Goal: Task Accomplishment & Management: Complete application form

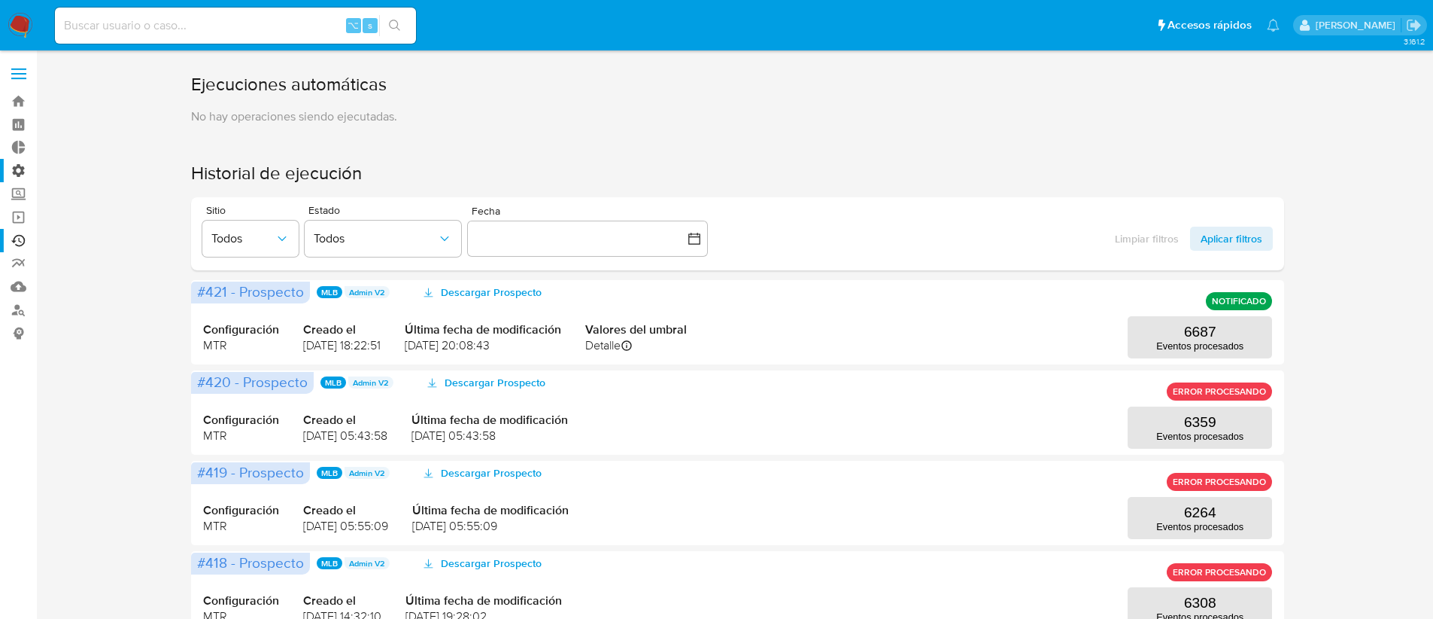
click at [17, 167] on label "Administración" at bounding box center [89, 170] width 179 height 23
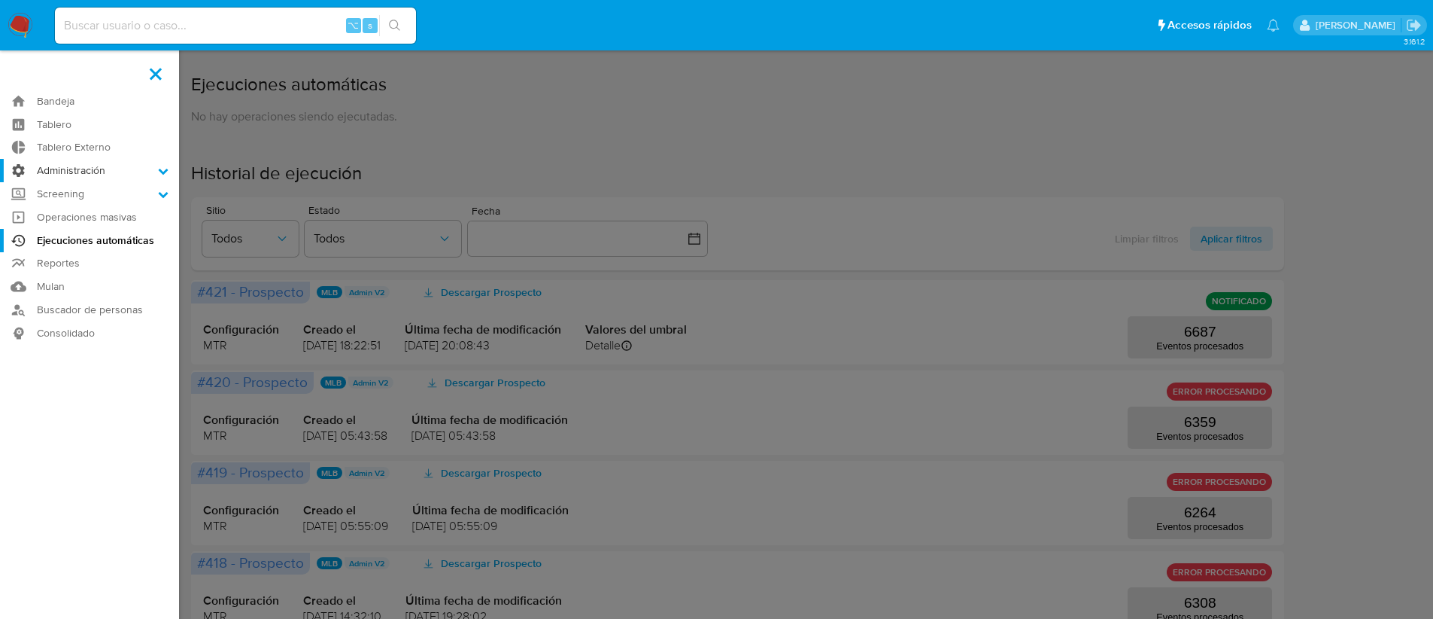
click at [0, 0] on input "Administración" at bounding box center [0, 0] width 0 height 0
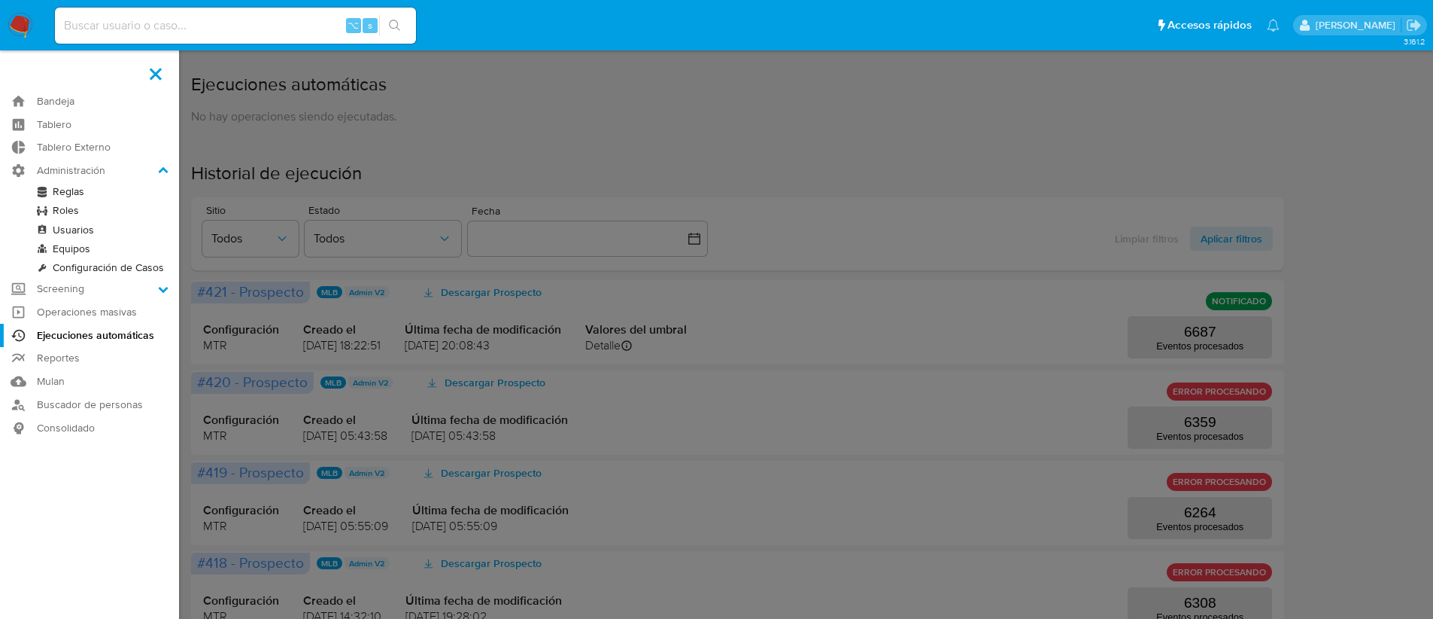
click at [66, 188] on link "Reglas" at bounding box center [89, 191] width 179 height 19
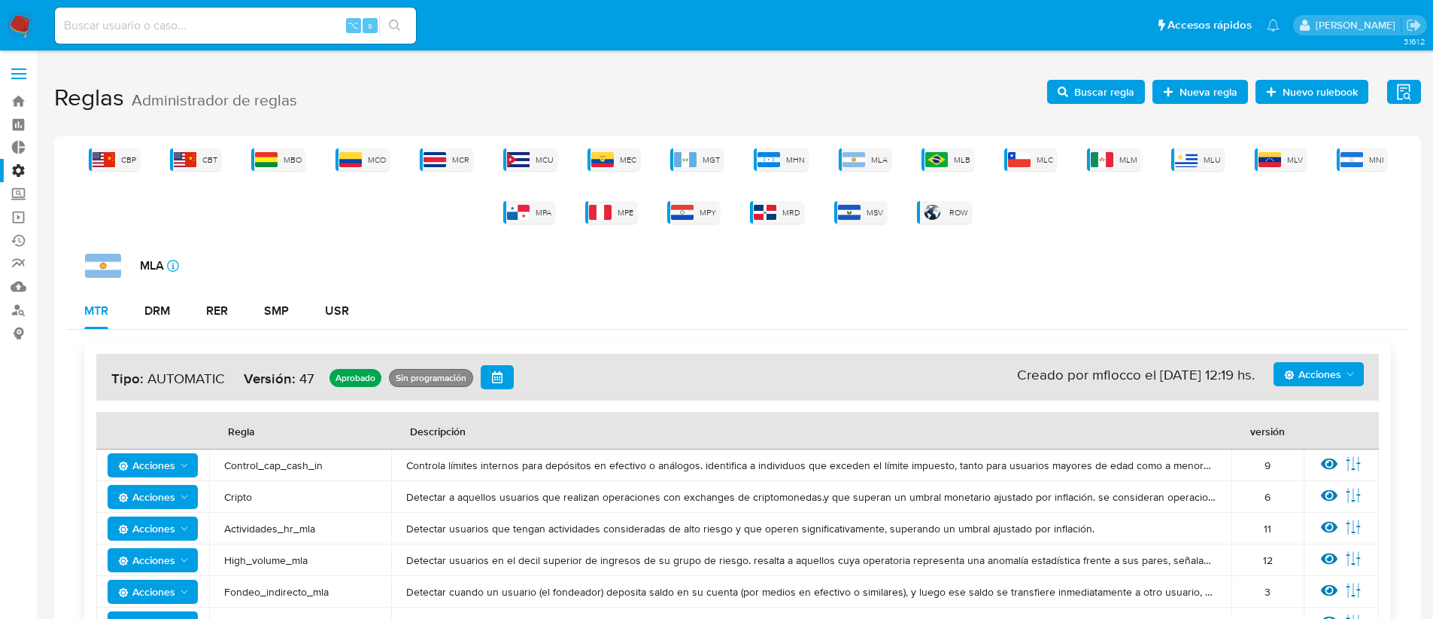
click at [1125, 94] on span "Buscar regla" at bounding box center [1105, 92] width 60 height 24
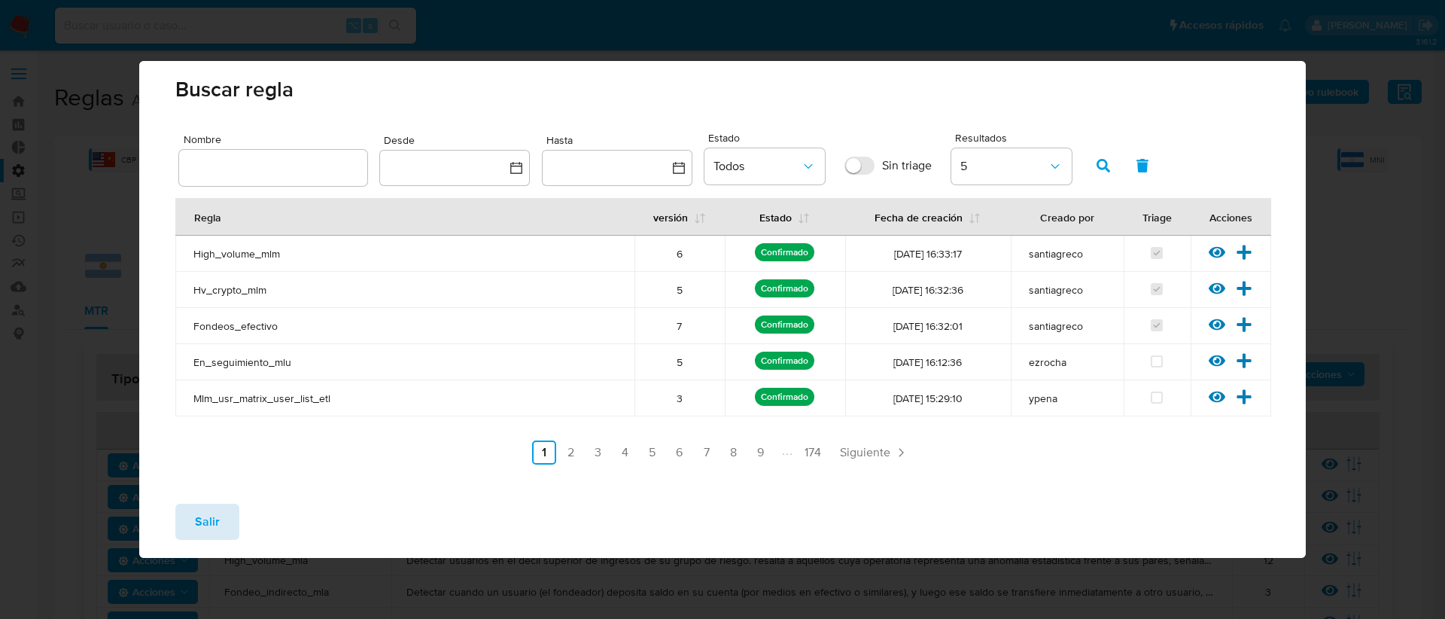
click at [208, 518] on span "Salir" at bounding box center [207, 521] width 25 height 33
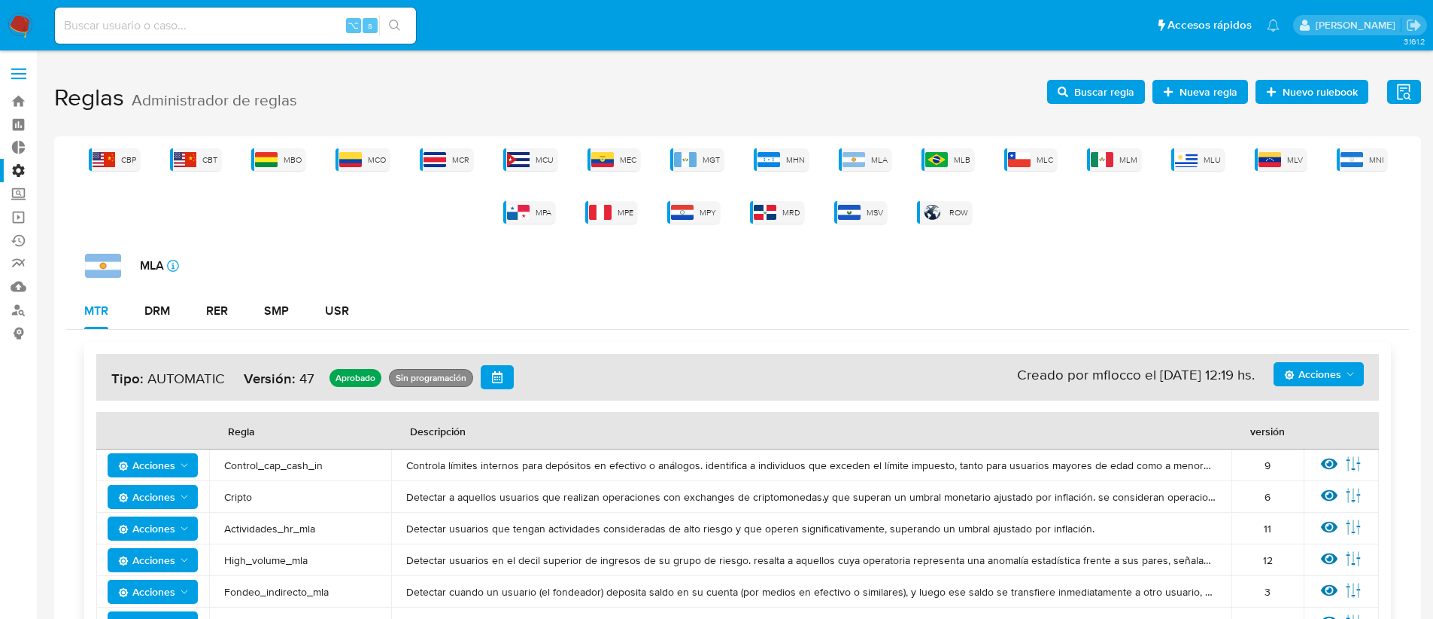
click at [1202, 94] on span "Nueva regla" at bounding box center [1209, 92] width 58 height 24
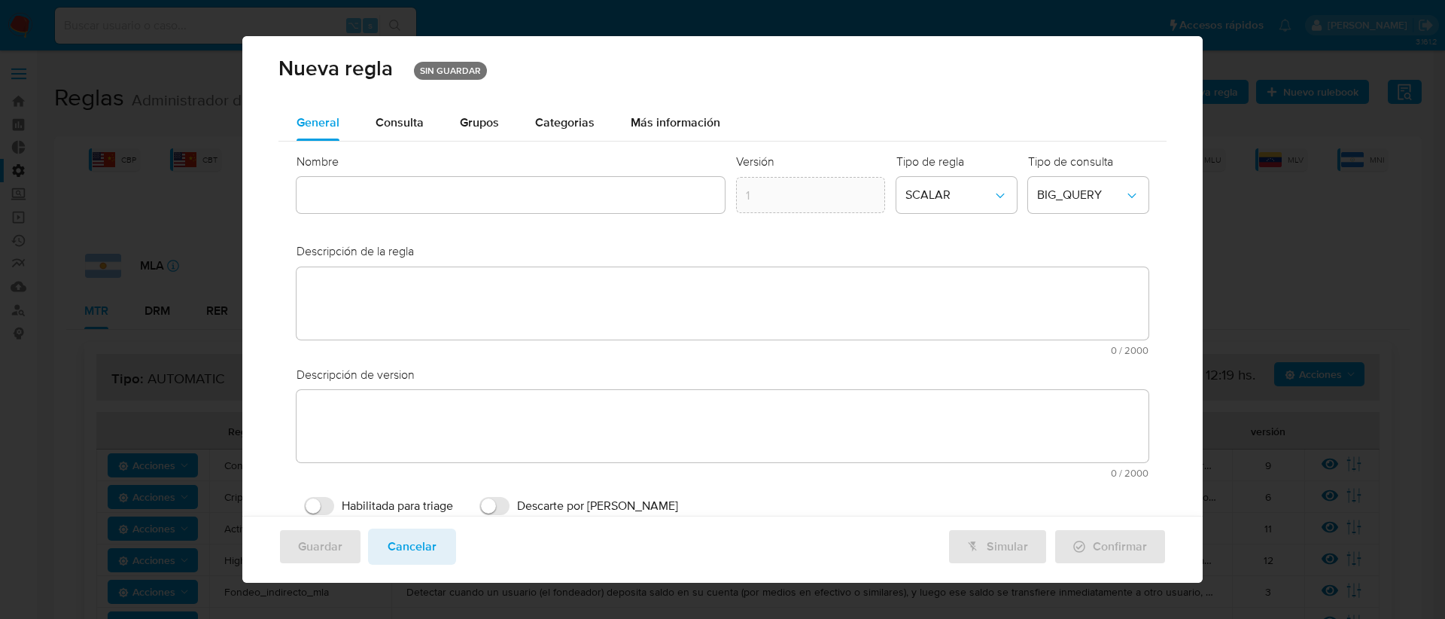
click at [356, 191] on input "text" at bounding box center [510, 196] width 429 height 20
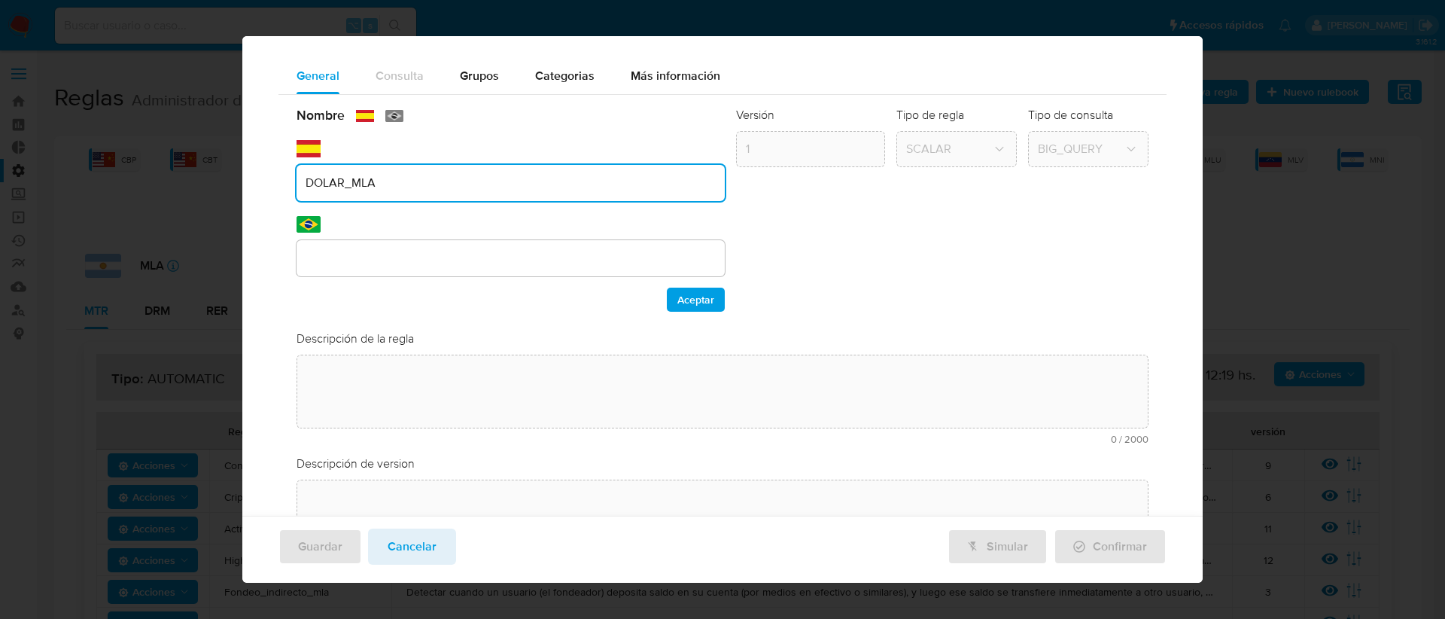
type input "DOLAR_MLA"
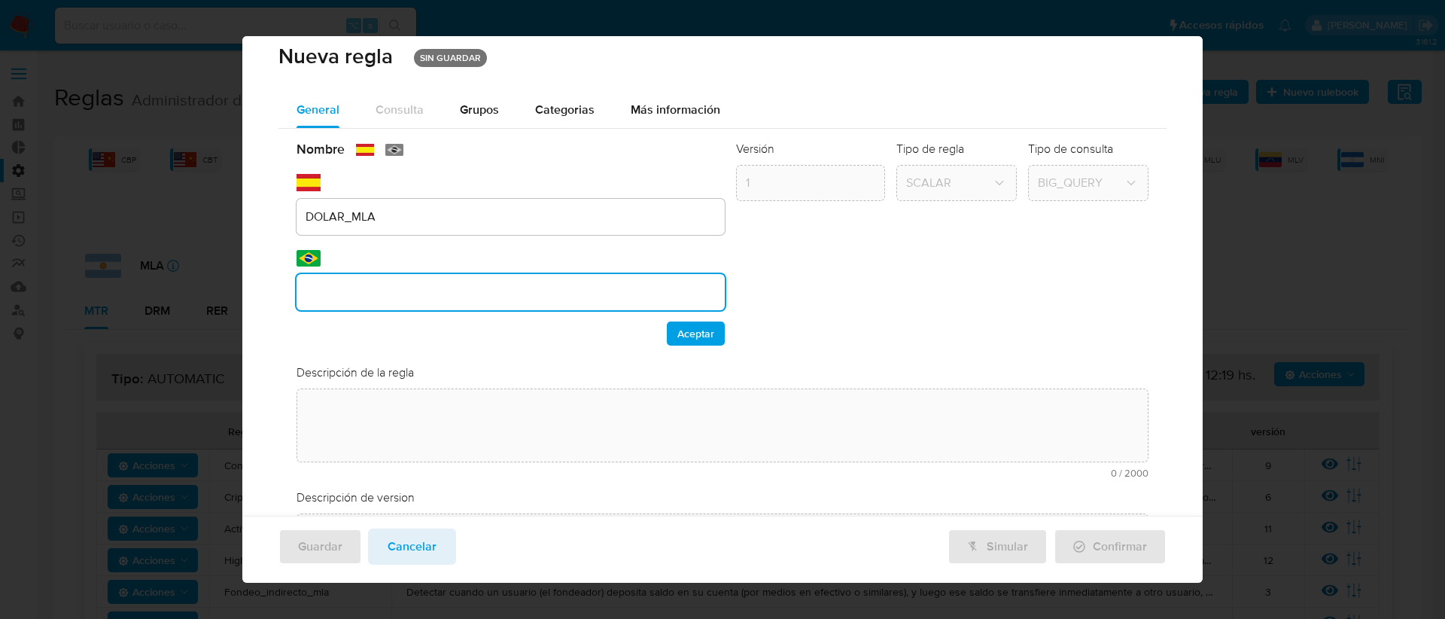
scroll to position [0, 0]
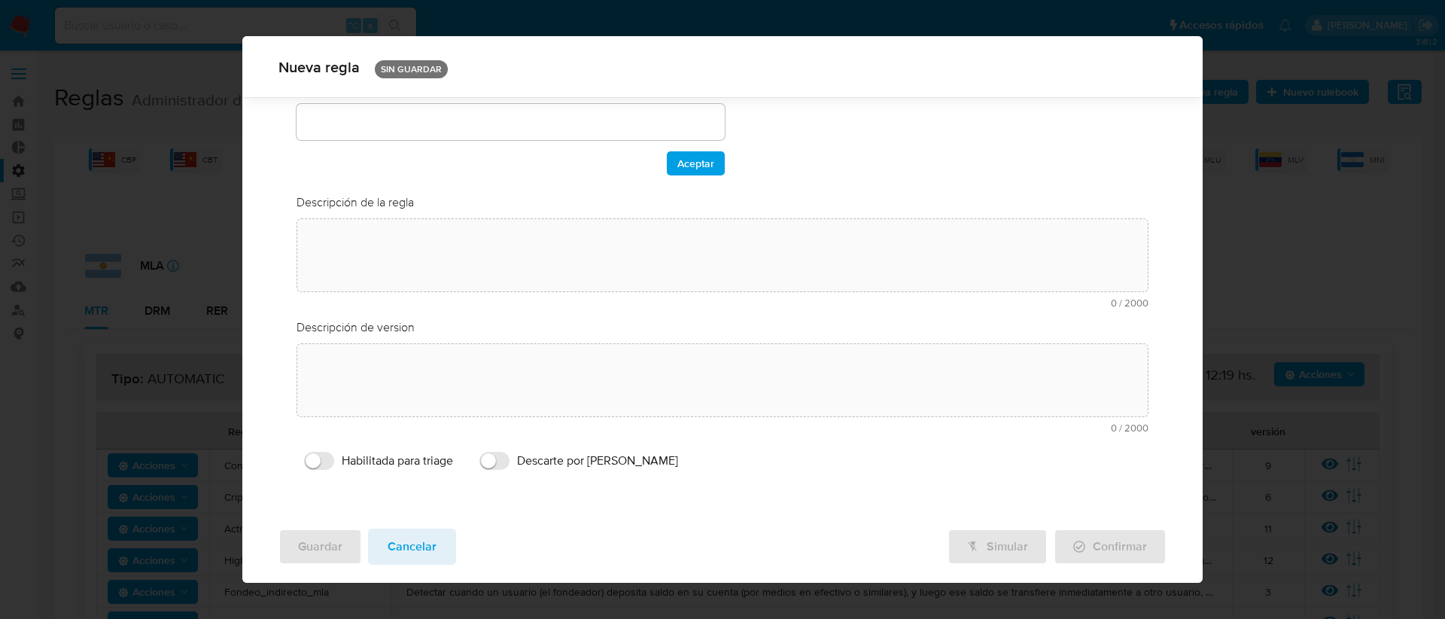
click at [340, 224] on div "Nombre text-es DOLAR_MLA text-pt Aceptar Versión 1 Tipo de regla SCALAR Tipo de…" at bounding box center [722, 224] width 889 height 530
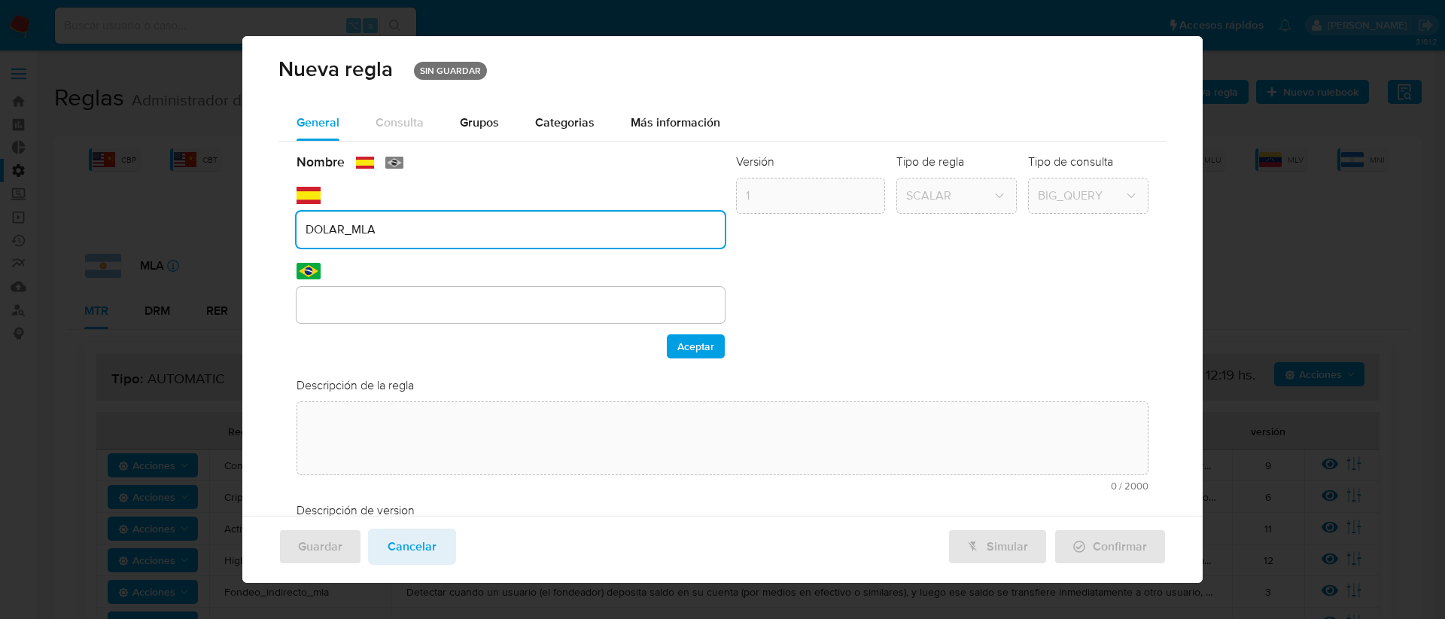
drag, startPoint x: 386, startPoint y: 233, endPoint x: 287, endPoint y: 229, distance: 99.4
click at [287, 229] on div "Nombre text-es DOLAR_MLA text-pt Aceptar Versión 1 Tipo de regla SCALAR Tipo de…" at bounding box center [722, 406] width 889 height 530
click at [327, 307] on div "Nombre text-es DOLAR_MLA text-pt Aceptar Versión 1 Tipo de regla SCALAR Tipo de…" at bounding box center [722, 406] width 889 height 530
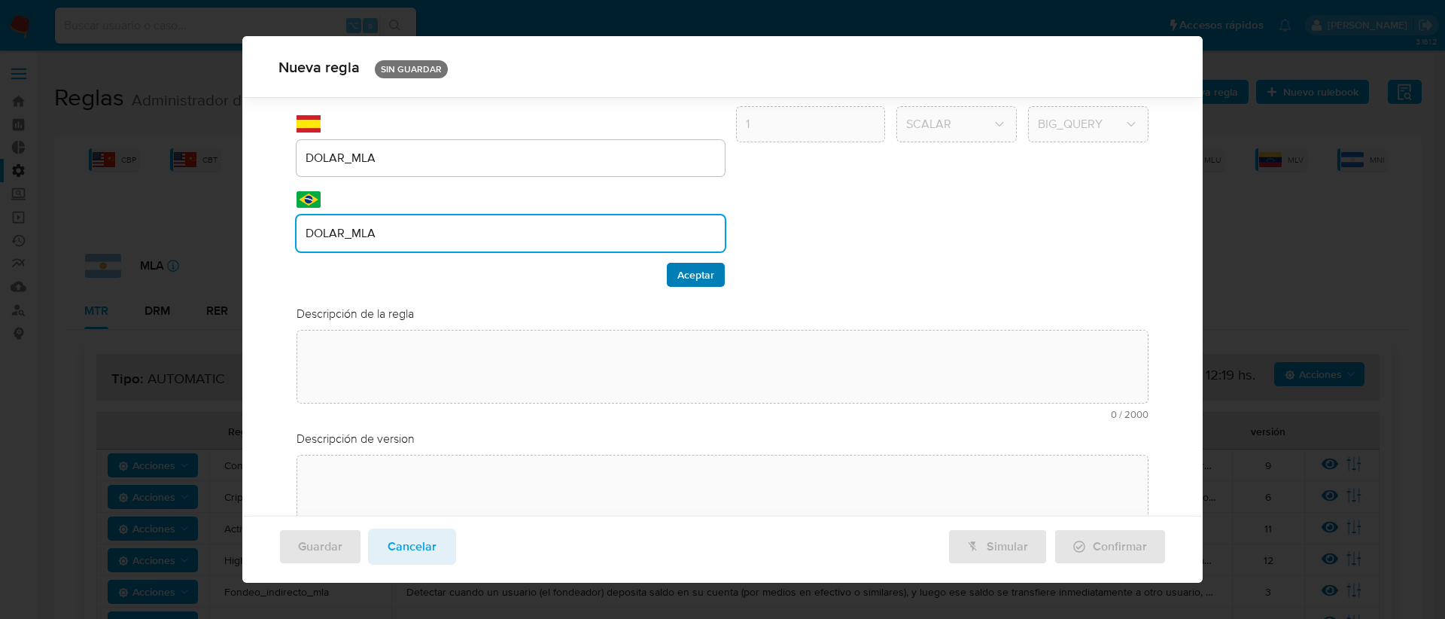
type input "DOLAR_MLA"
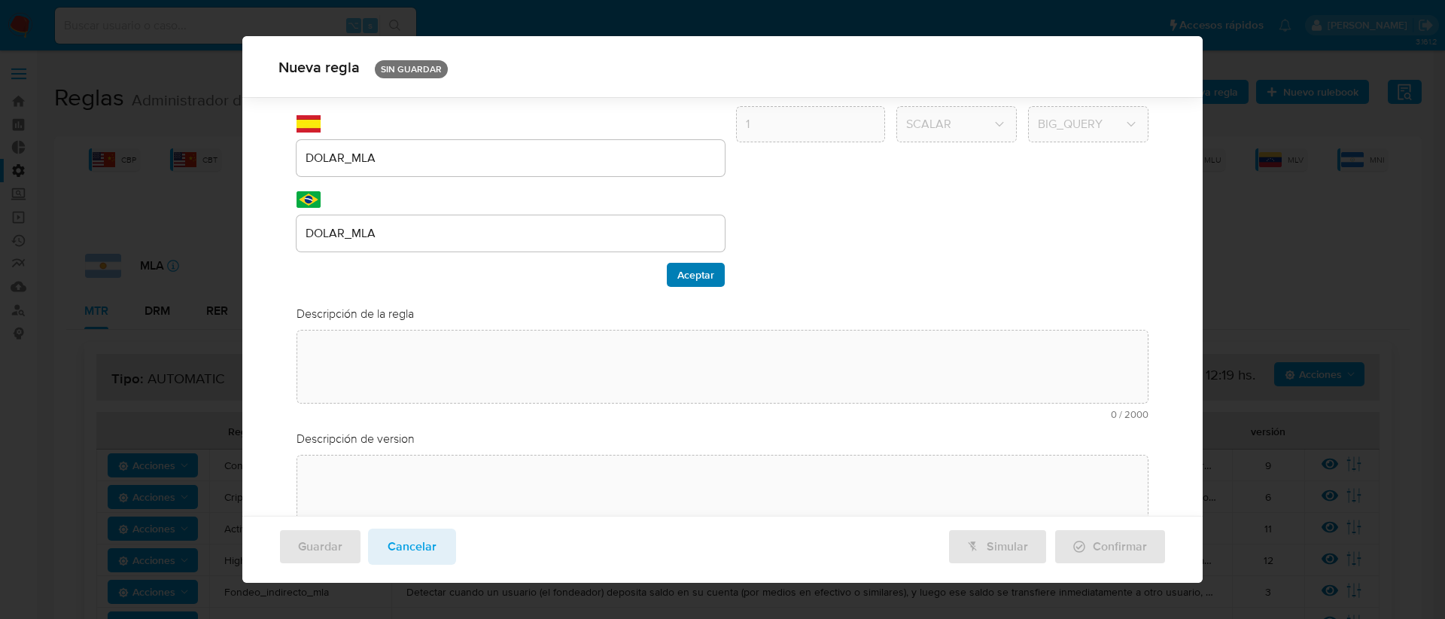
click at [678, 267] on span "Aceptar" at bounding box center [695, 274] width 37 height 21
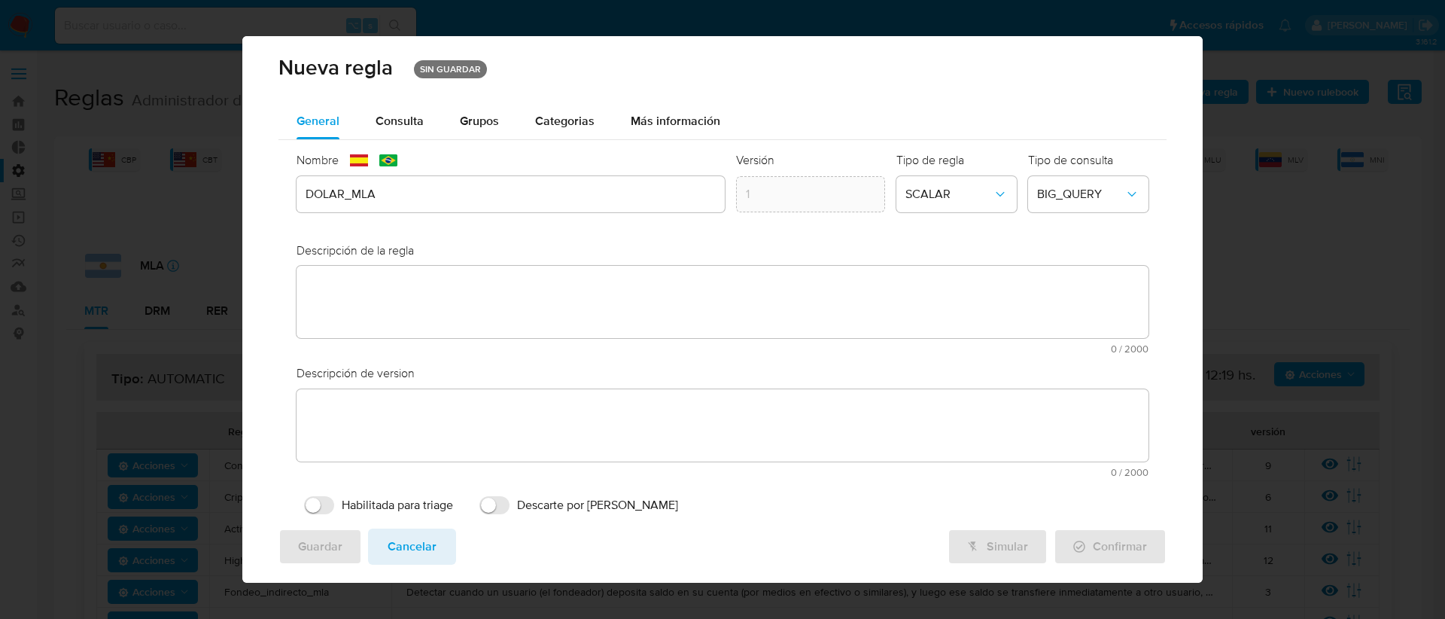
scroll to position [0, 0]
click at [402, 291] on textarea at bounding box center [722, 303] width 853 height 72
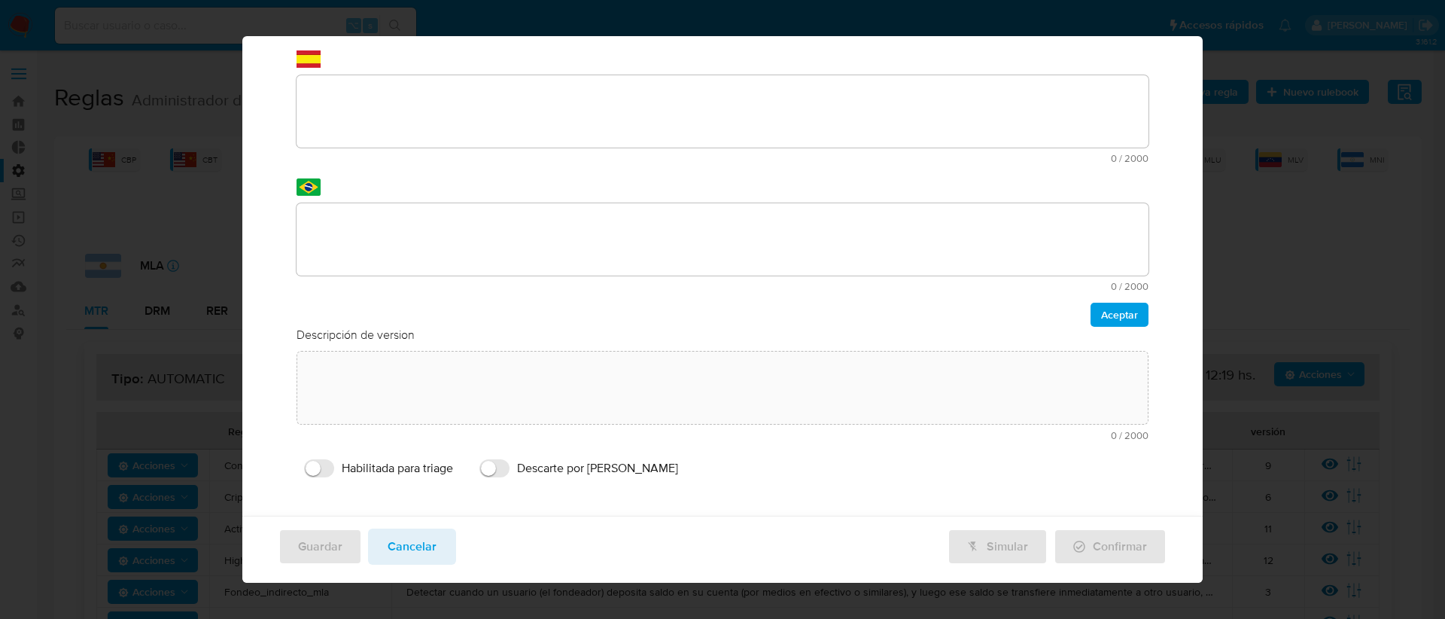
click at [389, 275] on div "Descripción de la regla text-es 0 / 2000 2000 caracteres restantes text-pt 0 / …" at bounding box center [722, 172] width 853 height 309
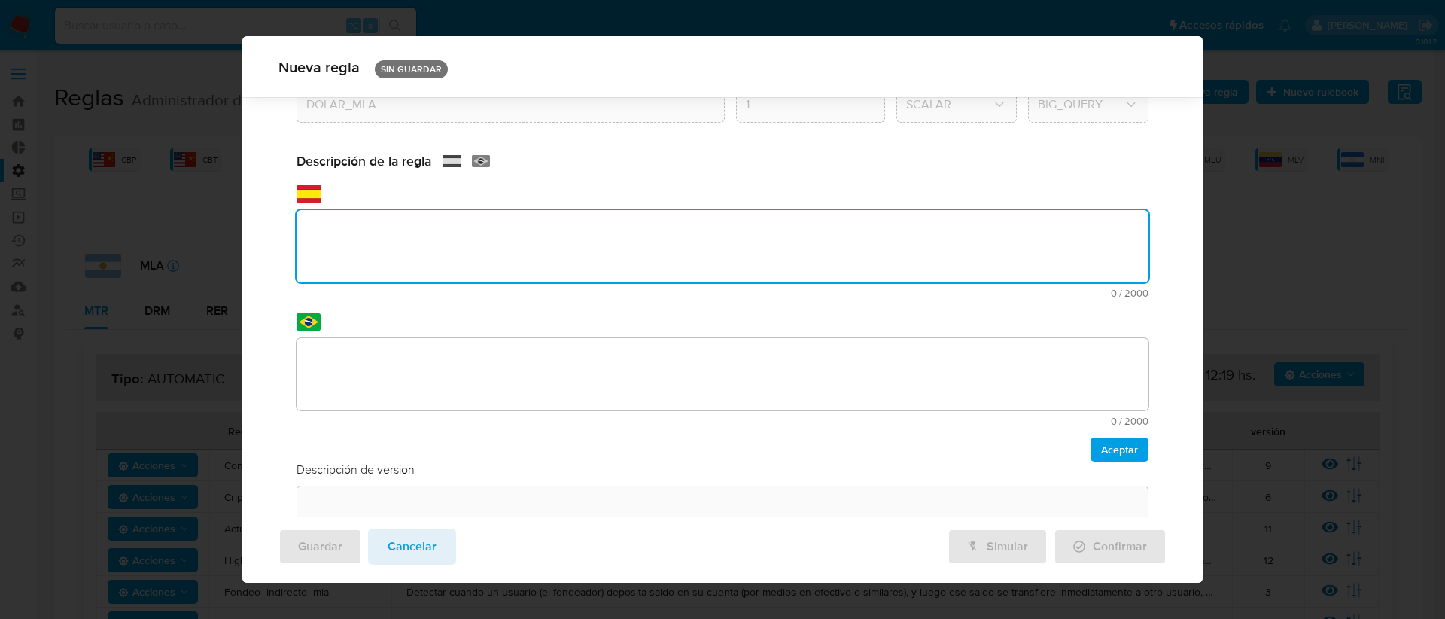
scroll to position [82, 0]
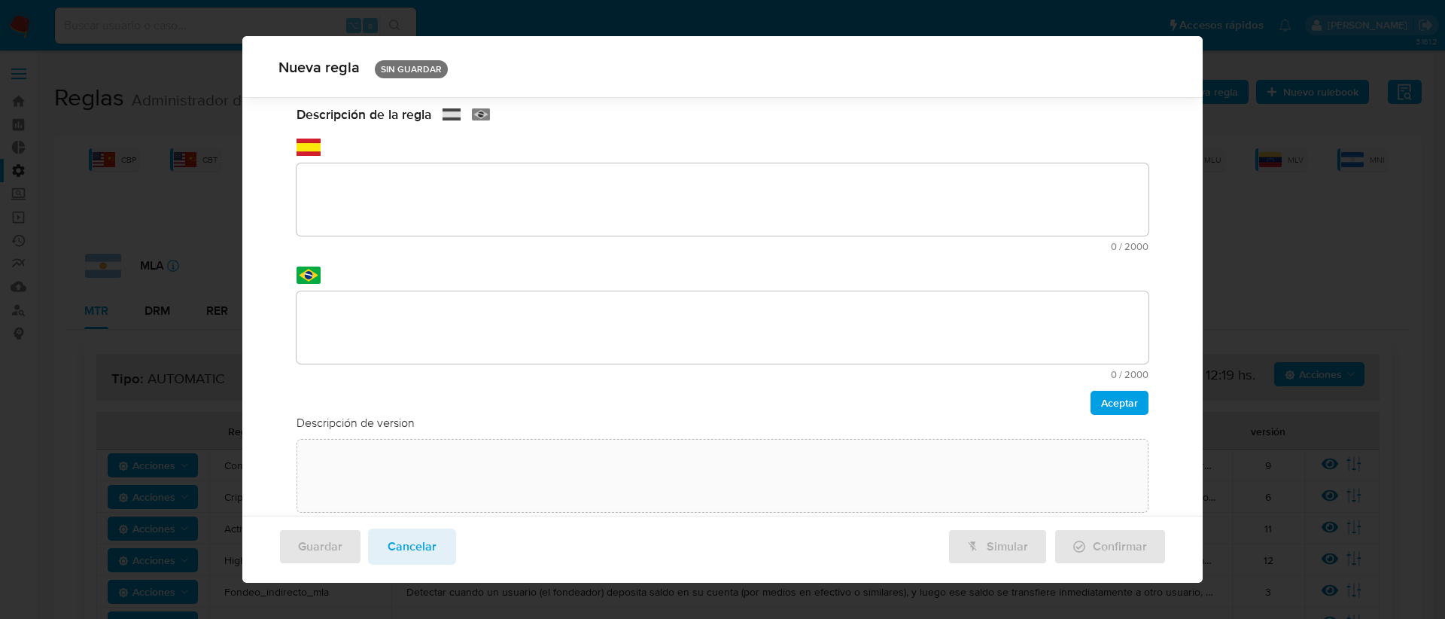
click at [342, 191] on div "Descripción de la regla text-es 0 / 2000 2000 caracteres restantes text-pt 0 / …" at bounding box center [722, 260] width 853 height 309
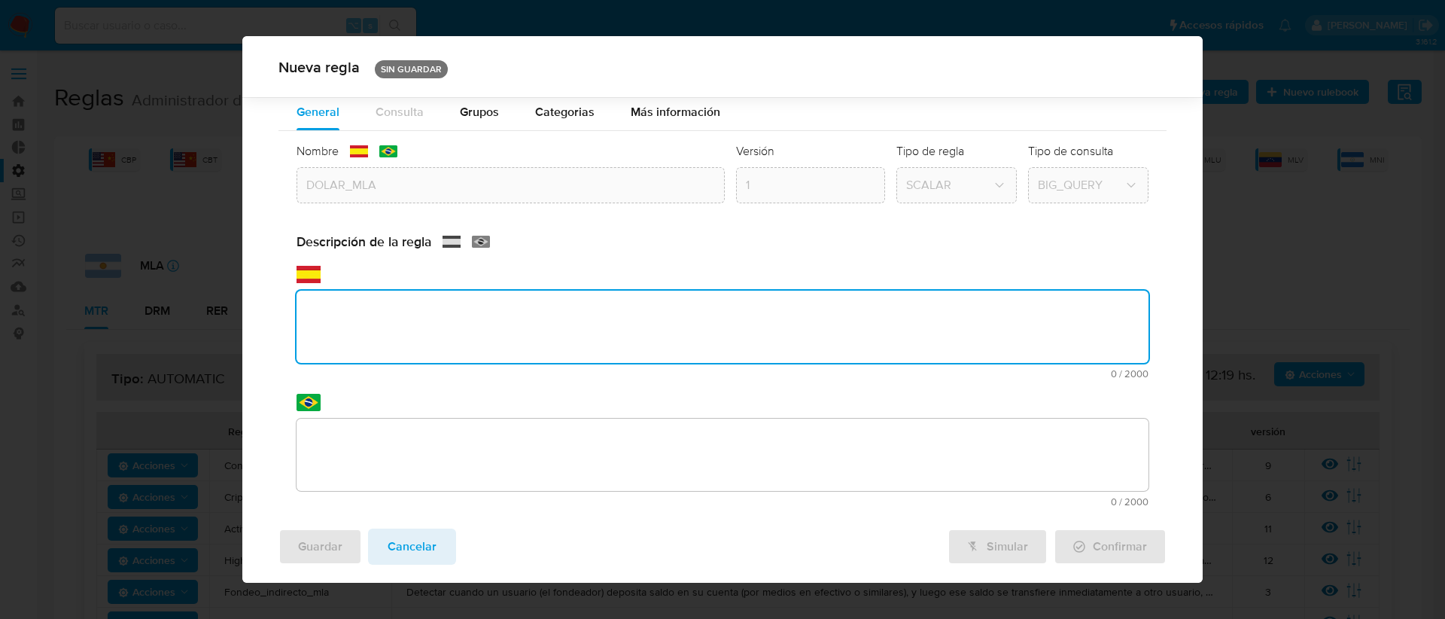
scroll to position [0, 0]
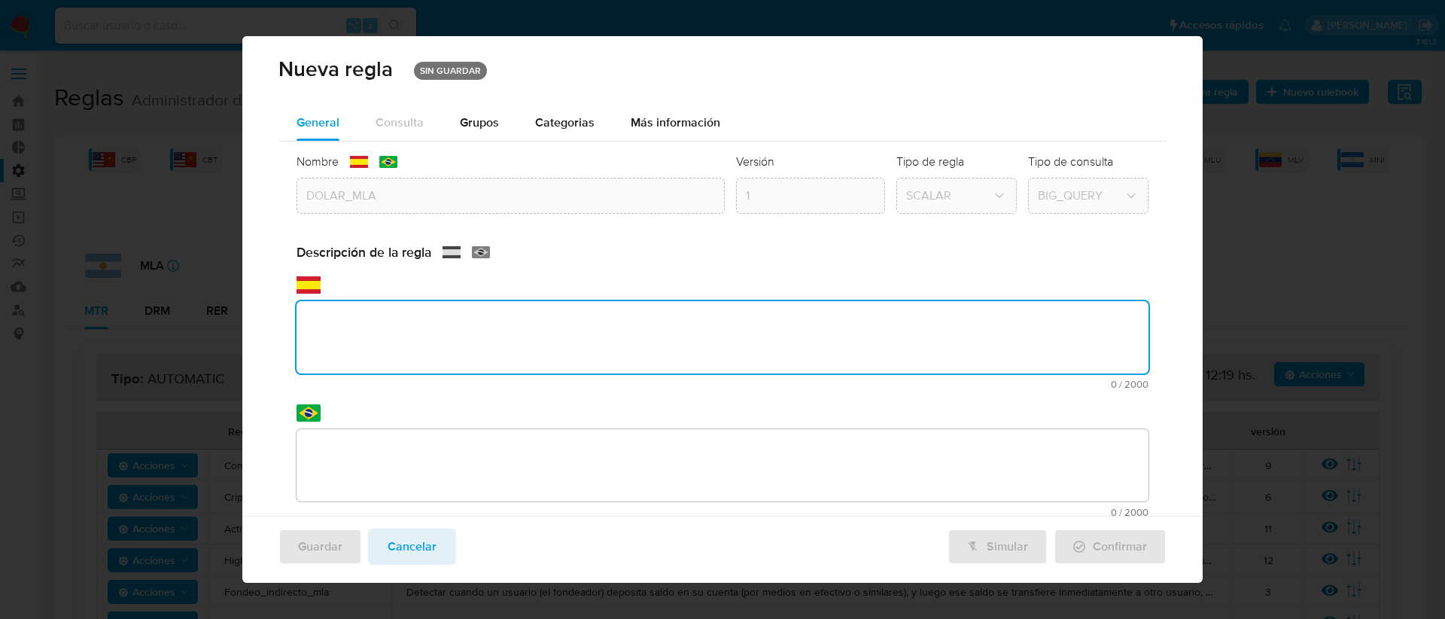
paste textarea "Detectar usuarios que realicen compras de dólar mep con fondos recibidos previa…"
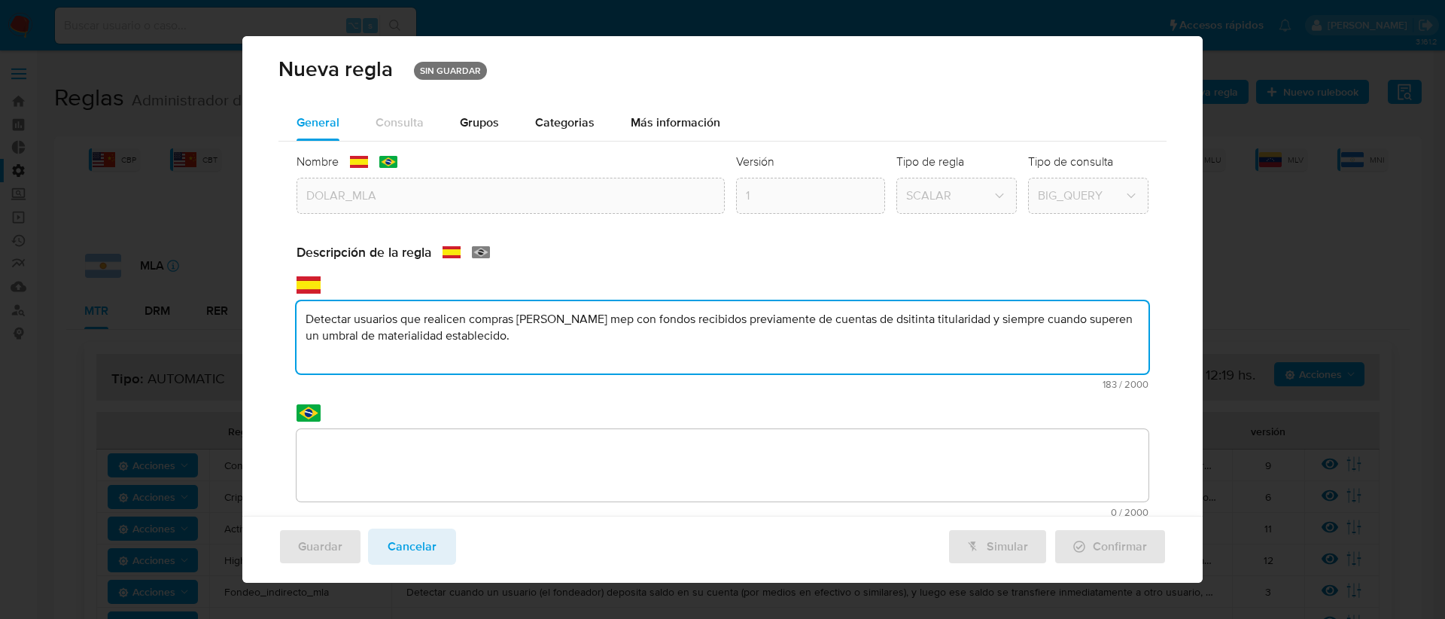
drag, startPoint x: 588, startPoint y: 320, endPoint x: 567, endPoint y: 320, distance: 20.3
click at [567, 320] on textarea "Detectar usuarios que realicen compras de dólar mep con fondos recibidos previa…" at bounding box center [722, 337] width 853 height 72
click at [519, 344] on textarea "Detectar usuarios que realicen compras de dólar oficial con fondos recibidos pr…" at bounding box center [722, 337] width 853 height 72
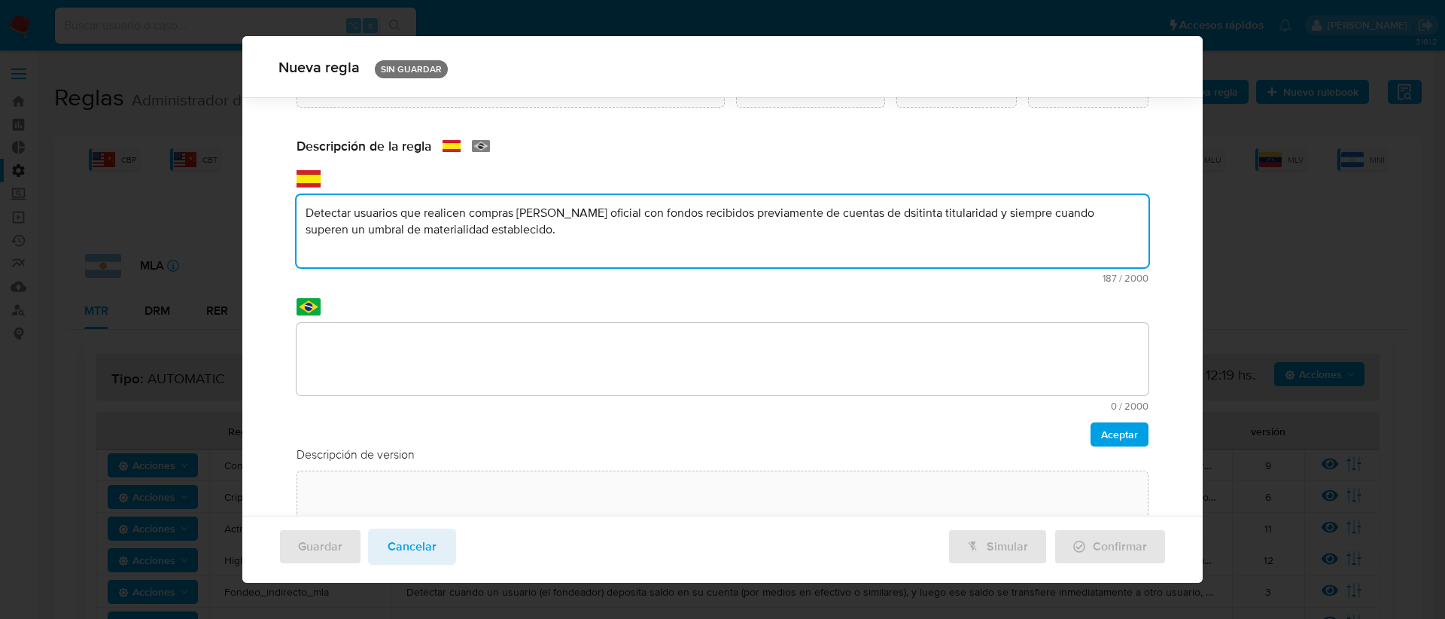
type textarea "Detectar usuarios que realicen compras de dólar oficial con fondos recibidos pr…"
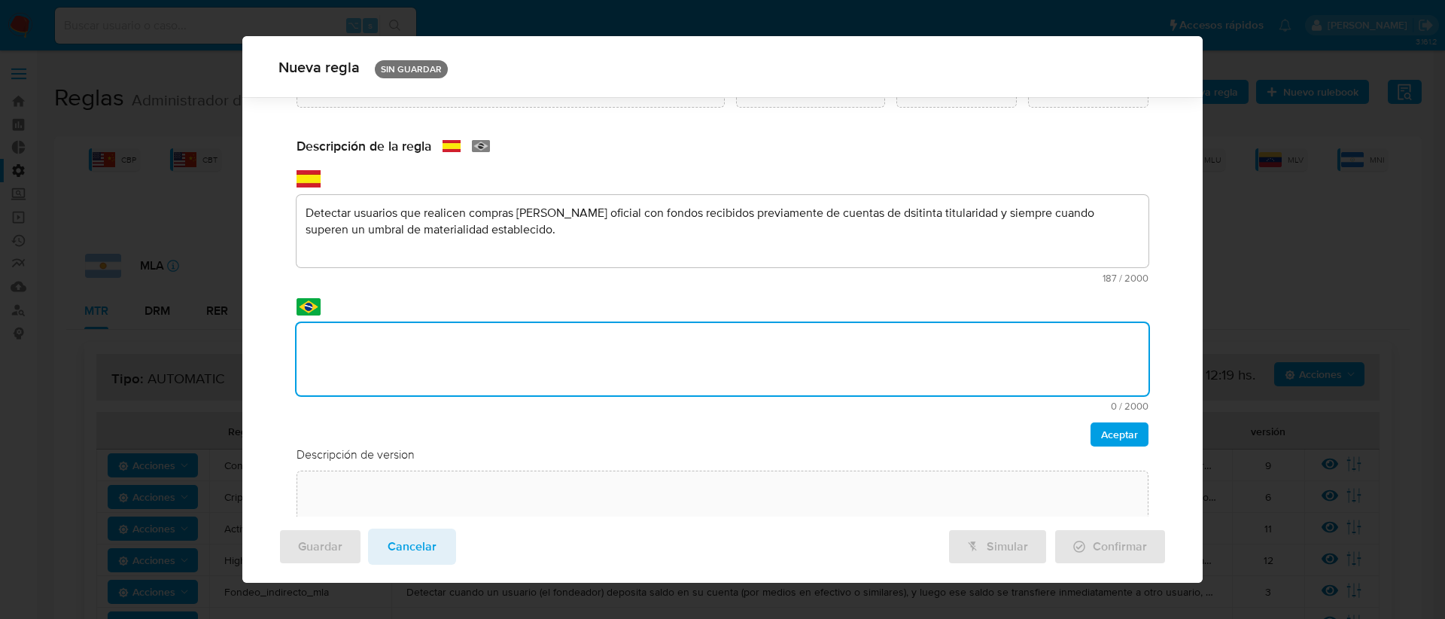
click at [418, 367] on div "Nombre text-es DOLAR_MLA text-pt DOLAR_MLA Aceptar Versión 1 Tipo de regla SCAL…" at bounding box center [722, 325] width 889 height 581
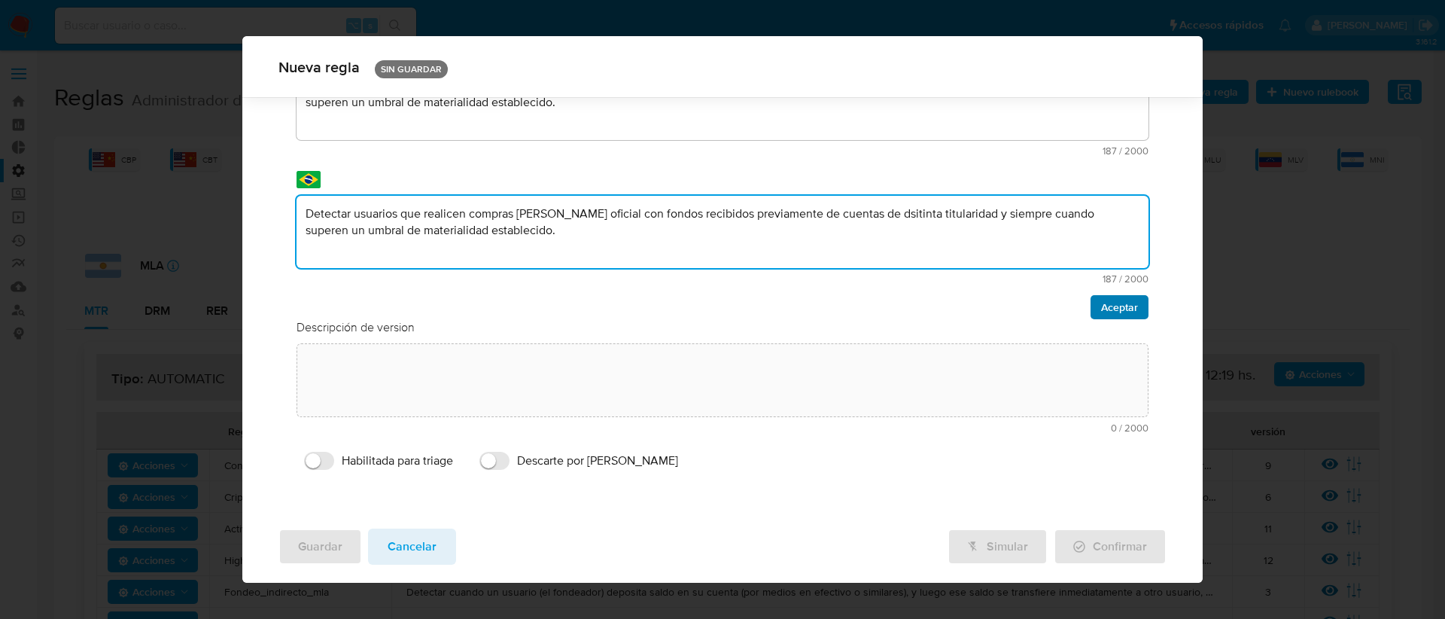
type textarea "Detectar usuarios que realicen compras de dólar oficial con fondos recibidos pr…"
click at [1113, 307] on span "Aceptar" at bounding box center [1119, 306] width 37 height 21
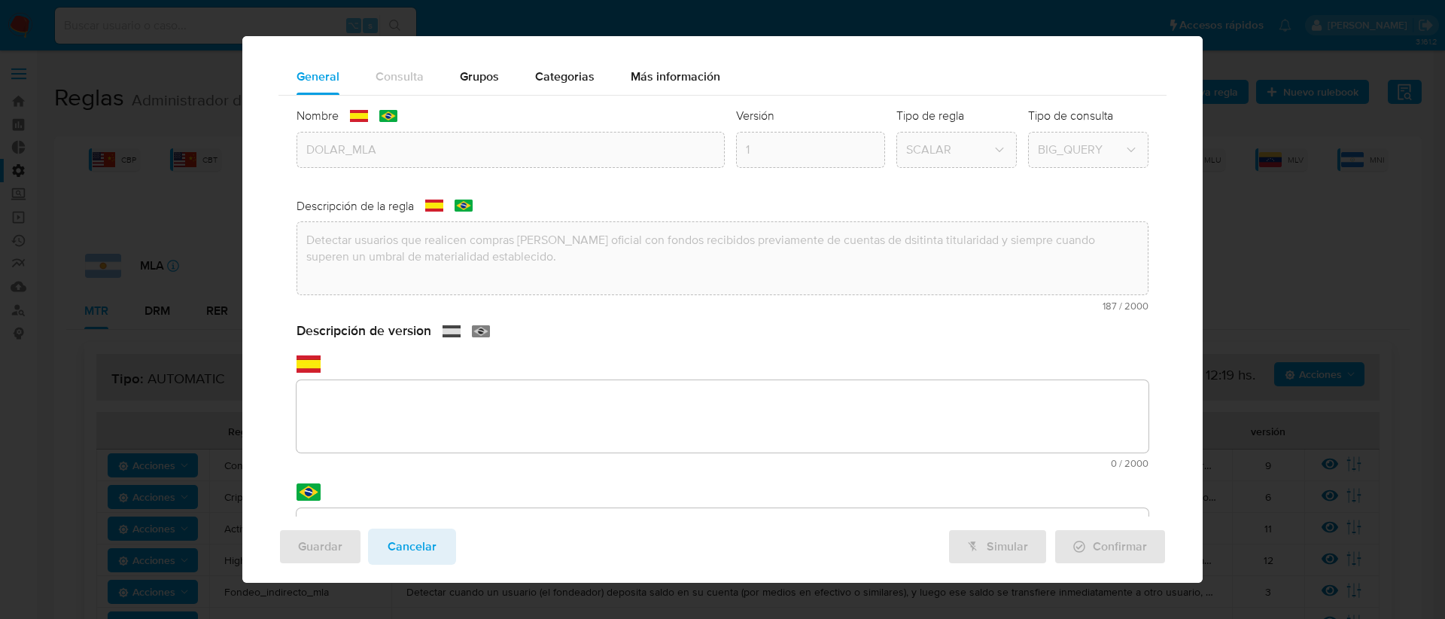
click at [403, 374] on div "text-es 0 / 2000 2000 caracteres restantes" at bounding box center [722, 411] width 853 height 113
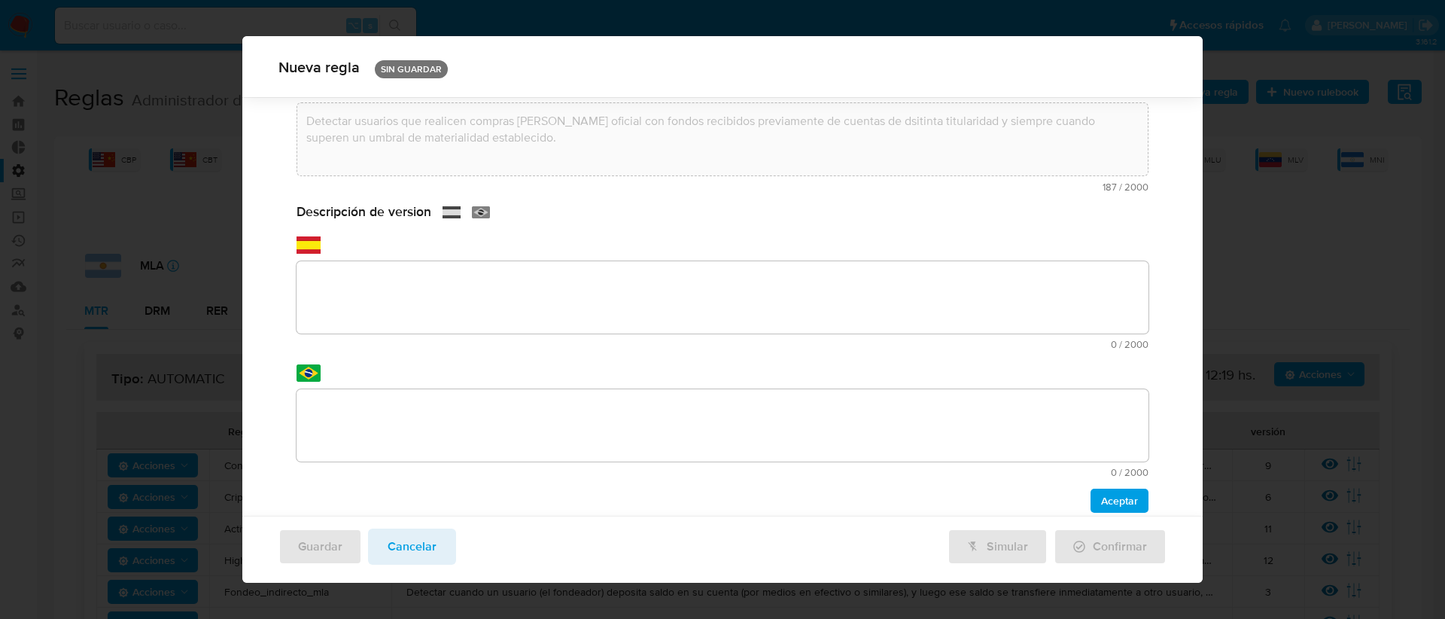
scroll to position [226, 0]
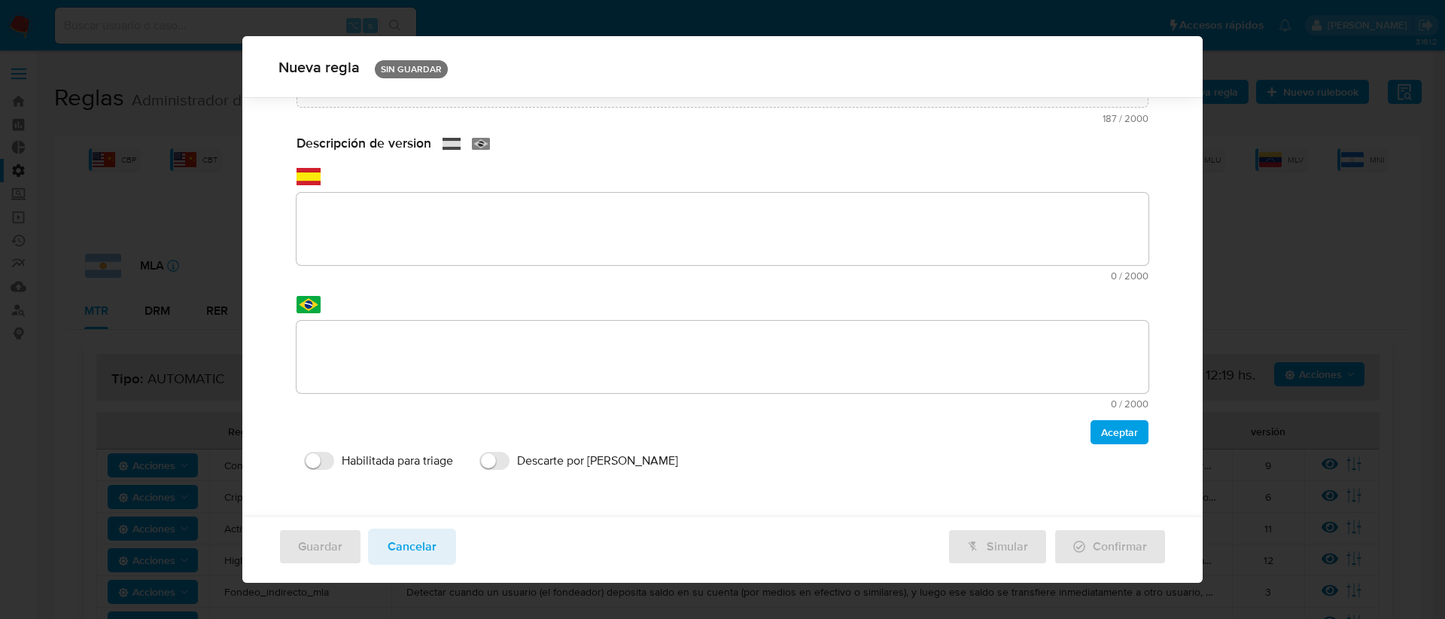
click at [397, 217] on textarea at bounding box center [722, 229] width 853 height 72
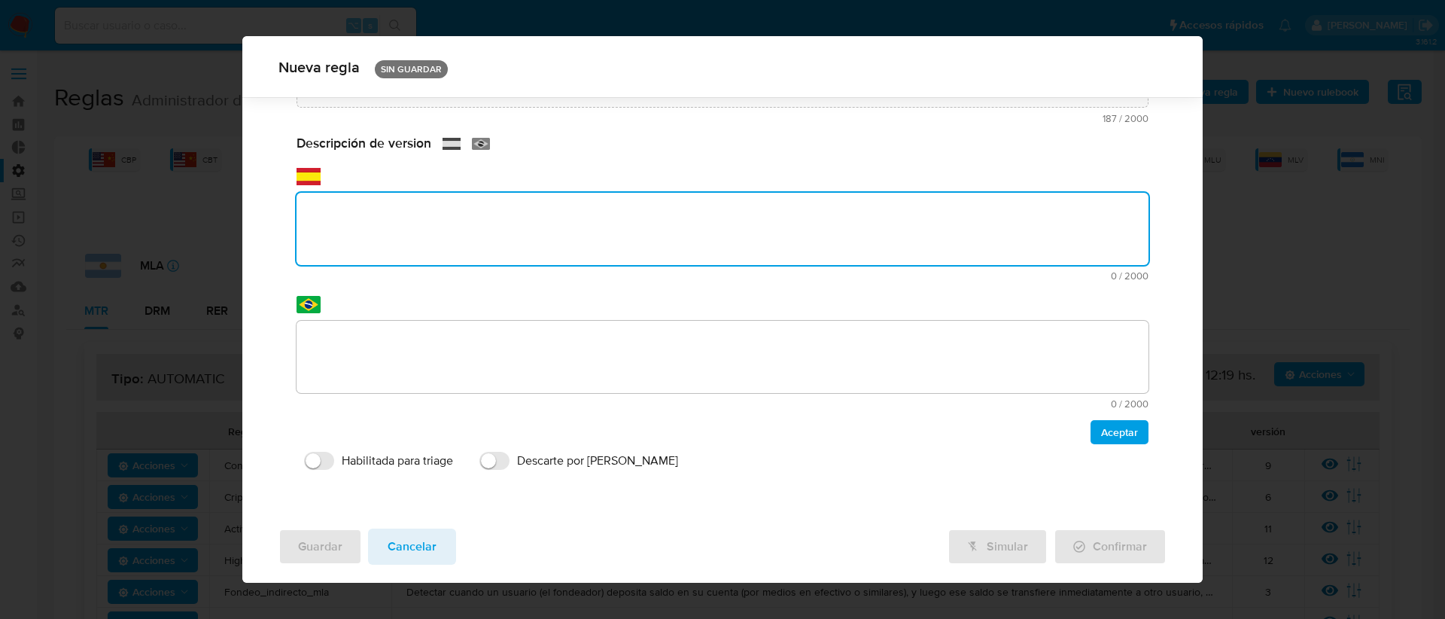
click at [351, 226] on textarea at bounding box center [722, 229] width 853 height 72
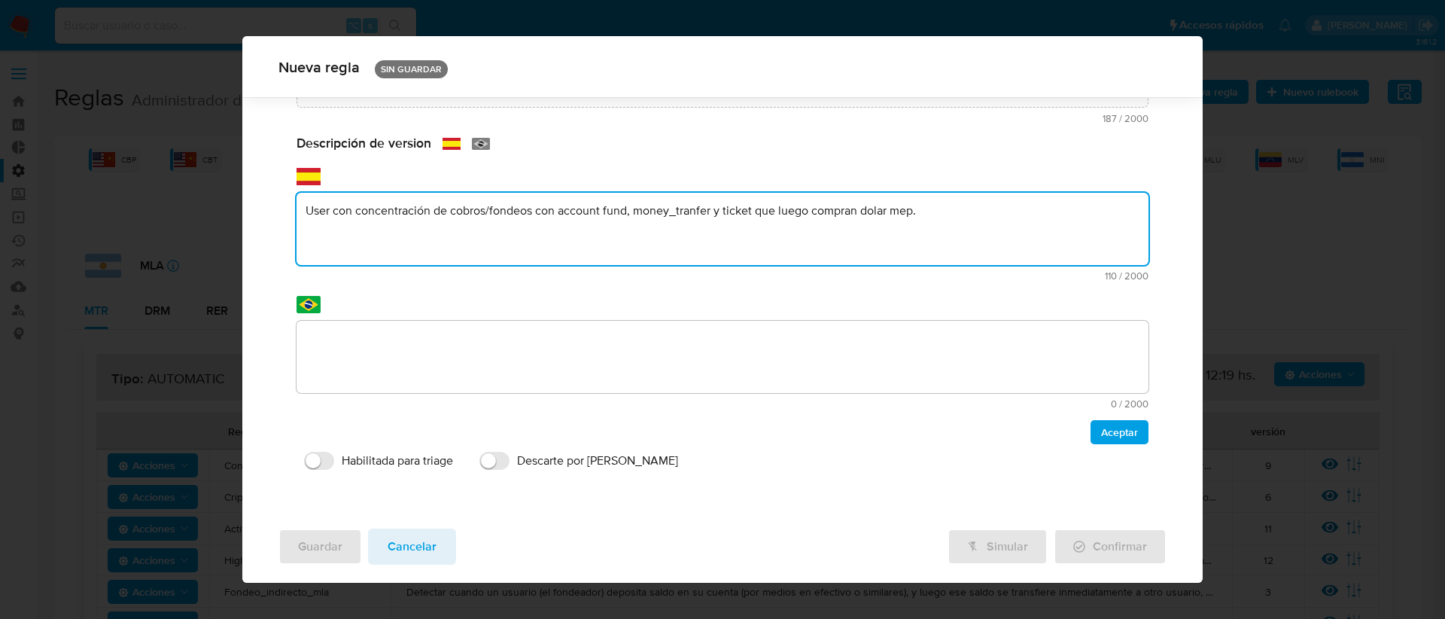
drag, startPoint x: 890, startPoint y: 211, endPoint x: 913, endPoint y: 214, distance: 22.7
click at [913, 214] on textarea "User con concentración de cobros/fondeos con account fund, money_tranfer y tick…" at bounding box center [722, 229] width 853 height 72
type textarea "User con concentración de cobros/fondeos con account fund, money_tranfer y tick…"
click at [656, 348] on textarea at bounding box center [722, 357] width 853 height 72
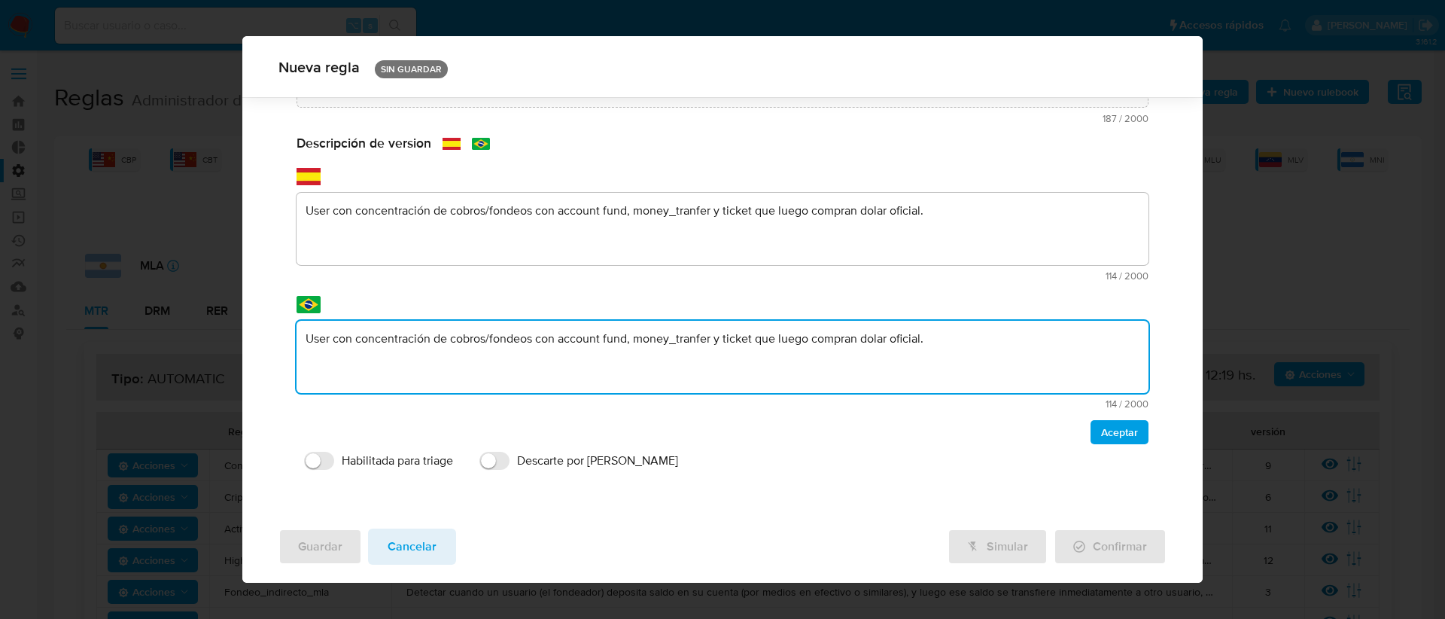
type textarea "User con concentración de cobros/fondeos con account fund, money_tranfer y tick…"
click at [336, 462] on label "Habilitada para triage" at bounding box center [378, 460] width 164 height 33
click at [334, 462] on input "Habilitada para triage" at bounding box center [319, 460] width 30 height 18
checkbox input "true"
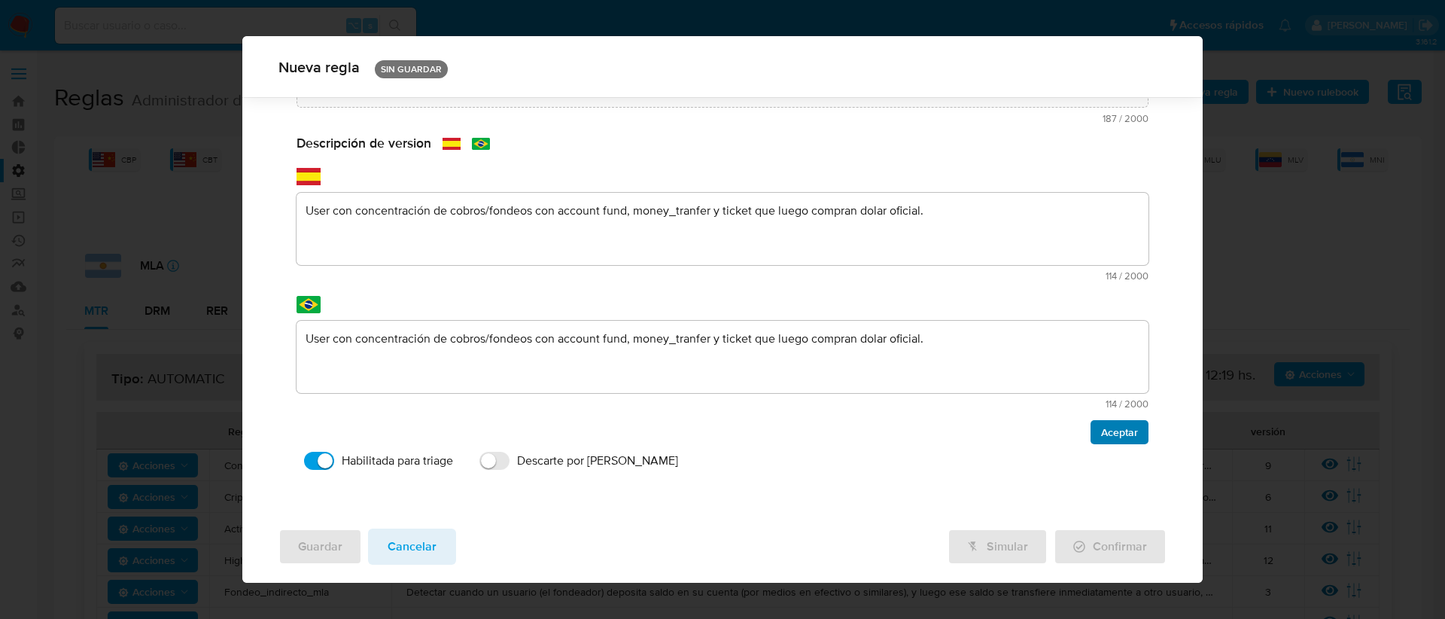
click at [1108, 428] on span "Aceptar" at bounding box center [1119, 431] width 37 height 21
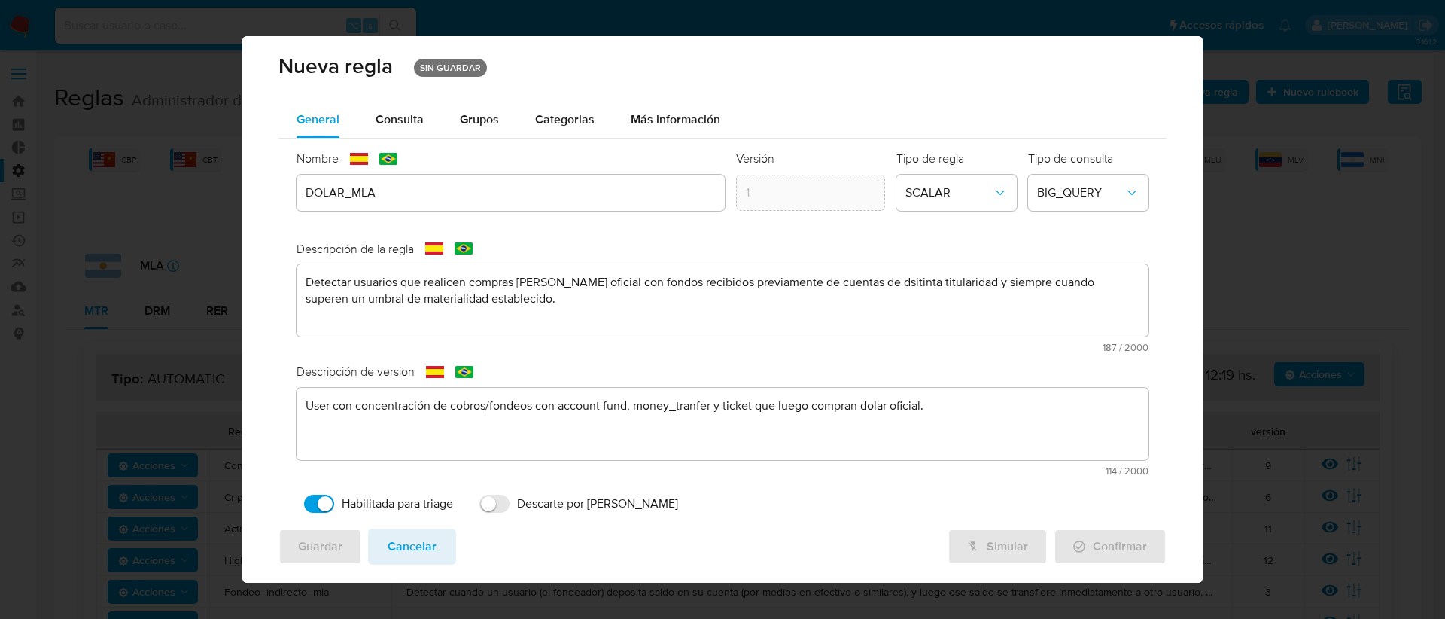
scroll to position [0, 0]
click at [392, 129] on span "Consulta" at bounding box center [399, 122] width 48 height 17
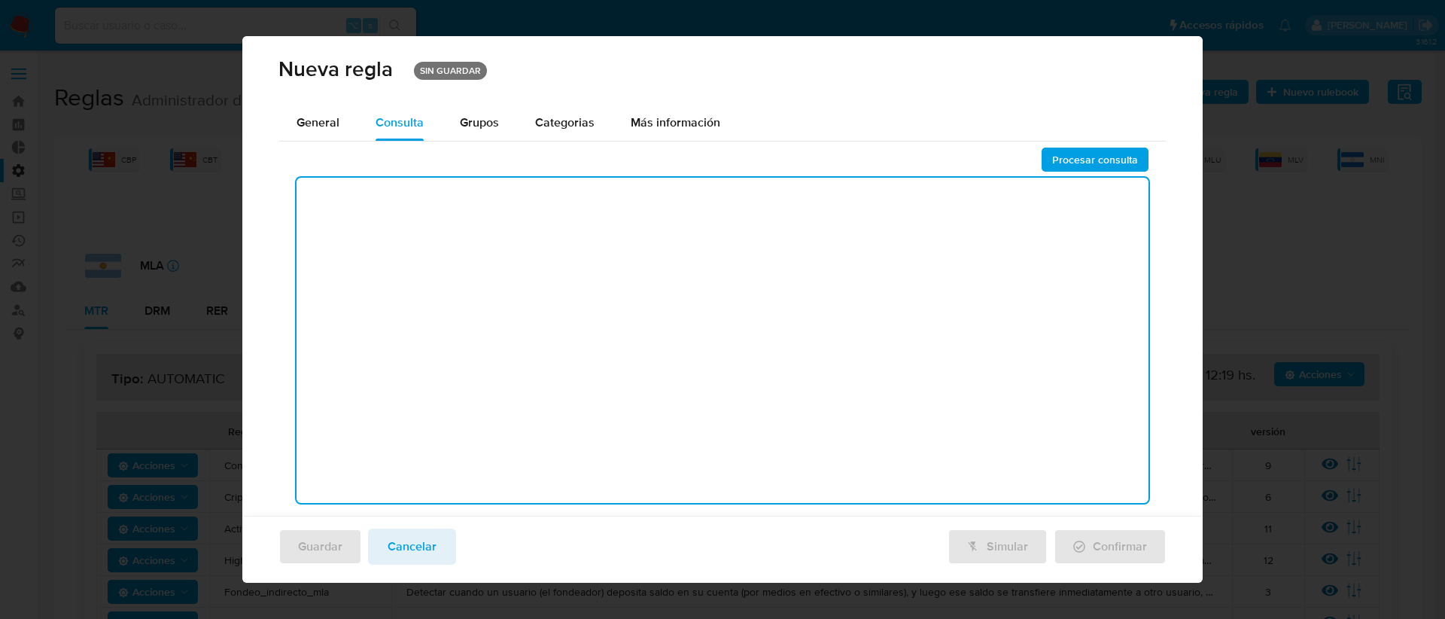
click at [450, 195] on textarea at bounding box center [722, 340] width 853 height 325
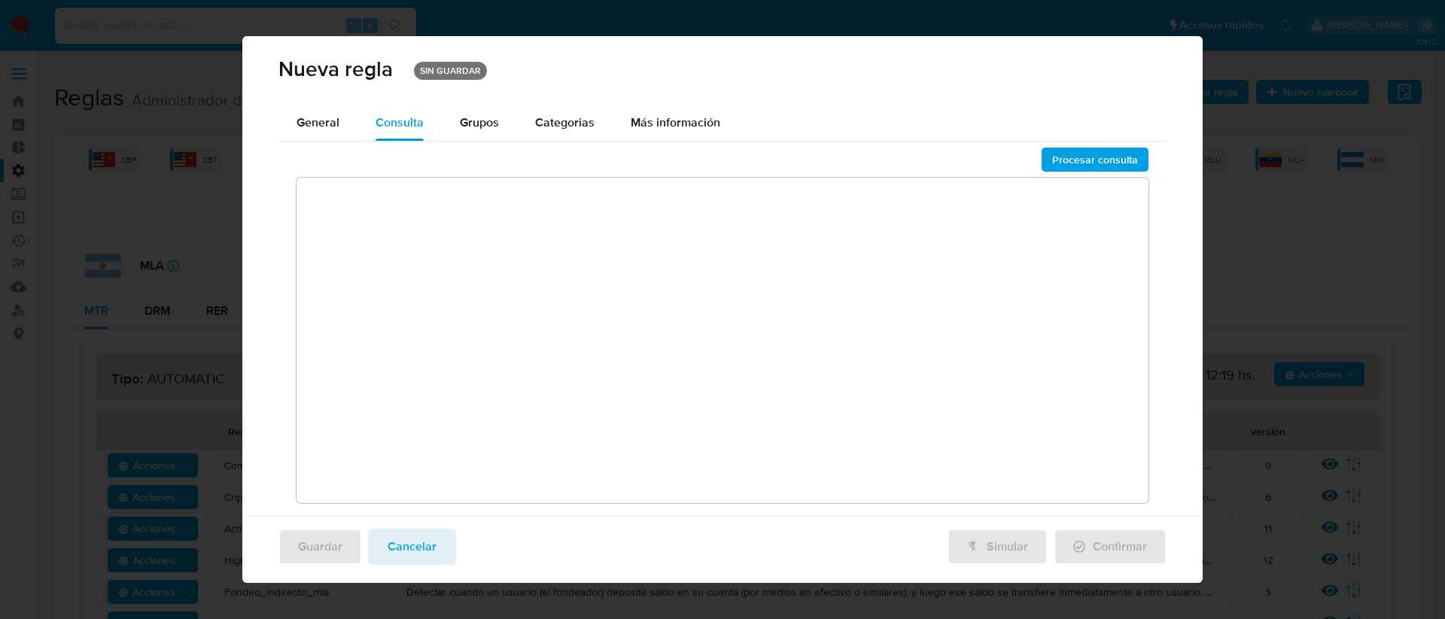
click at [371, 209] on textarea at bounding box center [722, 340] width 853 height 325
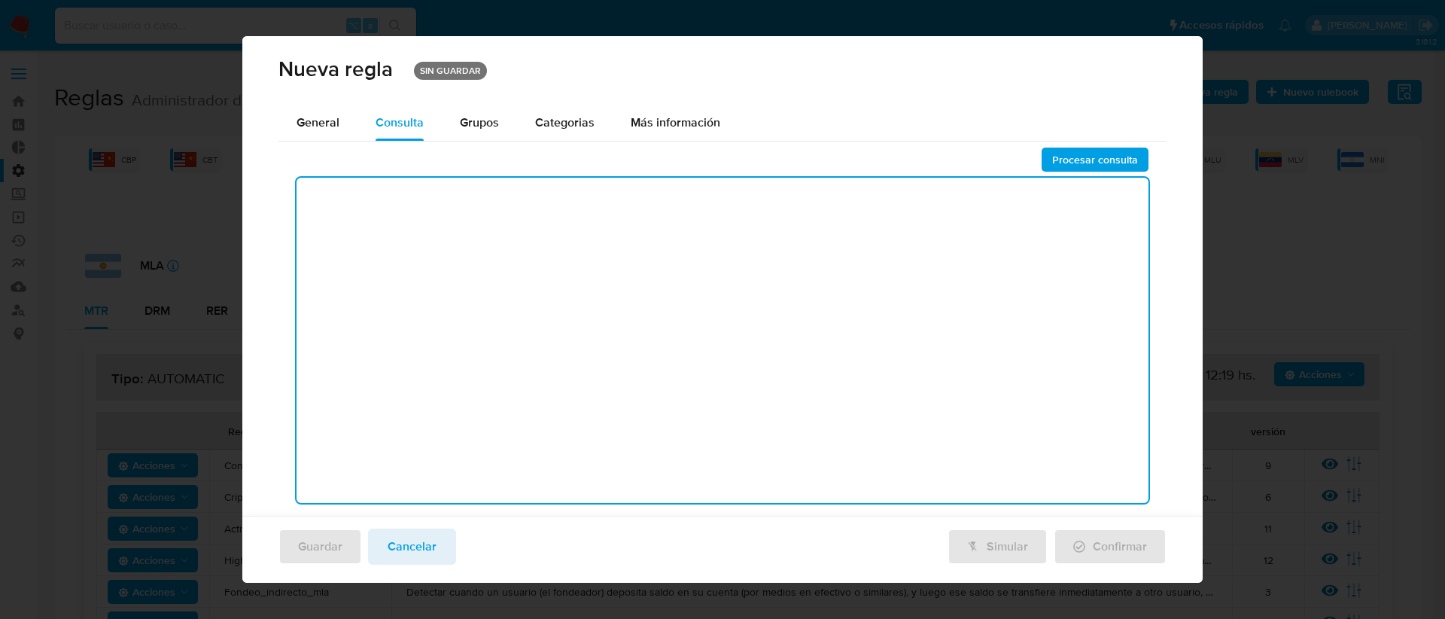
paste textarea "DECLARE UMBRAL_INGRESOS_DOLAR_MEP NUMERIC DEFAULT :INGRESOS_DOLAR_MEP; DECLARE …"
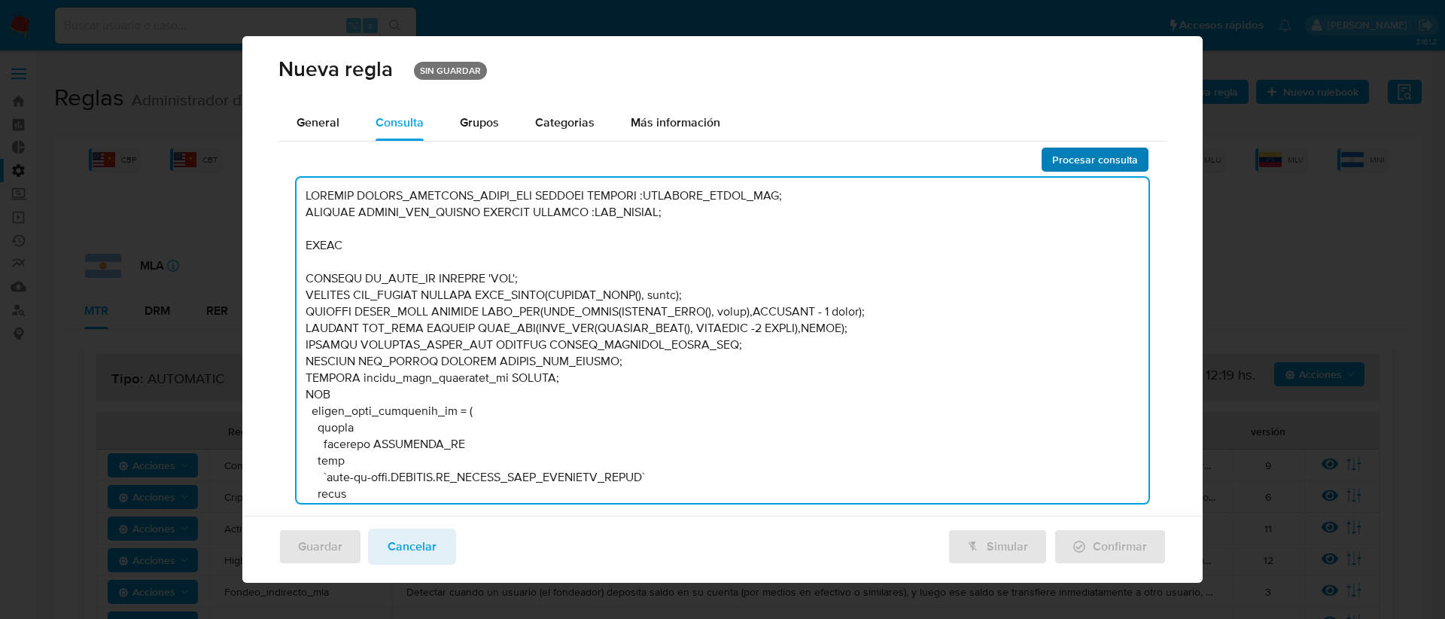
type textarea "DECLARE UMBRAL_INGRESOS_DOLAR_MEP NUMERIC DEFAULT :INGRESOS_DOLAR_MEP; DECLARE …"
click at [1070, 160] on span "Procesar consulta" at bounding box center [1095, 159] width 86 height 21
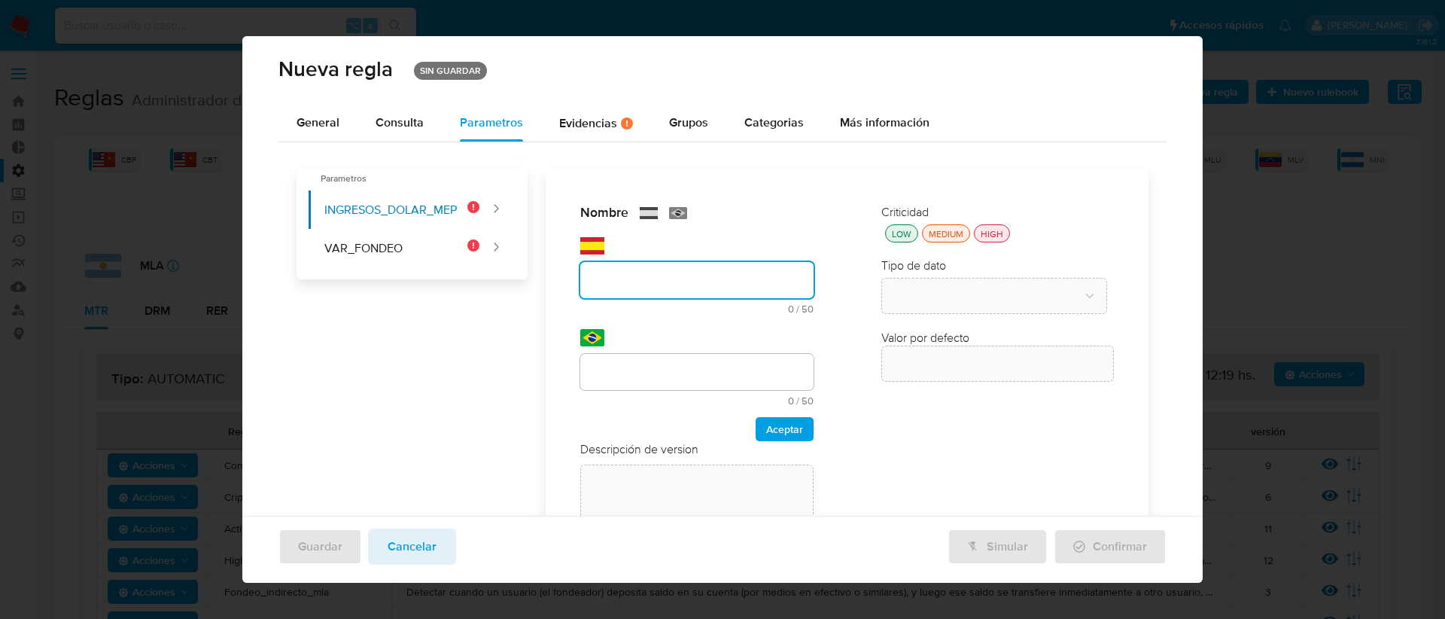
click at [629, 246] on div "text-es 0 / 50 50 caracteres restantes" at bounding box center [696, 275] width 233 height 77
type input "Ingresos de Dolar"
click at [384, 132] on div "Consulta" at bounding box center [399, 123] width 48 height 37
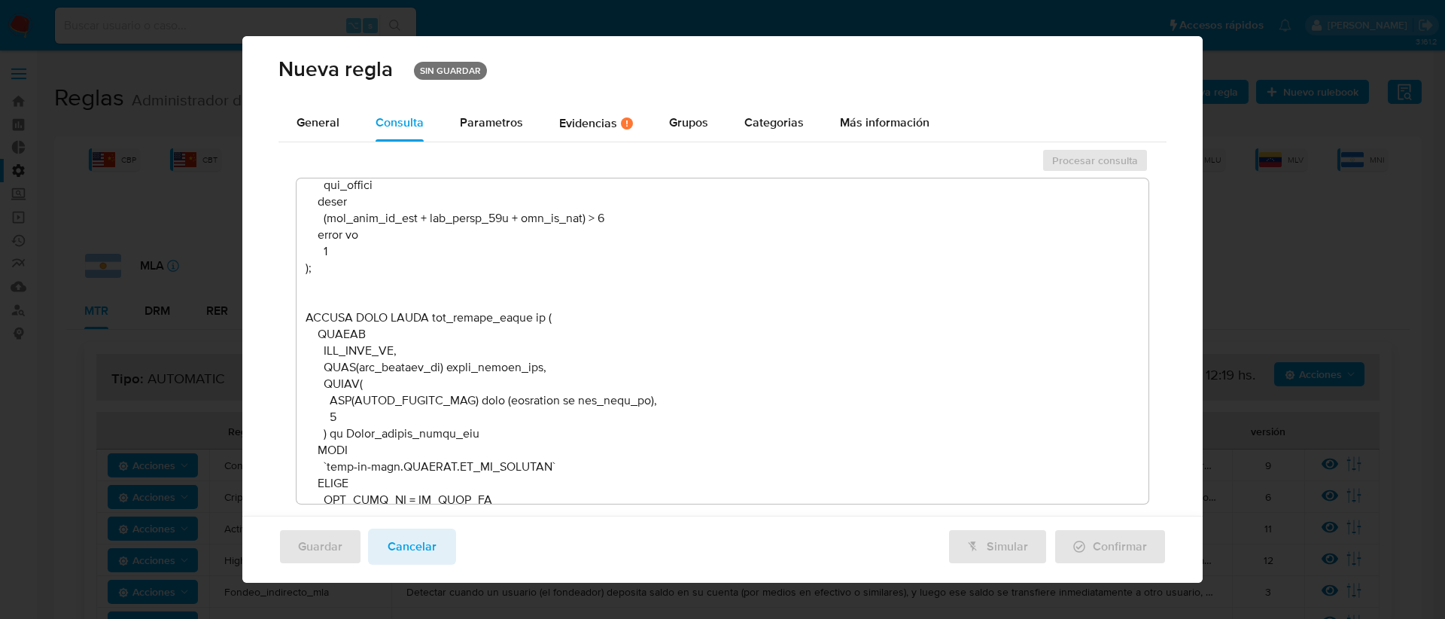
scroll to position [3021, 0]
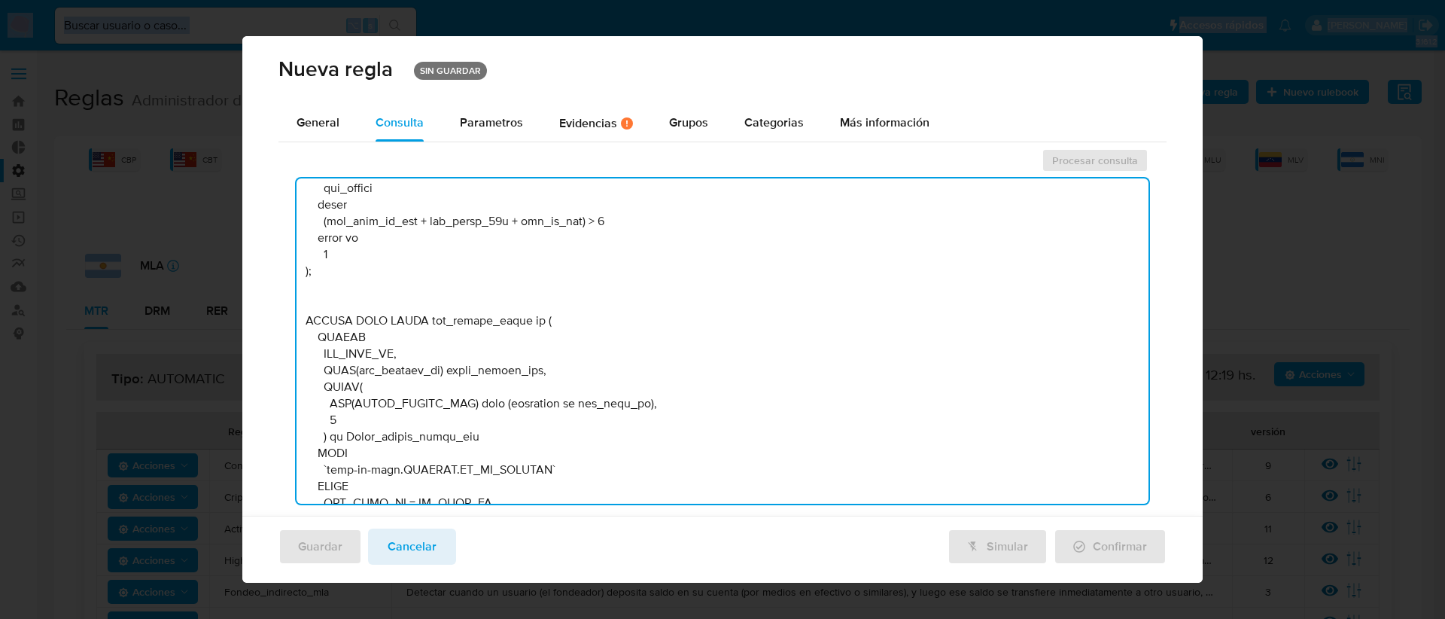
click at [563, 278] on textarea at bounding box center [722, 340] width 853 height 325
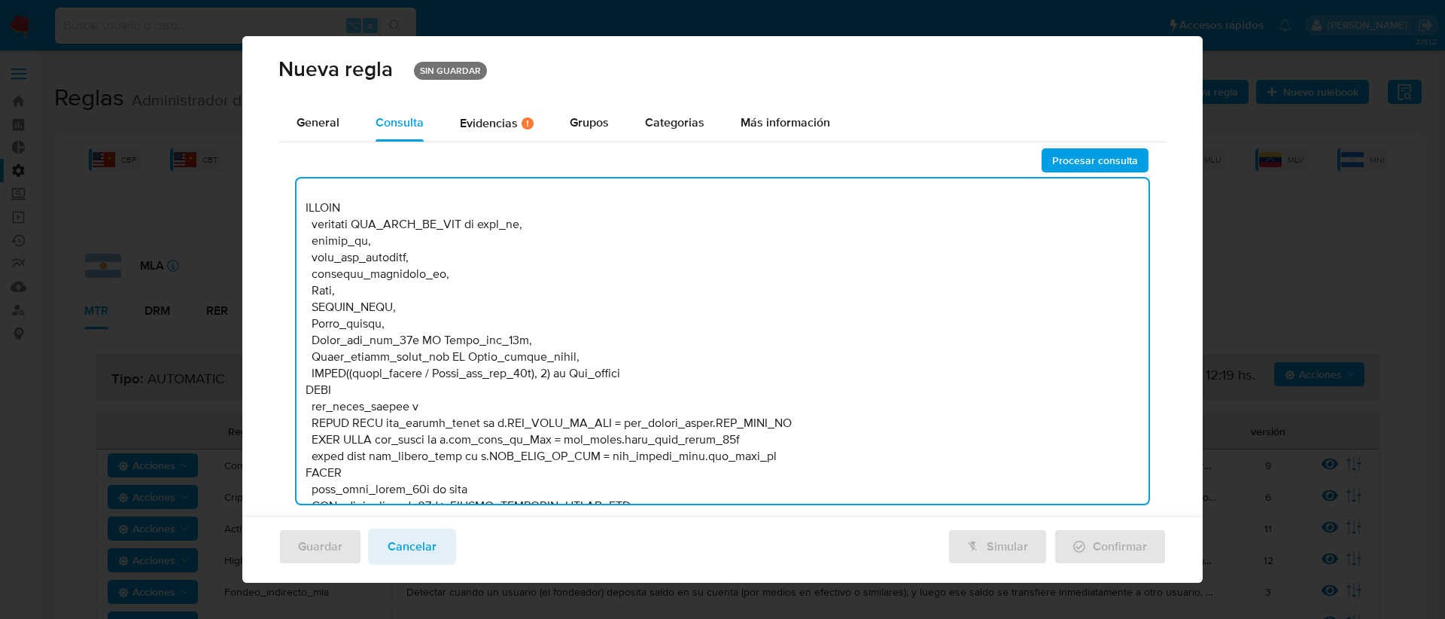
scroll to position [3729, 0]
drag, startPoint x: 415, startPoint y: 260, endPoint x: 312, endPoint y: 258, distance: 102.4
click at [312, 258] on textarea at bounding box center [722, 340] width 853 height 325
drag, startPoint x: 454, startPoint y: 226, endPoint x: 352, endPoint y: 224, distance: 102.4
click at [352, 224] on textarea at bounding box center [722, 340] width 853 height 325
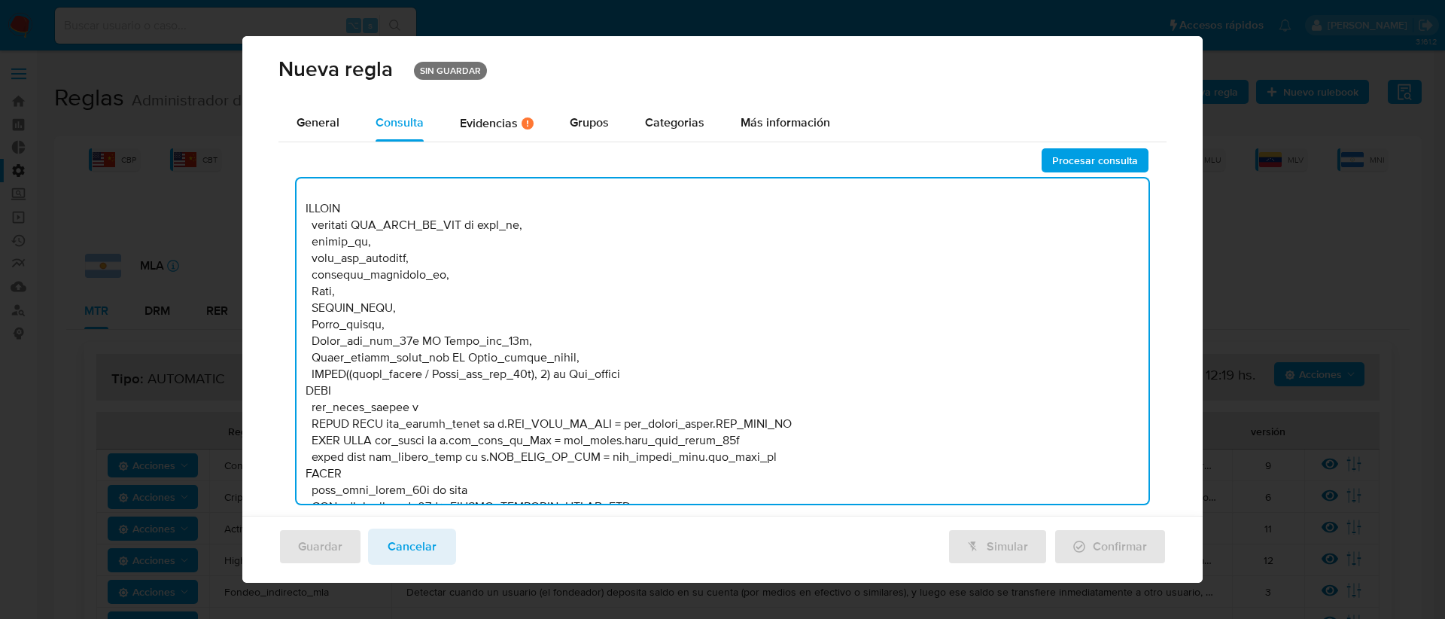
drag, startPoint x: 455, startPoint y: 225, endPoint x: 351, endPoint y: 228, distance: 104.6
click at [351, 228] on textarea at bounding box center [722, 340] width 853 height 325
drag, startPoint x: 421, startPoint y: 260, endPoint x: 311, endPoint y: 261, distance: 110.6
click at [311, 261] on textarea at bounding box center [722, 340] width 853 height 325
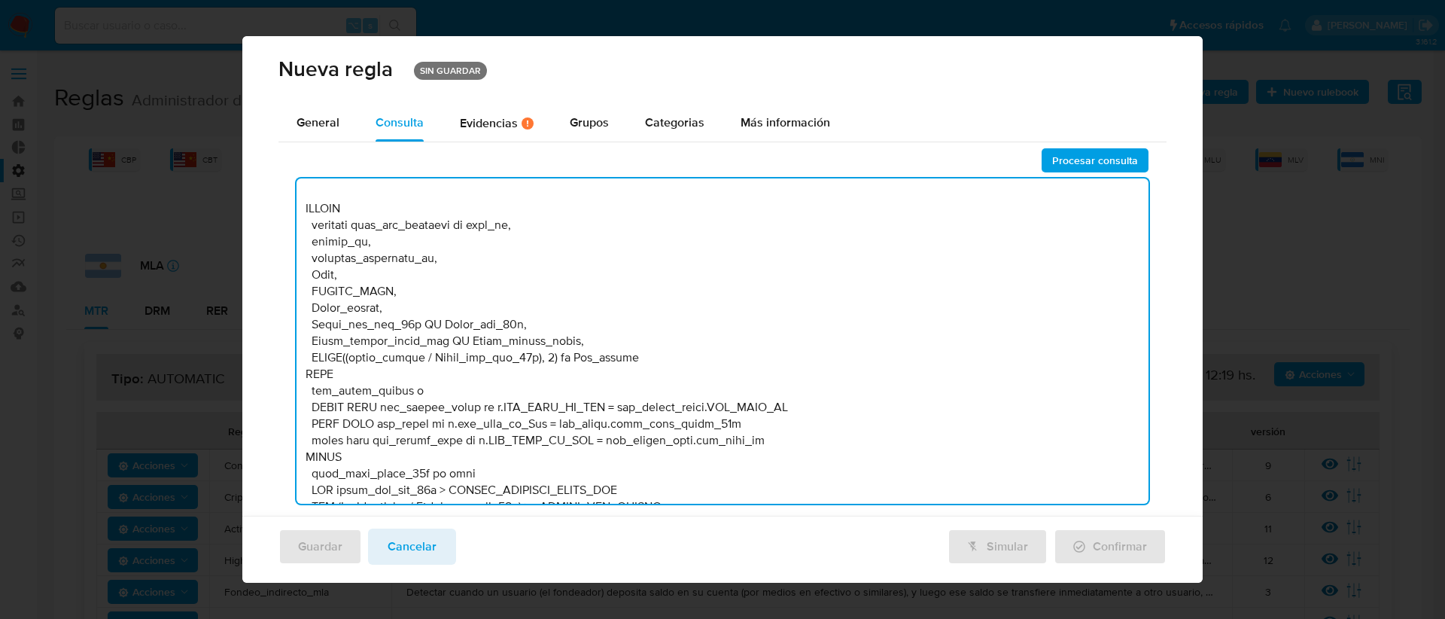
click at [488, 273] on textarea at bounding box center [722, 340] width 853 height 325
type textarea "DECLARE UMBRAL_INGRESOS_DOLAR_MEP NUMERIC DEFAULT :INGRESOS_DOLAR_MEP; DECLARE …"
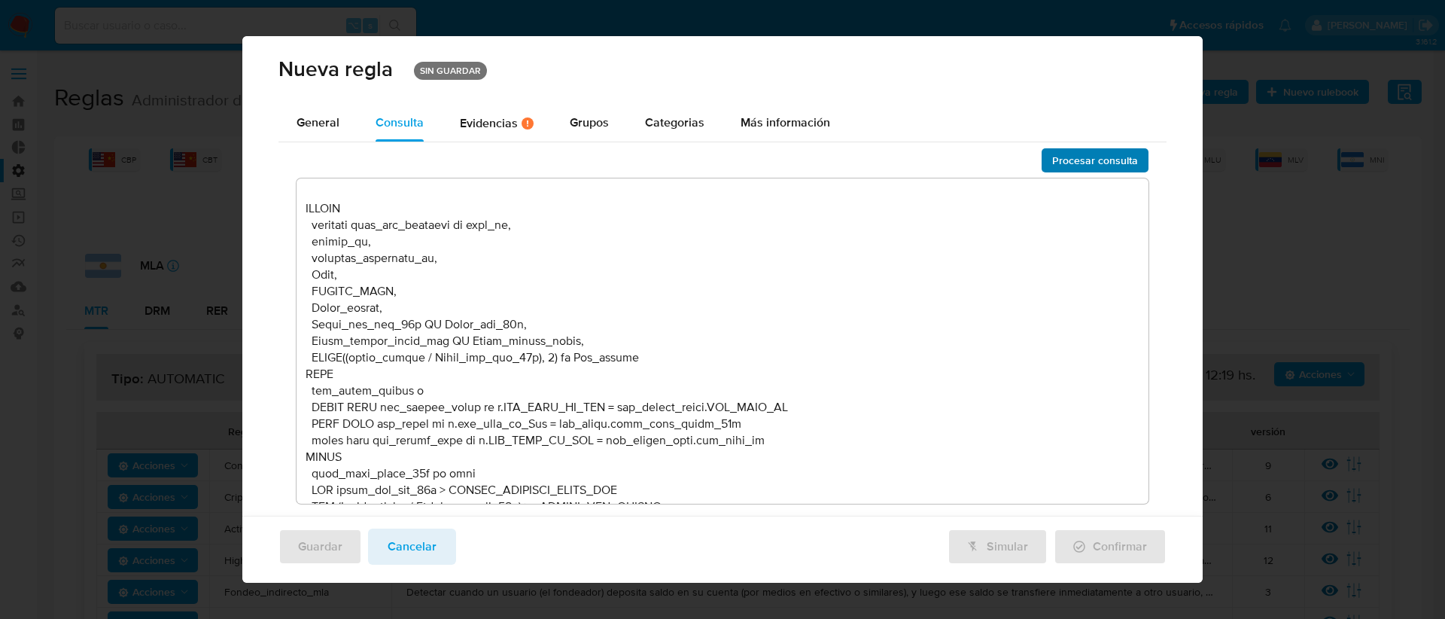
click at [1052, 163] on span "Procesar consulta" at bounding box center [1095, 160] width 86 height 21
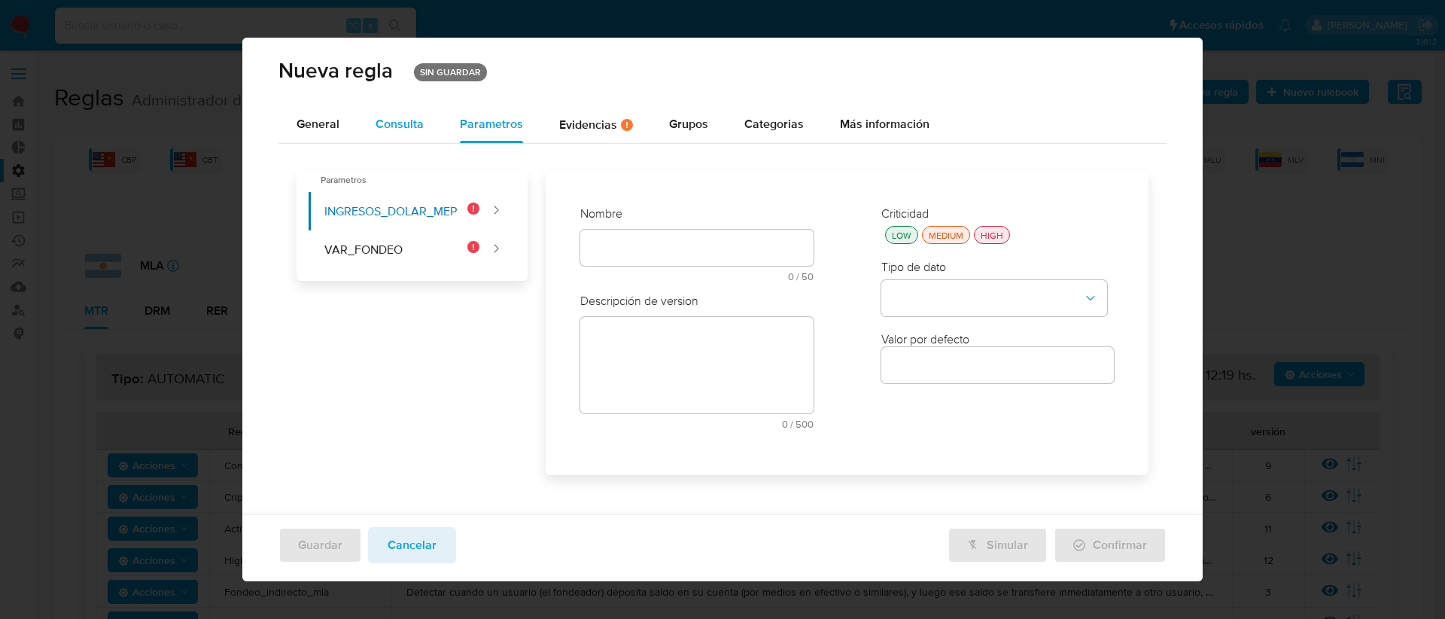
click at [400, 135] on div "Consulta" at bounding box center [399, 124] width 48 height 37
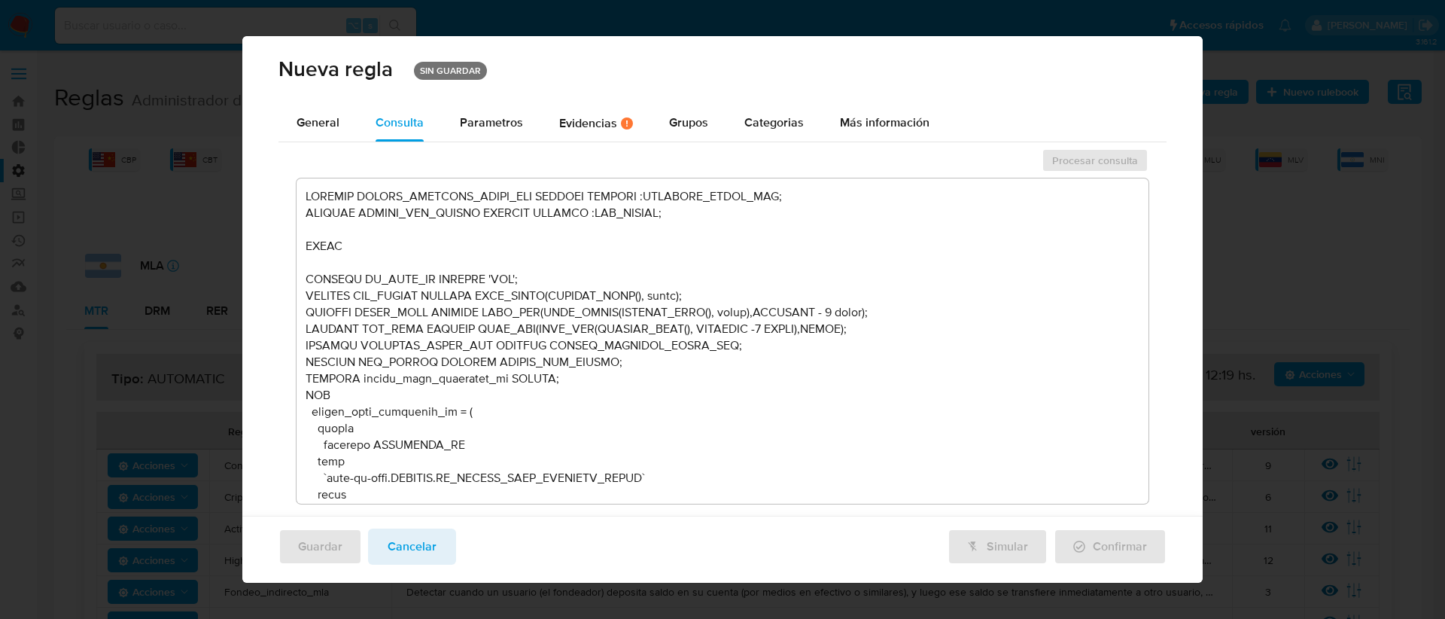
click at [792, 197] on textarea at bounding box center [722, 340] width 853 height 325
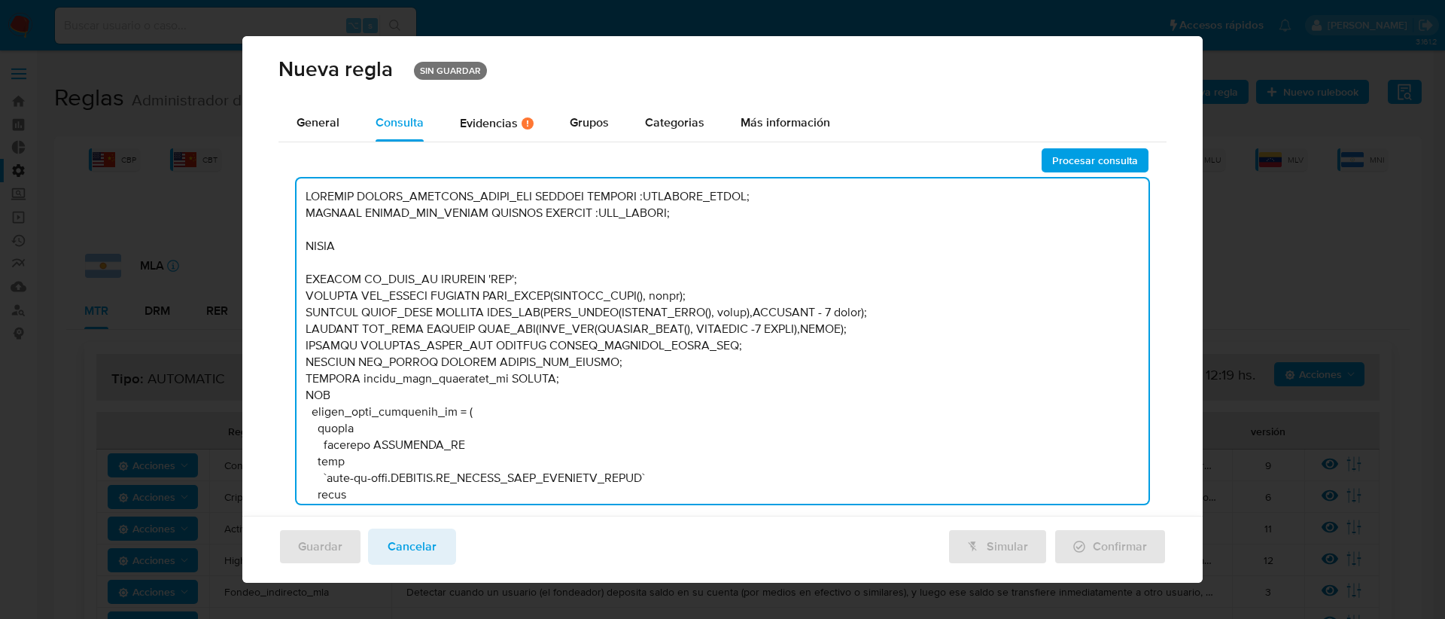
click at [546, 197] on textarea at bounding box center [722, 340] width 853 height 325
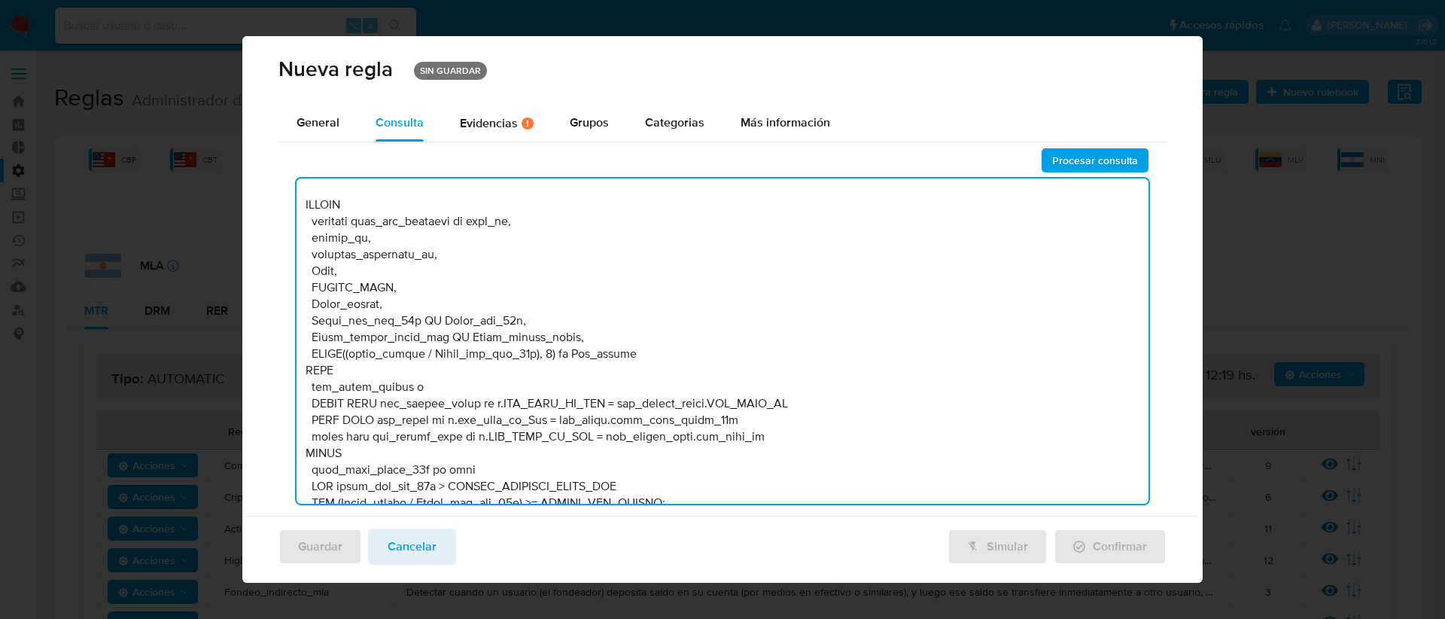
scroll to position [3783, 0]
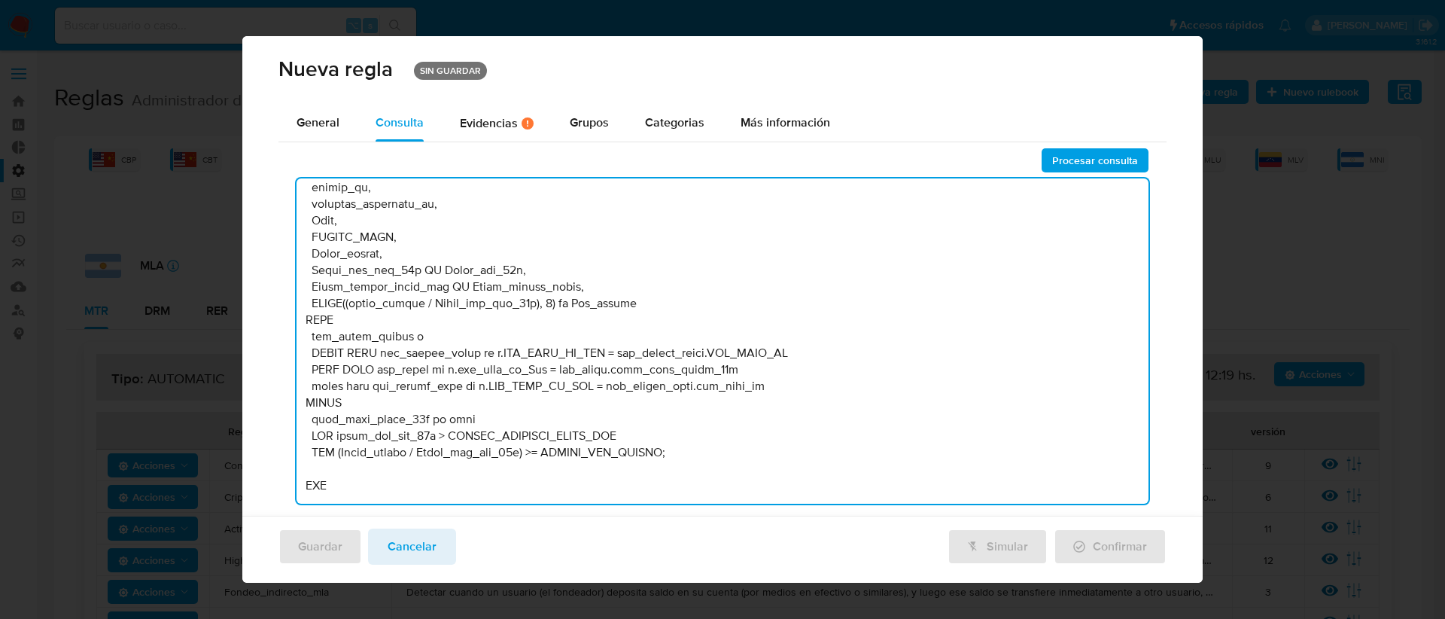
click at [638, 433] on textarea at bounding box center [722, 340] width 853 height 325
click at [642, 435] on textarea at bounding box center [722, 340] width 853 height 325
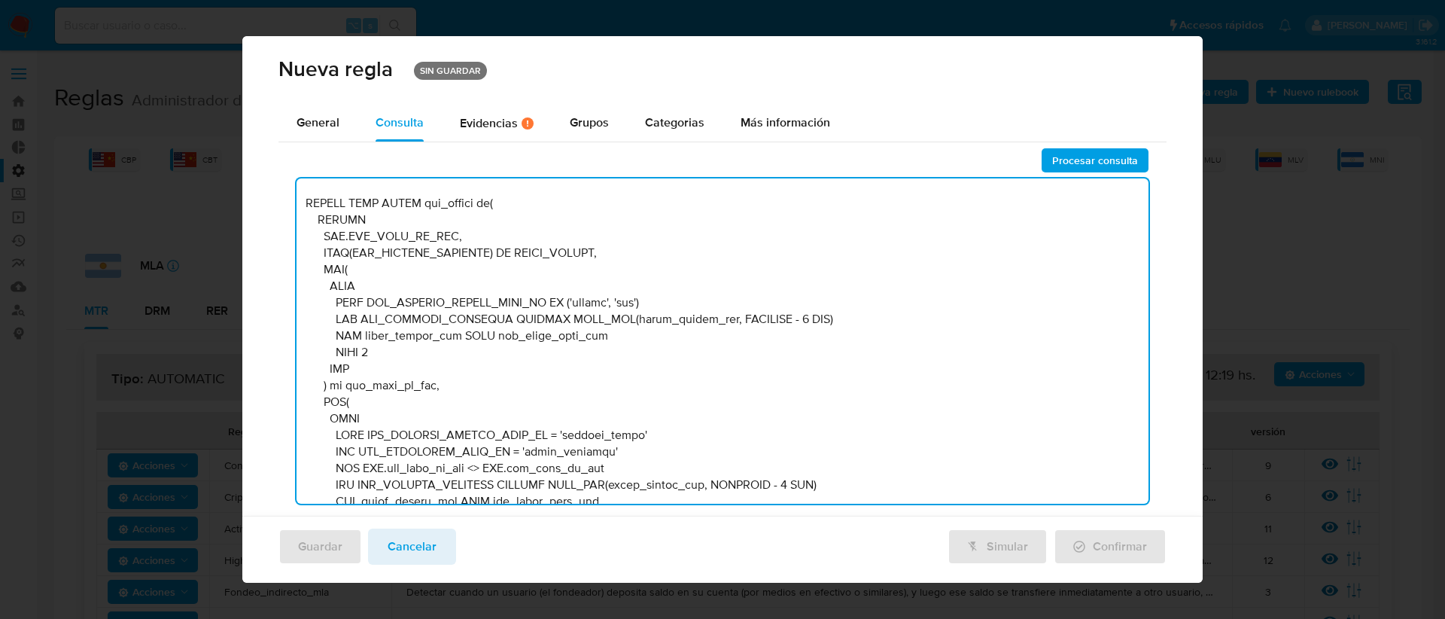
scroll to position [0, 0]
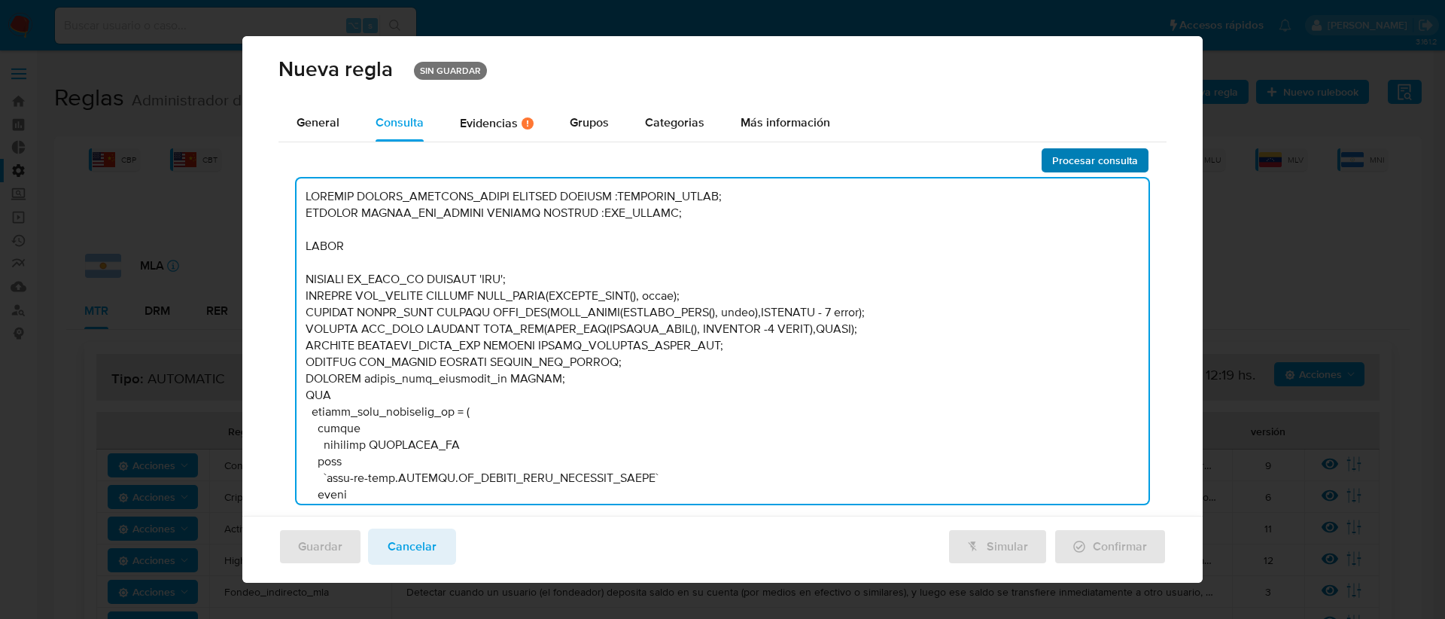
type textarea "DECLARE UMBRAL_INGRESOS_DOLAR NUMERIC DEFAULT :INGRESOS_DOLAR; DECLARE UMBRAL_V…"
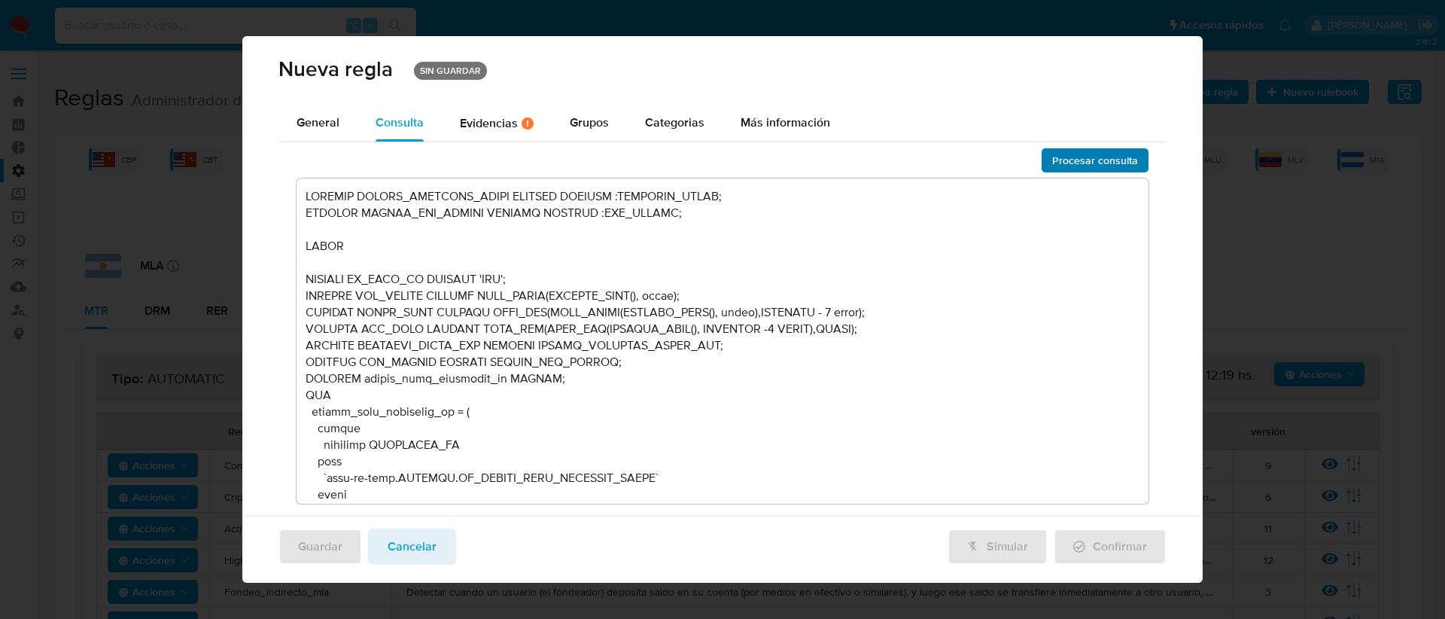
click at [1102, 156] on span "Procesar consulta" at bounding box center [1095, 160] width 86 height 21
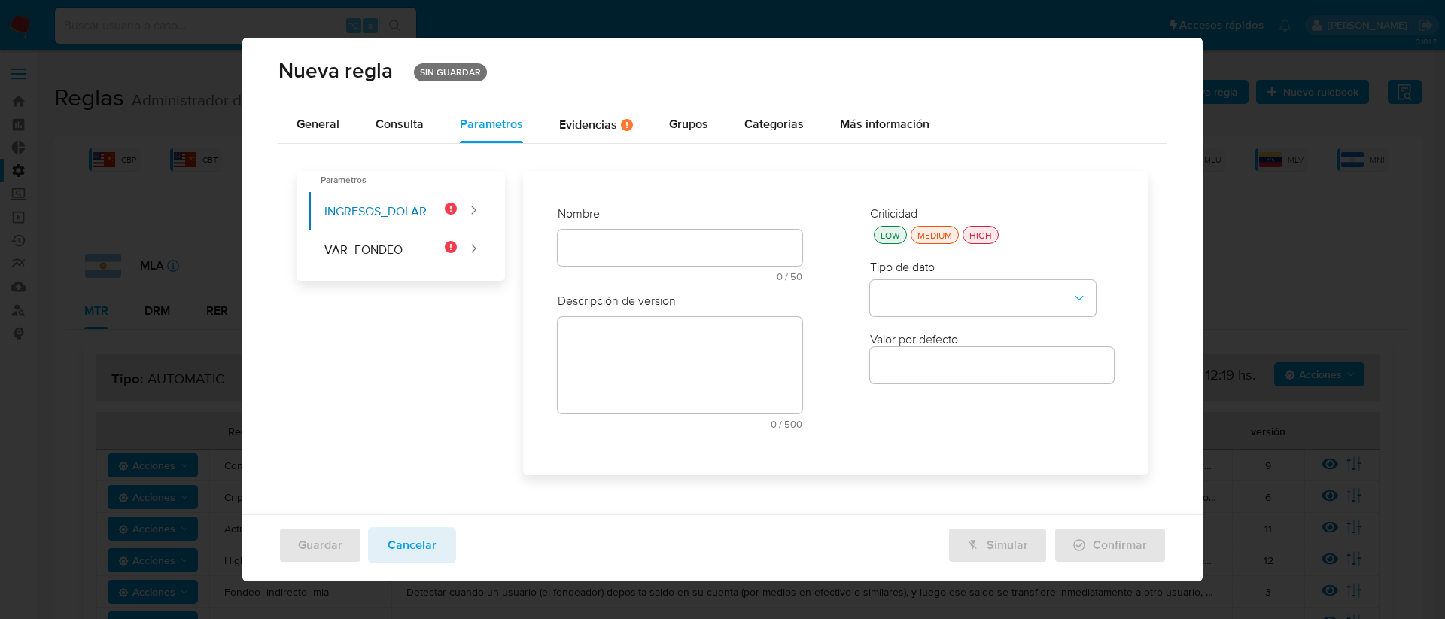
click at [579, 257] on div "text-es 0 / 50 50 caracteres restantes" at bounding box center [680, 256] width 245 height 52
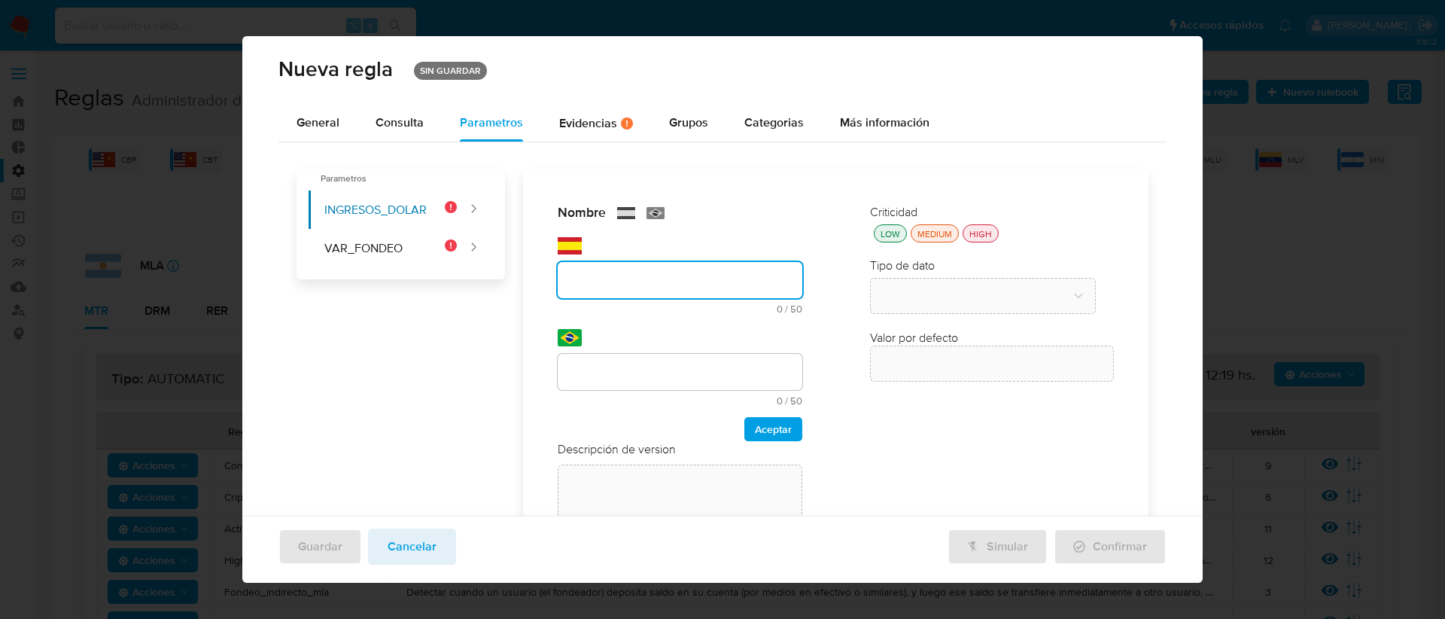
paste input "Umbral de ingresos que luego es destinado a la com"
type input "Umbral de ingresos que luego es destinado a la c"
paste input "Umbral de ingresos que luego es destinado a la com"
type input "Umbral de ingresos que luego es destinado a la com"
type input "i"
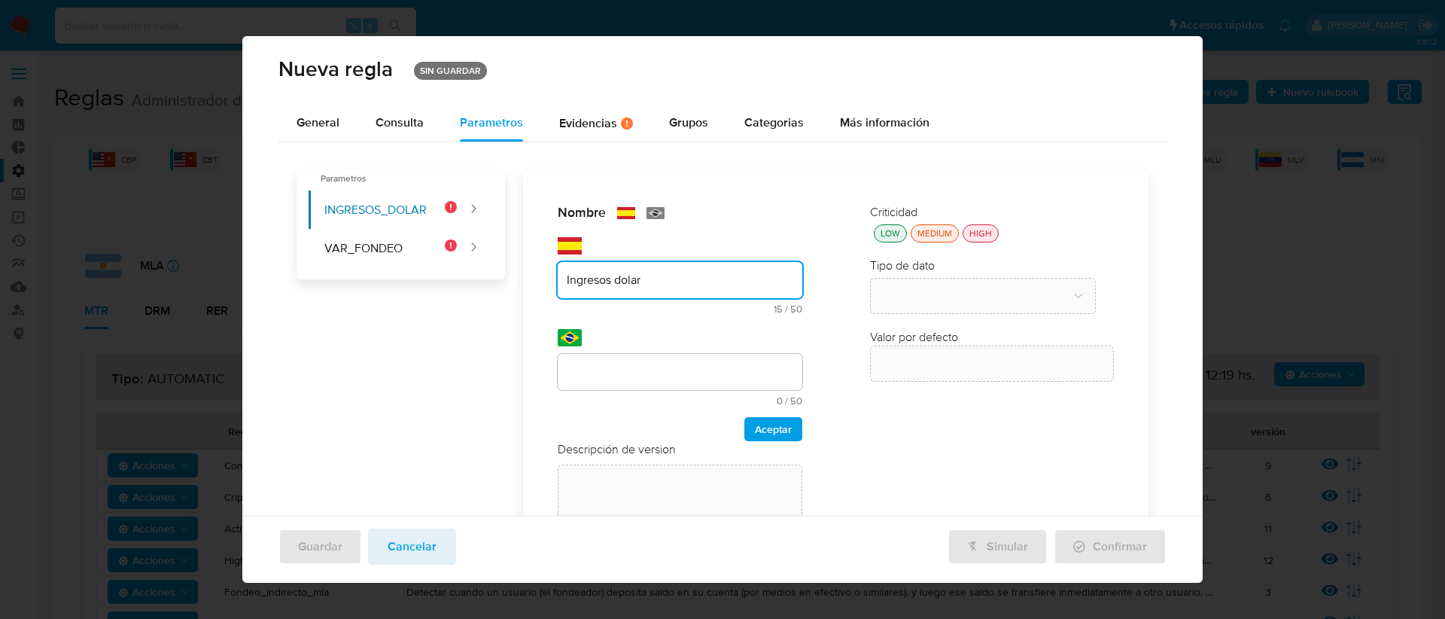
type input "Ingresos dolar"
click at [649, 376] on div "Nombre text-es Ingresos dolar 15 / 50 35 caracteres restantes text-pt 0 / 50 50…" at bounding box center [680, 396] width 275 height 415
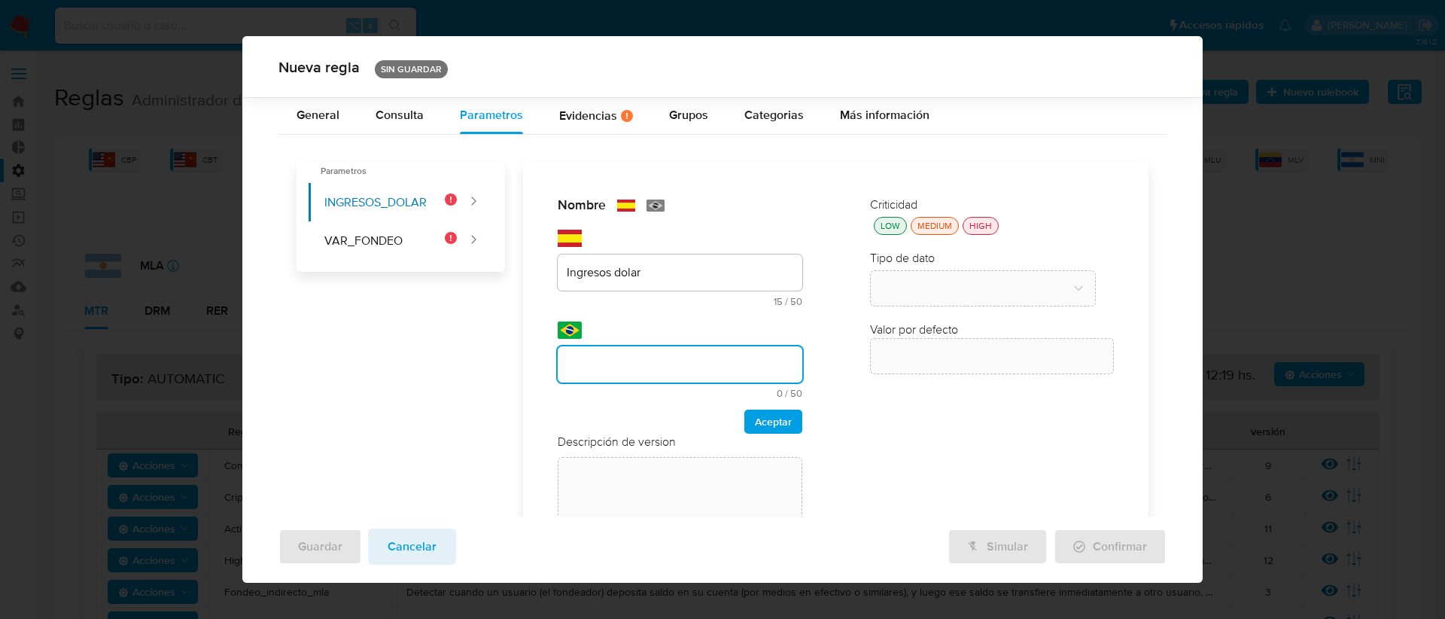
scroll to position [139, 0]
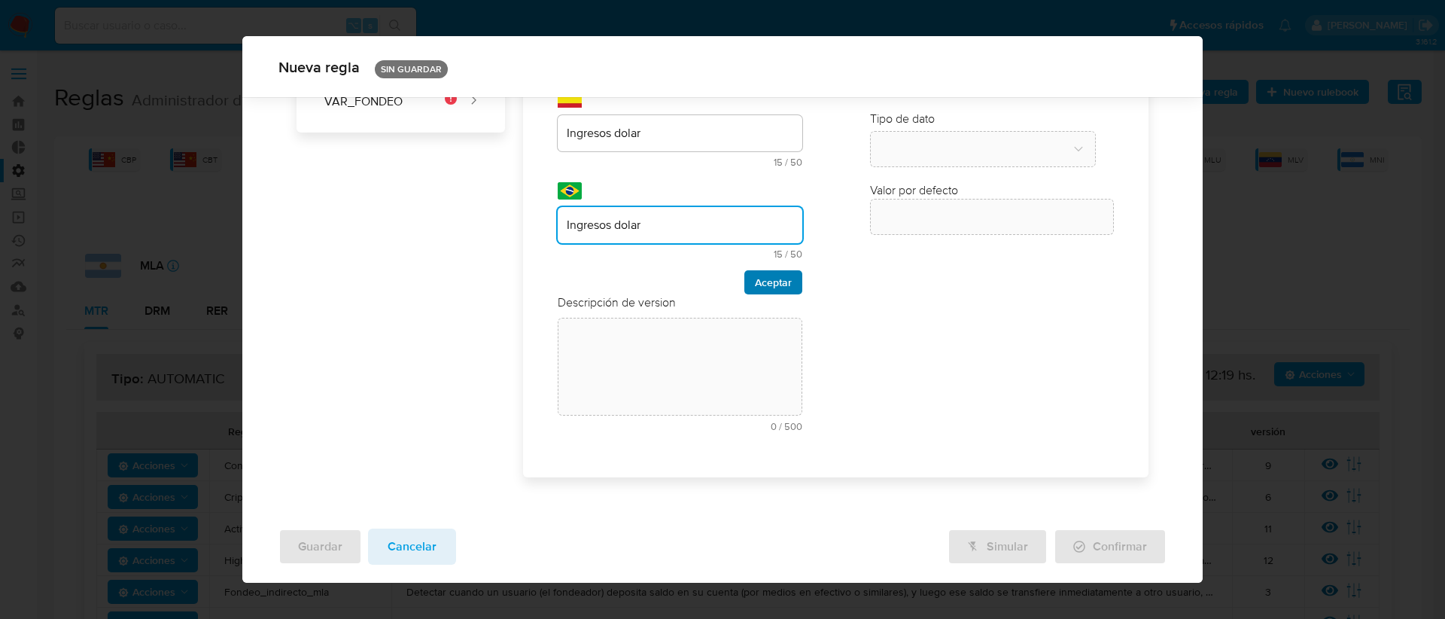
type input "Ingresos dolar"
click at [755, 283] on span "Aceptar" at bounding box center [773, 282] width 37 height 21
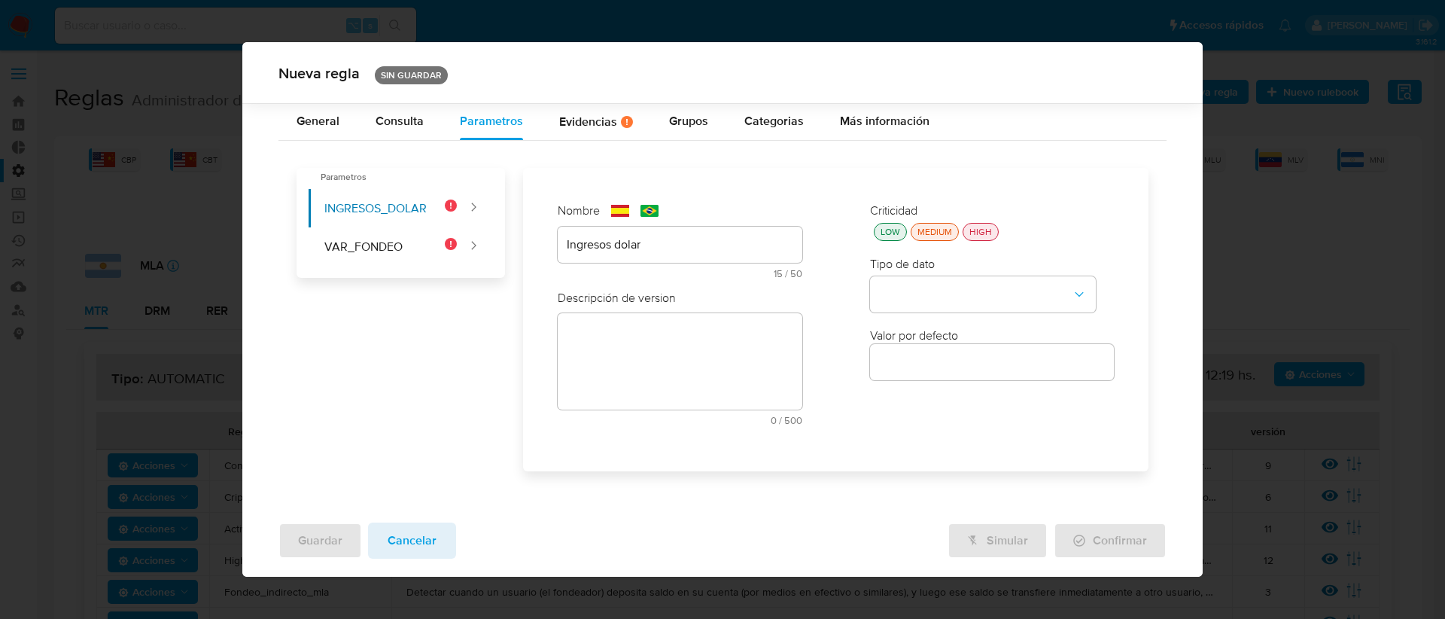
click at [604, 335] on div "text-es 0 / 500 500 caracteres restantes" at bounding box center [680, 369] width 245 height 112
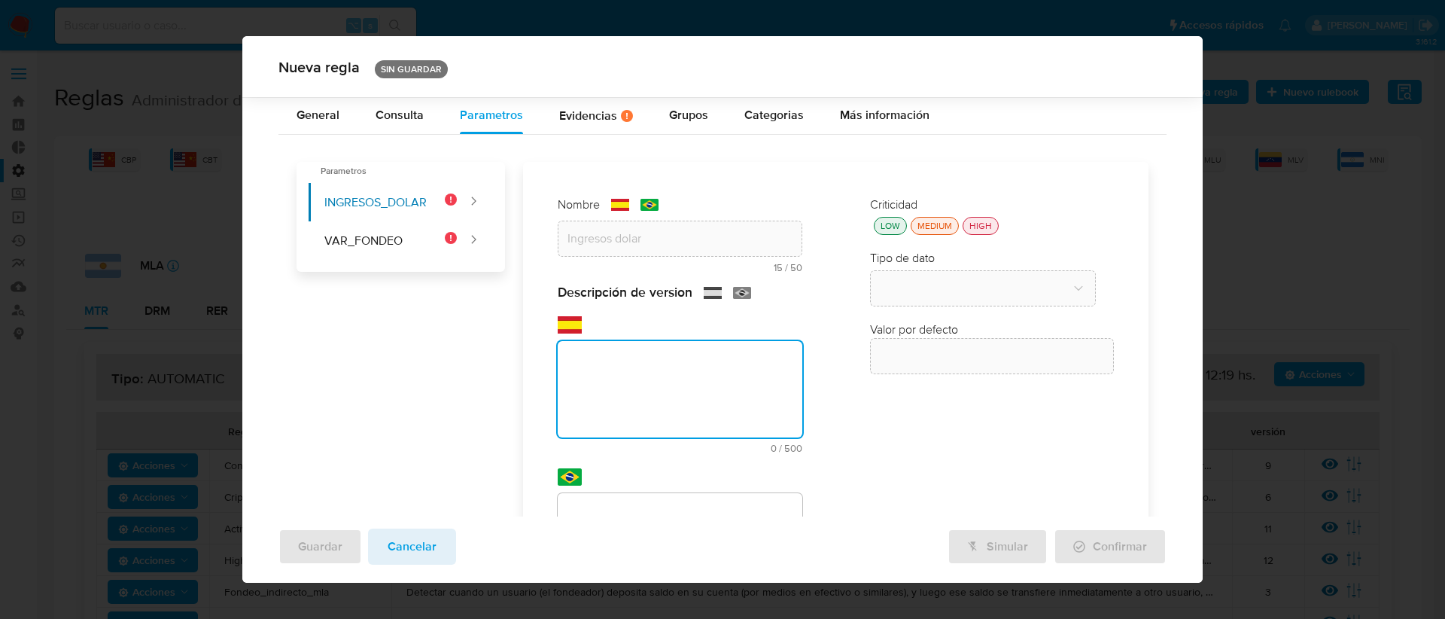
paste textarea "Ingresos dolar"
type textarea "Ingresos dolar"
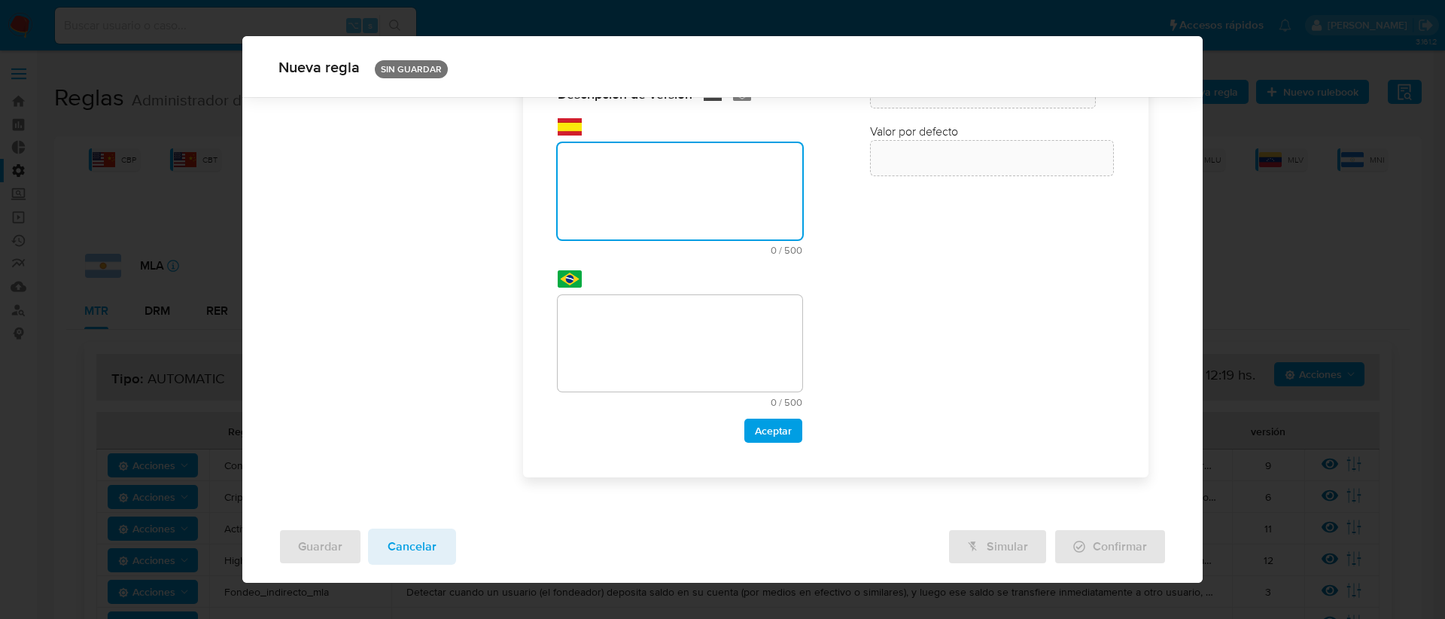
paste textarea "Umbral de ingresos que luego es destinado a la compra de dolar mep"
drag, startPoint x: 731, startPoint y: 179, endPoint x: 755, endPoint y: 184, distance: 25.2
click at [755, 184] on textarea "Umbral de ingresos que luego es destinado a la compra de dolar mep" at bounding box center [680, 191] width 245 height 96
type textarea "Umbral de ingresos que luego es destinado a la compra de dolar oficial"
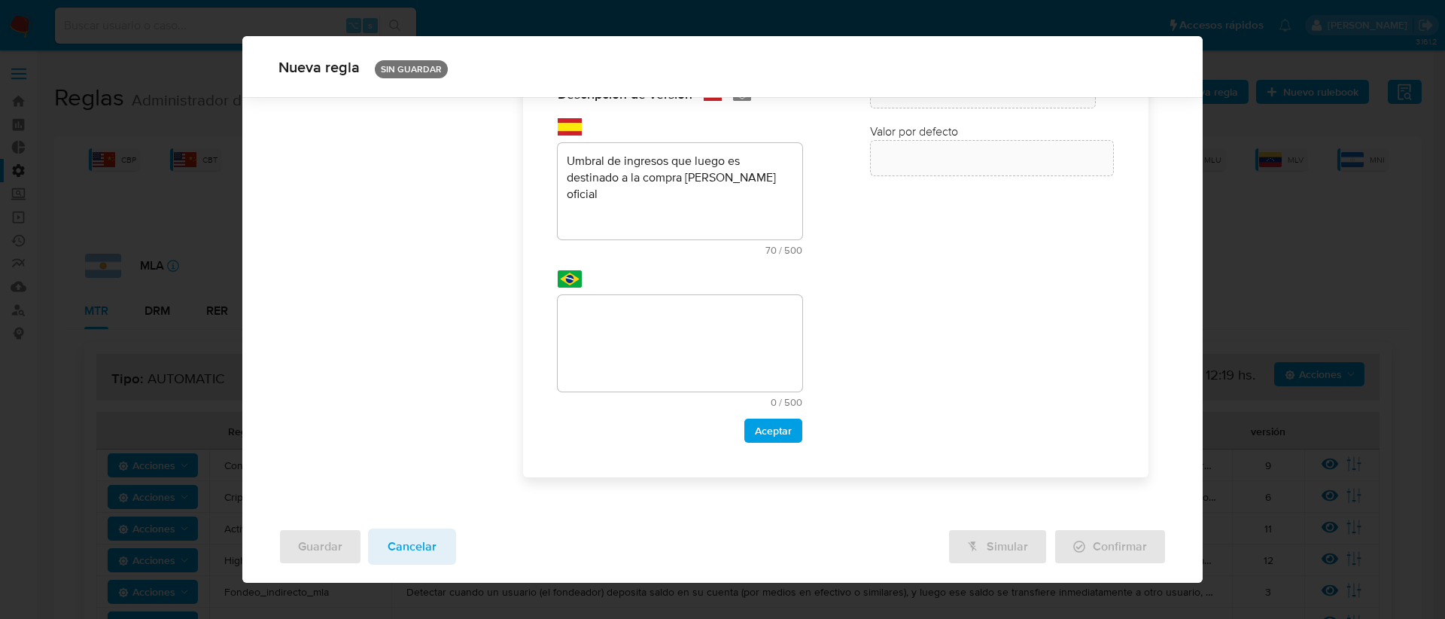
click at [855, 223] on div "Criticidad LOW MEDIUM HIGH Tipo de dato Valor por defecto Valor por defecto" at bounding box center [992, 220] width 275 height 474
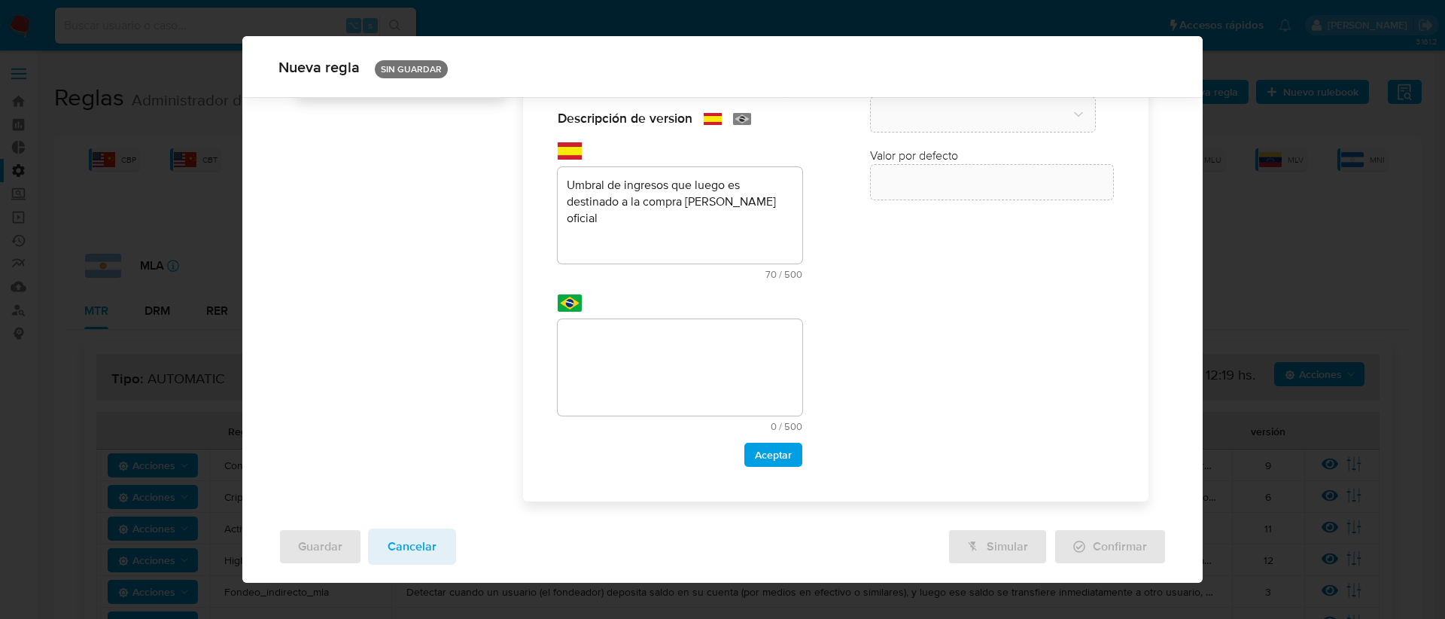
scroll to position [173, 0]
click at [771, 205] on textarea "Umbral de ingresos que luego es destinado a la compra de dolar oficial" at bounding box center [680, 216] width 245 height 96
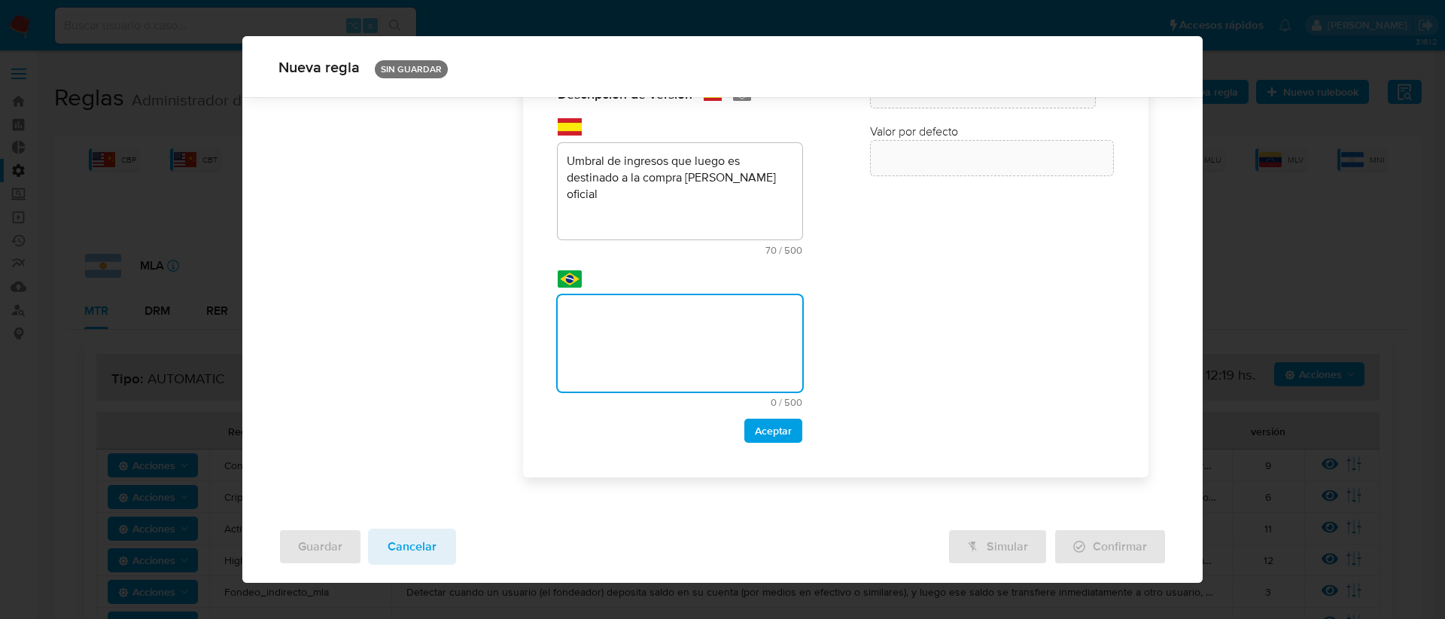
click at [632, 330] on textarea at bounding box center [680, 343] width 245 height 96
type textarea "Umbral de ingresos que luego es destinado a la compra de dolar oficial"
click at [774, 439] on span "Aceptar" at bounding box center [773, 430] width 37 height 21
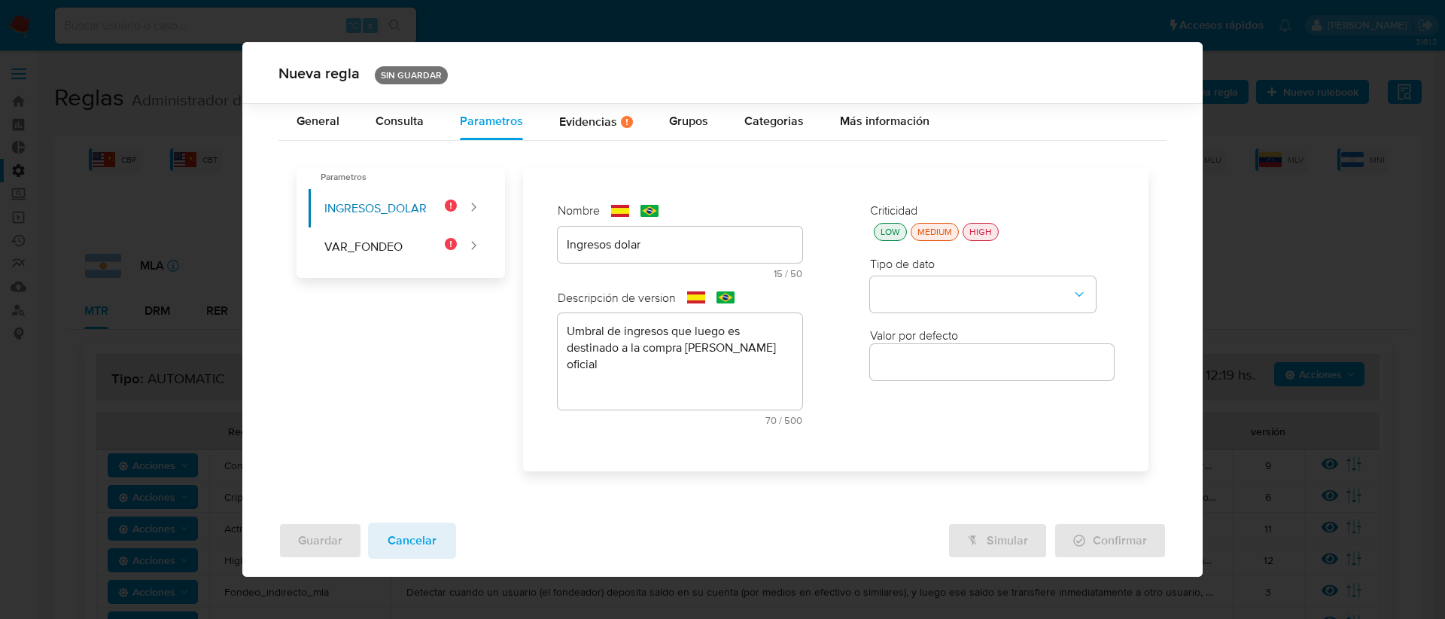
scroll to position [0, 0]
click at [886, 233] on div "LOW" at bounding box center [890, 231] width 26 height 13
click at [904, 293] on button "type-dropdown" at bounding box center [983, 295] width 226 height 36
click at [931, 297] on div "NUMBER" at bounding box center [978, 293] width 199 height 36
click at [920, 360] on input "number" at bounding box center [992, 362] width 245 height 20
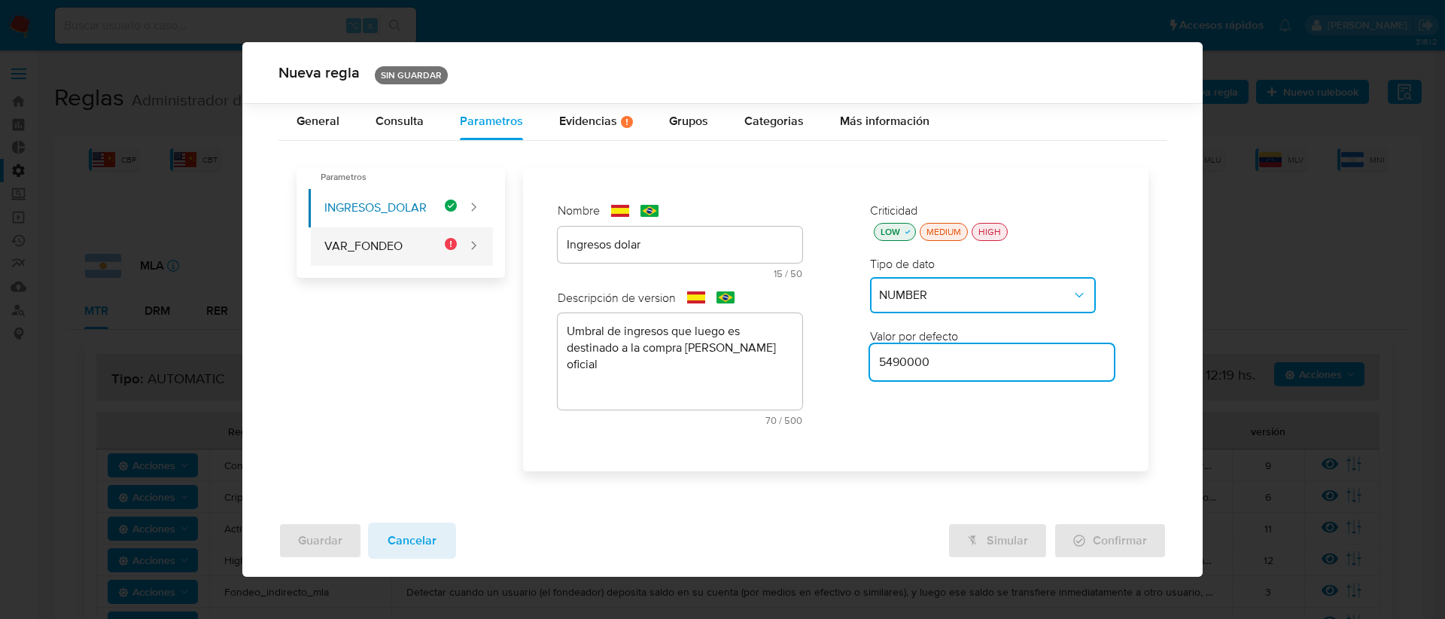
type input "5490000"
click at [414, 233] on button "VAR_FONDEO" at bounding box center [383, 246] width 148 height 38
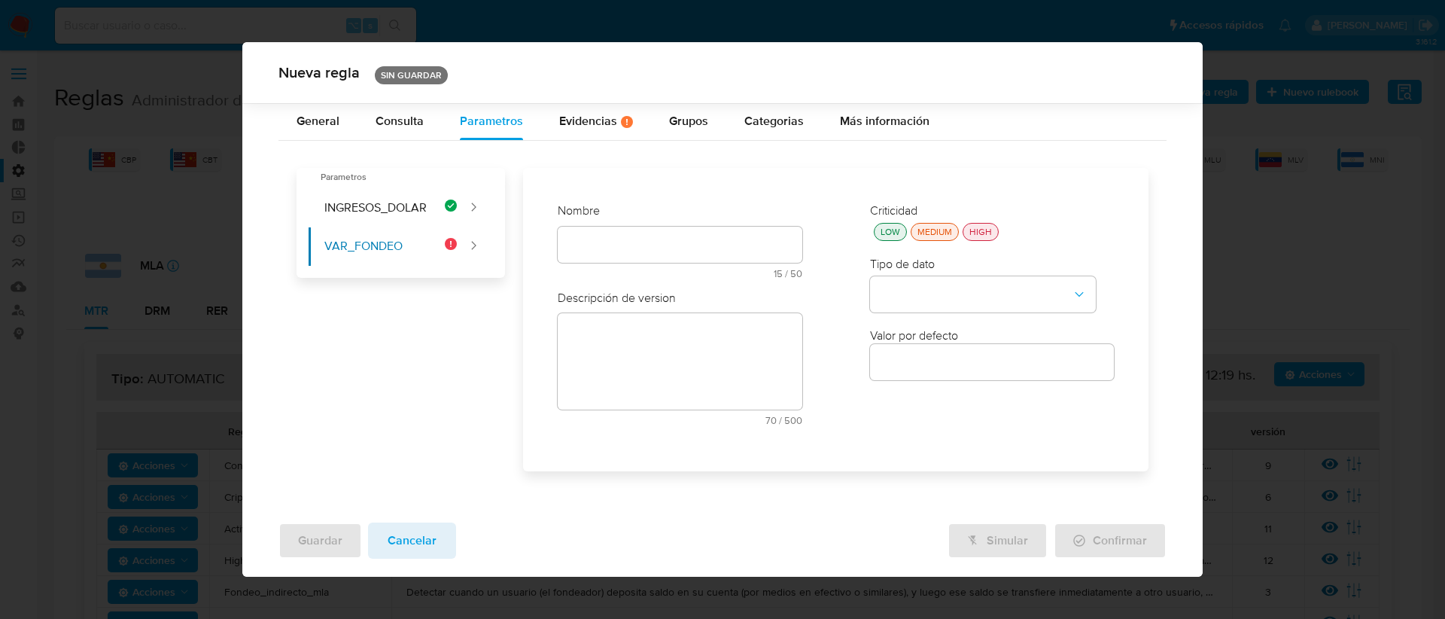
click at [597, 330] on div "text-es 70 / 500 430 caracteres restantes" at bounding box center [680, 369] width 245 height 112
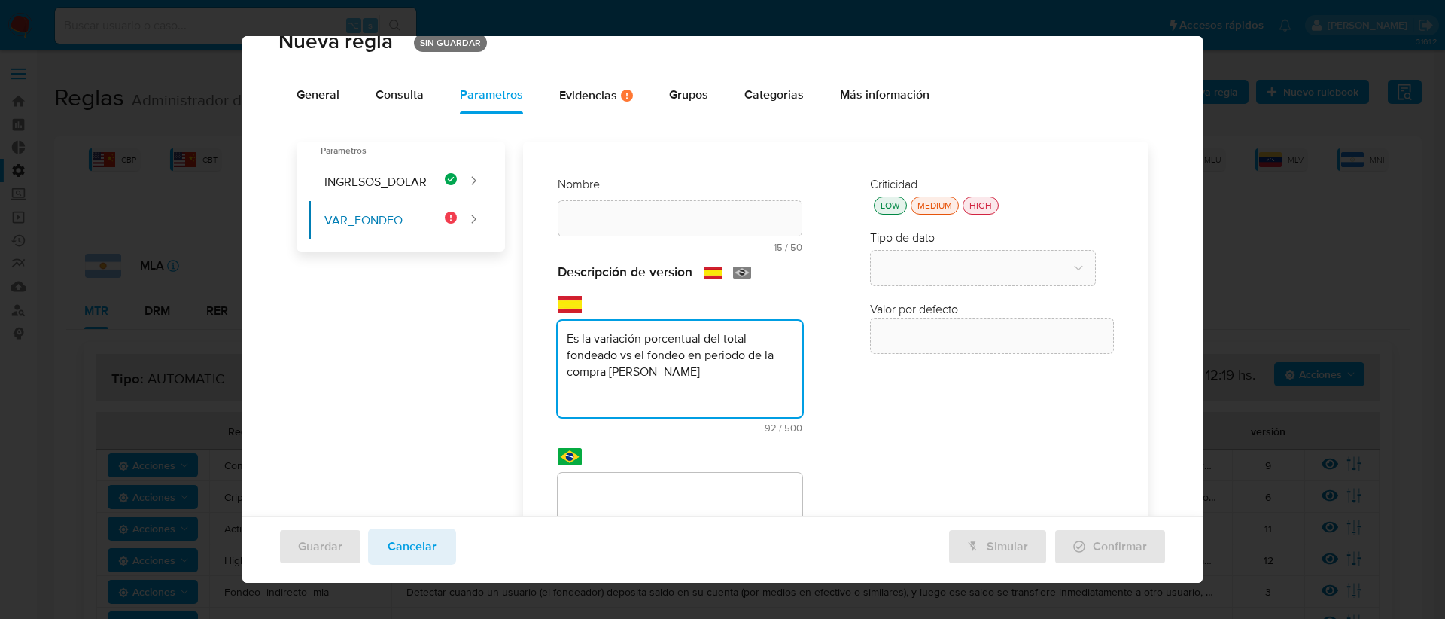
scroll to position [29, 0]
type textarea "Es la variación porcentual del total fondeado vs el fondeo en periodo de la com…"
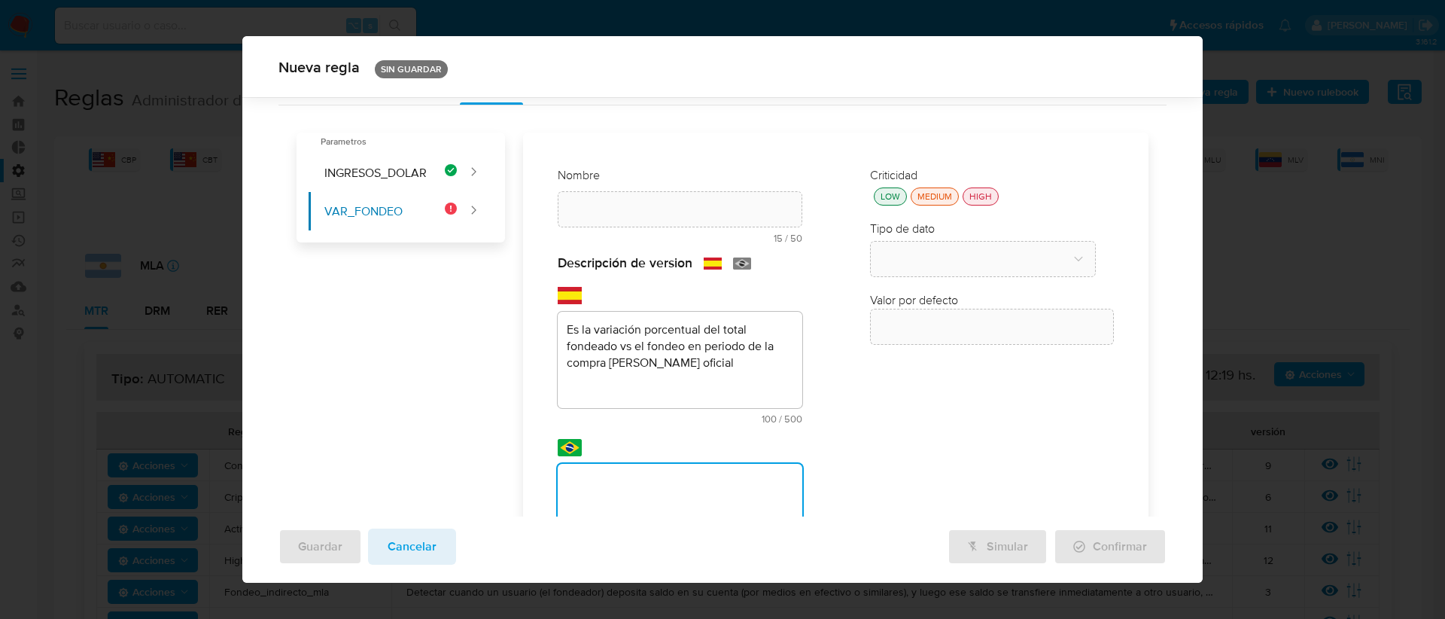
click at [568, 492] on div "General Consulta Parametros Evidencias Hay evidencias faltantes ( 4 ) Grupos Ca…" at bounding box center [722, 376] width 961 height 617
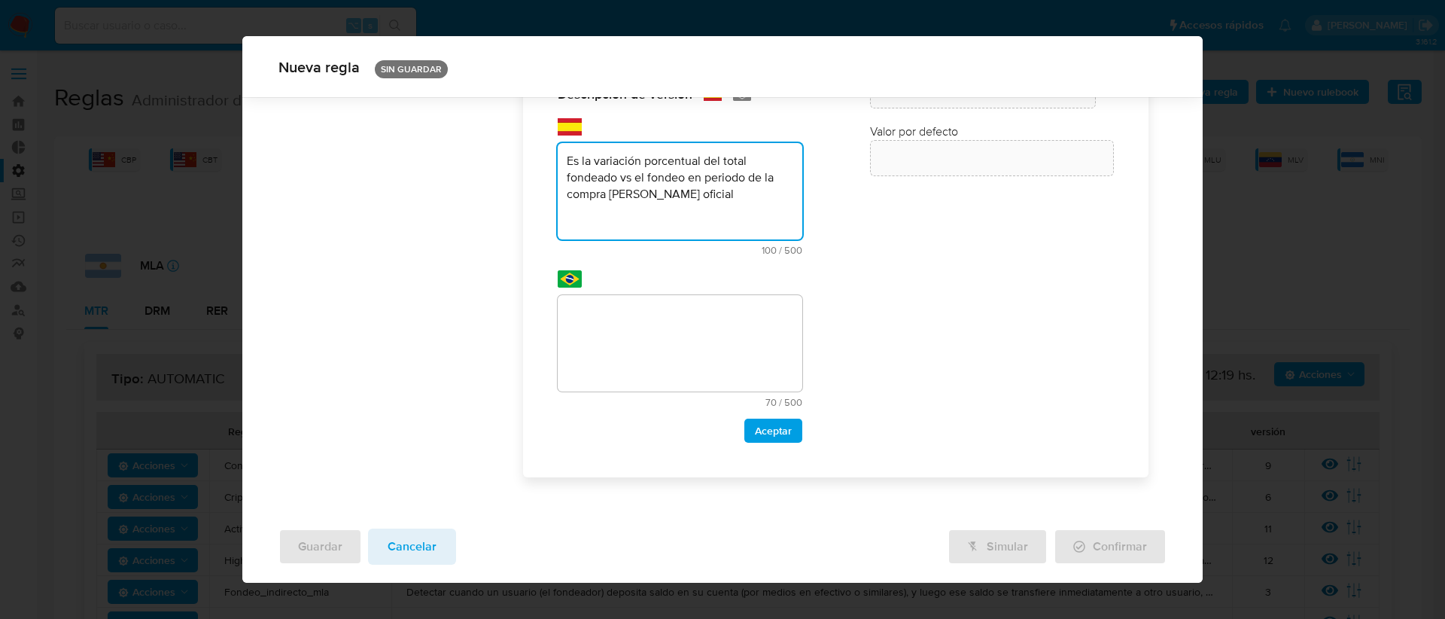
drag, startPoint x: 693, startPoint y: 196, endPoint x: 560, endPoint y: 160, distance: 138.0
click at [560, 160] on textarea "Es la variación porcentual del total fondeado vs el fondeo en periodo de la com…" at bounding box center [680, 191] width 245 height 96
click at [594, 333] on textarea at bounding box center [680, 343] width 245 height 96
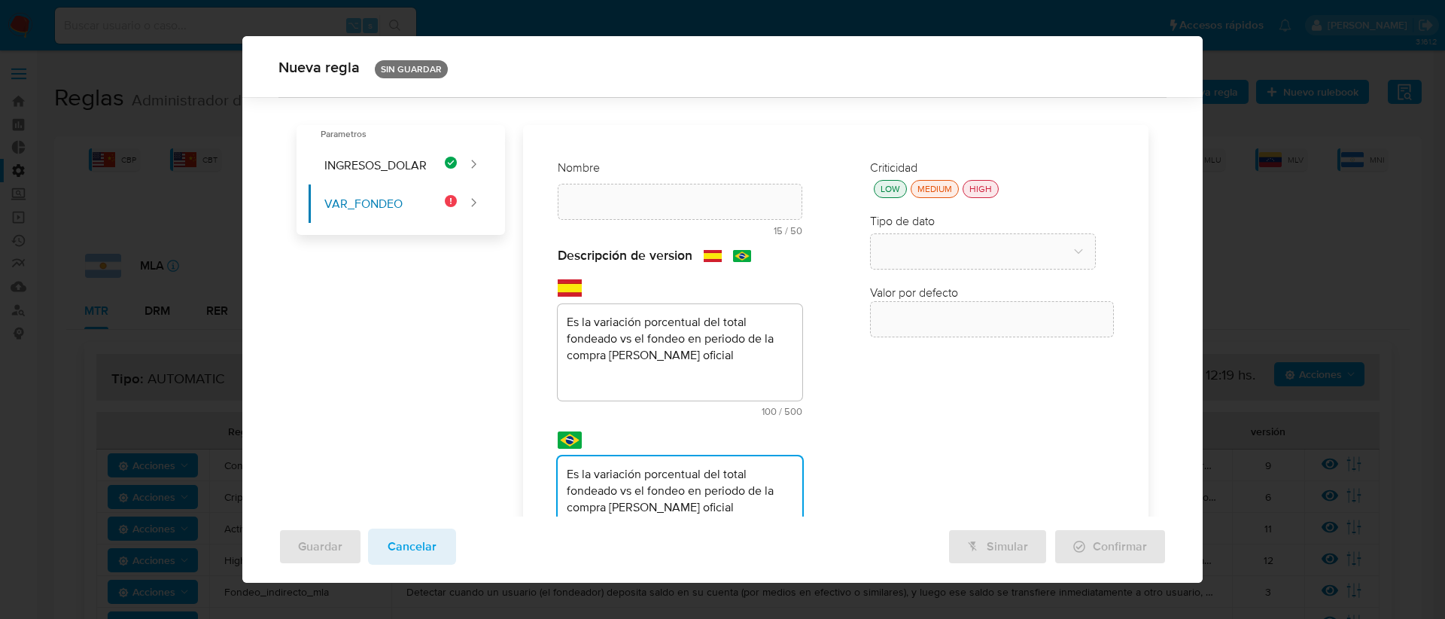
scroll to position [0, 0]
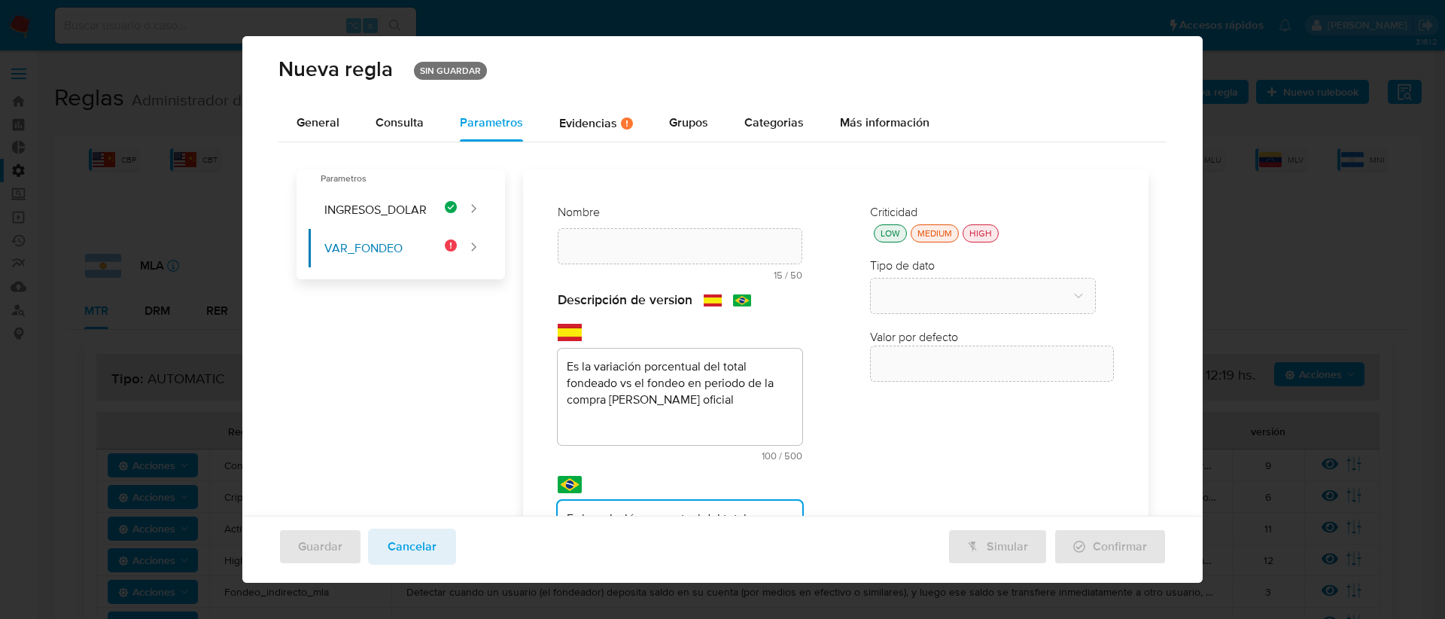
type textarea "Es la variación porcentual del total fondeado vs el fondeo en periodo de la com…"
click at [627, 235] on div at bounding box center [680, 246] width 245 height 36
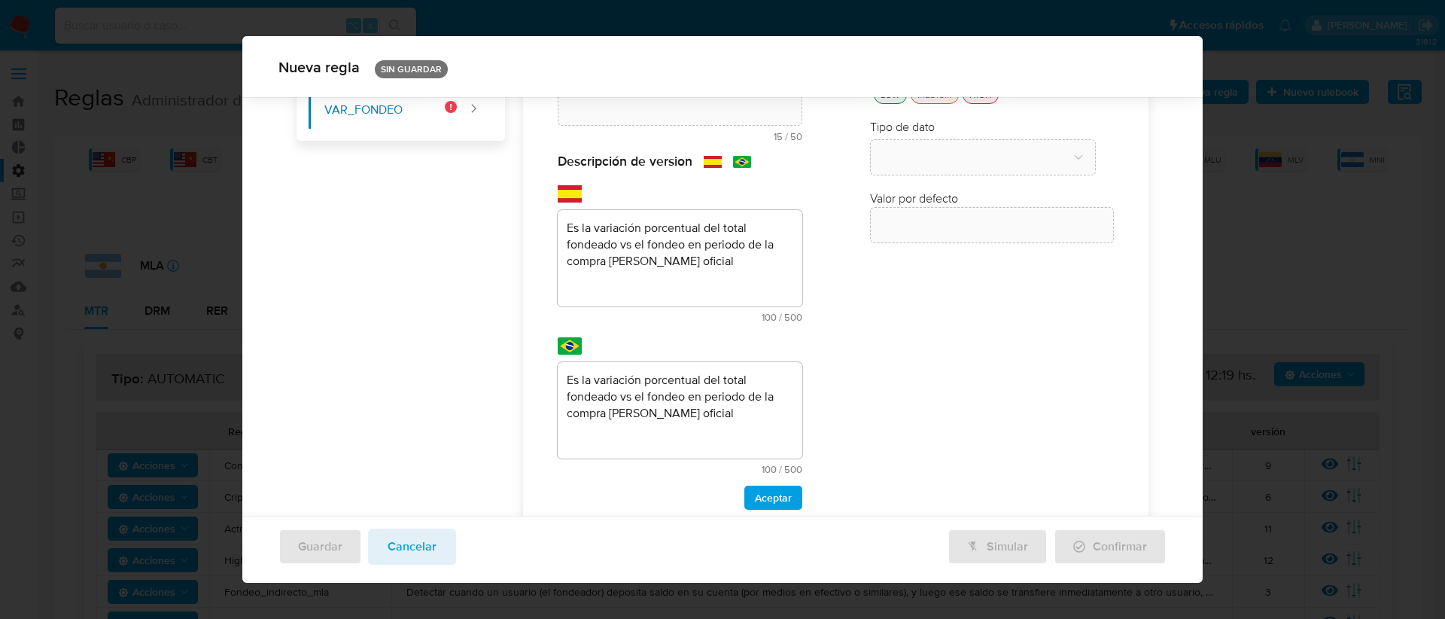
scroll to position [132, 0]
click at [768, 494] on span "Aceptar" at bounding box center [773, 496] width 37 height 21
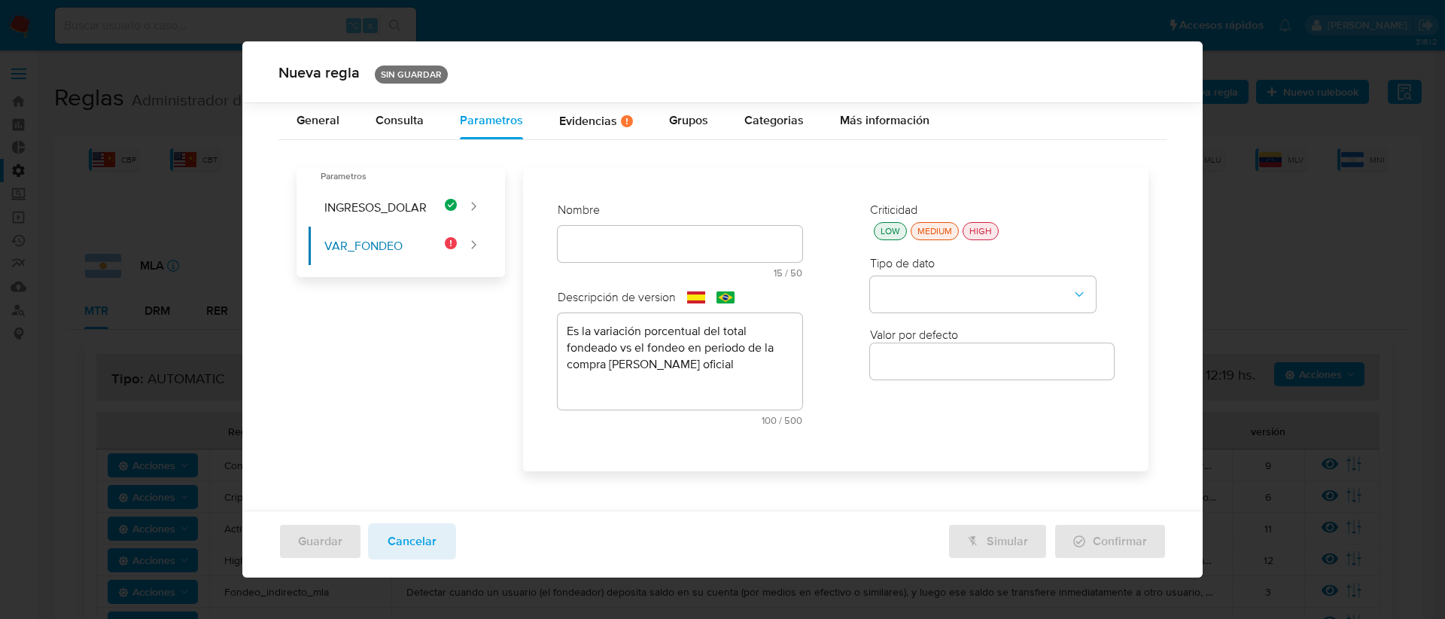
scroll to position [0, 0]
click at [884, 231] on div "LOW" at bounding box center [890, 231] width 26 height 13
click at [930, 298] on button "type-dropdown" at bounding box center [983, 294] width 226 height 36
click at [944, 296] on div "NUMBER" at bounding box center [978, 293] width 199 height 36
click at [921, 372] on div at bounding box center [992, 362] width 245 height 36
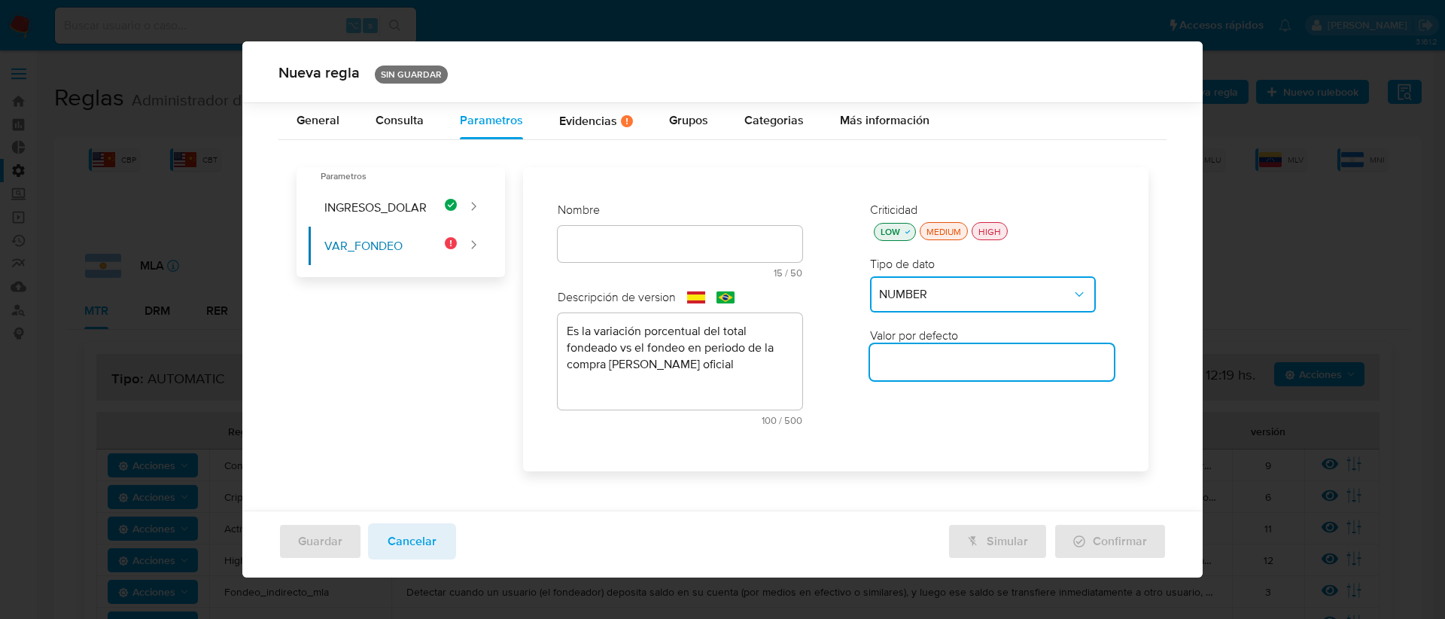
click at [923, 361] on input "number" at bounding box center [992, 362] width 245 height 20
type input "0.90"
click at [585, 257] on div at bounding box center [680, 244] width 245 height 36
click at [584, 248] on div "text-es 15 / 50 35 caracteres restantes" at bounding box center [680, 252] width 245 height 52
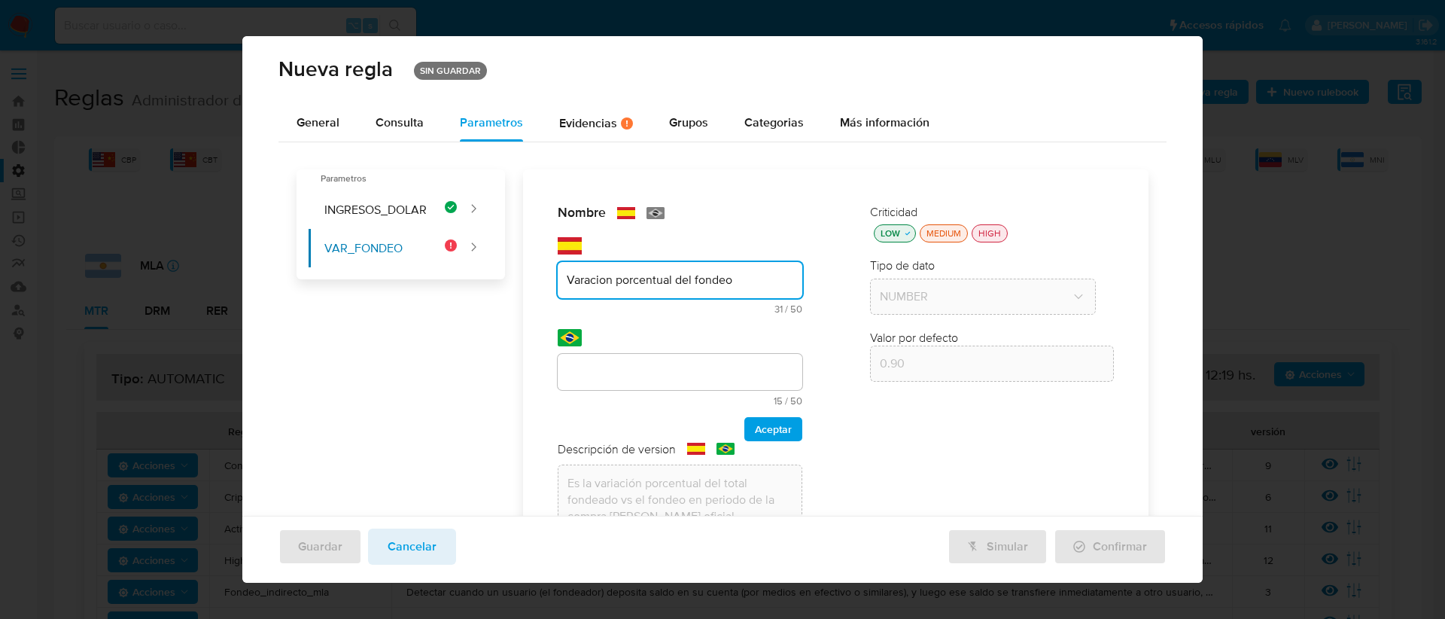
click at [603, 283] on input "Varacion porcentual del fondeo" at bounding box center [680, 280] width 245 height 20
click at [586, 284] on input "Varacin porcentual del fondeo" at bounding box center [680, 280] width 245 height 20
click at [749, 273] on input "Varacion porcentual del fondeo" at bounding box center [680, 280] width 245 height 20
type input "Varacion porcentual del fondeo"
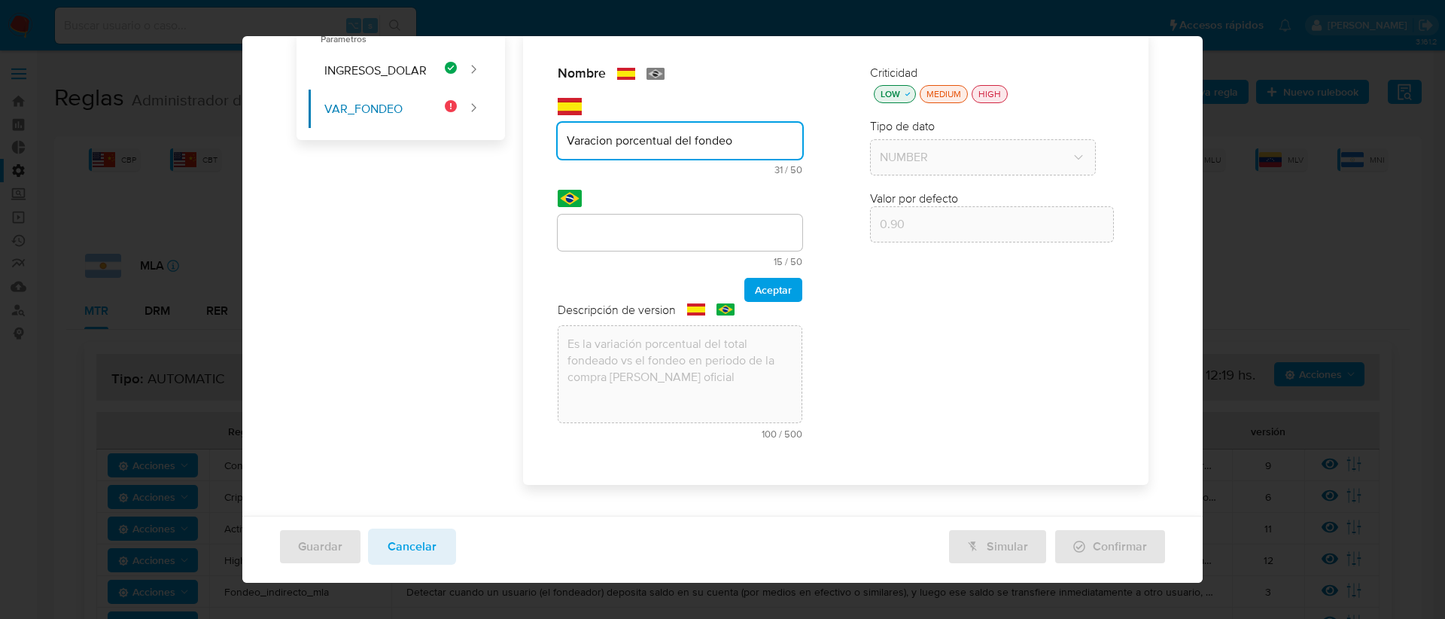
click at [618, 363] on div "Nombre text-es Varacion porcentual del fondeo 31 / 50 19 caracteres restantes t…" at bounding box center [680, 257] width 275 height 415
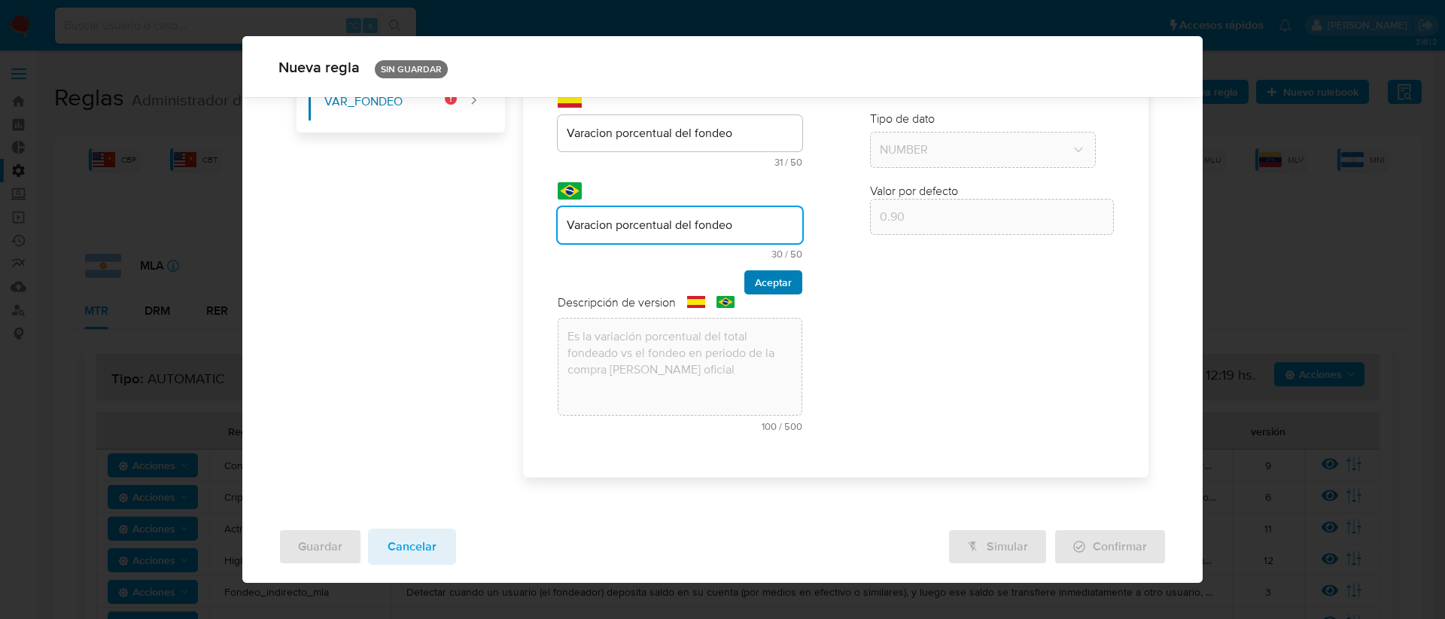
type input "Varacion porcentual del fondeo"
click at [786, 272] on button "Aceptar" at bounding box center [773, 282] width 58 height 24
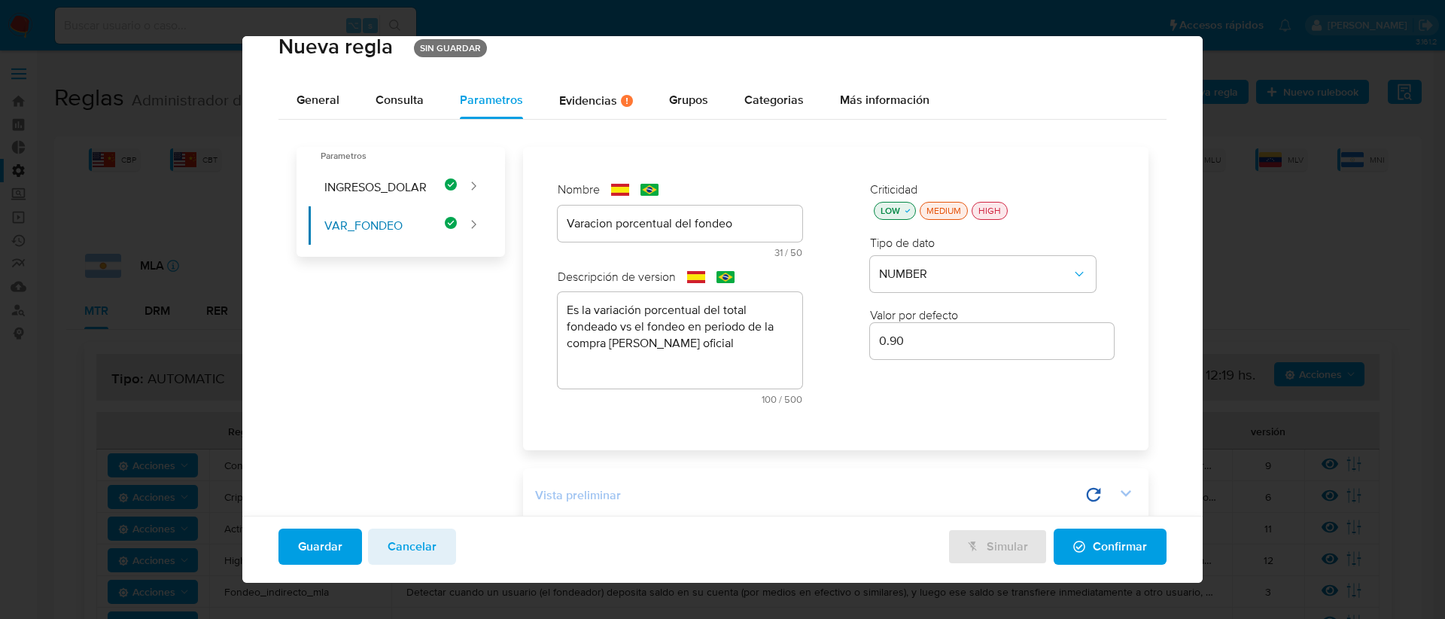
scroll to position [59, 0]
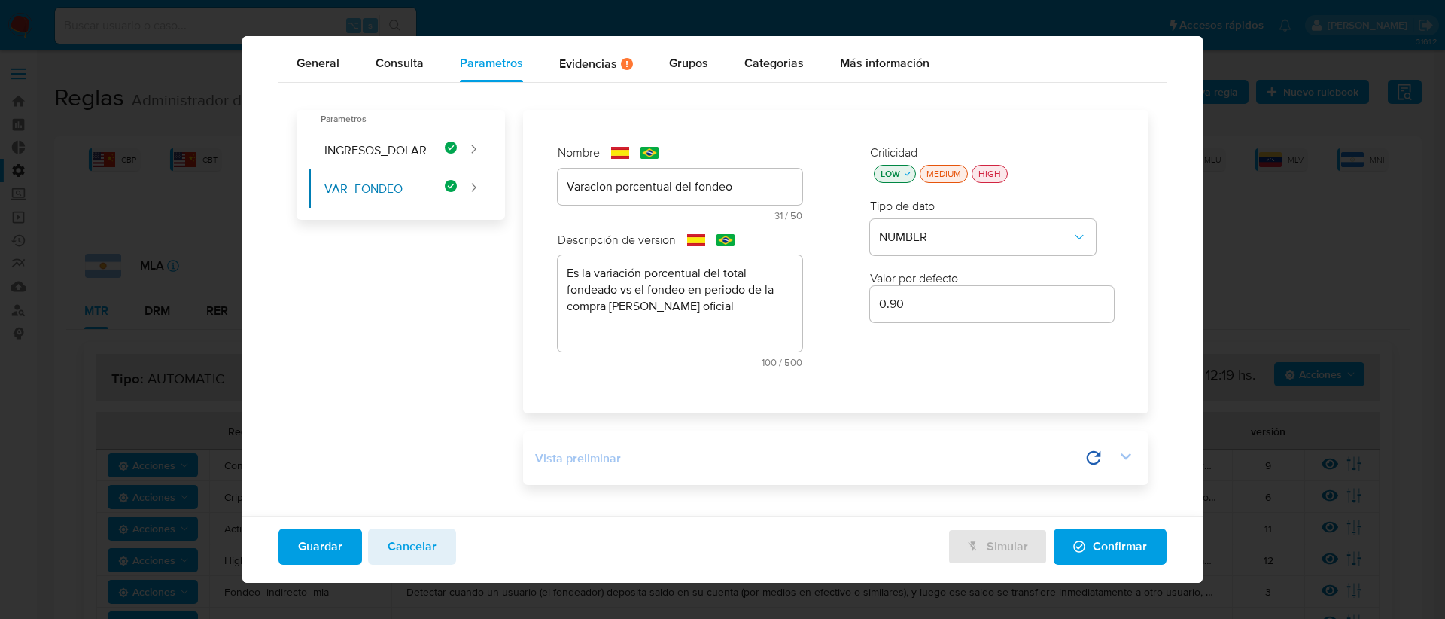
click at [1115, 461] on icon at bounding box center [1125, 455] width 21 height 21
click at [1044, 458] on icon at bounding box center [1051, 458] width 14 height 14
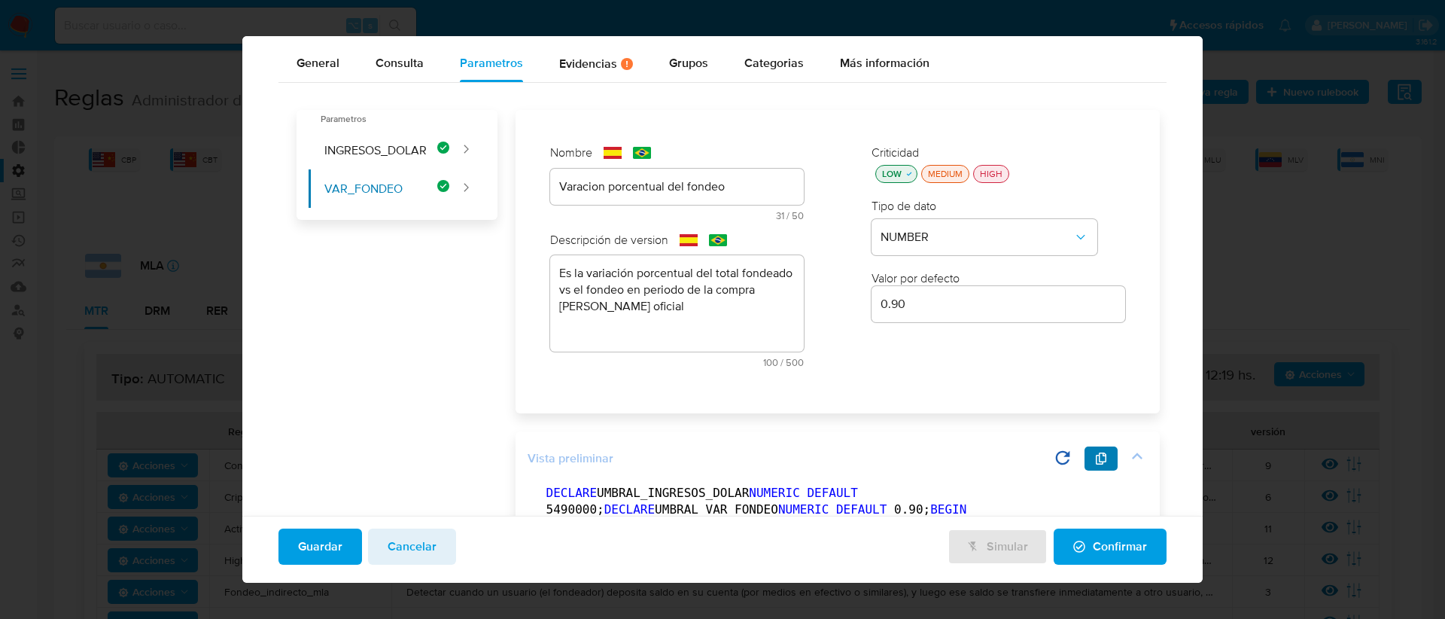
click at [1095, 464] on span "button" at bounding box center [1101, 458] width 12 height 21
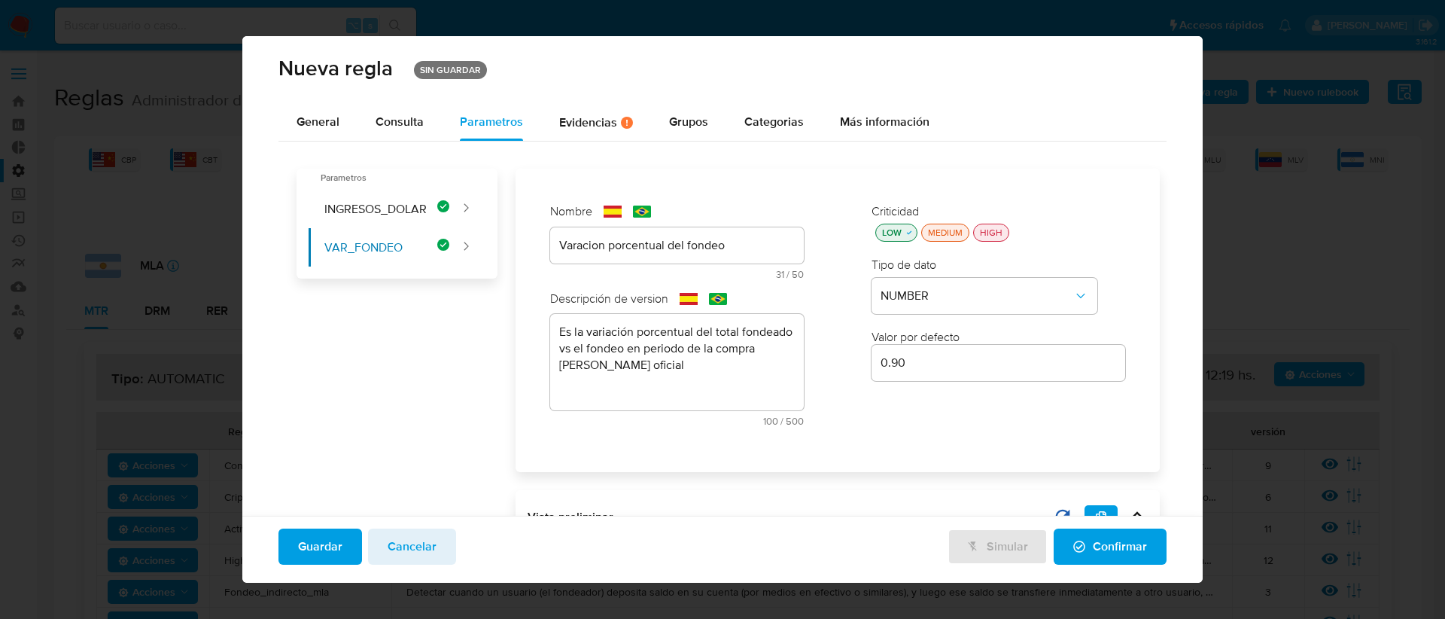
scroll to position [0, 0]
click at [405, 118] on span "Consulta" at bounding box center [399, 122] width 48 height 17
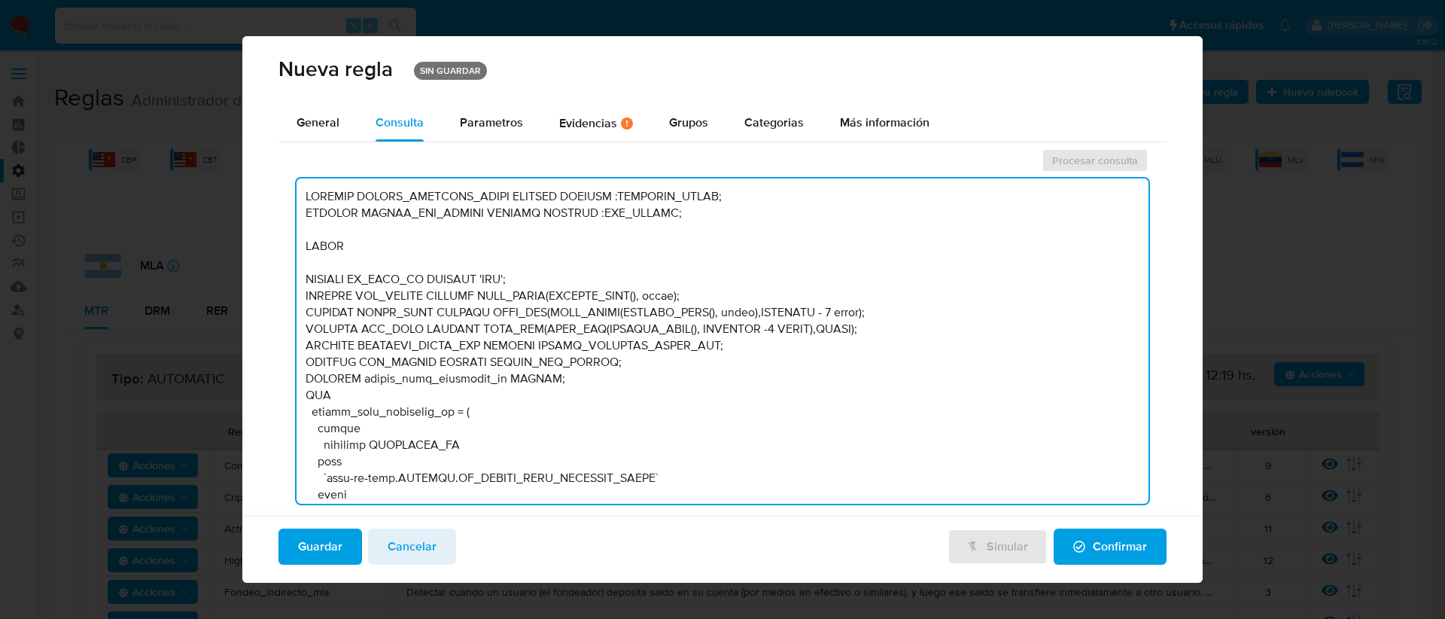
click at [734, 348] on textarea at bounding box center [722, 340] width 853 height 325
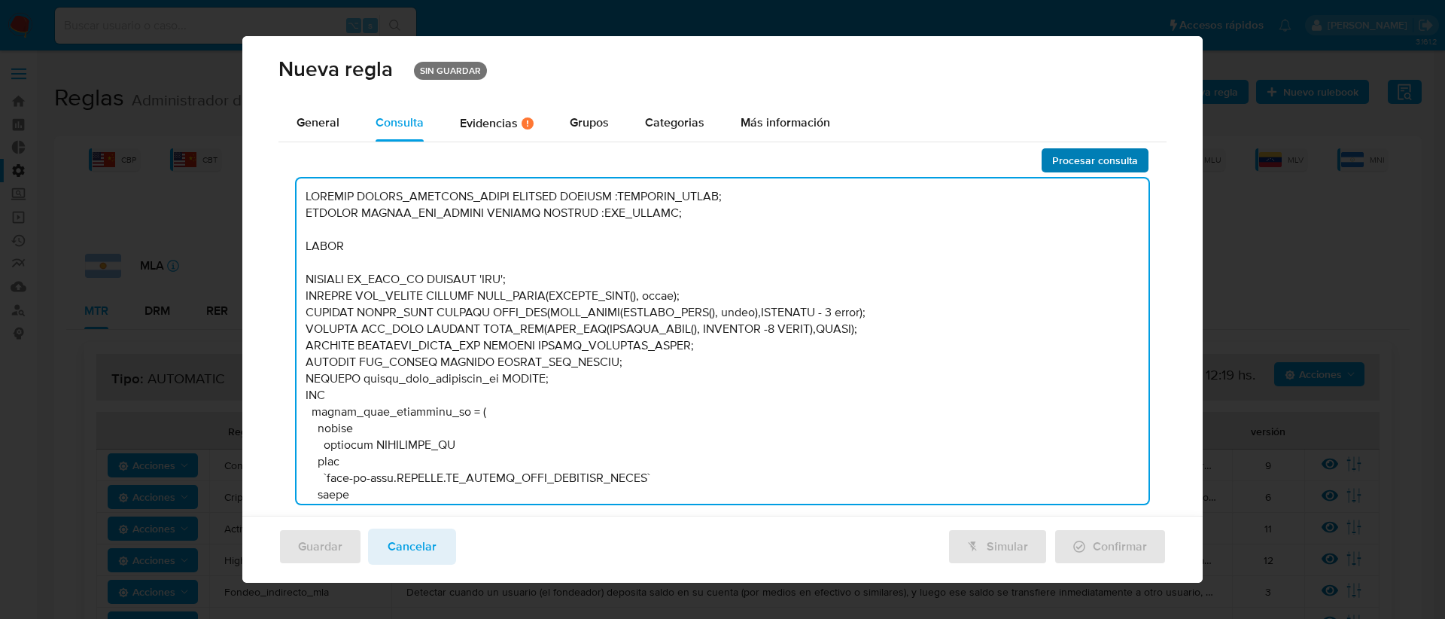
type textarea "DECLARE UMBRAL_INGRESOS_DOLAR NUMERIC DEFAULT :INGRESOS_DOLAR; DECLARE UMBRAL_V…"
click at [1072, 158] on span "Procesar consulta" at bounding box center [1095, 160] width 86 height 21
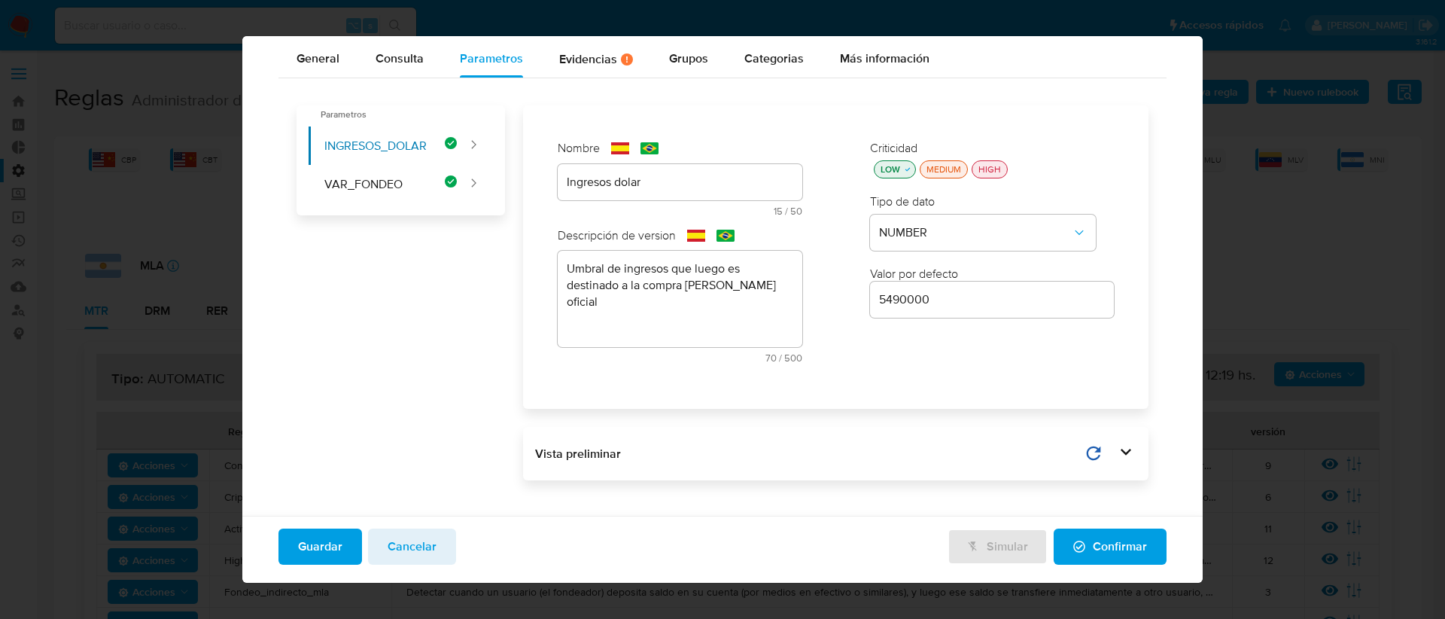
scroll to position [67, 0]
click at [1089, 448] on icon at bounding box center [1094, 450] width 14 height 14
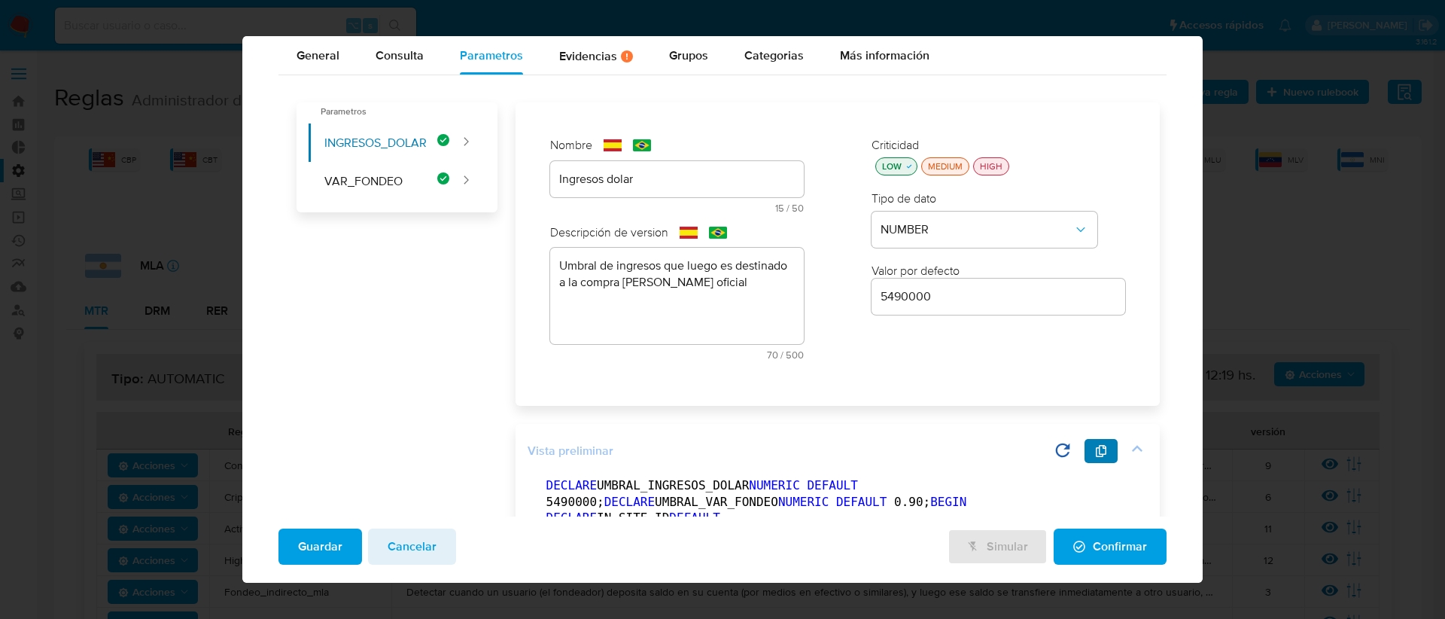
click at [1095, 454] on icon "button" at bounding box center [1101, 451] width 12 height 12
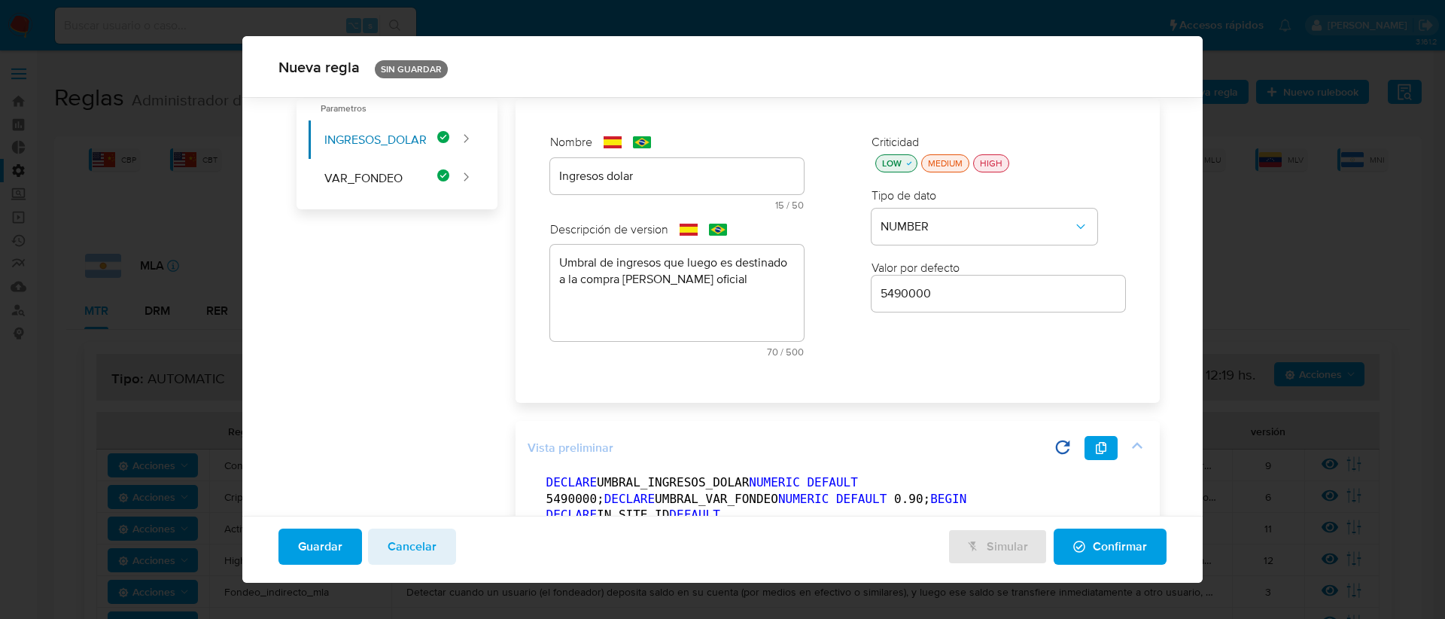
click at [1126, 449] on icon at bounding box center [1136, 445] width 21 height 21
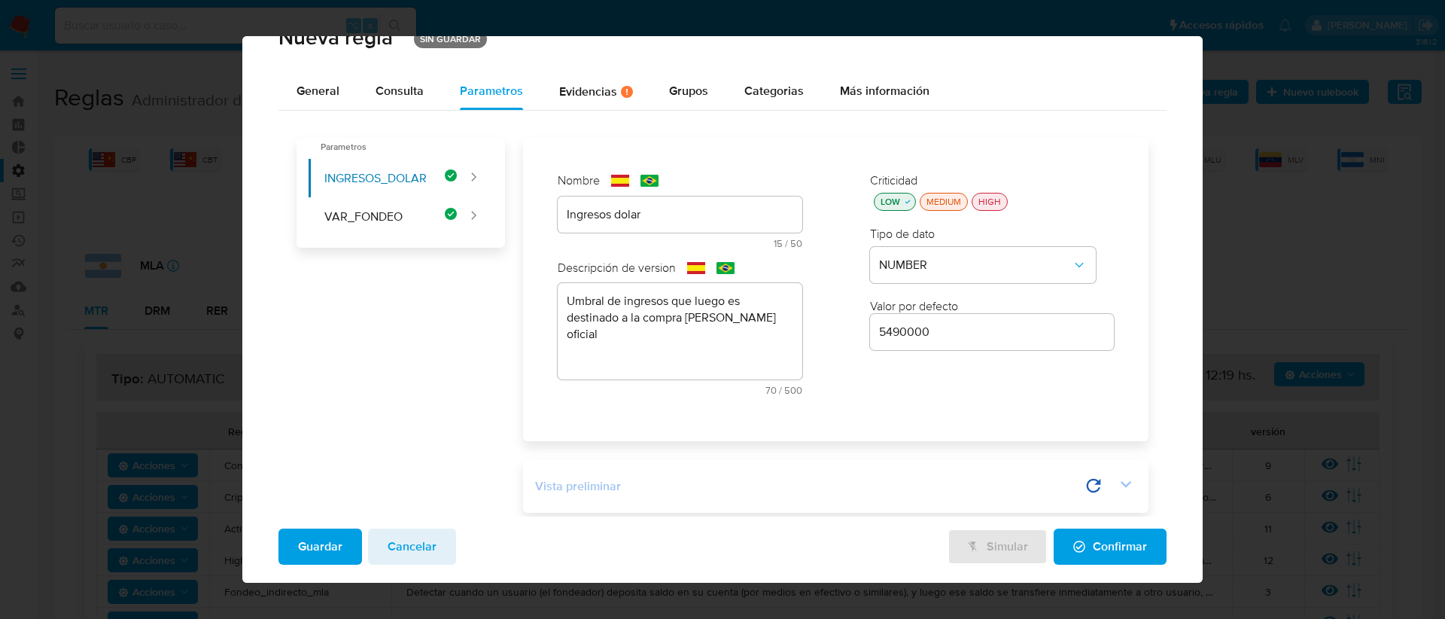
scroll to position [0, 0]
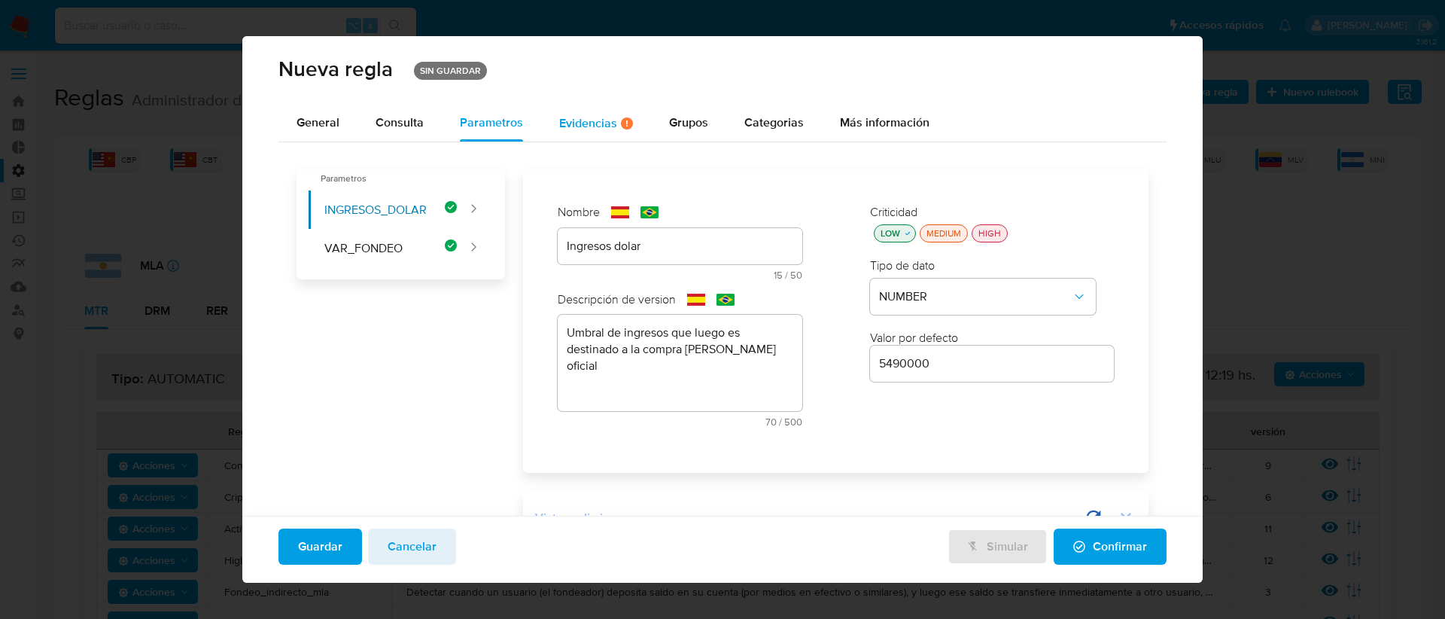
click at [597, 123] on div "Evidencias Hay evidencias faltantes ( 4 )" at bounding box center [596, 123] width 74 height 13
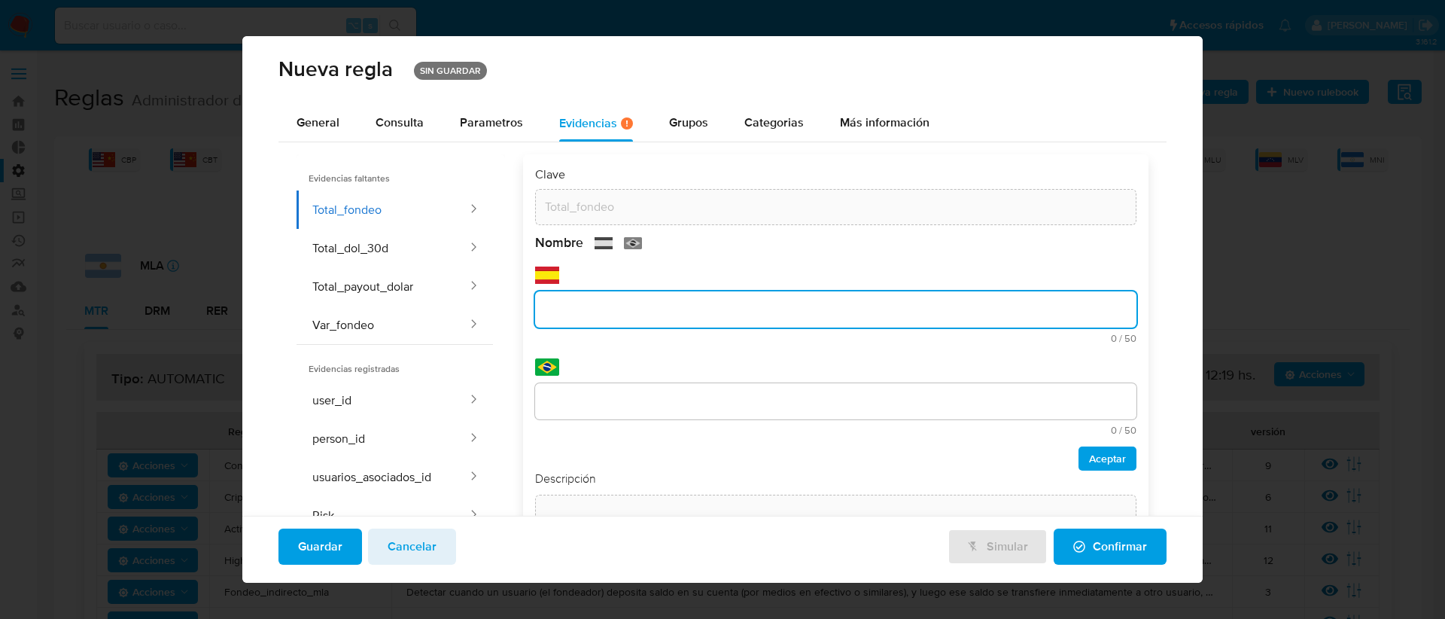
click at [566, 291] on div at bounding box center [836, 309] width 602 height 36
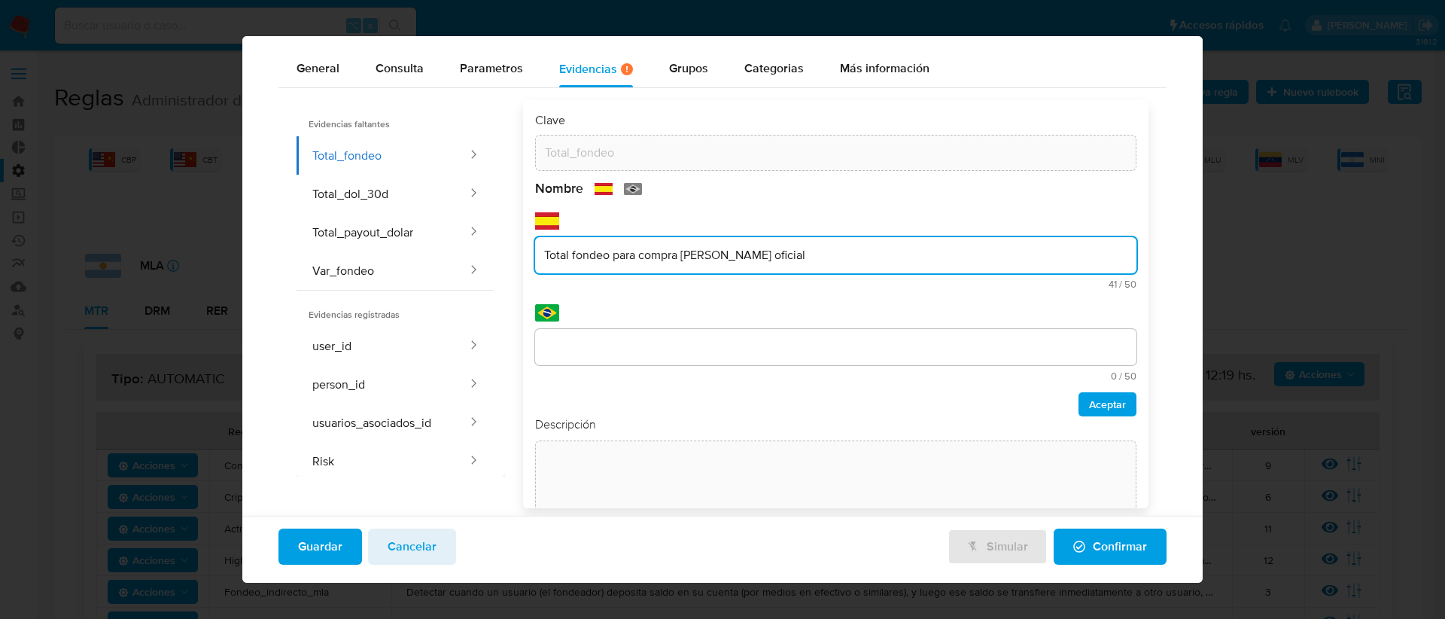
type input "Total fondeo para compra de dolar oficial"
click at [579, 339] on div "Clave Total_fondeo Nombre text-es Total fondeo para compra de dolar oficial 41 …" at bounding box center [836, 350] width 602 height 476
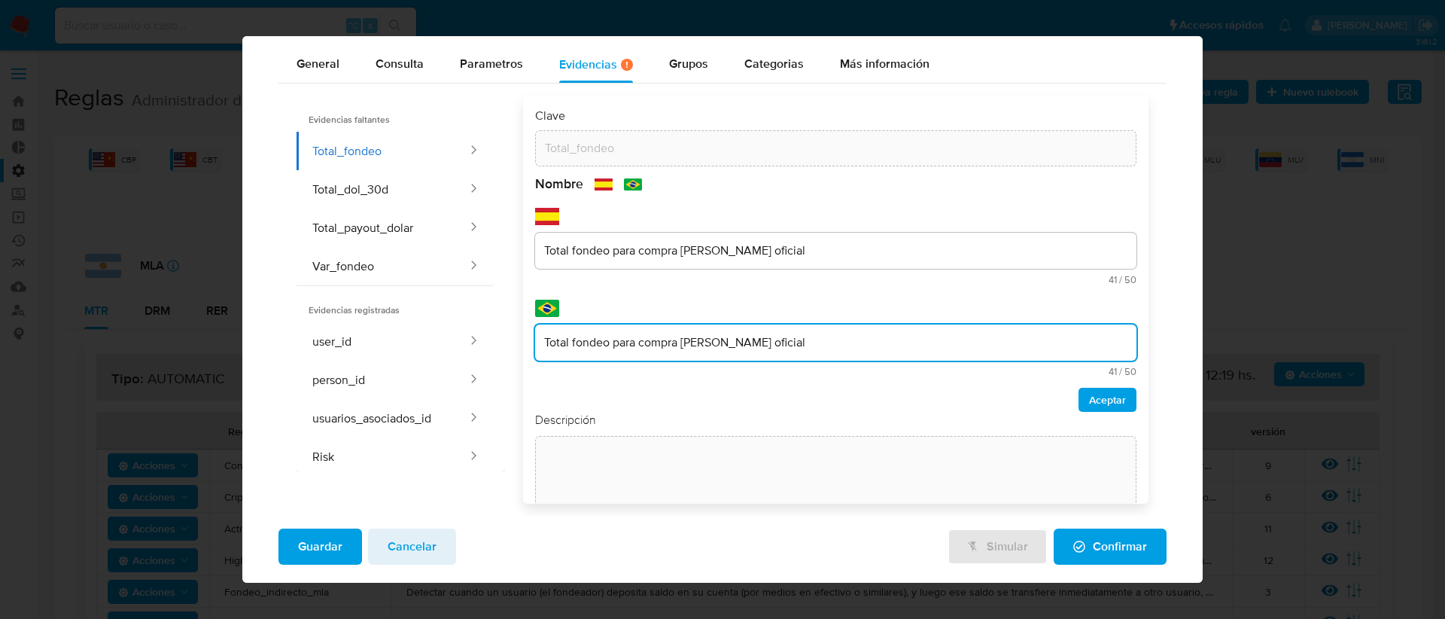
scroll to position [48, 0]
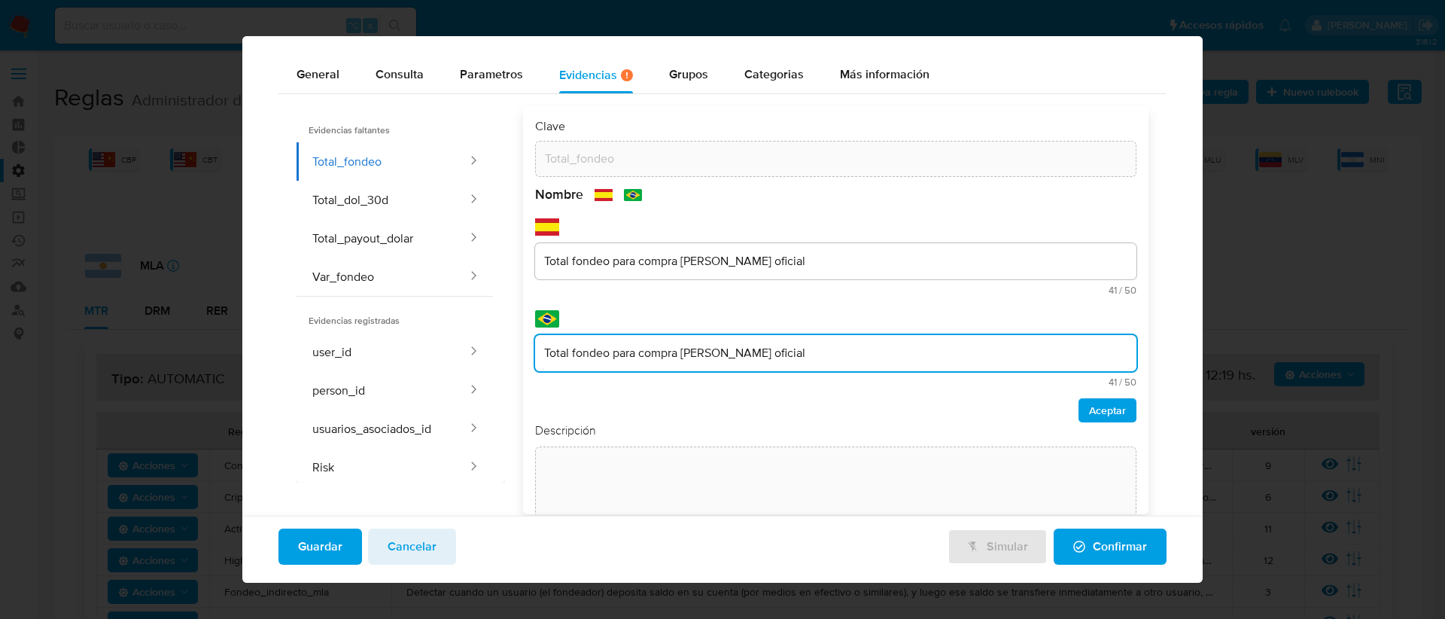
type input "Total fondeo para compra de dolar oficial"
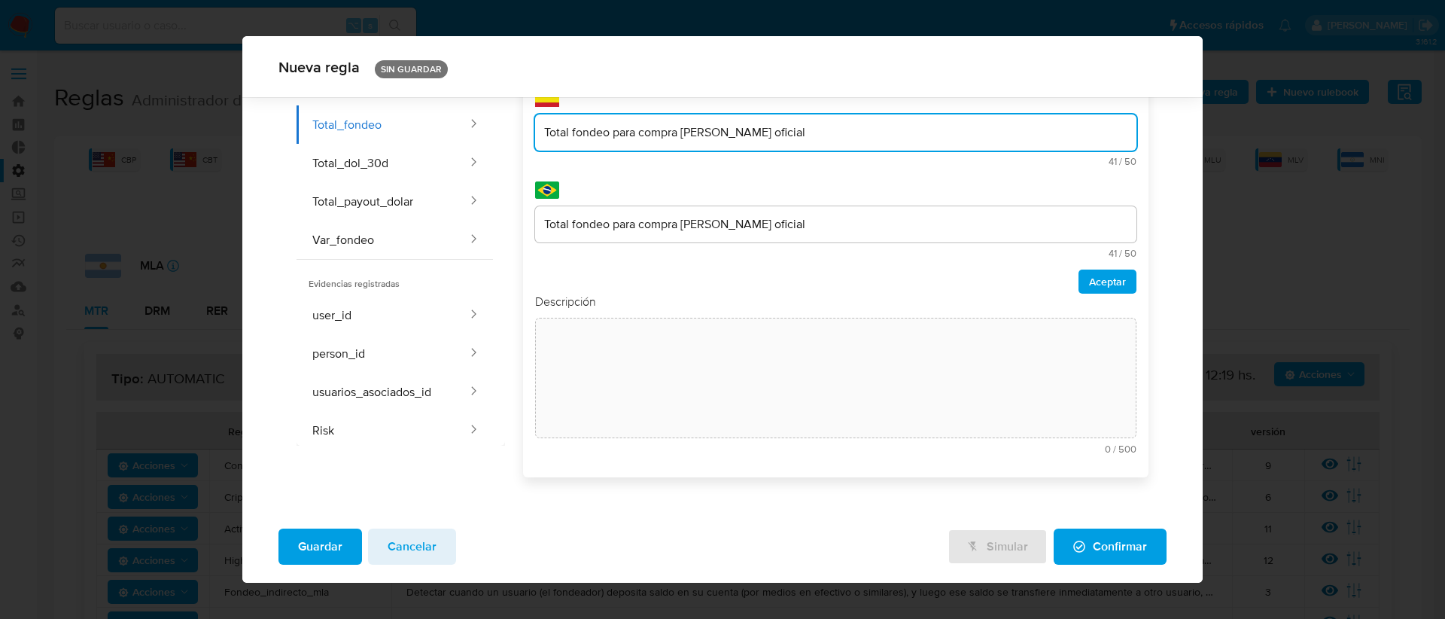
drag, startPoint x: 727, startPoint y: 259, endPoint x: 773, endPoint y: 248, distance: 47.3
click at [776, 251] on div "Nombre text-es Total fondeo para compra de dolar oficial 41 / 50 9 caracteres r…" at bounding box center [836, 175] width 602 height 236
drag, startPoint x: 757, startPoint y: 134, endPoint x: 729, endPoint y: 137, distance: 28.0
click at [729, 135] on input "Total fondeo para compra de dolar oficial" at bounding box center [836, 133] width 602 height 20
click at [713, 130] on input "Total fondeo para compra de dolar" at bounding box center [836, 133] width 602 height 20
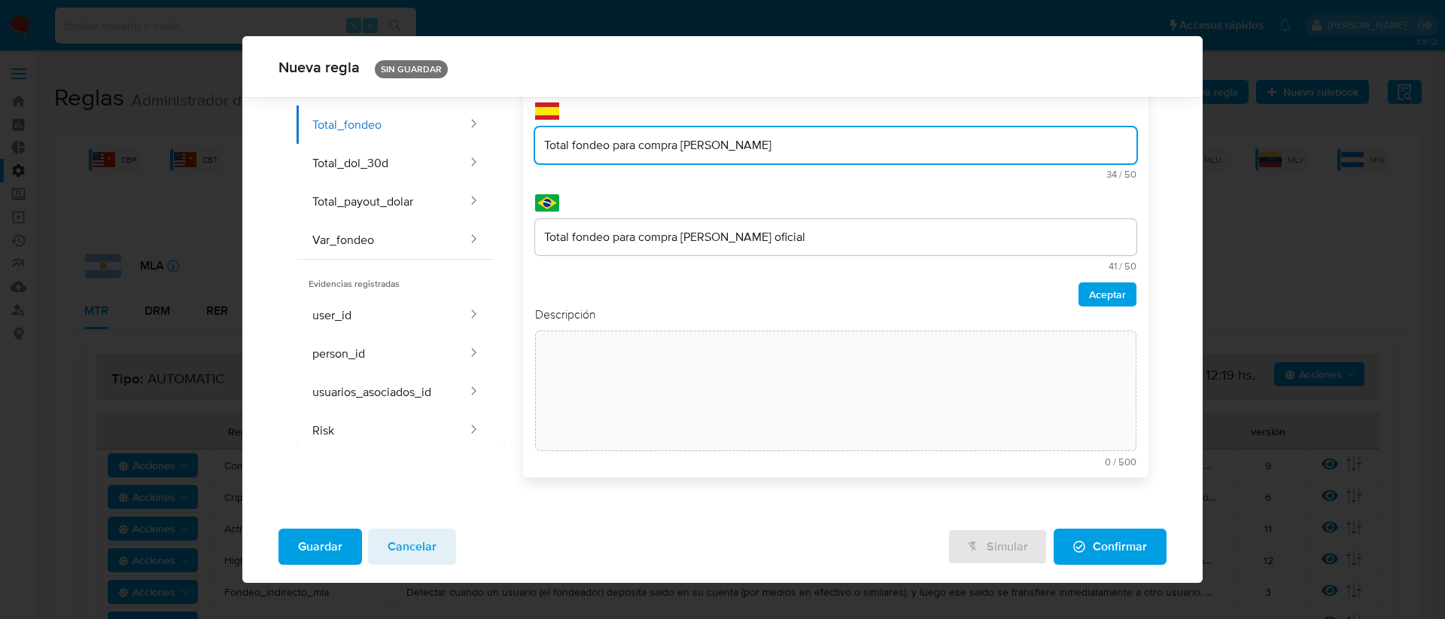
scroll to position [5, 0]
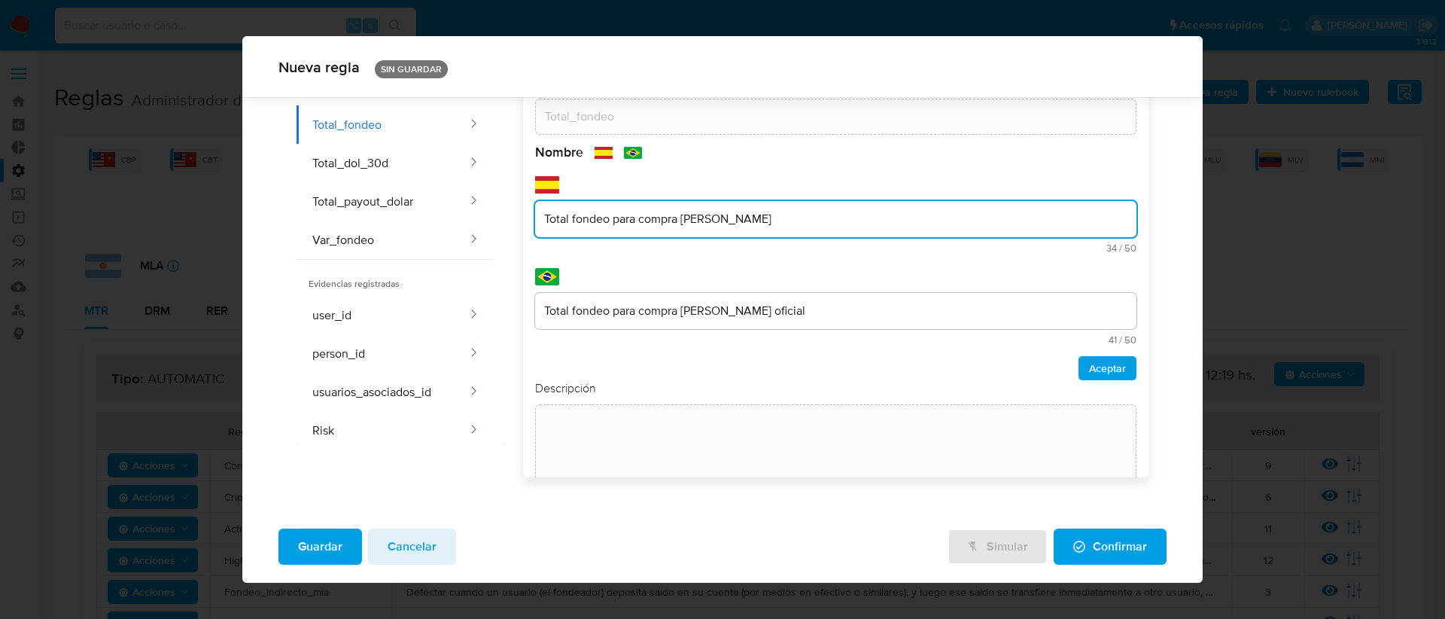
type input "Total fondeo para compra de dolar"
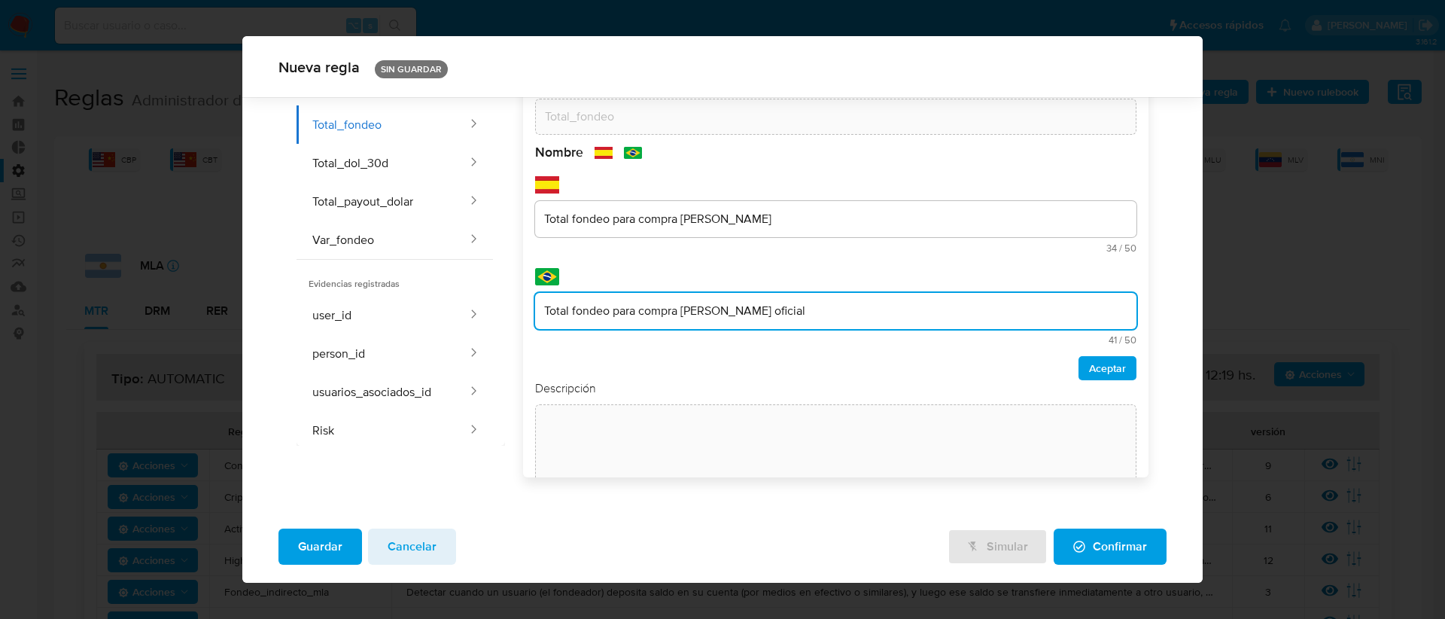
scroll to position [92, 0]
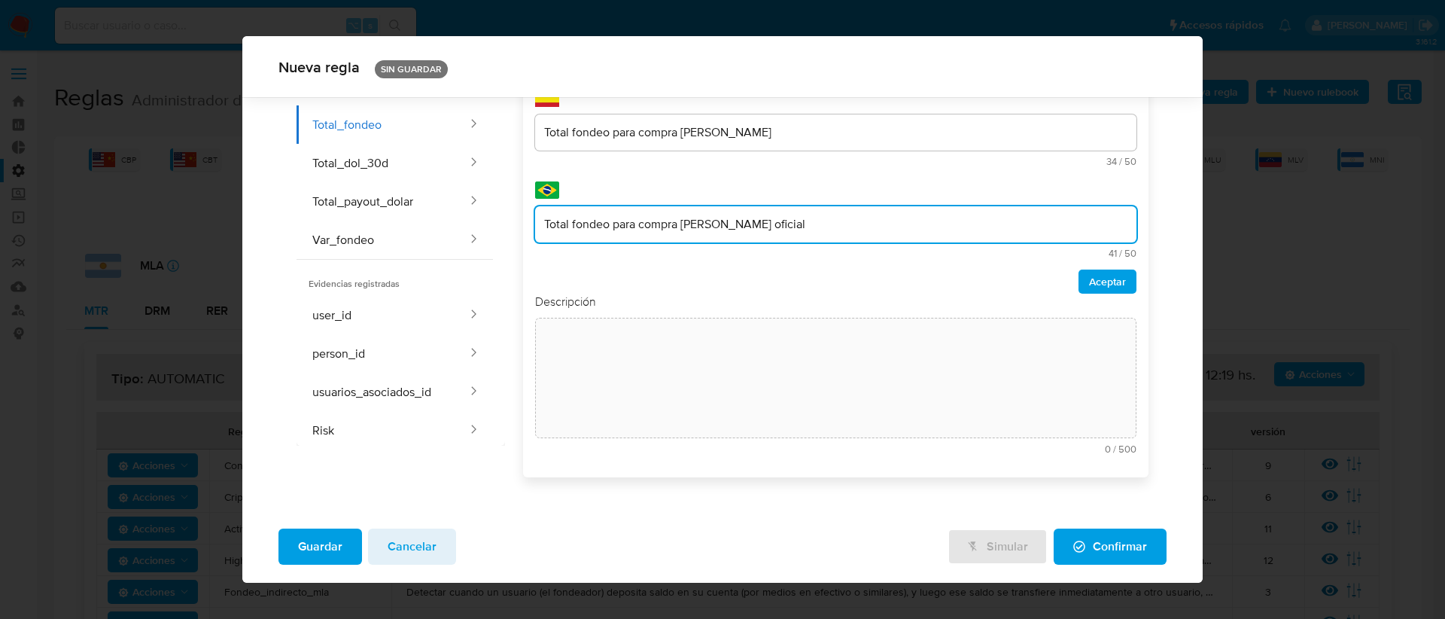
drag, startPoint x: 730, startPoint y: 314, endPoint x: 753, endPoint y: 309, distance: 23.8
click at [753, 309] on div "Clave Total_fondeo Nombre text-es Total fondeo para compra de dolar 34 / 50 16 …" at bounding box center [836, 227] width 602 height 476
drag, startPoint x: 728, startPoint y: 223, endPoint x: 770, endPoint y: 223, distance: 42.1
click at [770, 223] on input "Total fondeo para compra de dolar oficial" at bounding box center [836, 224] width 602 height 20
type input "Total fondeo para compra de dolar"
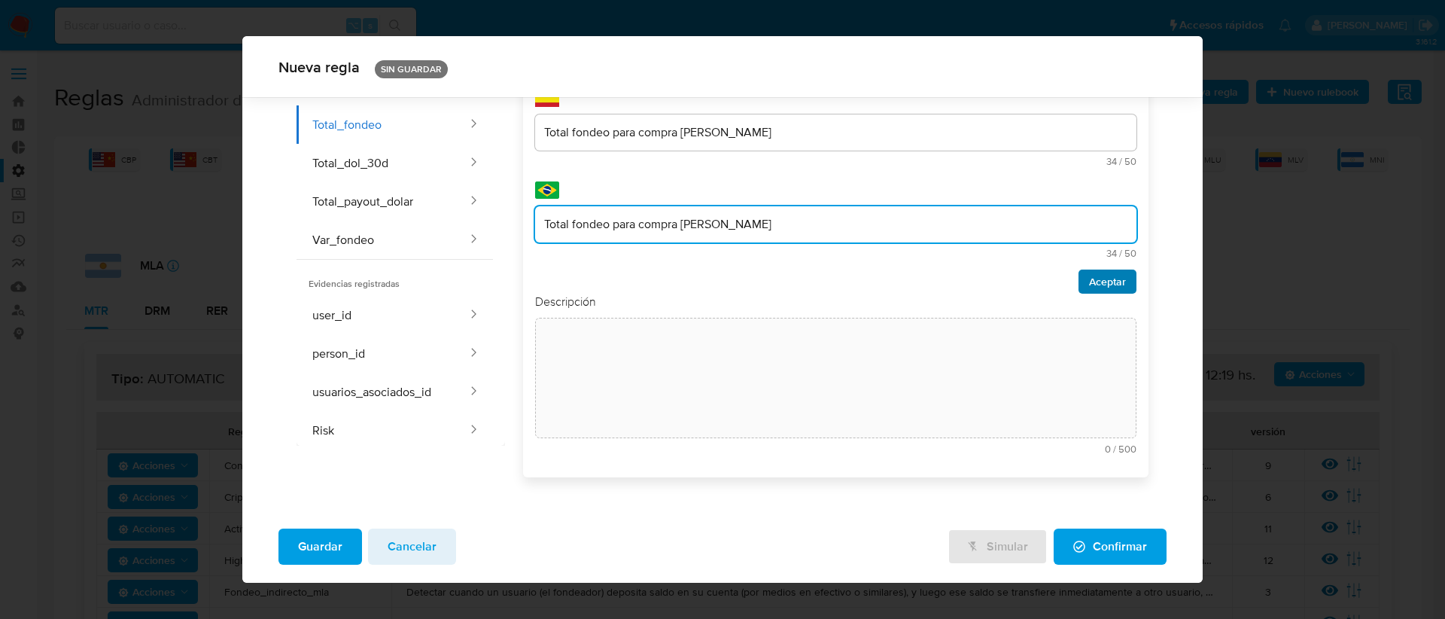
click at [1102, 275] on span "Aceptar" at bounding box center [1107, 281] width 37 height 21
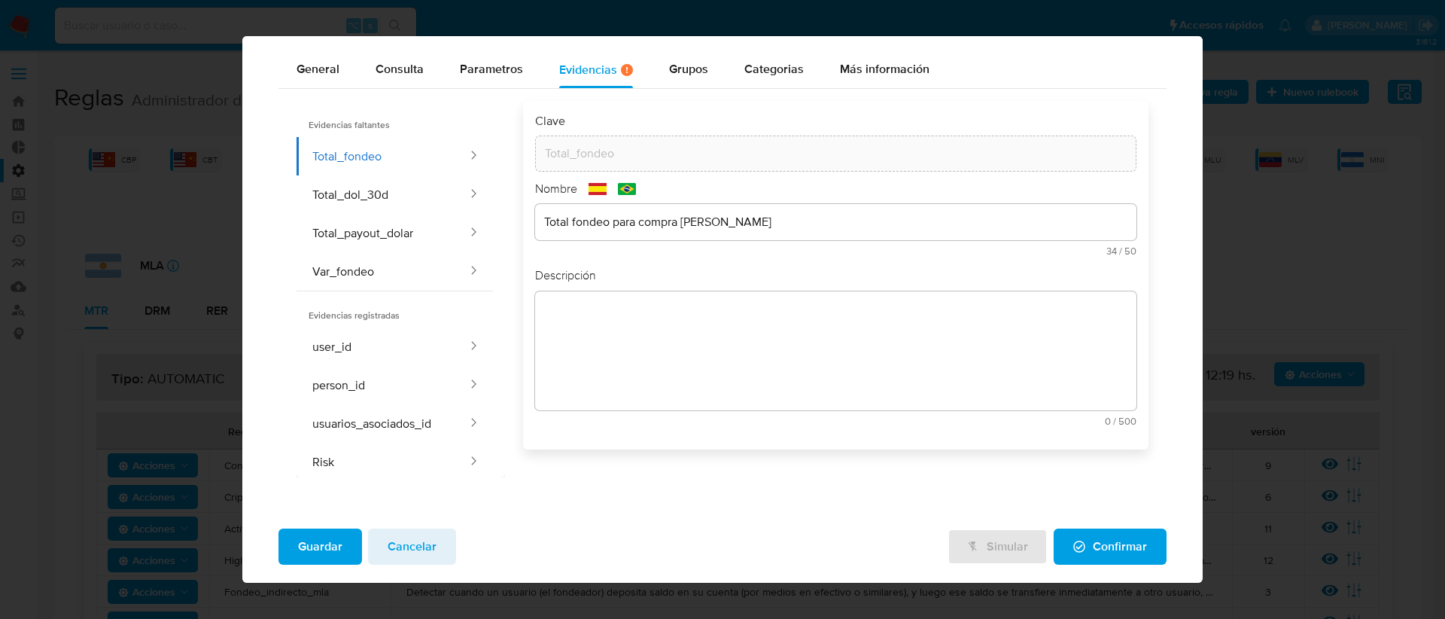
click at [725, 224] on div "text-es Total fondeo para compra de dolar 34 / 50 16 caracteres restantes" at bounding box center [836, 230] width 602 height 52
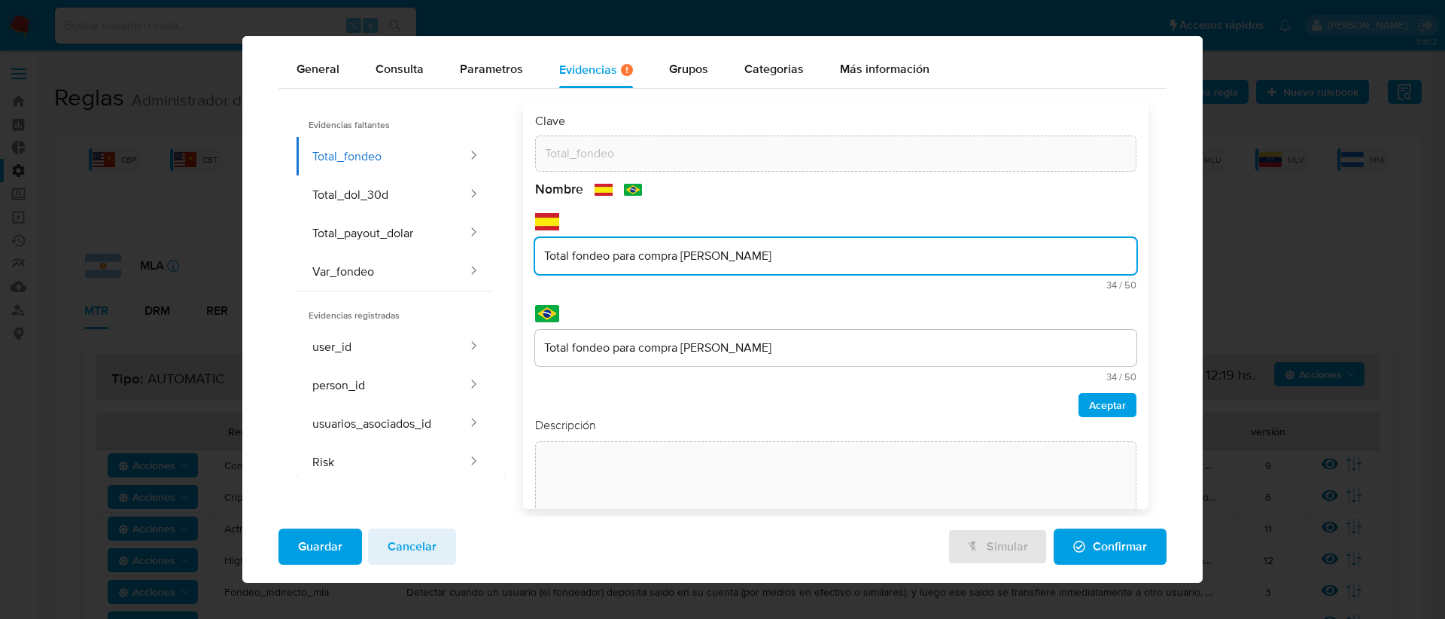
drag, startPoint x: 722, startPoint y: 250, endPoint x: 529, endPoint y: 258, distance: 193.6
click at [529, 258] on div "Clave Total_fondeo Nombre text-es Total fondeo para compra de dolar 34 / 50 16 …" at bounding box center [836, 305] width 626 height 408
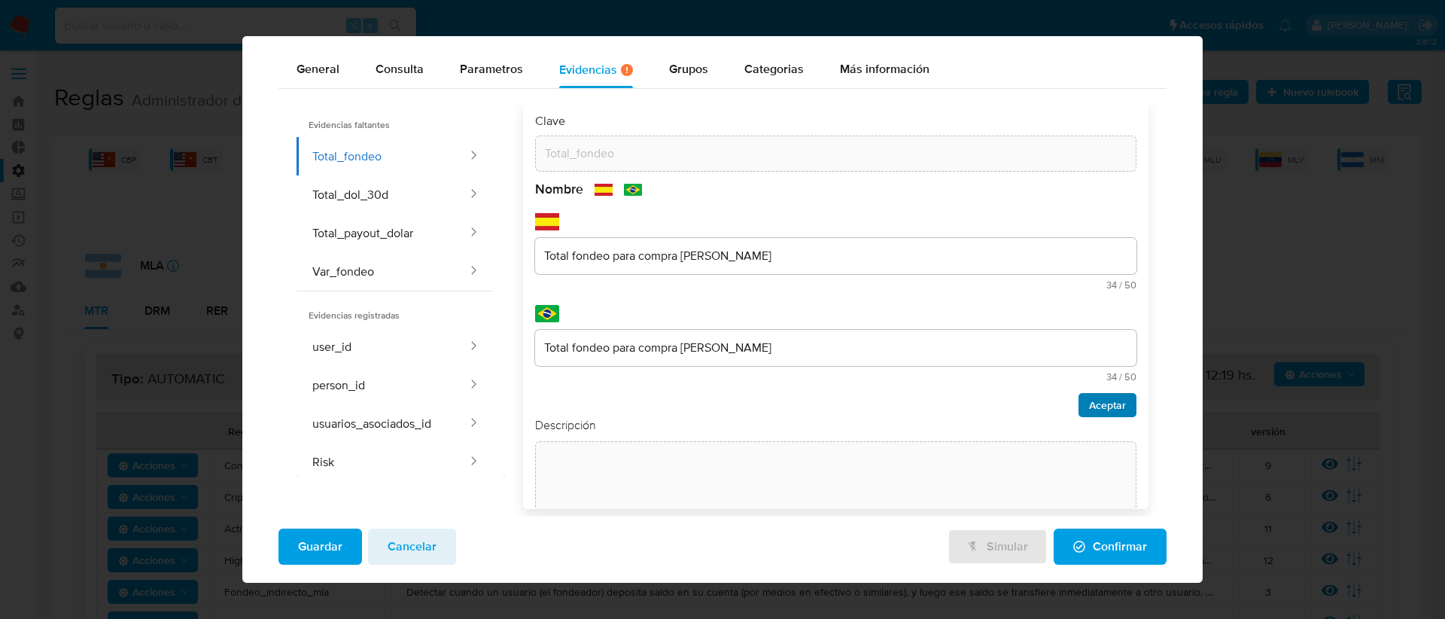
click at [1089, 401] on span "Aceptar" at bounding box center [1107, 404] width 37 height 21
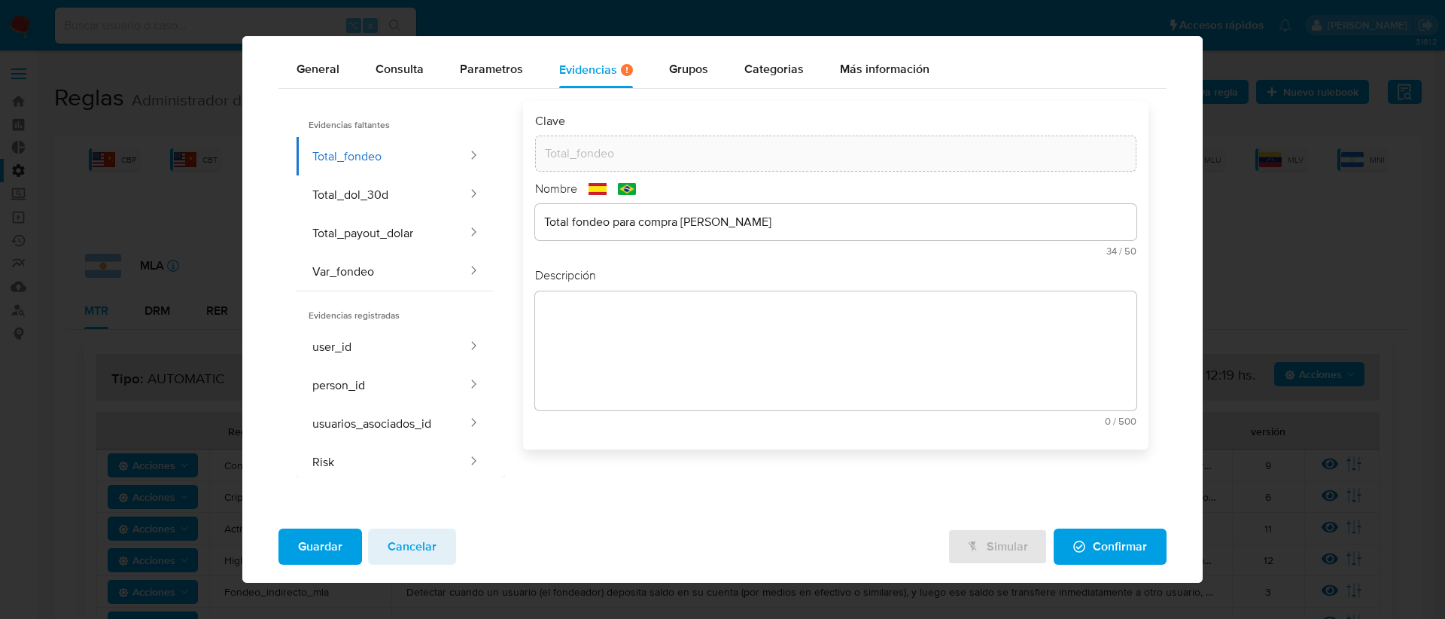
click at [610, 320] on div "text-es 0 / 500 500 caracteres restantes" at bounding box center [836, 358] width 602 height 135
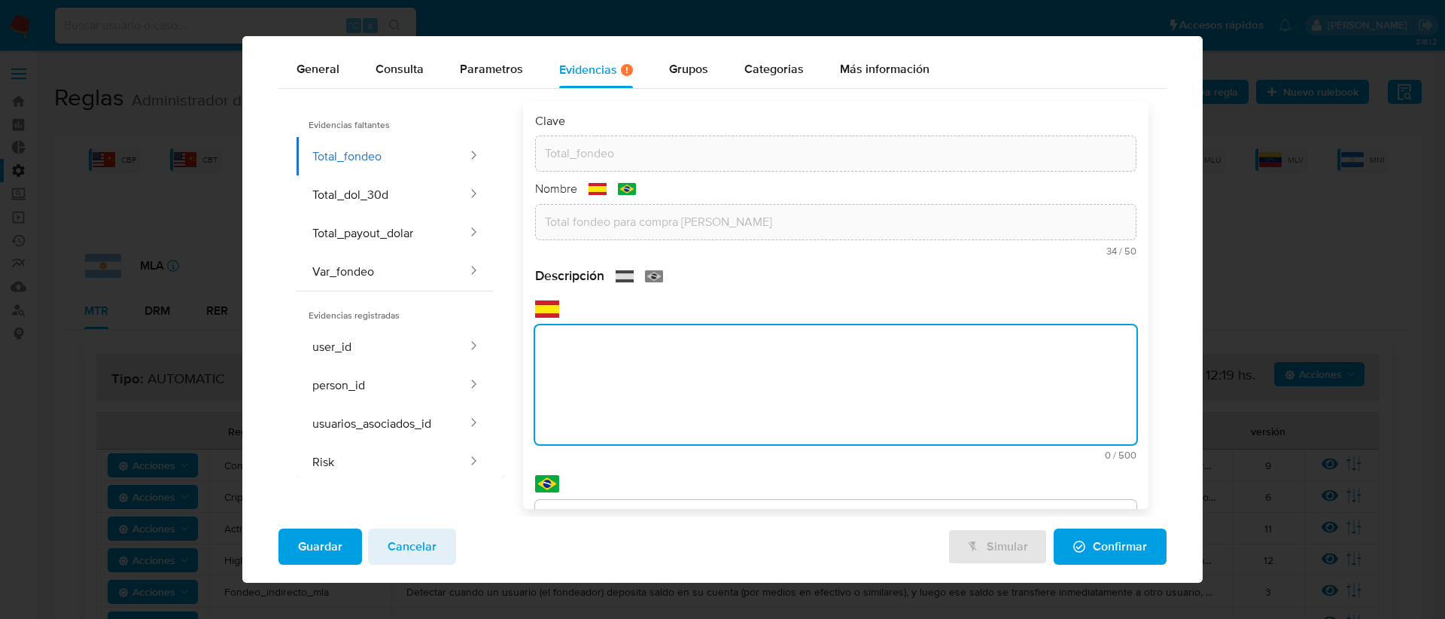
paste textarea "Total fondeo para compra de dolar"
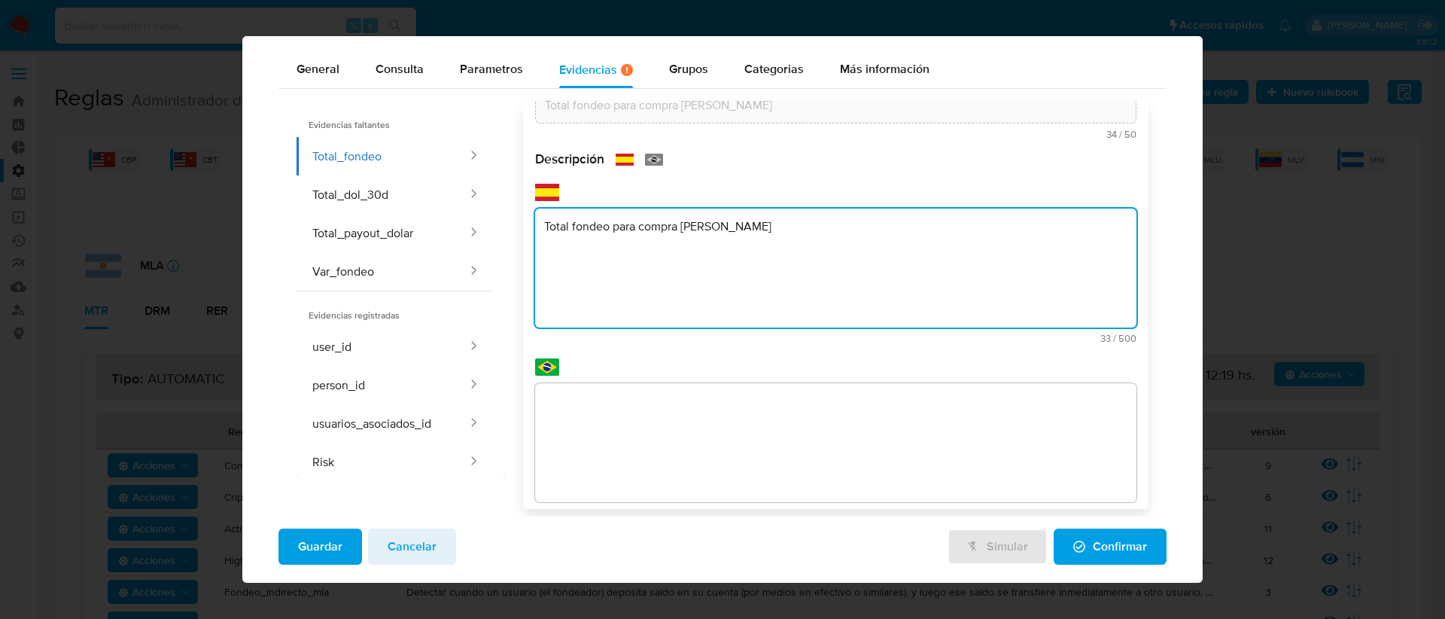
type textarea "Total fondeo para compra de dolar"
click at [602, 423] on div "text-pt 0 / 500 500 caracteres restantes" at bounding box center [836, 450] width 602 height 135
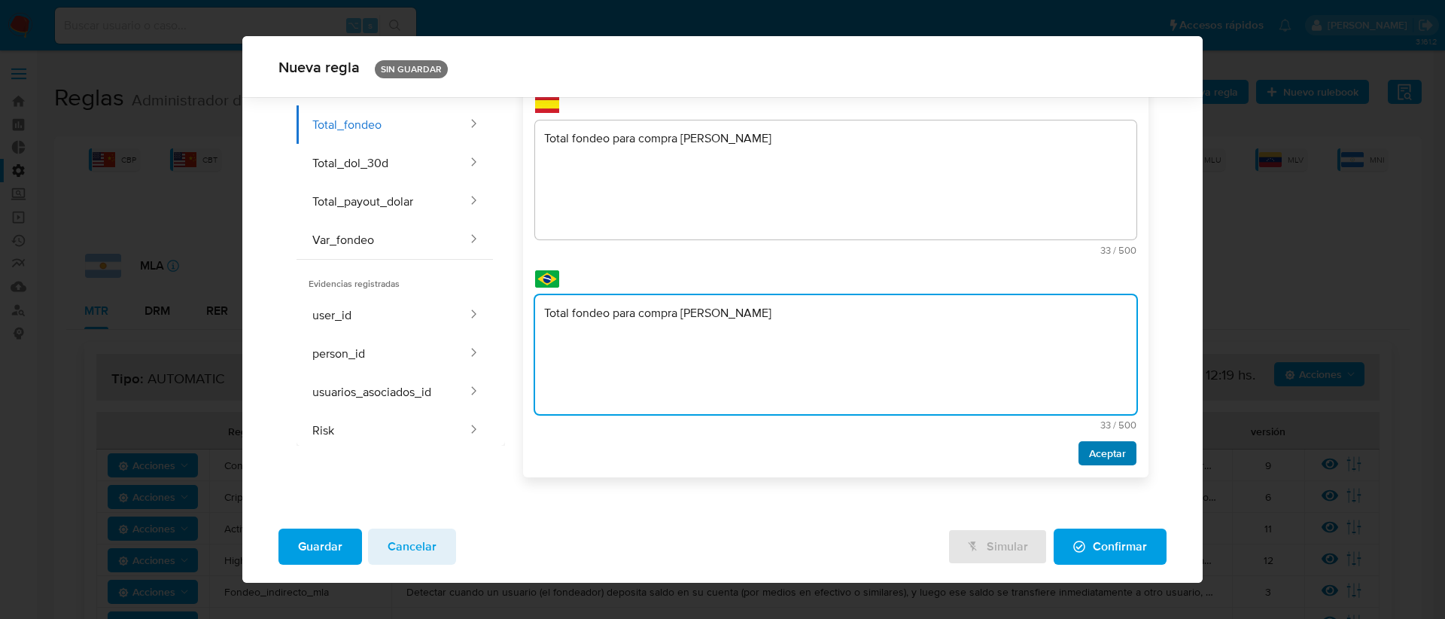
type textarea "Total fondeo para compra de dolar"
click at [1089, 446] on span "Aceptar" at bounding box center [1107, 452] width 37 height 21
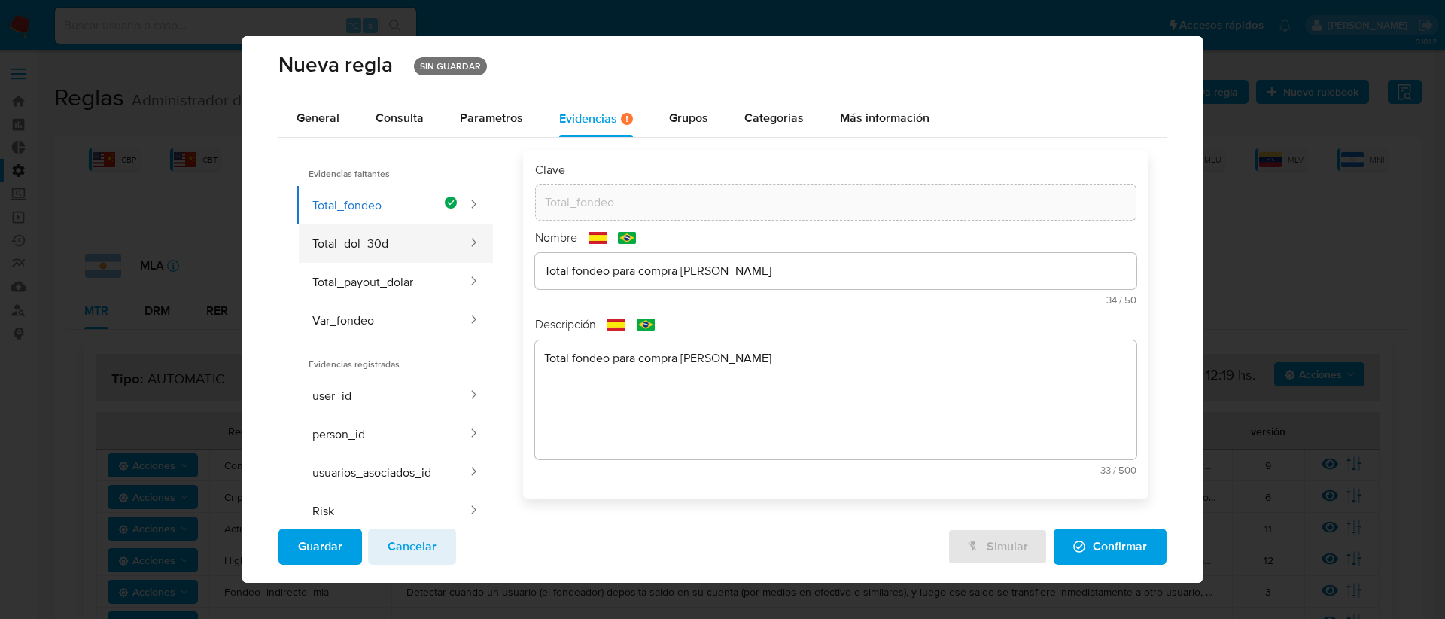
scroll to position [0, 0]
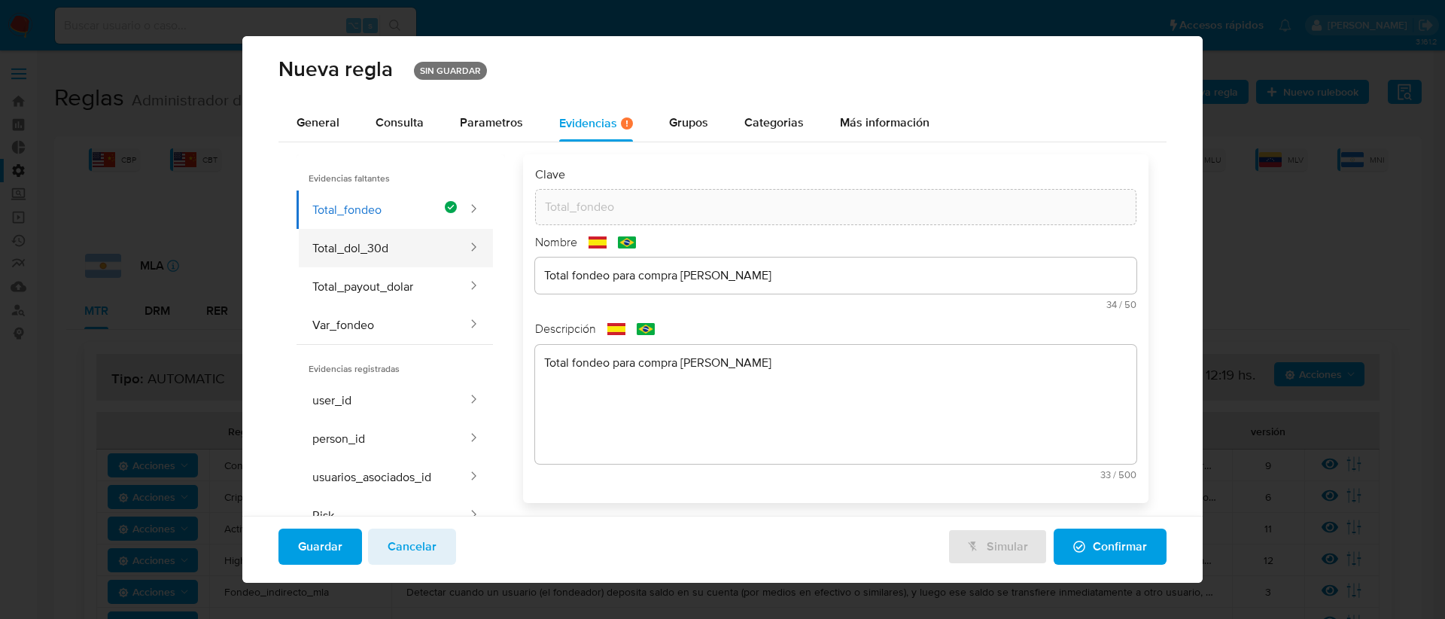
click at [360, 234] on button "Total_dol_30d" at bounding box center [382, 248] width 172 height 38
type input "Total_dol_30d"
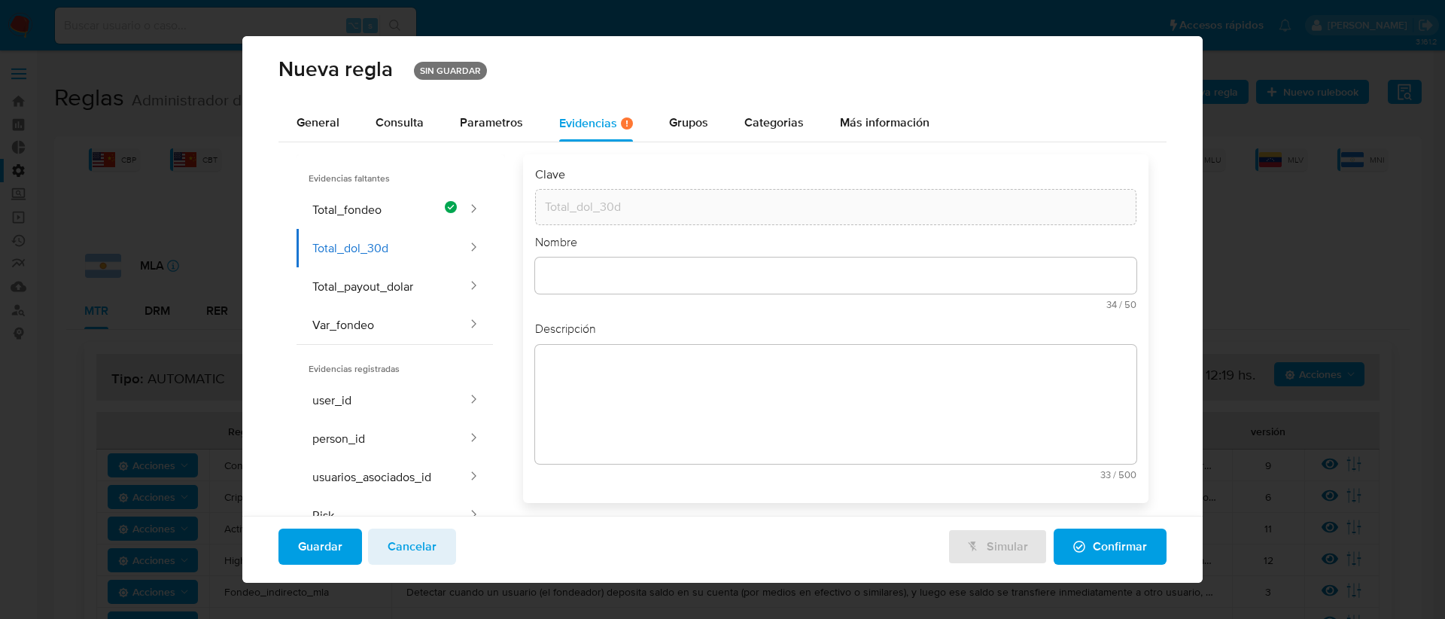
scroll to position [54, 0]
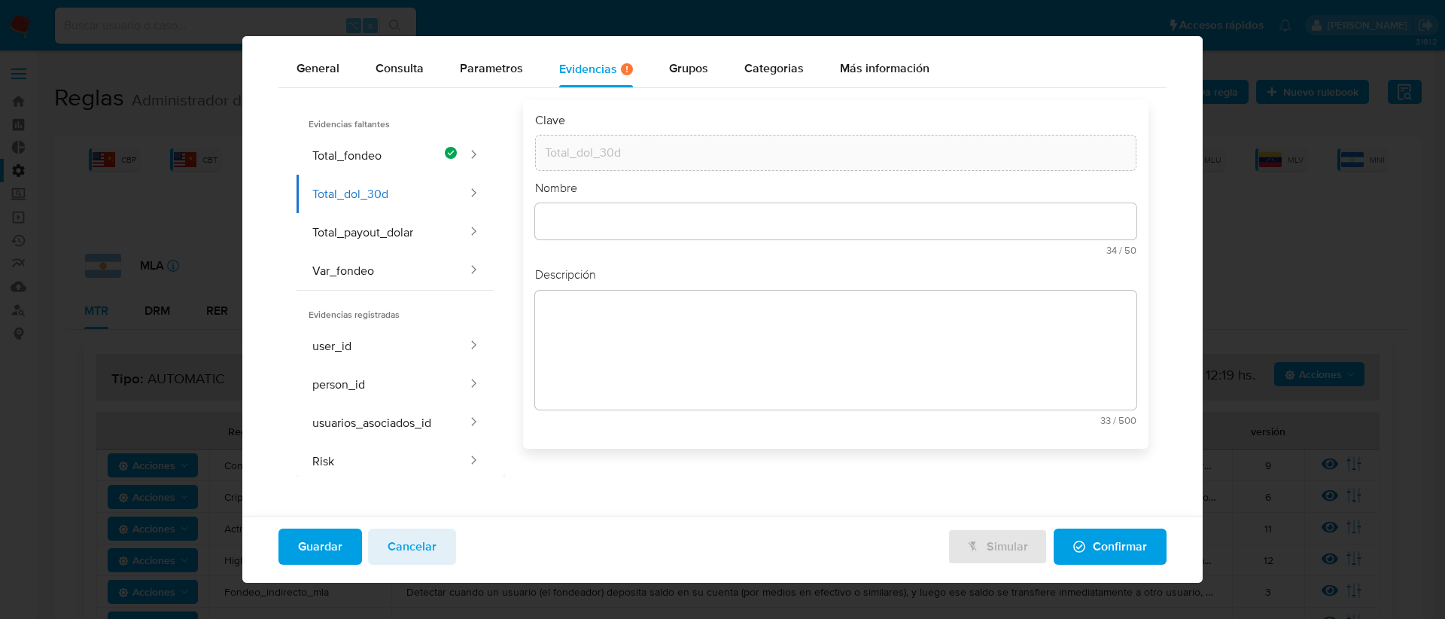
click at [572, 255] on div "text-es 34 / 50 16 caracteres restantes" at bounding box center [836, 229] width 602 height 52
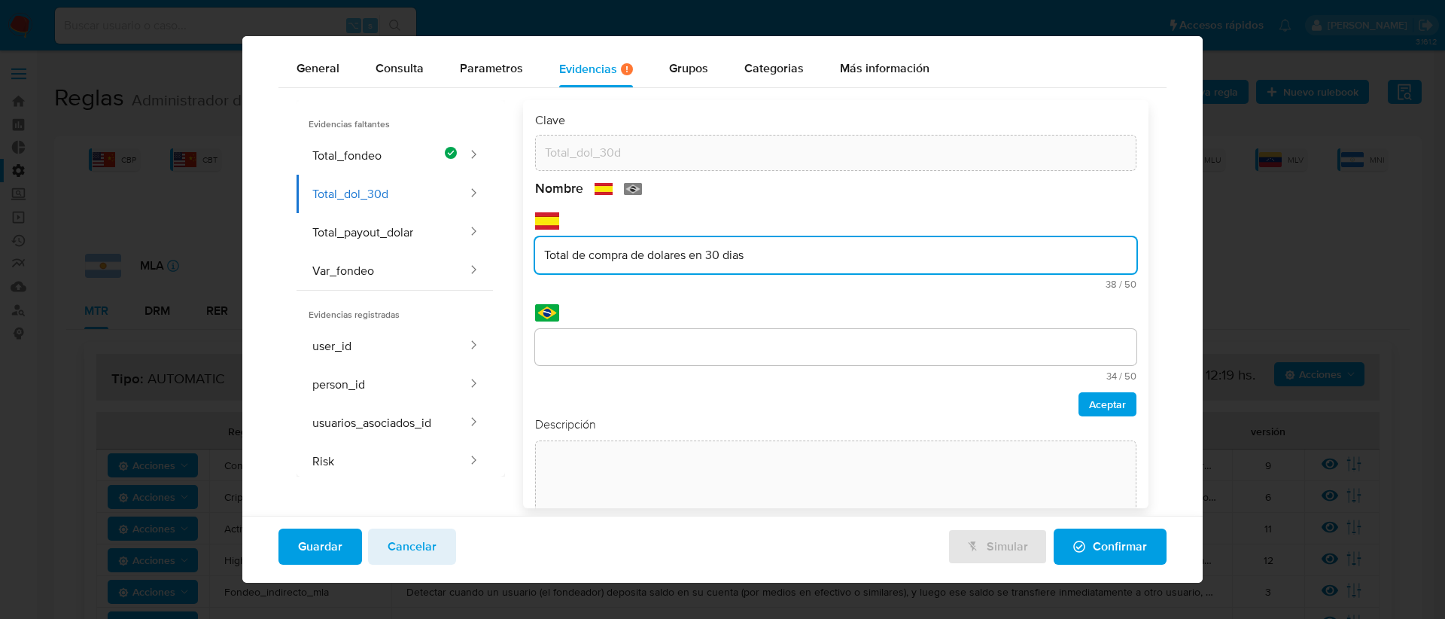
type input "Total de compra de dolares en 30 dias"
click at [591, 340] on div "Clave Total_dol_30d Nombre text-es Total de compra de dolares en 30 dias 38 / 5…" at bounding box center [836, 350] width 602 height 476
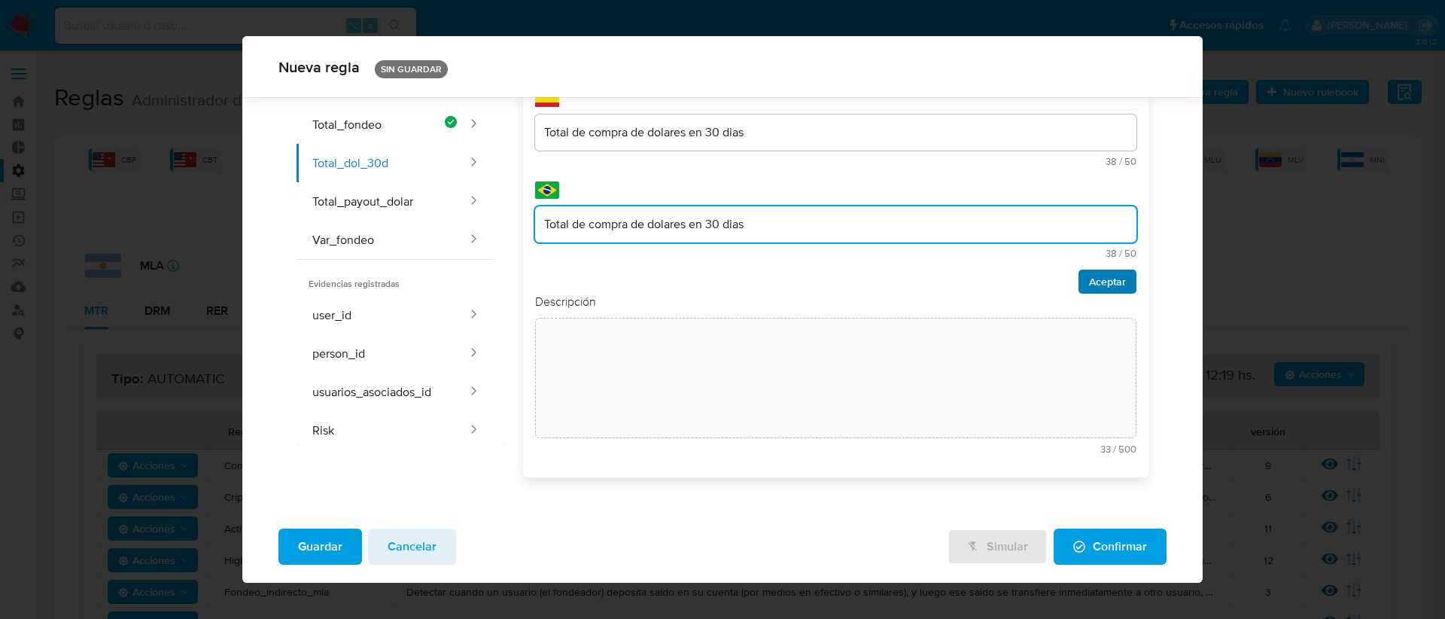
type input "Total de compra de dolares en 30 dias"
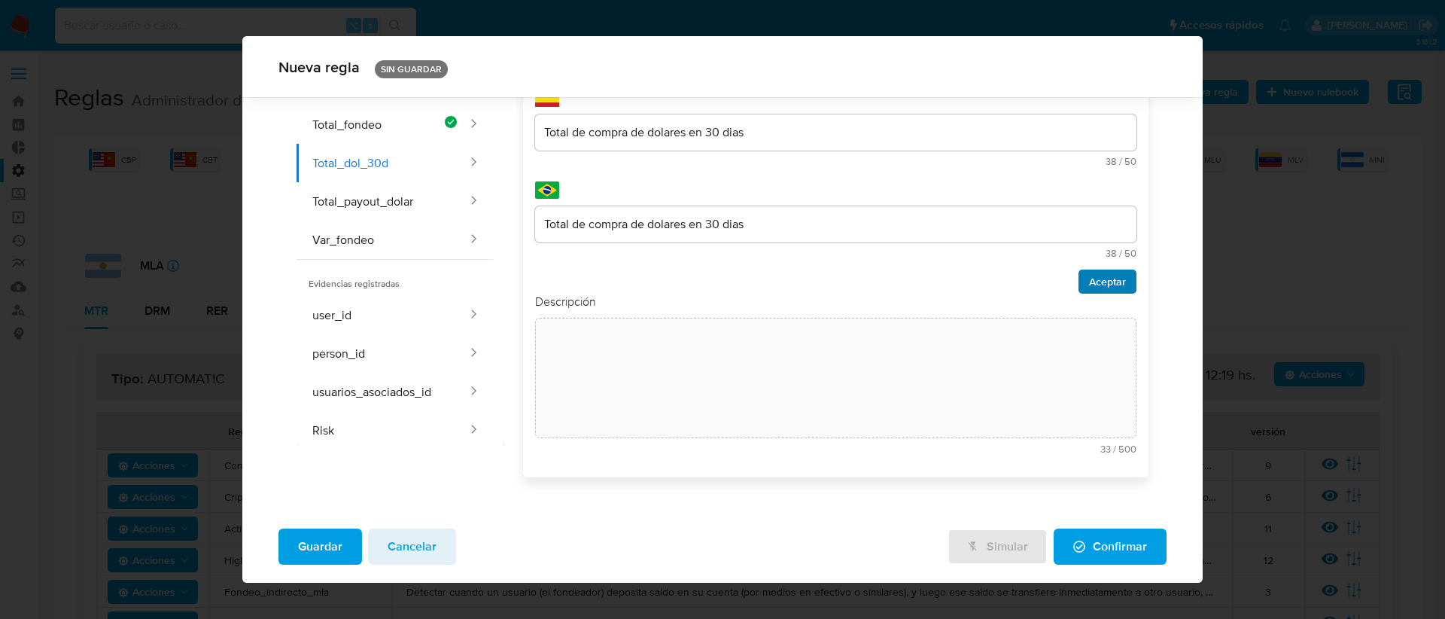
click at [1092, 283] on span "Aceptar" at bounding box center [1107, 281] width 37 height 21
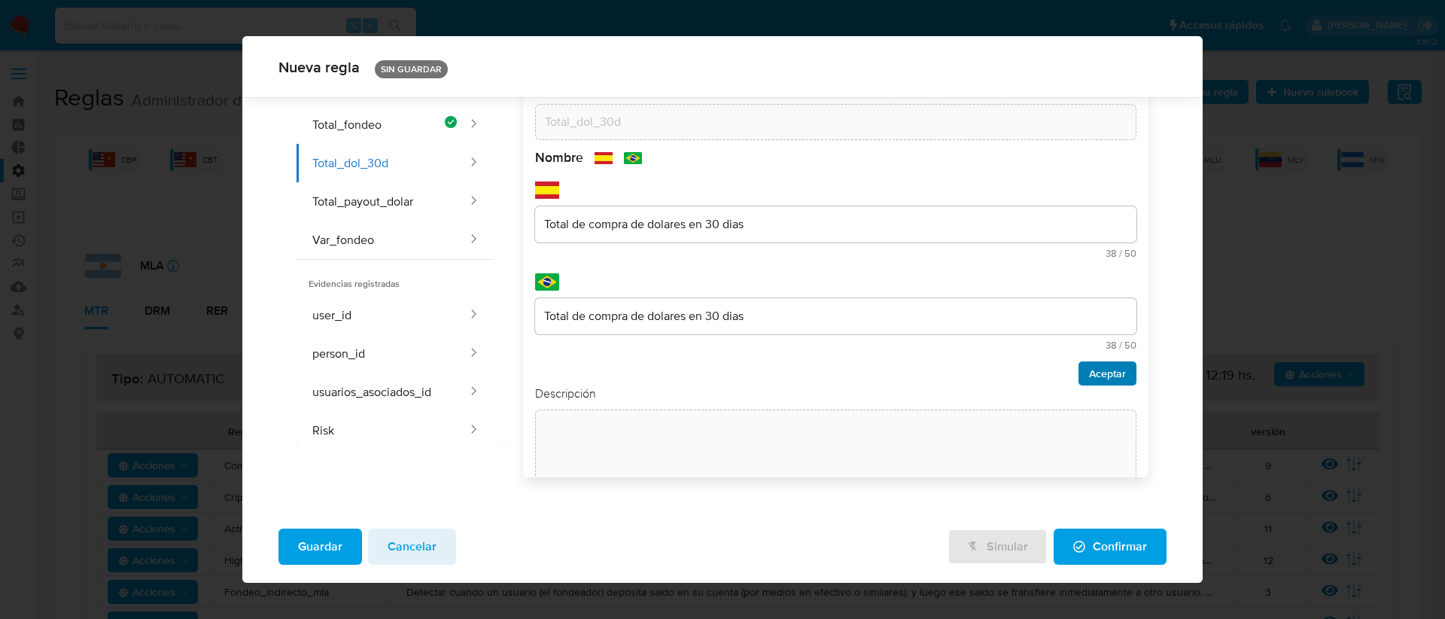
scroll to position [53, 0]
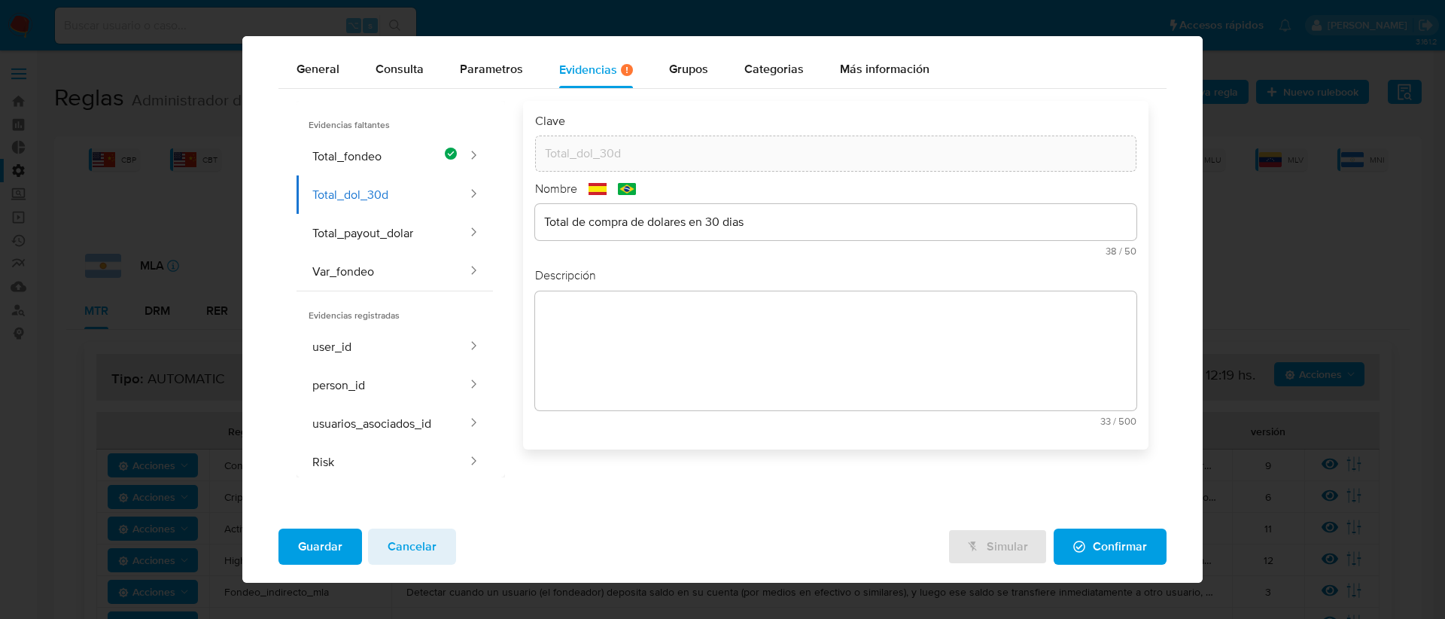
click at [515, 307] on div "Clave Total_dol_30d Nombre text-es Total de compra de dolares en 30 dias 38 / 5…" at bounding box center [827, 275] width 644 height 348
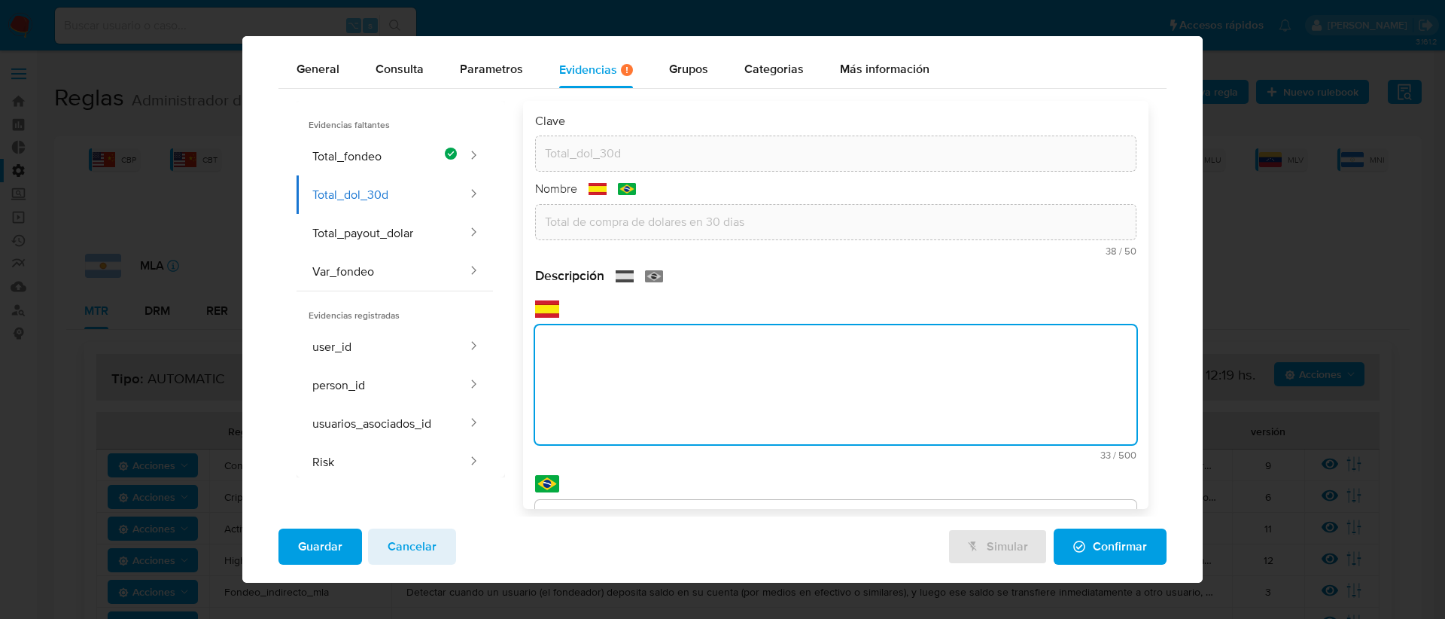
click at [576, 311] on div "text-es 33 / 500 467 caracteres restantes" at bounding box center [836, 380] width 602 height 160
drag, startPoint x: 704, startPoint y: 348, endPoint x: 757, endPoint y: 343, distance: 52.9
click at [757, 343] on textarea "Total de compra de dolares en 30 dias" at bounding box center [836, 384] width 602 height 119
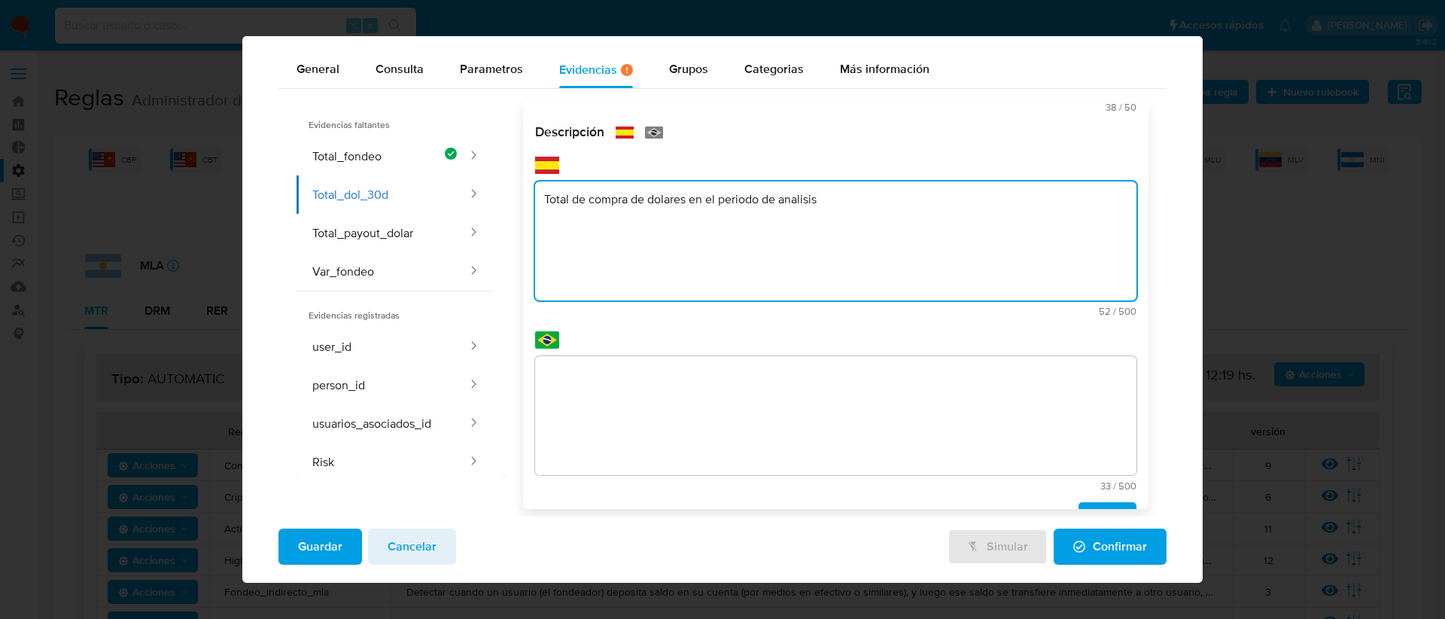
type textarea "Total de compra de dolares en el periodo de analisis"
click at [700, 373] on textarea at bounding box center [836, 415] width 602 height 119
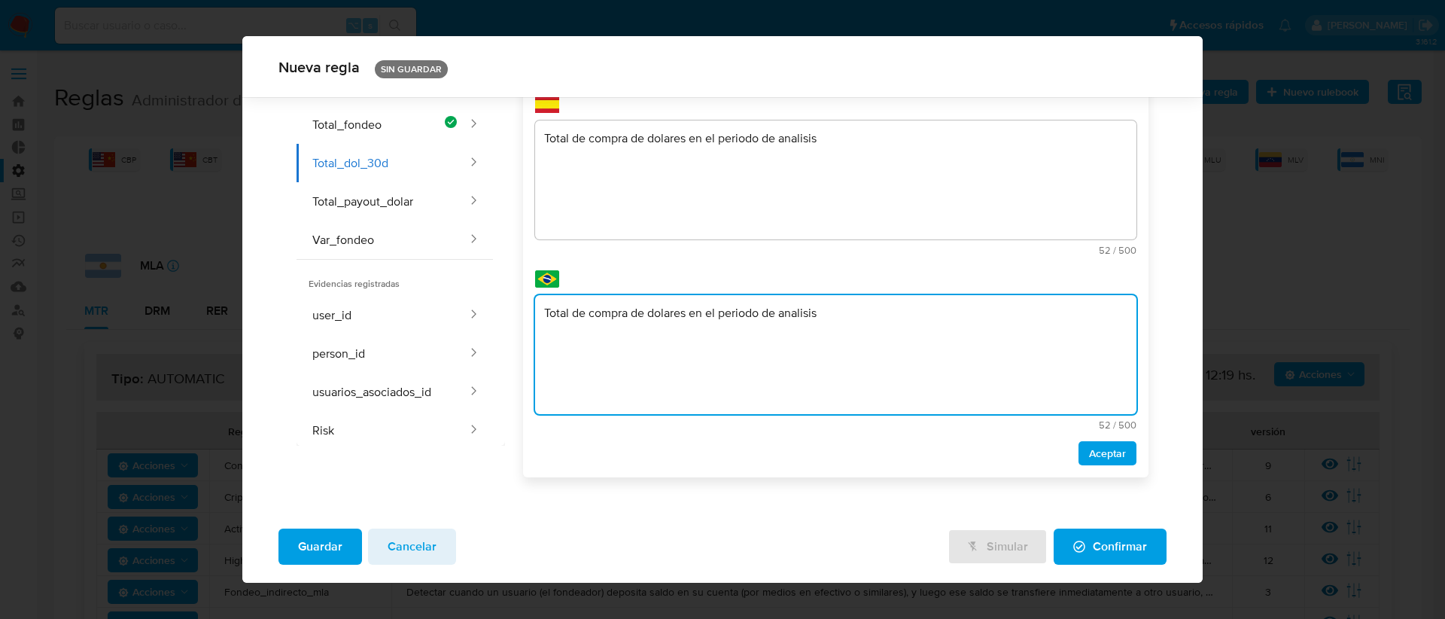
click at [792, 315] on textarea "Total de compra de dolares en el periodo de analisis" at bounding box center [836, 354] width 602 height 119
type textarea "Total de compra de dólares en el periodo de analisis"
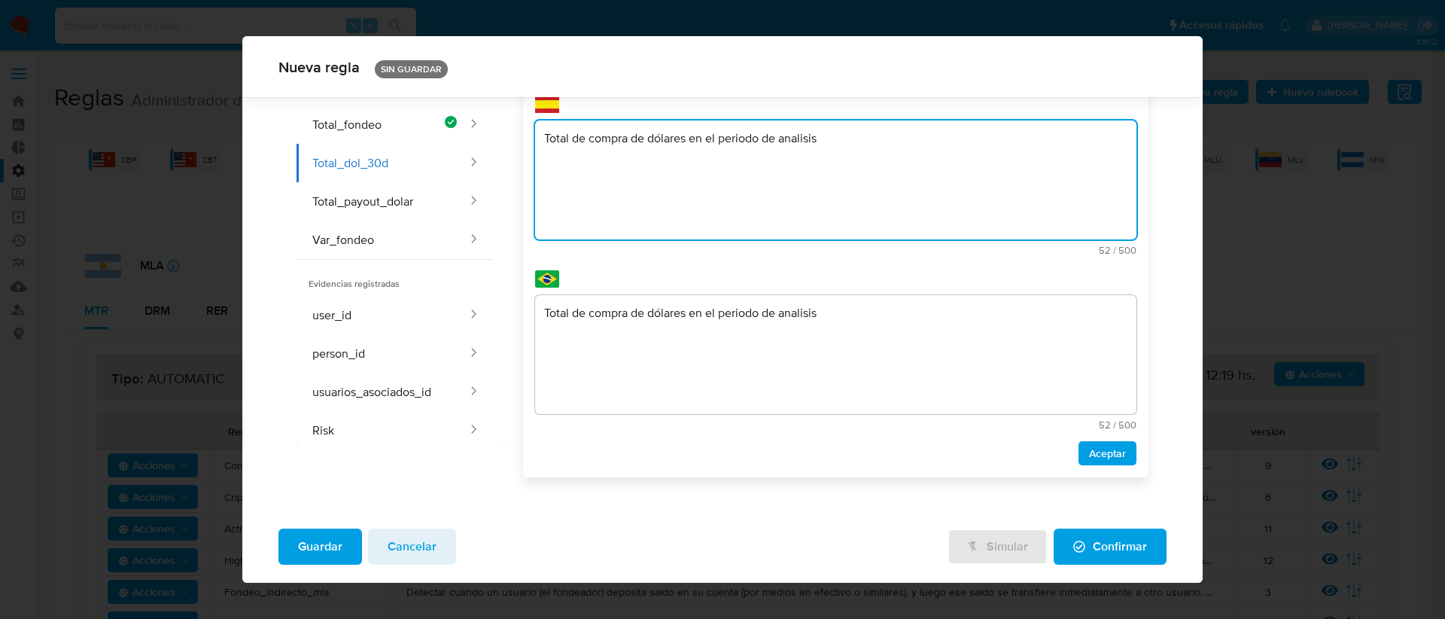
click at [796, 160] on textarea "Total de compra de dólares en el periodo de analisis" at bounding box center [836, 179] width 602 height 119
type textarea "Total de compra de dólares en el periodo de analisis"
click at [1089, 455] on span "Aceptar" at bounding box center [1107, 452] width 37 height 21
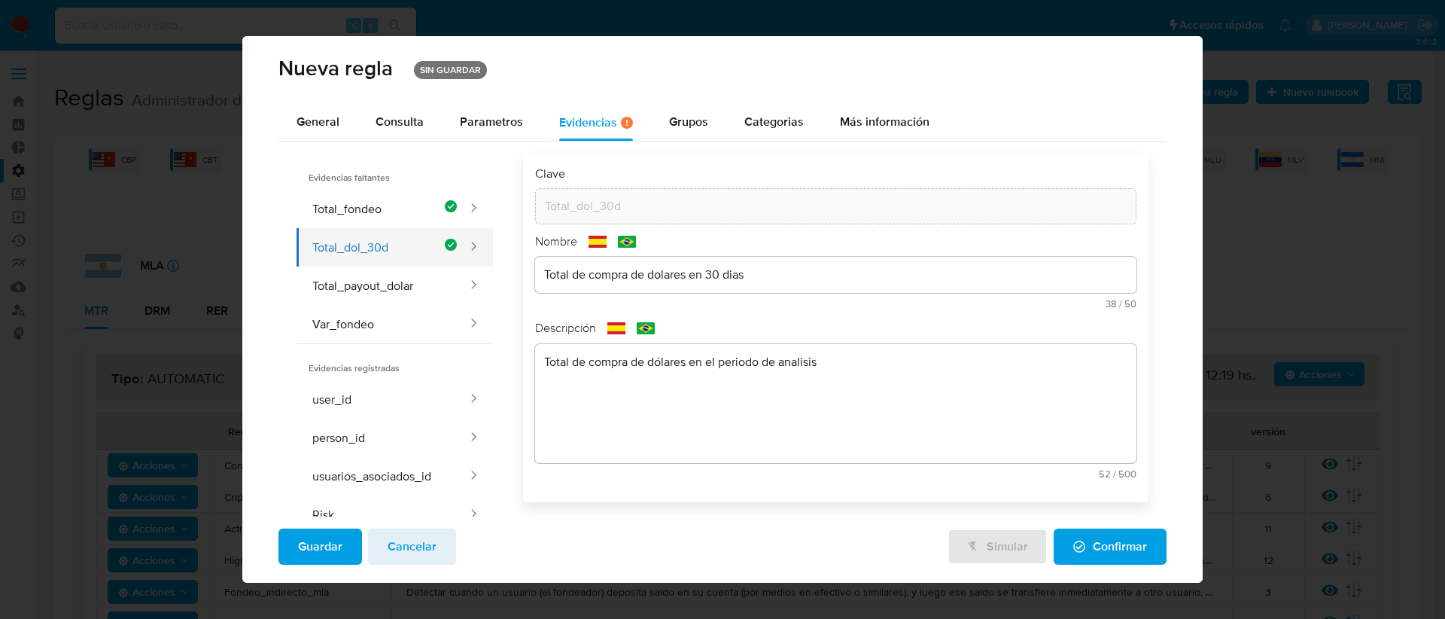
scroll to position [0, 0]
click at [391, 284] on button "Total_payout_dolar" at bounding box center [382, 286] width 172 height 38
type input "Total_payout_dolar"
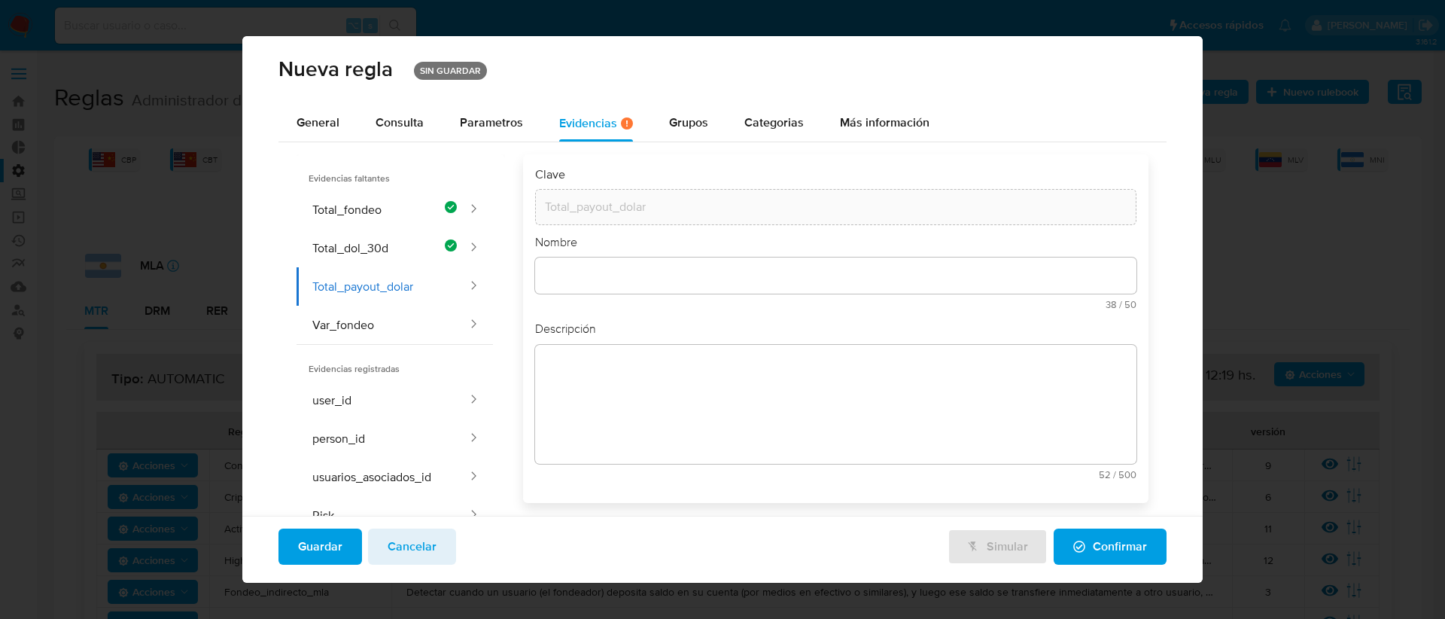
scroll to position [54, 0]
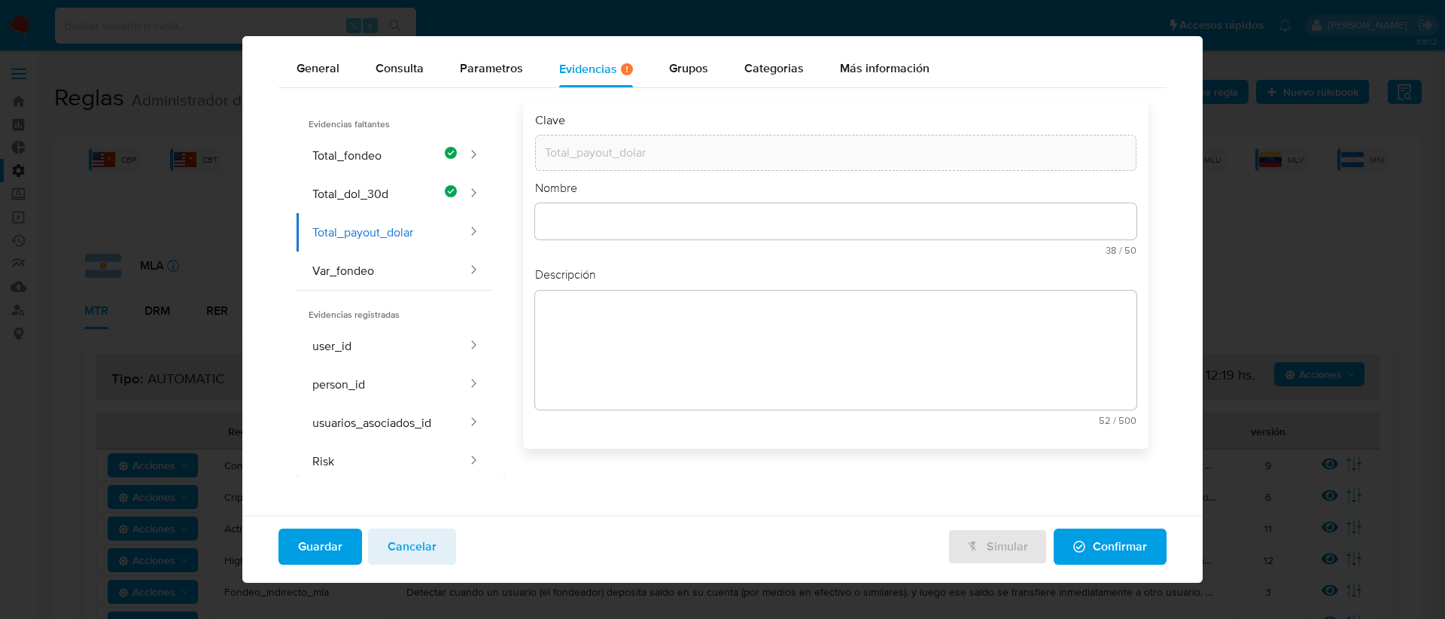
click at [557, 239] on div at bounding box center [836, 221] width 602 height 36
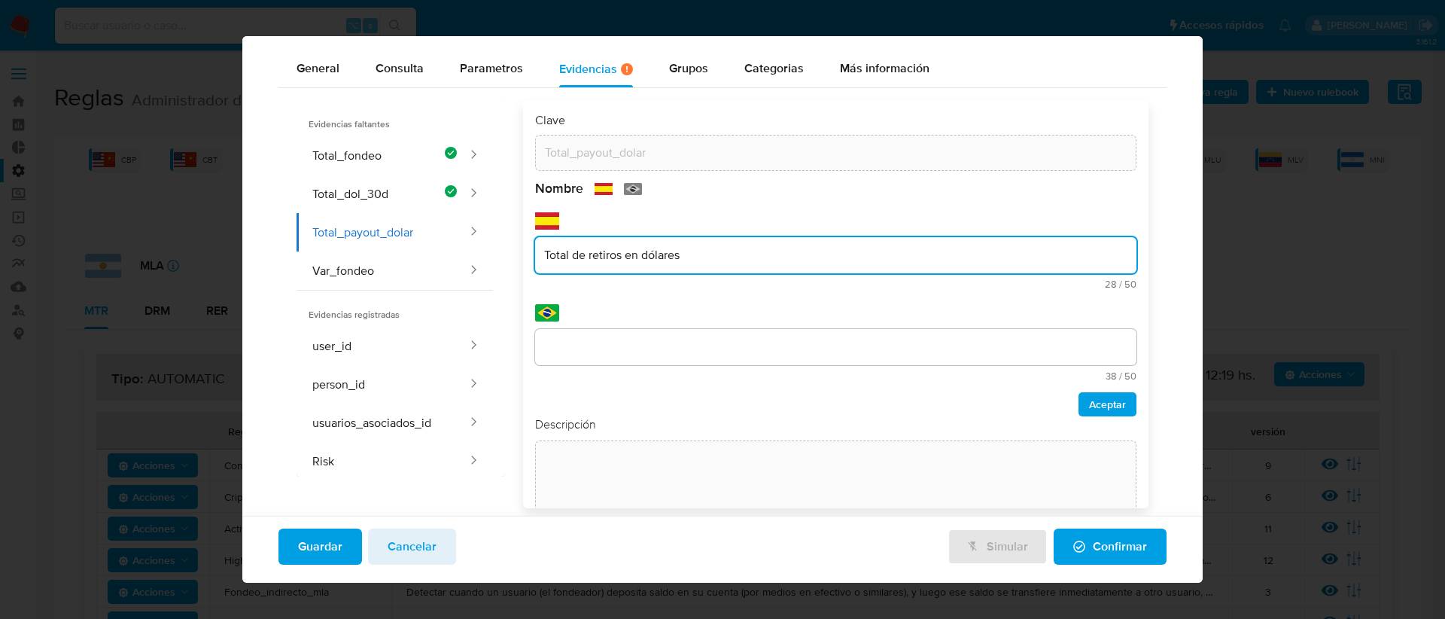
type input "Total de retiros en dólares"
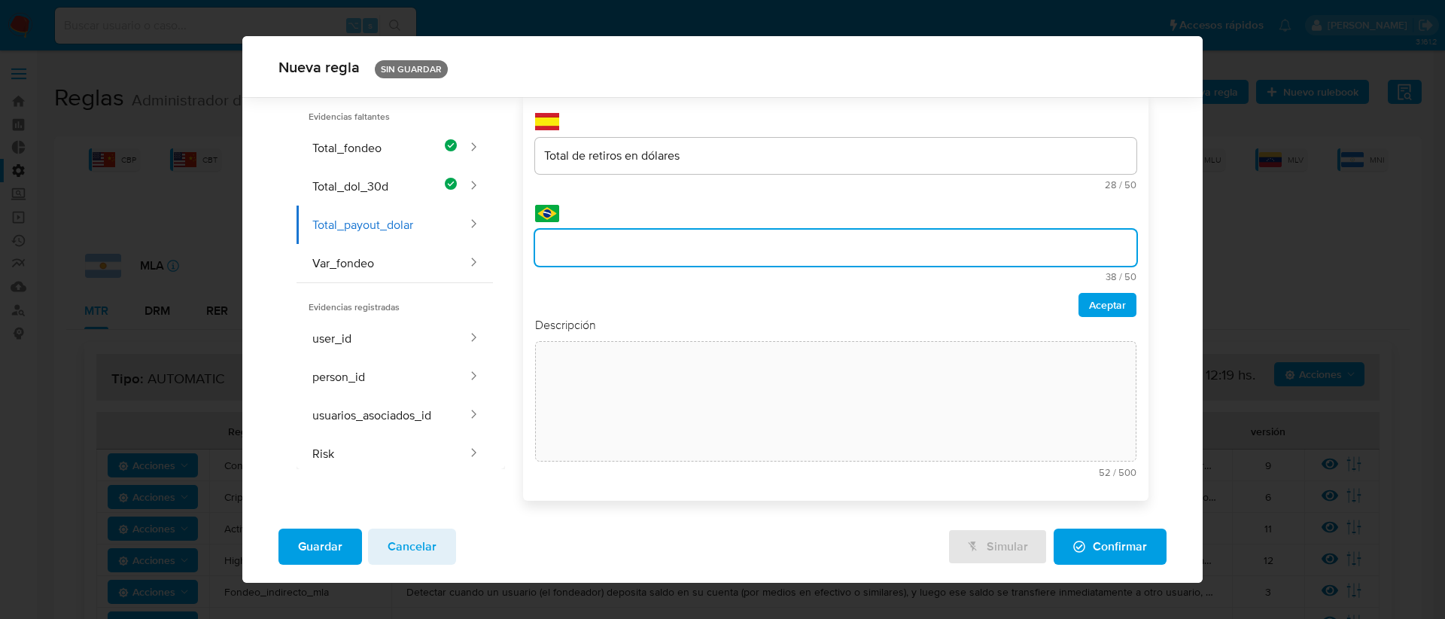
scroll to position [78, 0]
click at [627, 336] on div "Clave Total_payout_dolar Nombre text-es Total de retiros en dólares 28 / 50 22 …" at bounding box center [836, 251] width 602 height 476
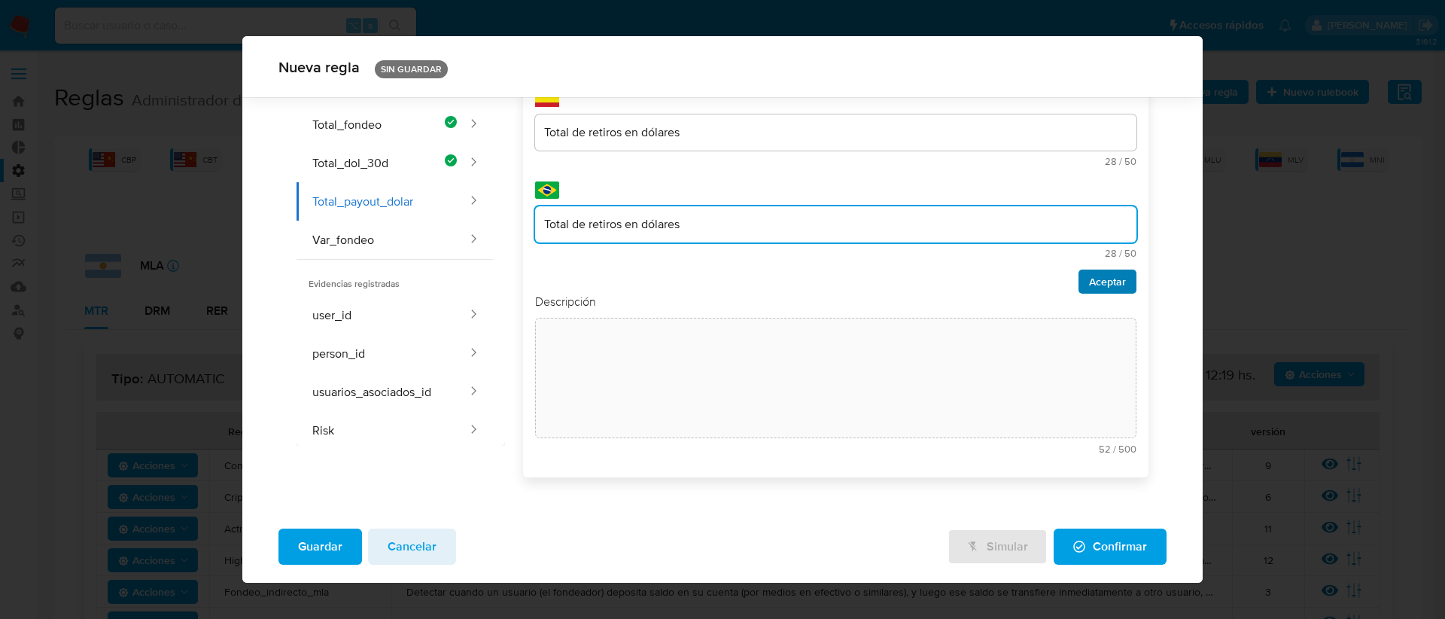
type input "Total de retiros en dólares"
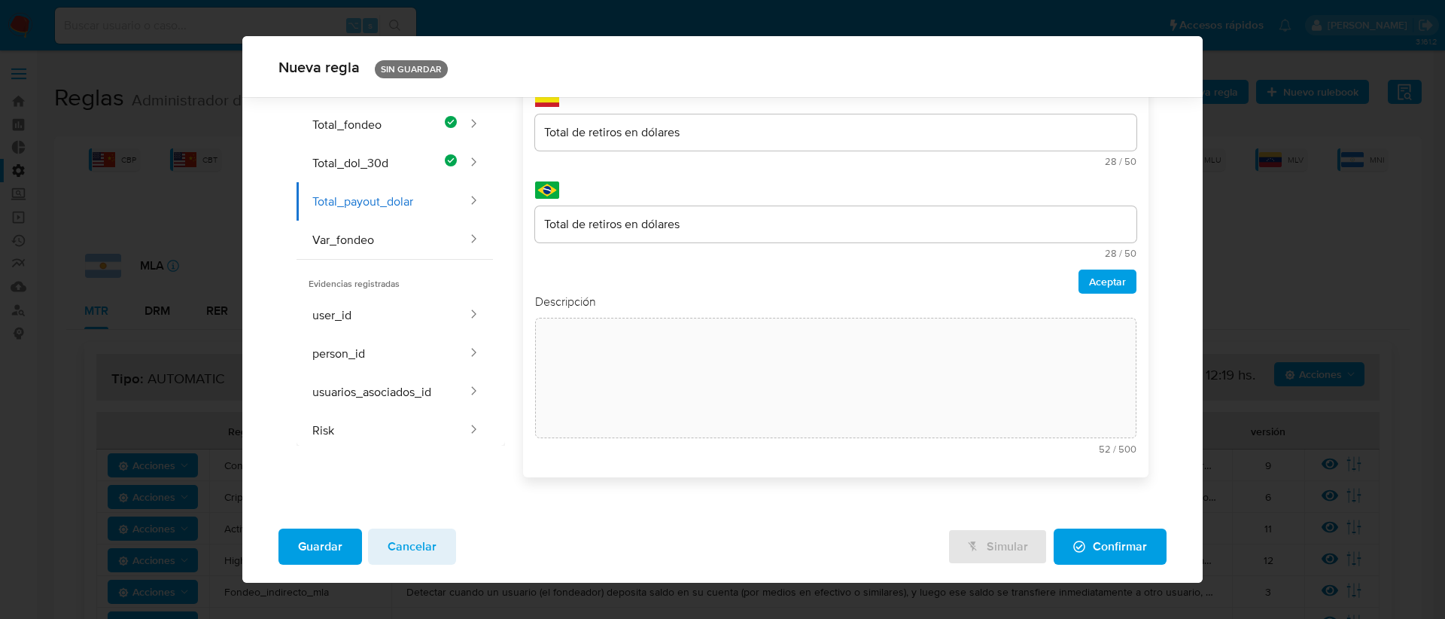
click at [1089, 278] on span "Aceptar" at bounding box center [1107, 281] width 37 height 21
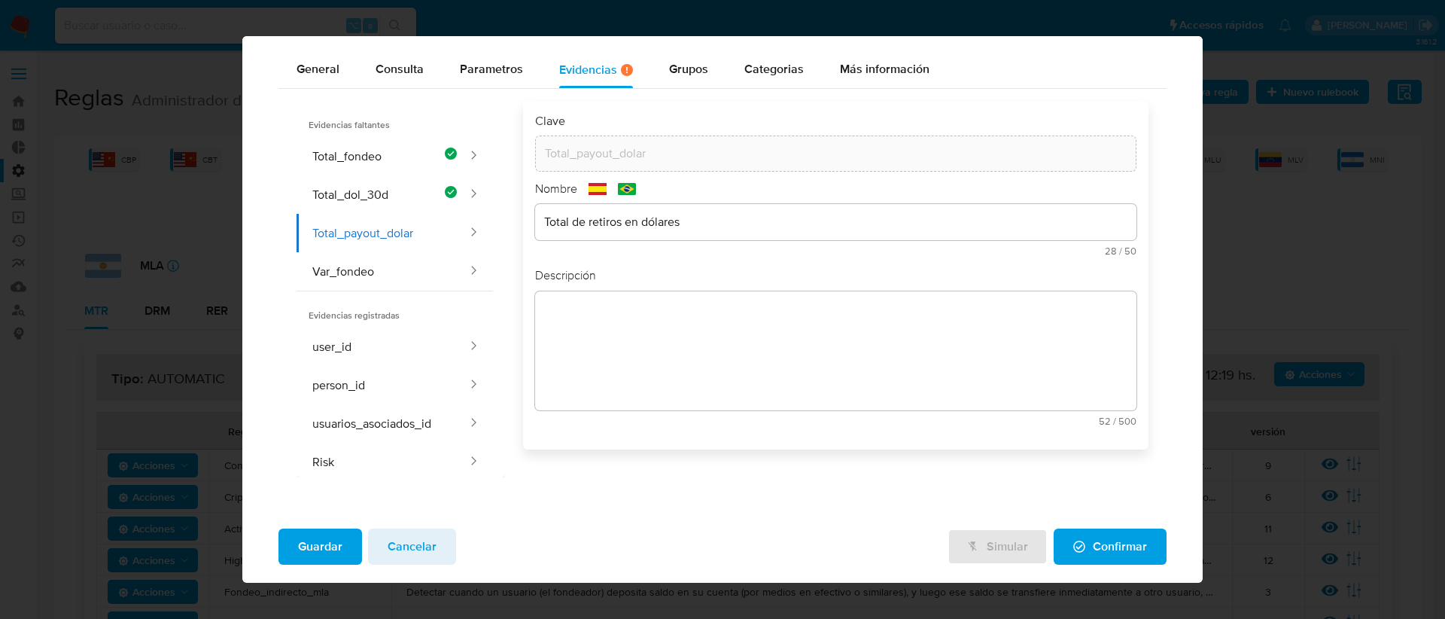
click at [588, 330] on textarea at bounding box center [836, 350] width 602 height 119
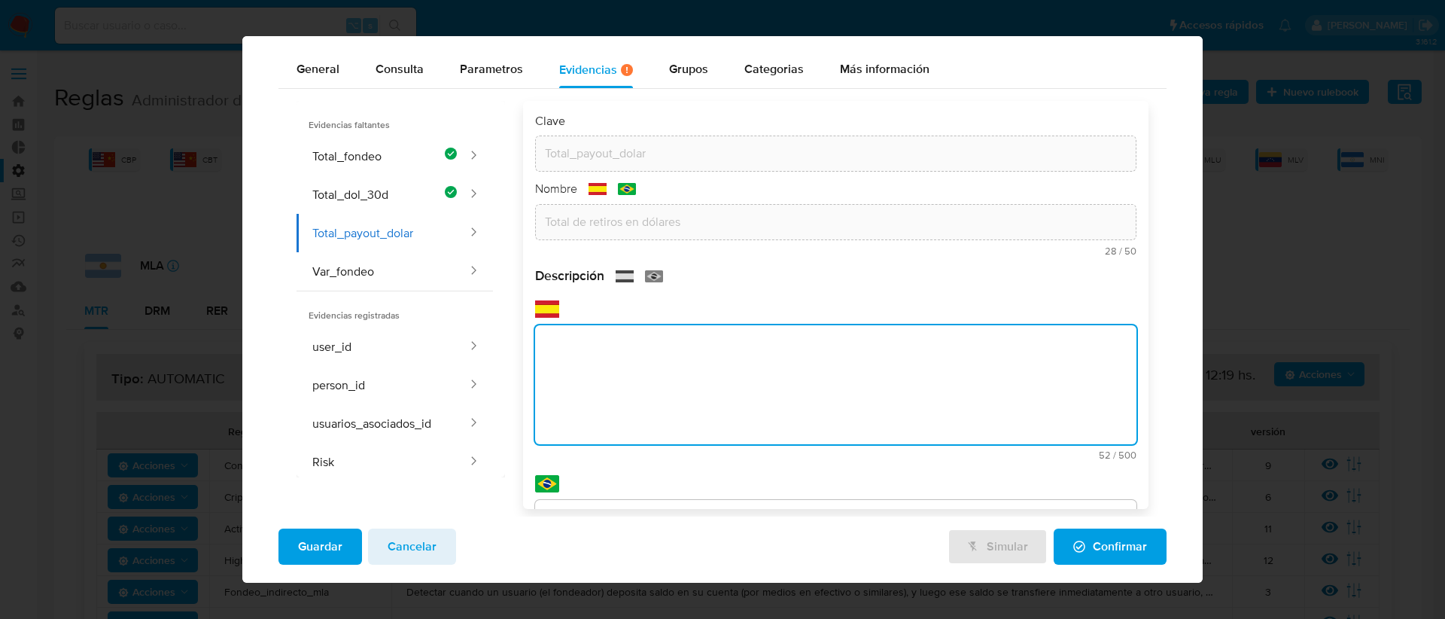
paste textarea "Total de retiros en dólares"
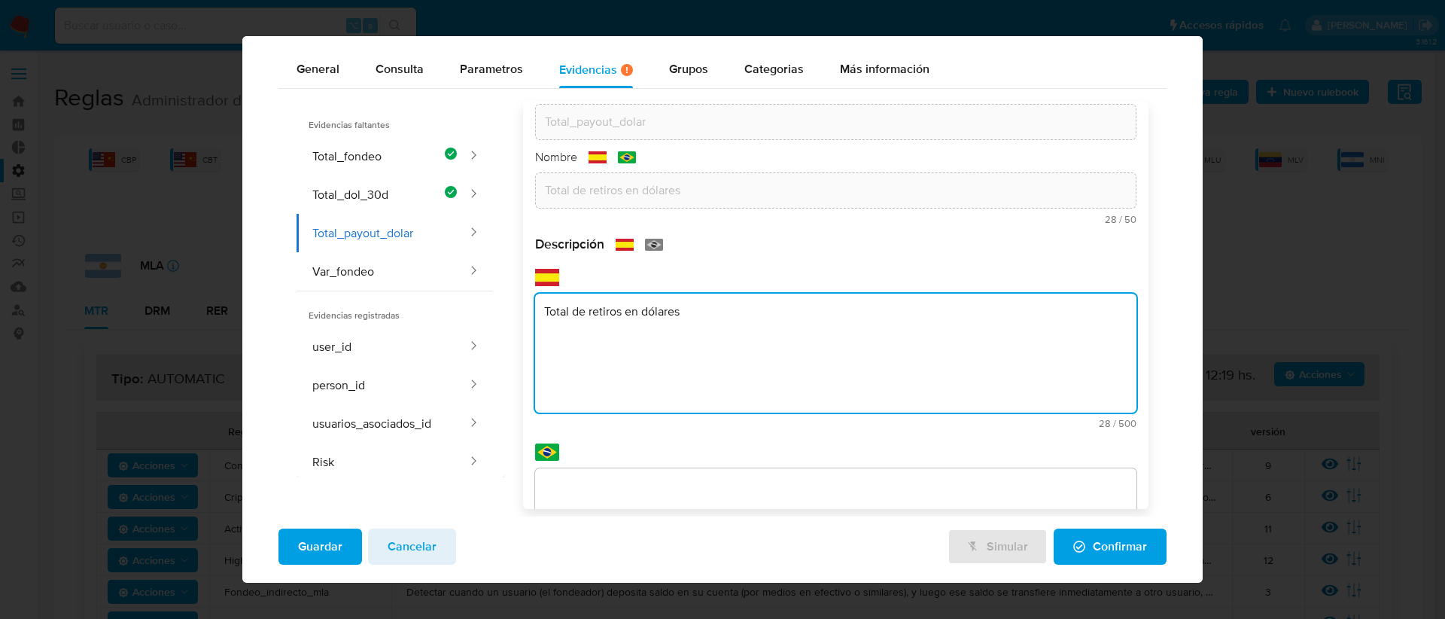
scroll to position [32, 0]
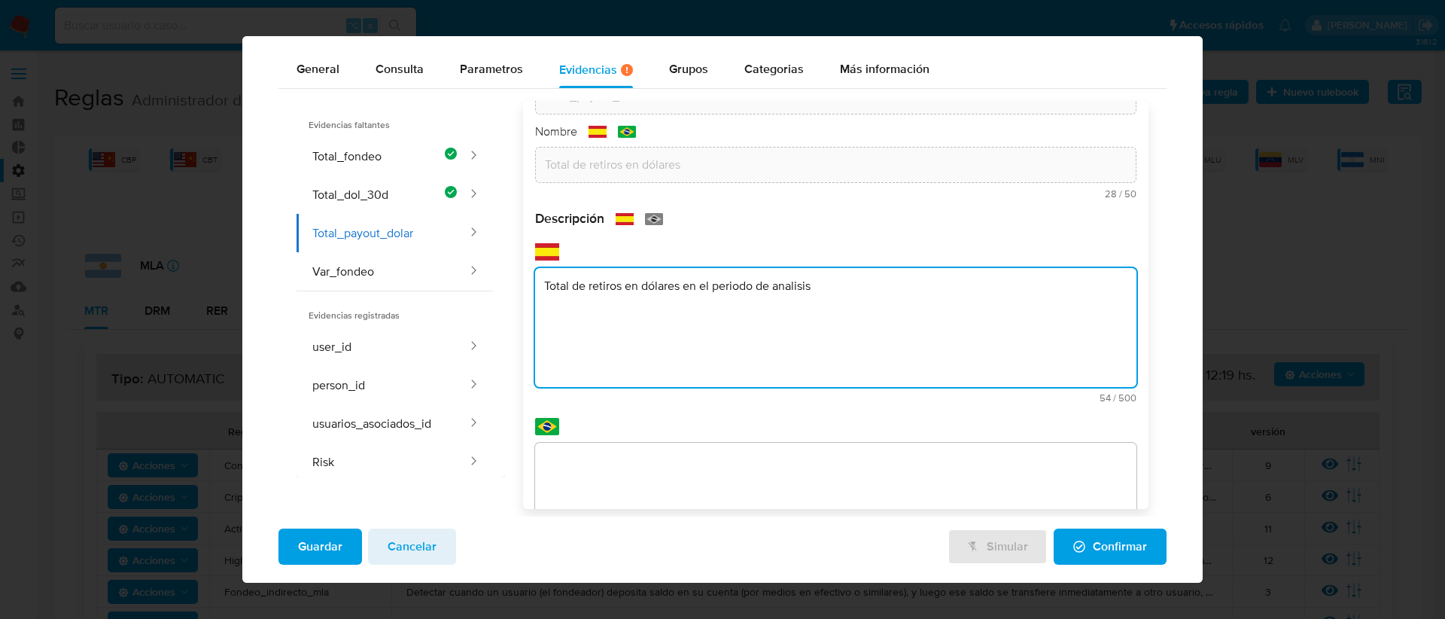
type textarea "Total de retiros en dólares en el periodo de analisis"
click at [602, 464] on div "Descripción text-es Total de retiros en dólares en el periodo de analisis 54 / …" at bounding box center [836, 411] width 602 height 402
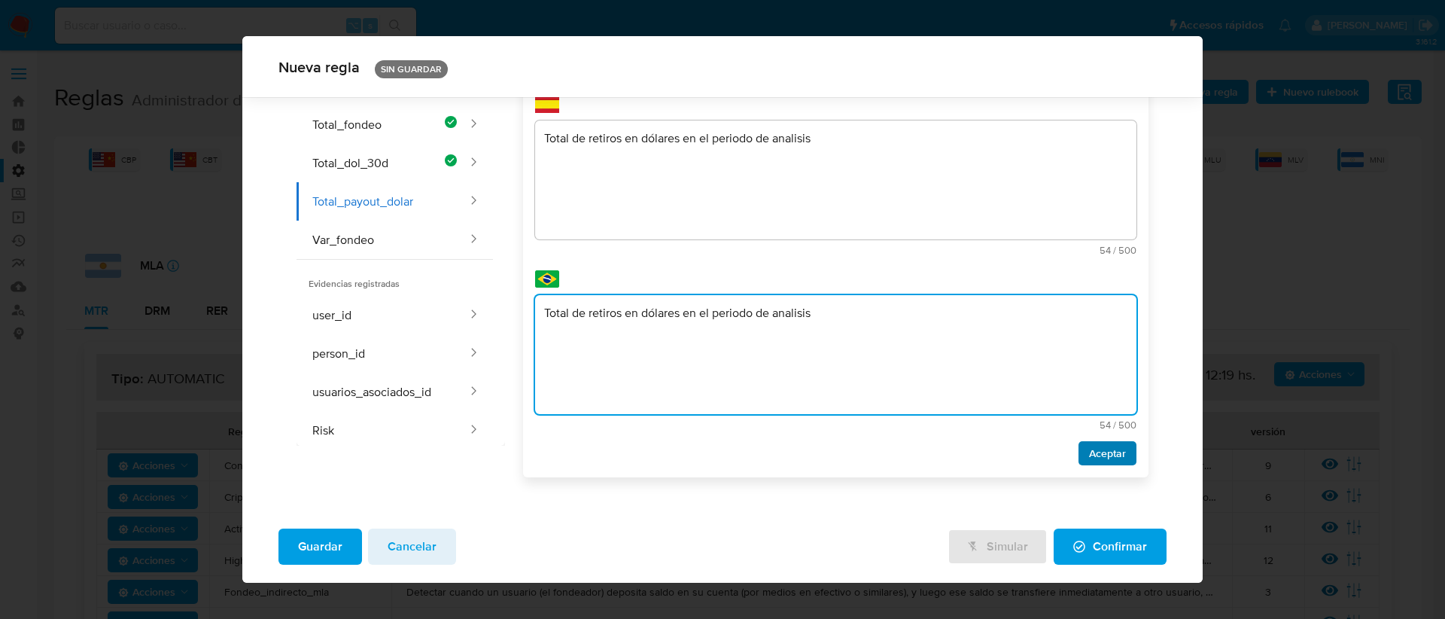
type textarea "Total de retiros en dólares en el periodo de analisis"
click at [1089, 451] on span "Aceptar" at bounding box center [1107, 452] width 37 height 21
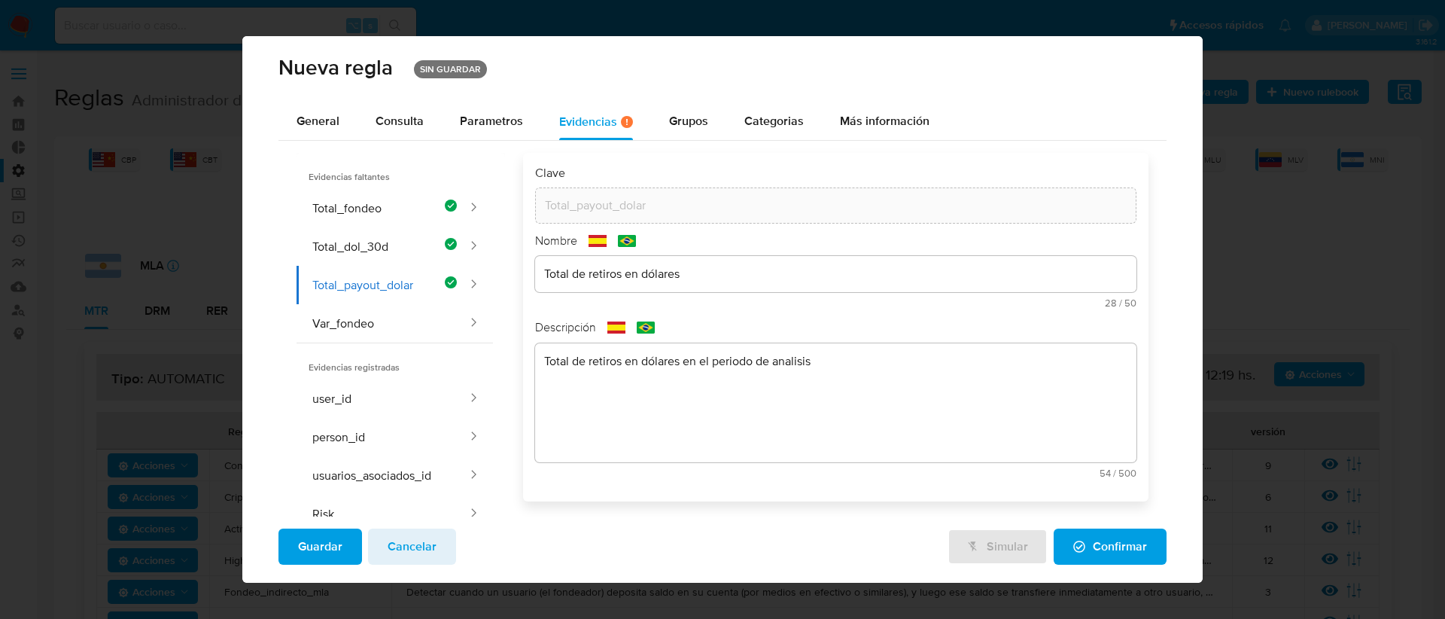
scroll to position [0, 0]
click at [388, 327] on button "Var_fondeo" at bounding box center [382, 325] width 172 height 38
type input "Var_fondeo"
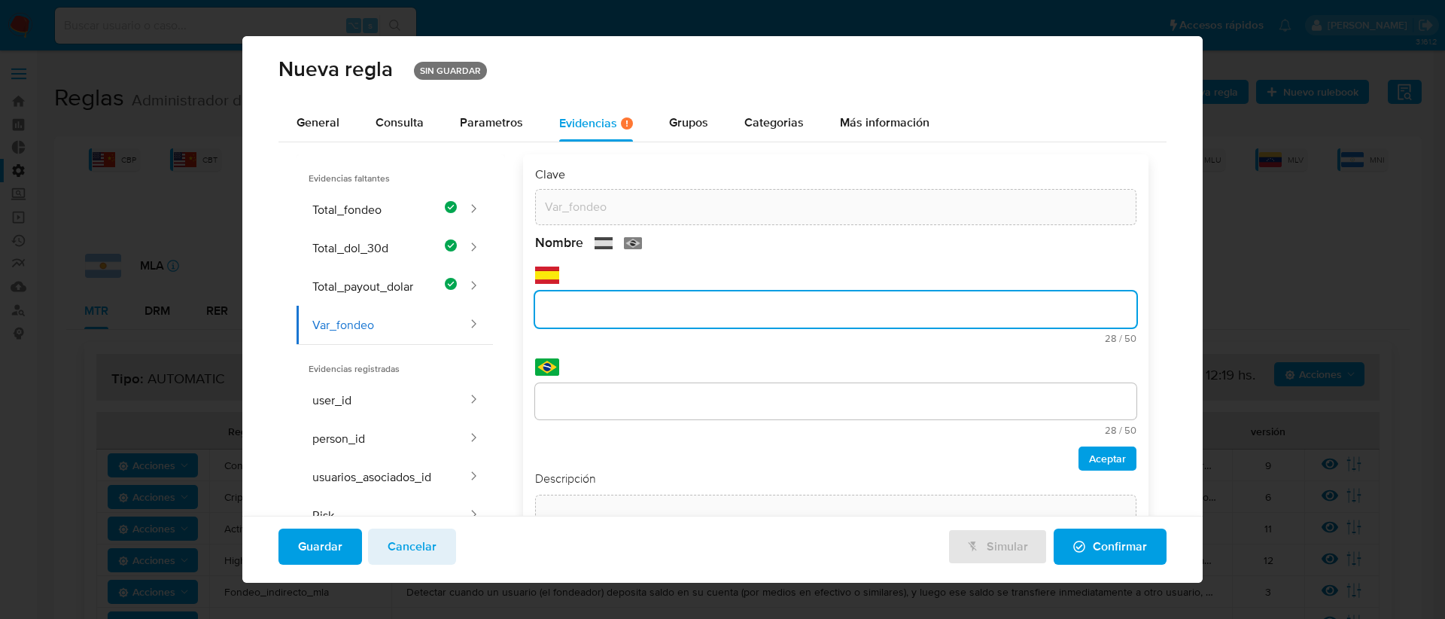
click at [580, 291] on div at bounding box center [836, 309] width 602 height 36
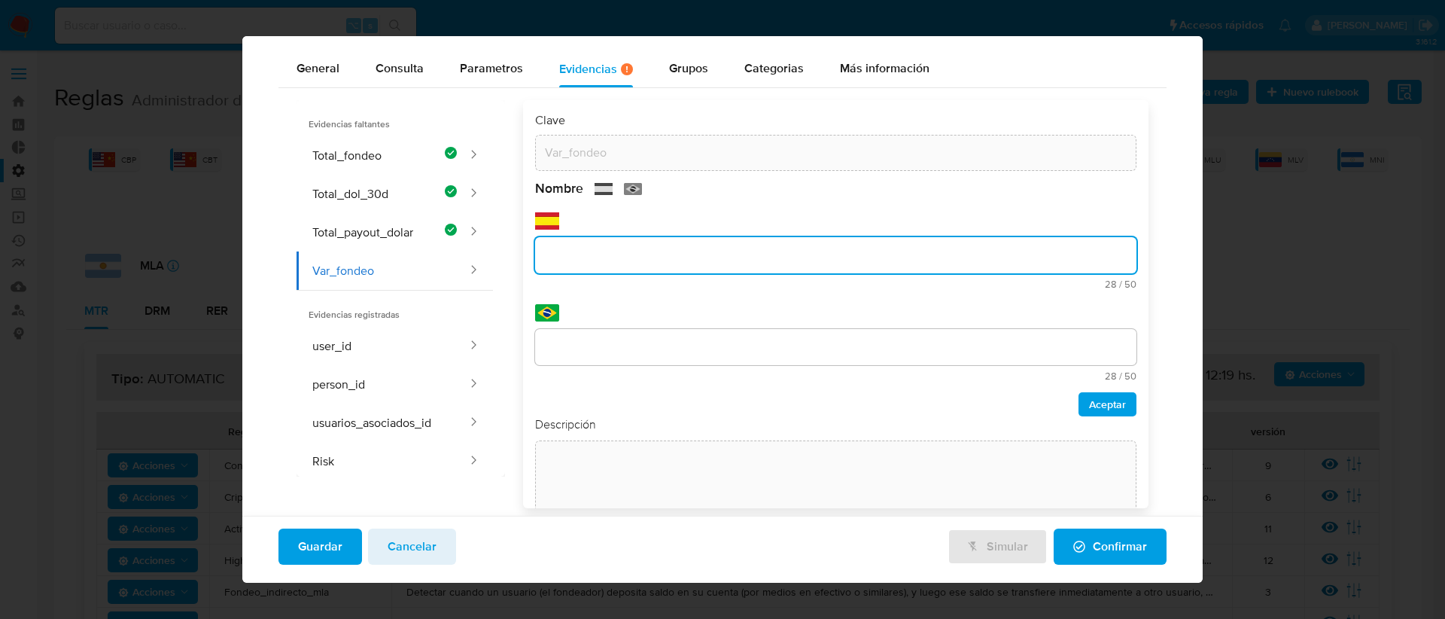
type input "C"
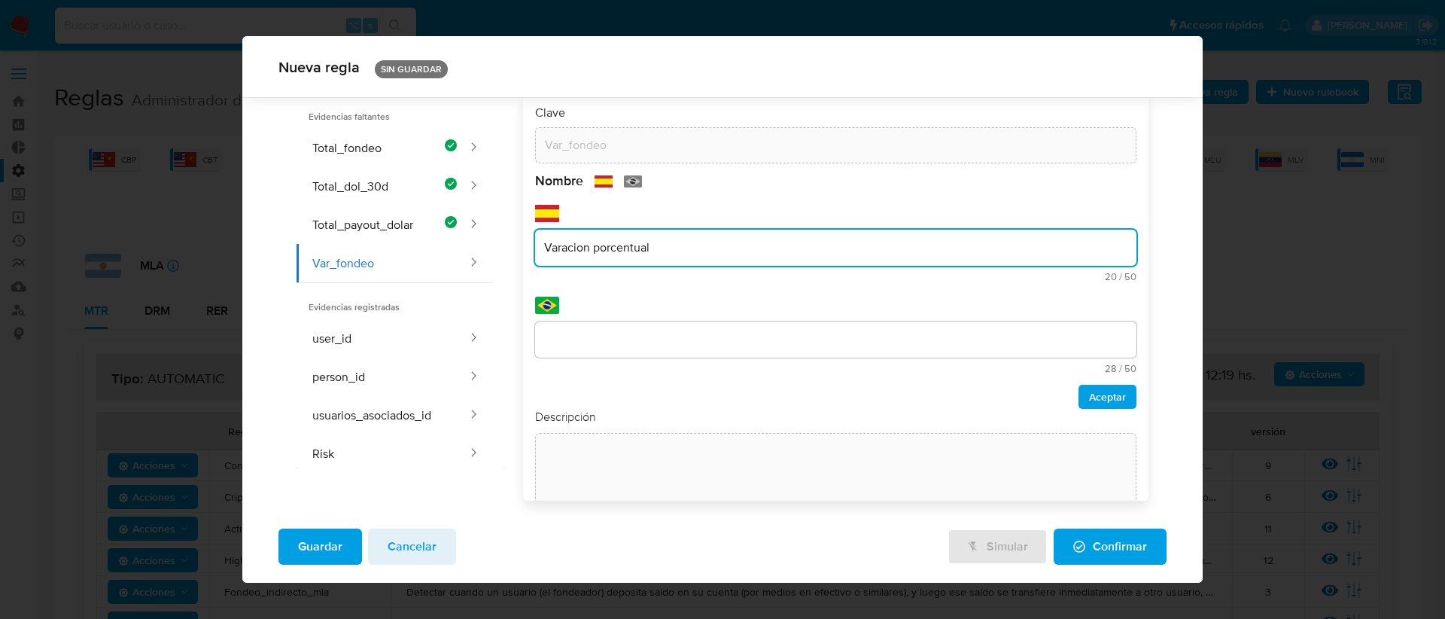
scroll to position [78, 0]
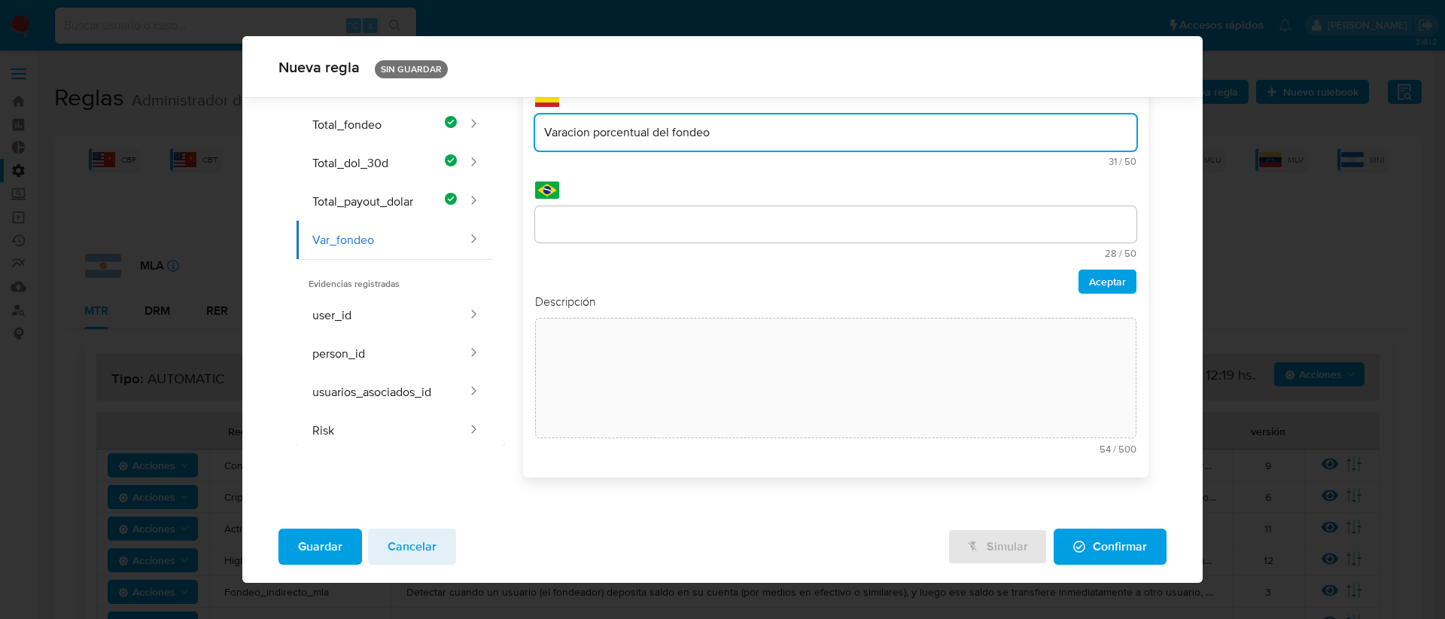
type input "Varacion porcentual del fondeo"
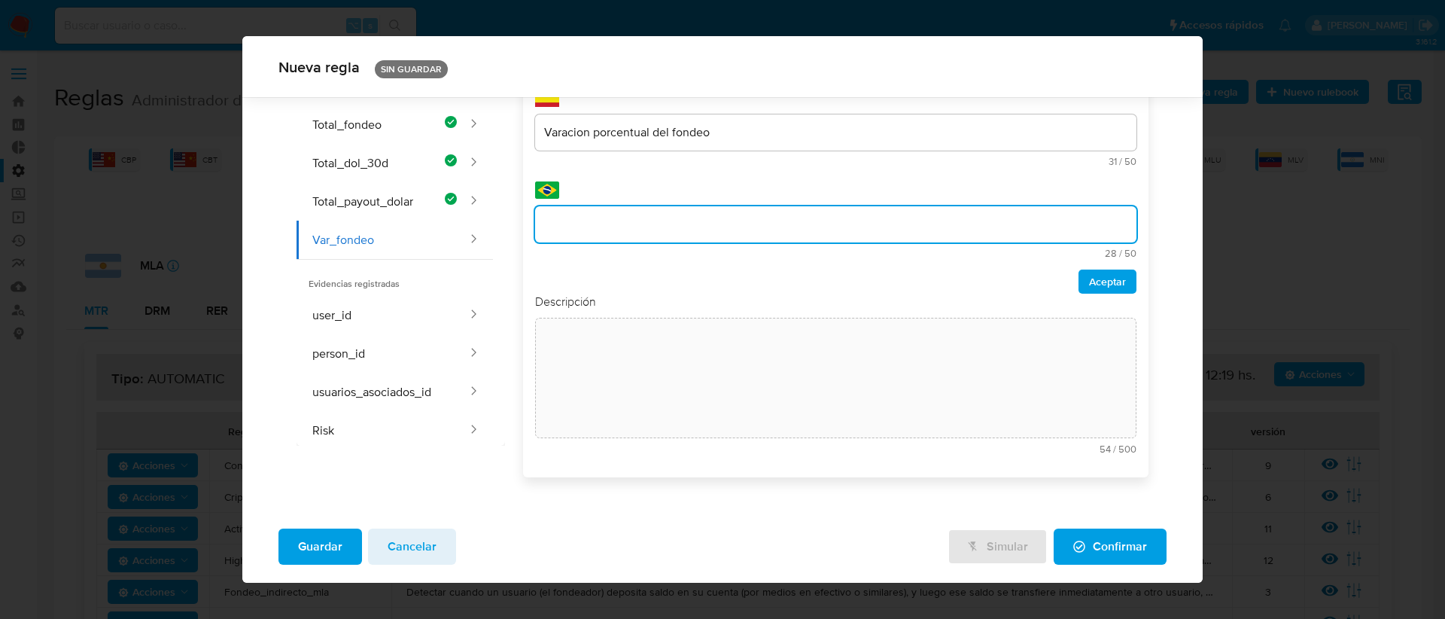
click at [656, 231] on input "text" at bounding box center [836, 224] width 602 height 20
type input "Variación porcentual del fondeo"
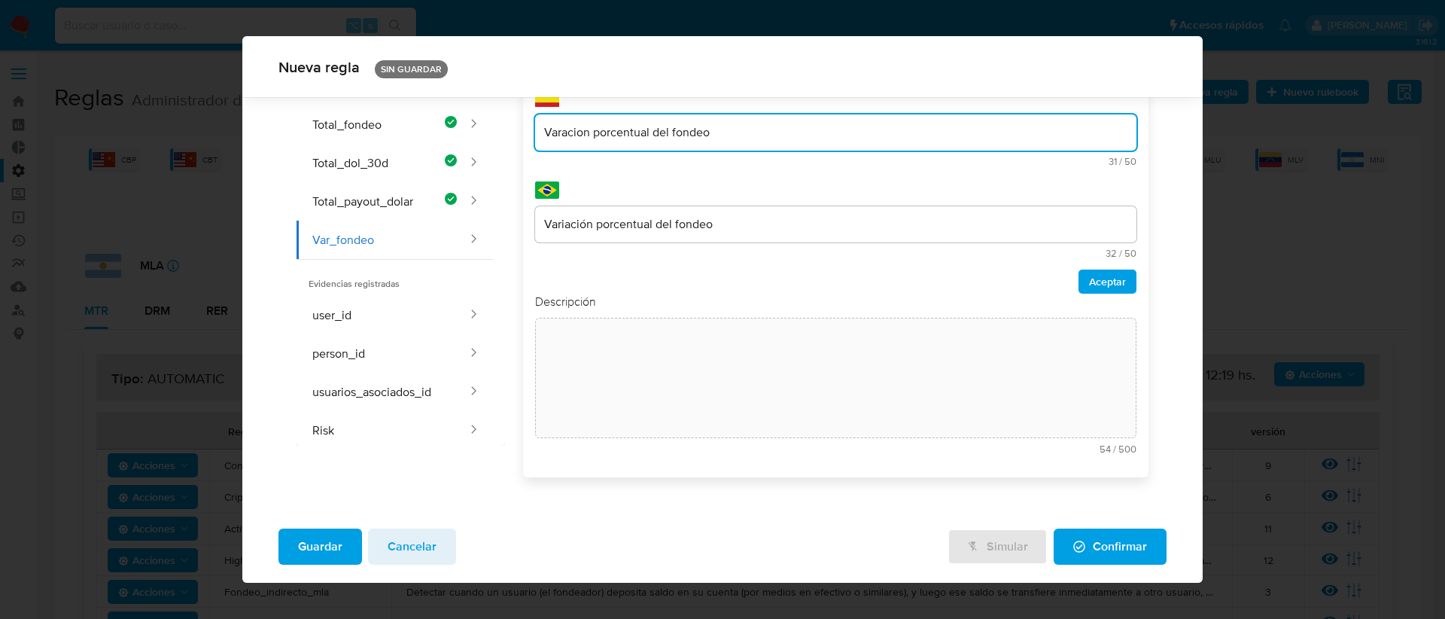
click at [713, 135] on input "Varacion porcentual del fondeo" at bounding box center [836, 133] width 602 height 20
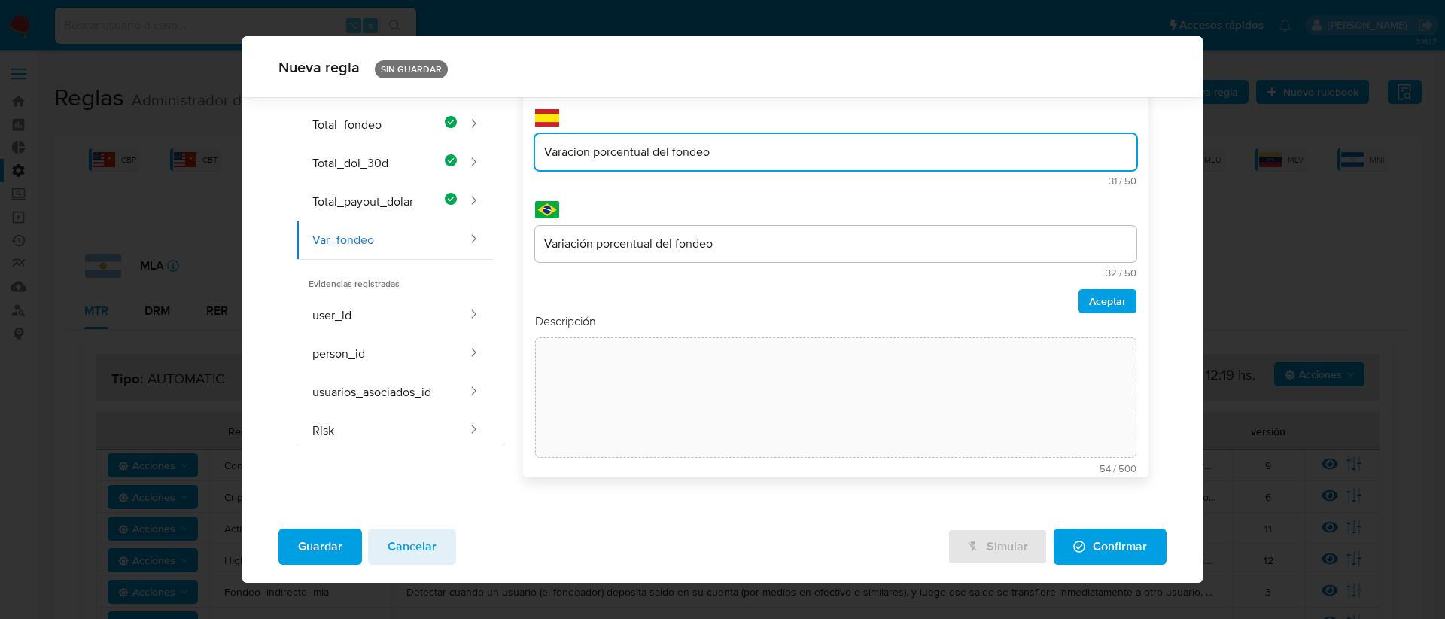
scroll to position [71, 0]
type input "Variación porcentual del fondeo"
click at [1078, 305] on button "Aceptar" at bounding box center [1107, 302] width 58 height 24
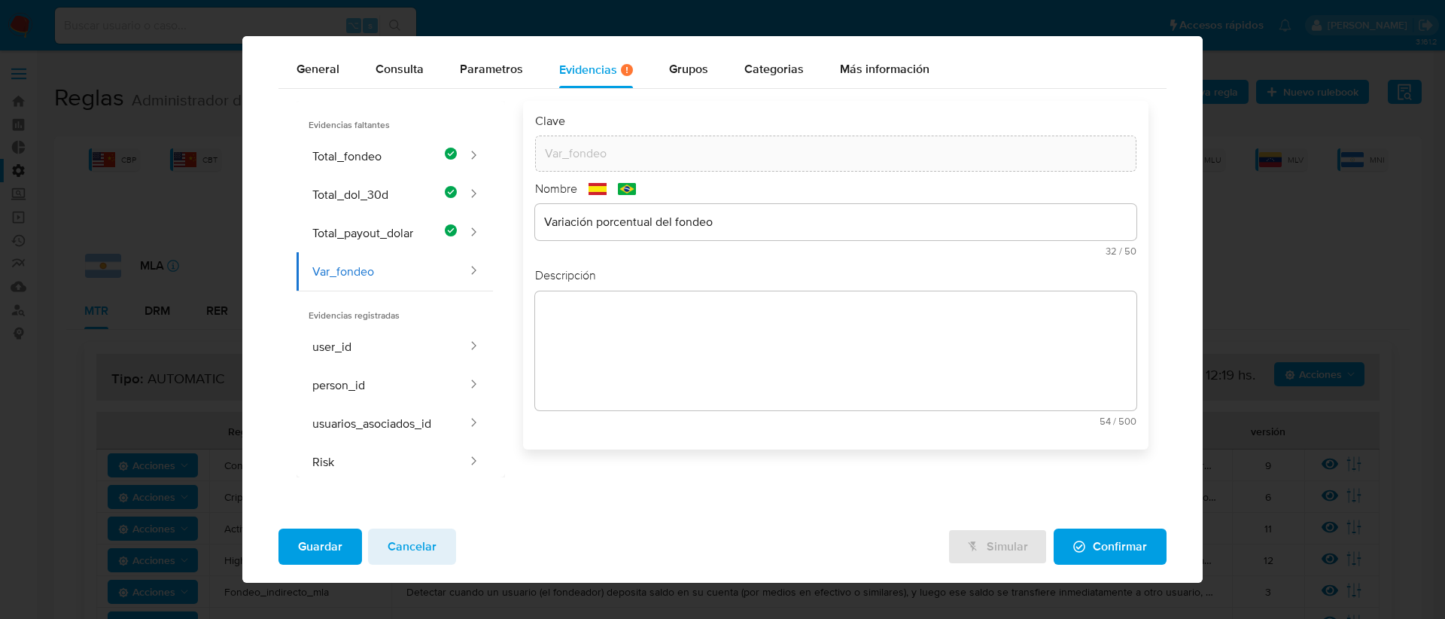
scroll to position [53, 0]
click at [574, 293] on div "Descripción text-es 54 / 500 446 caracteres restantes text-pt 54 / 500 446 cara…" at bounding box center [836, 352] width 602 height 170
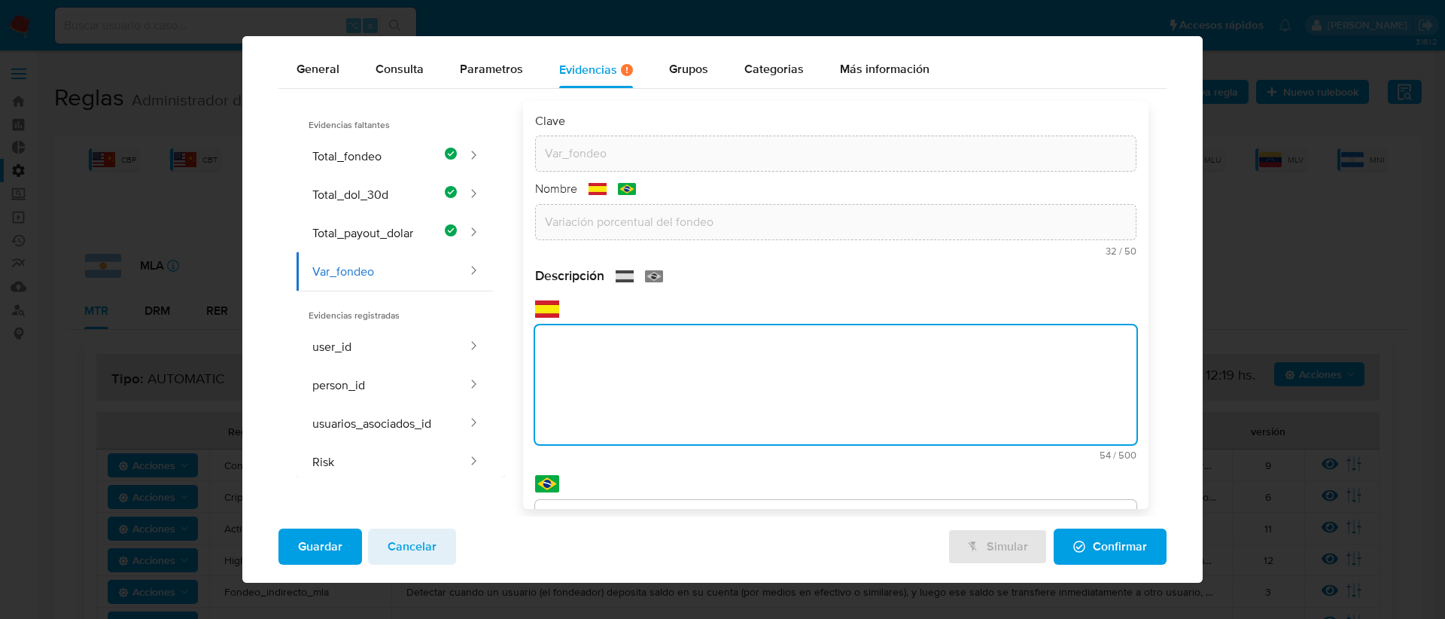
paste textarea "Varacion porcentual del fondeo"
click at [717, 351] on textarea "Variación porcentual del fondeo" at bounding box center [836, 384] width 602 height 119
click at [837, 373] on textarea "Variación porcentual del fondeo vs la comprar de dolares en el periodo de anali…" at bounding box center [836, 384] width 602 height 119
click at [992, 341] on textarea "Variación porcentual del fondeo vs la comprar de dólares en el periodo de anali…" at bounding box center [836, 384] width 602 height 119
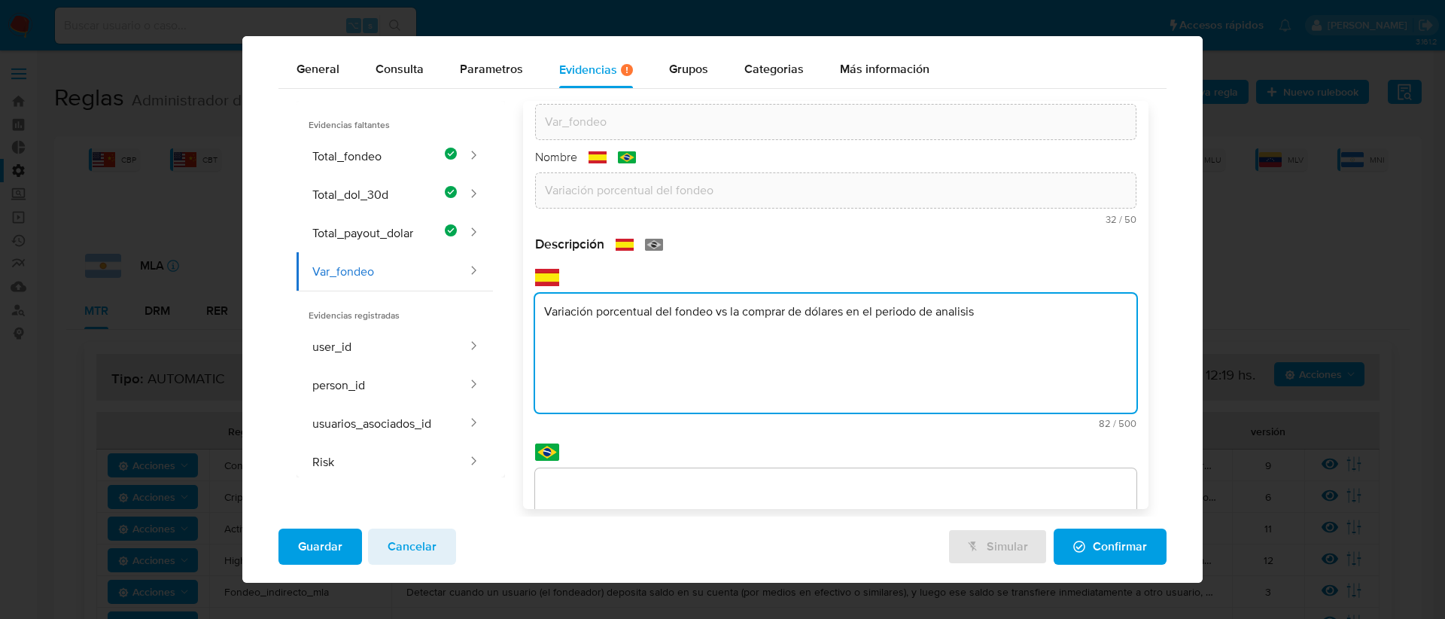
type textarea "Variación porcentual del fondeo vs la comprar de dólares en el periodo de anali…"
click at [640, 475] on div "Clave Var_fondeo Nombre text-es Variación porcentual del fondeo 32 / 50 18 cara…" at bounding box center [836, 305] width 626 height 408
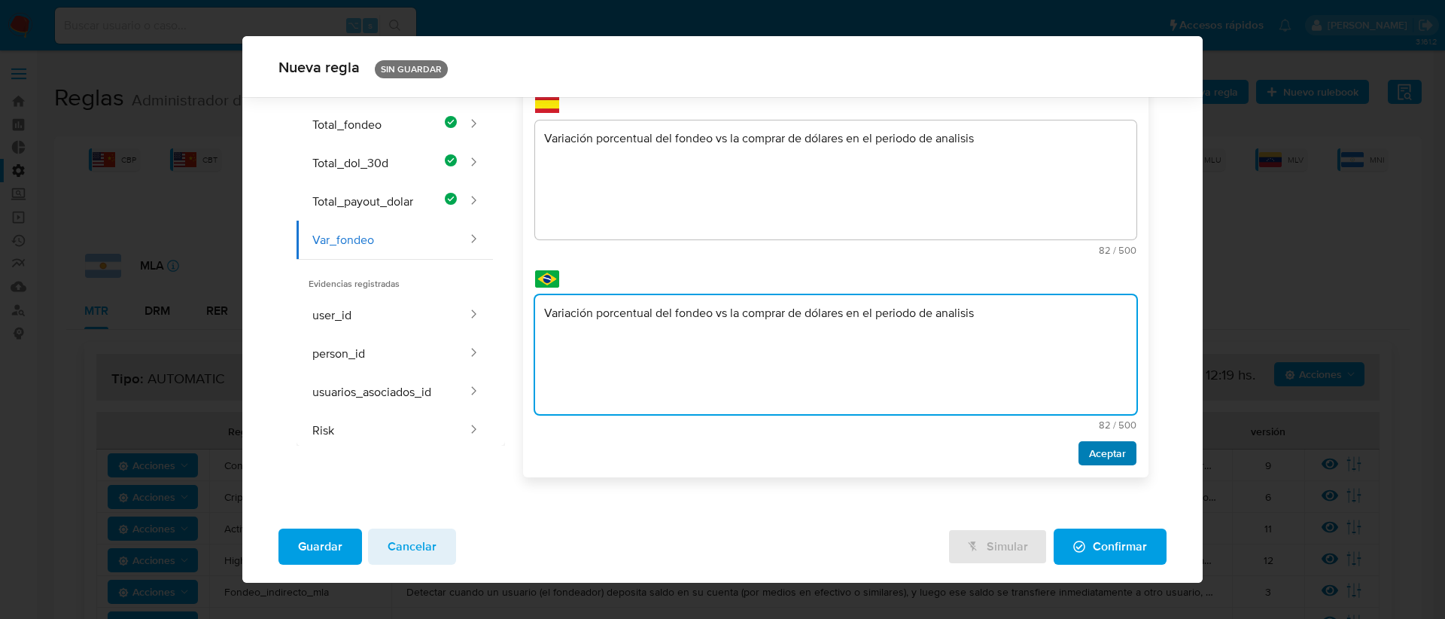
type textarea "Variación porcentual del fondeo vs la comprar de dólares en el periodo de anali…"
click at [1101, 453] on span "Aceptar" at bounding box center [1107, 452] width 37 height 21
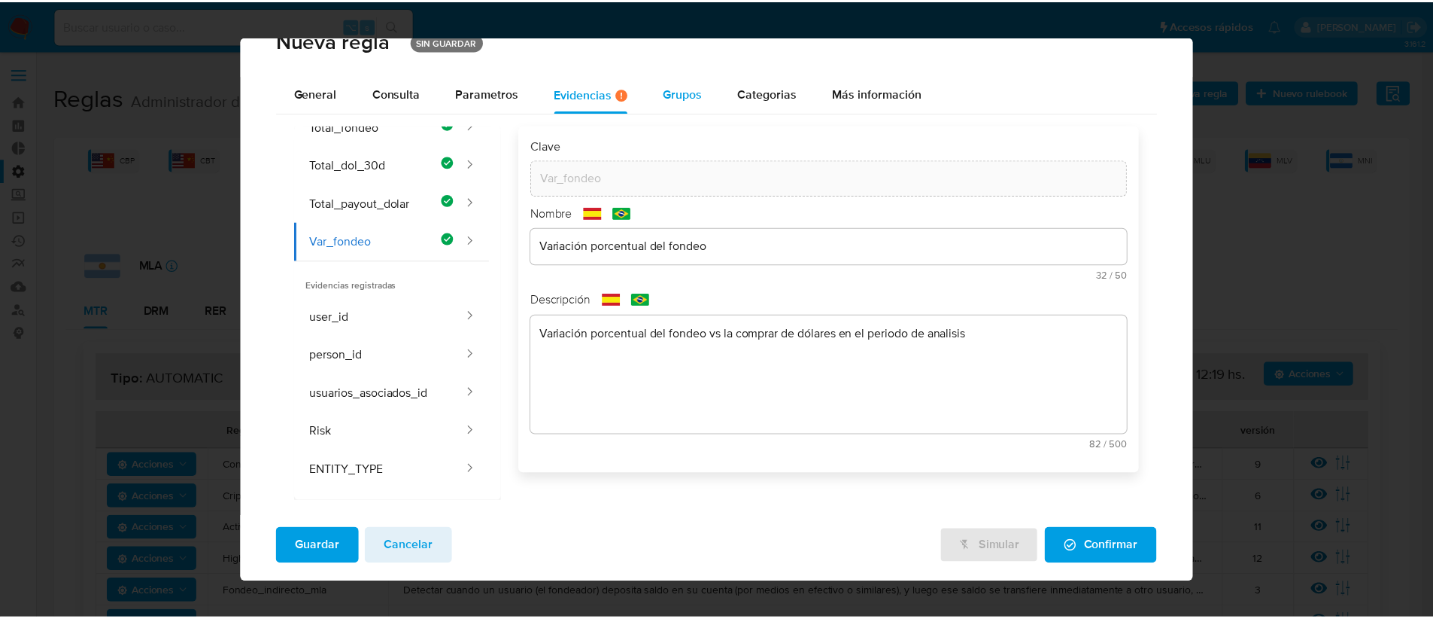
scroll to position [0, 0]
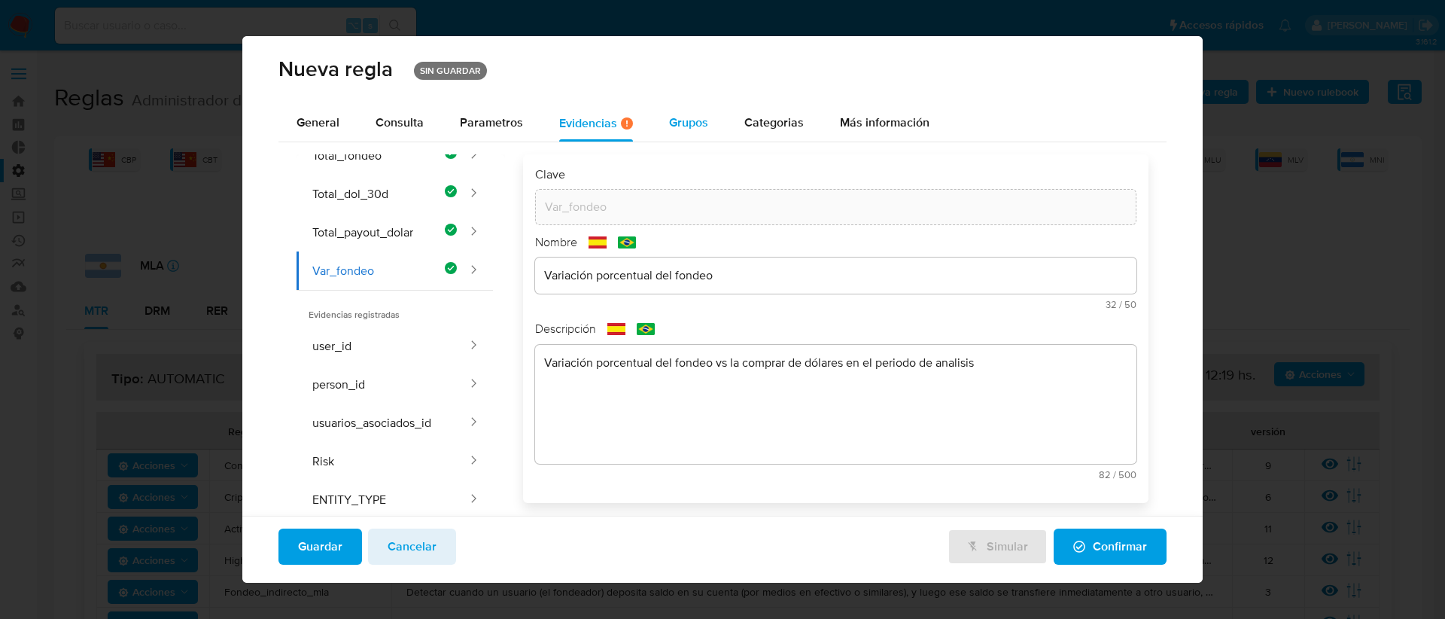
click at [679, 114] on span "Grupos" at bounding box center [688, 122] width 39 height 17
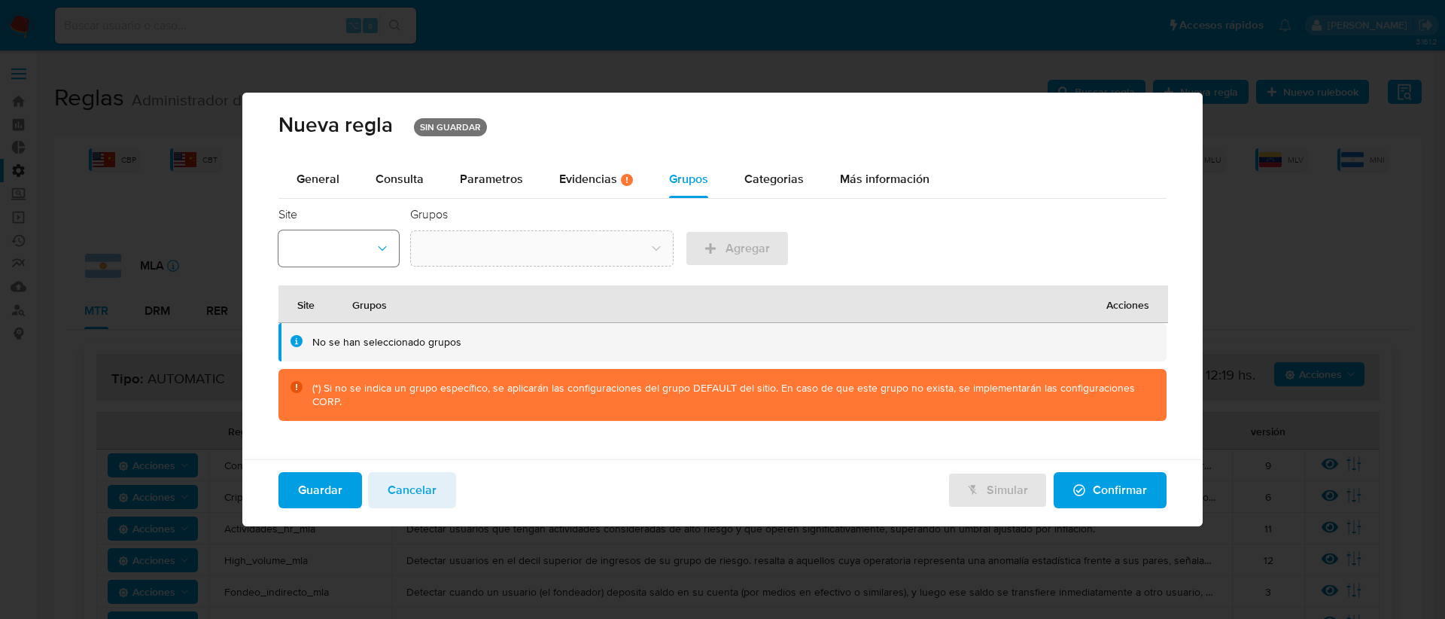
click at [363, 247] on button "site-id-dropdown" at bounding box center [338, 248] width 120 height 36
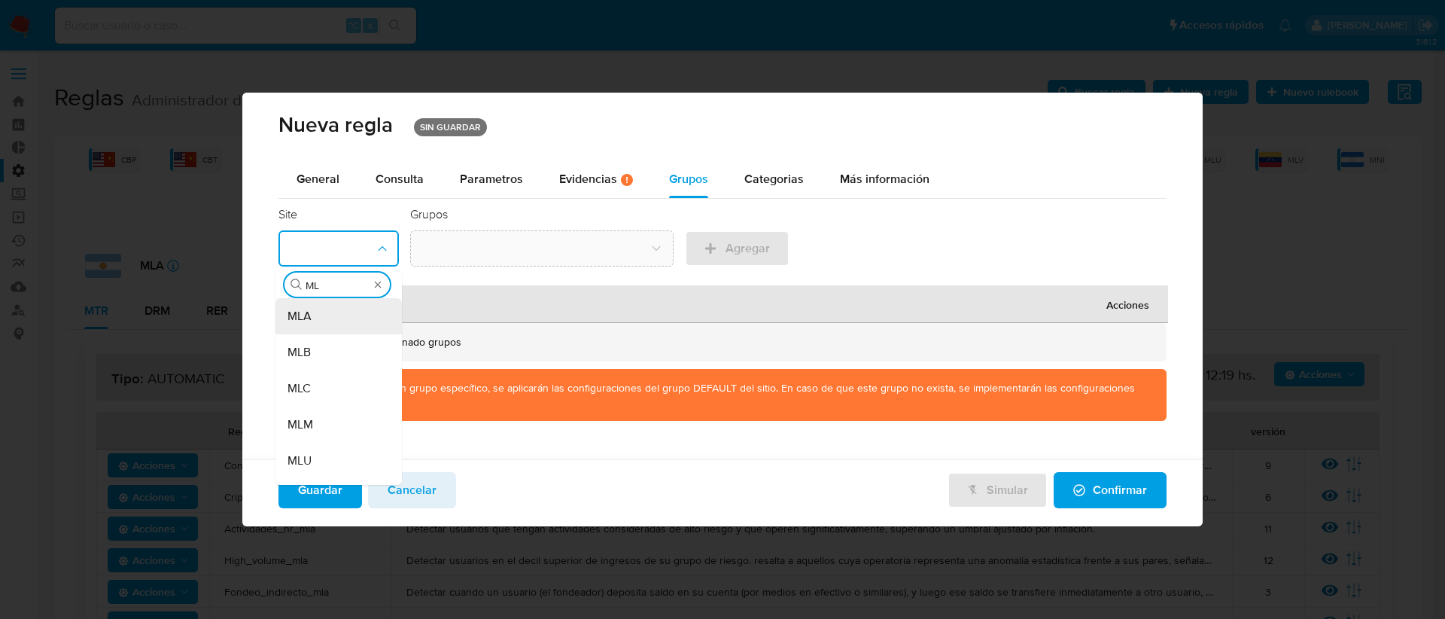
type input "MLA"
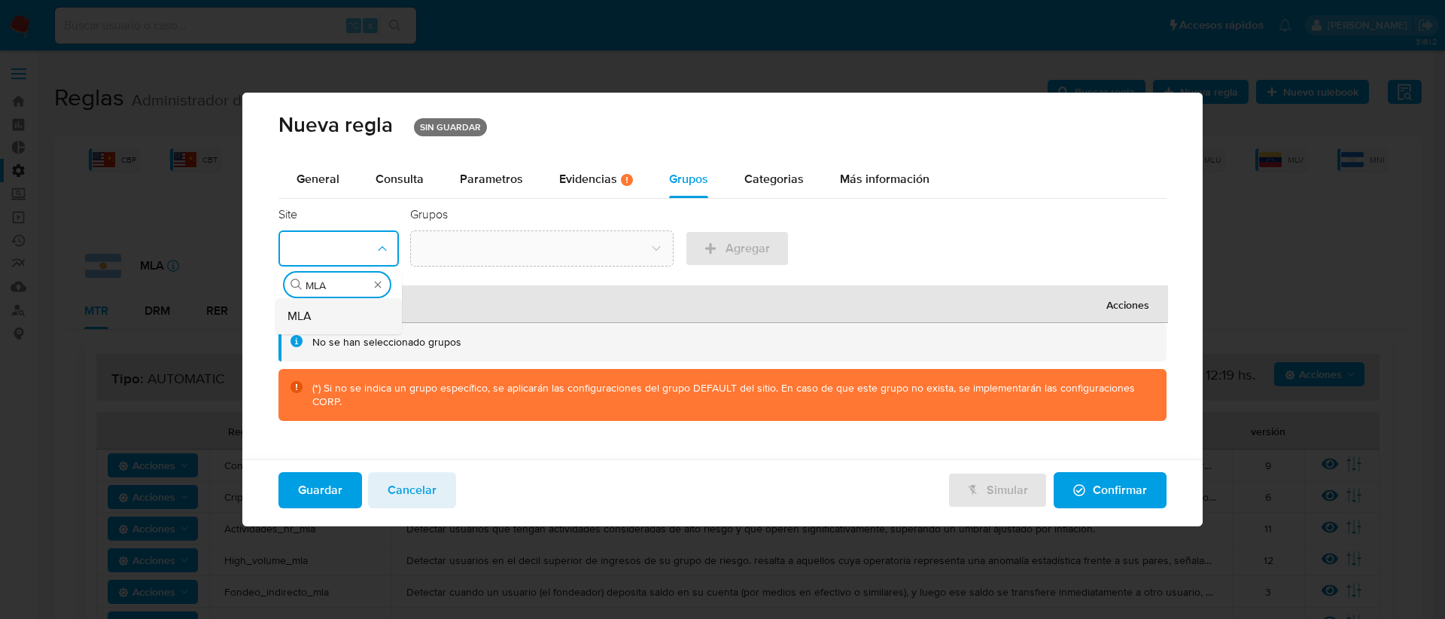
click at [331, 330] on div "MLA" at bounding box center [333, 316] width 93 height 36
click at [494, 251] on button "group-name-id-dropdown" at bounding box center [541, 248] width 263 height 36
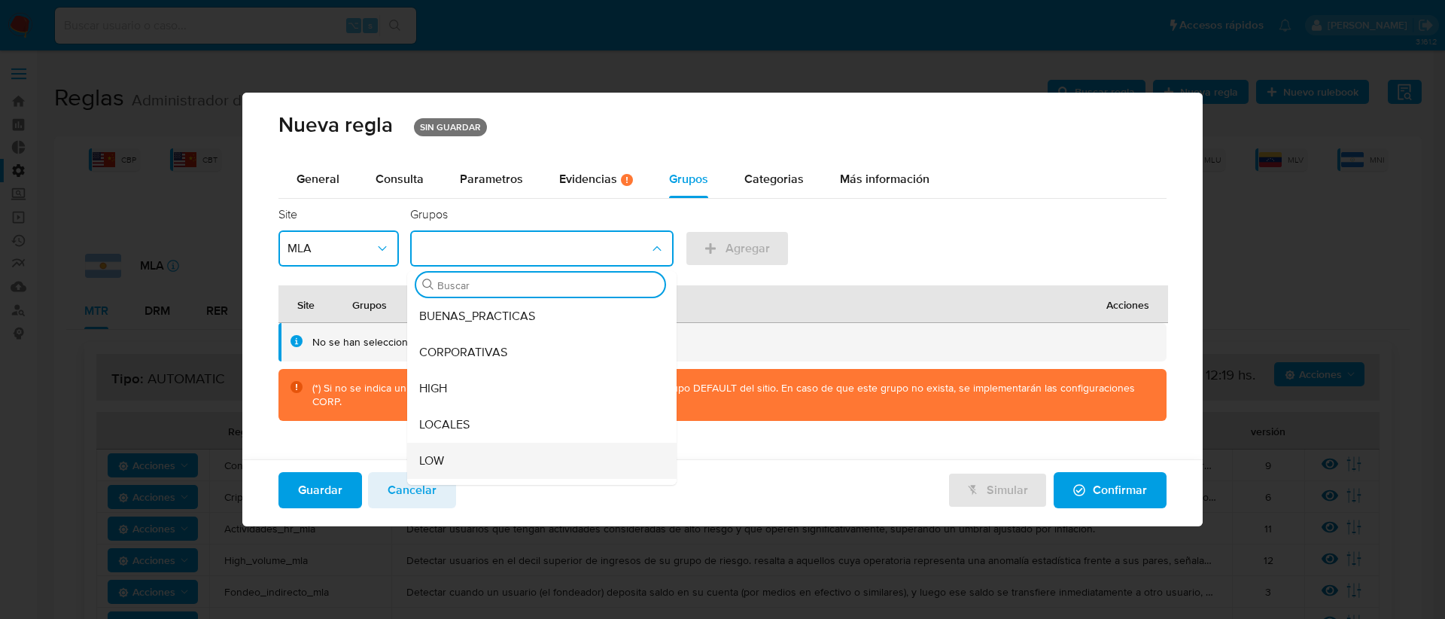
click at [464, 454] on div "LOW" at bounding box center [537, 460] width 236 height 36
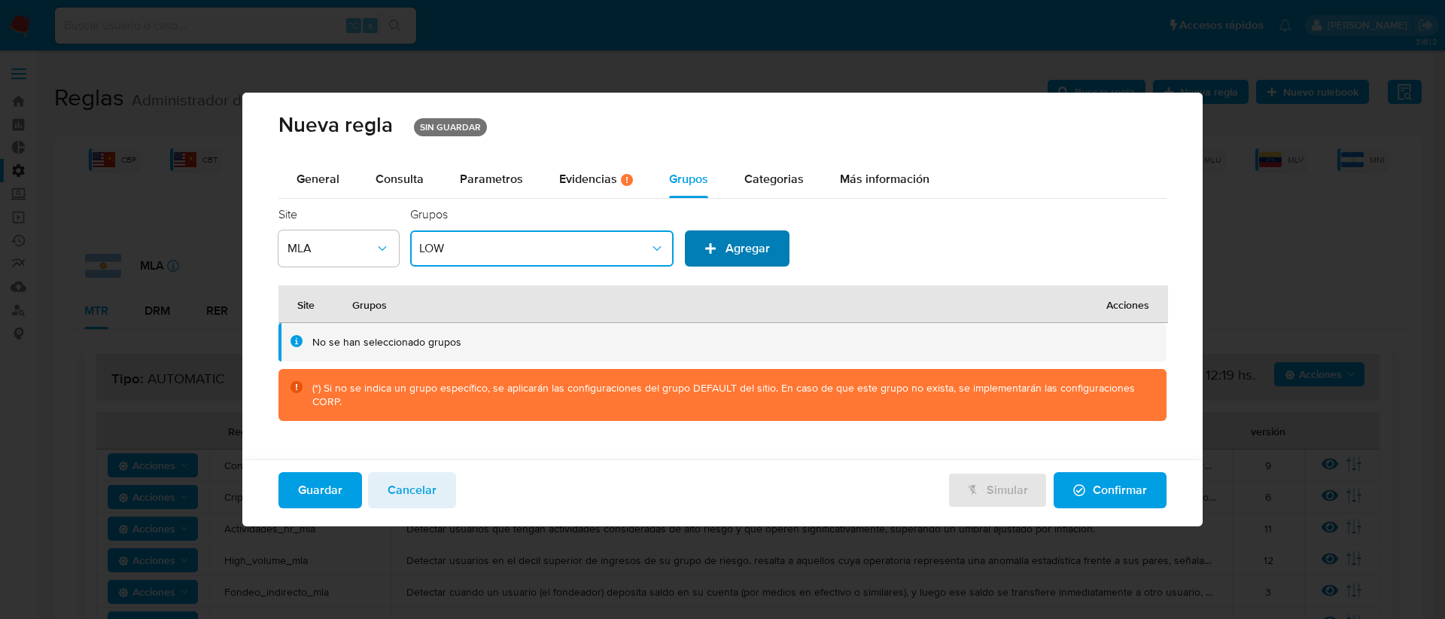
click at [725, 256] on span "Agregar" at bounding box center [747, 248] width 44 height 36
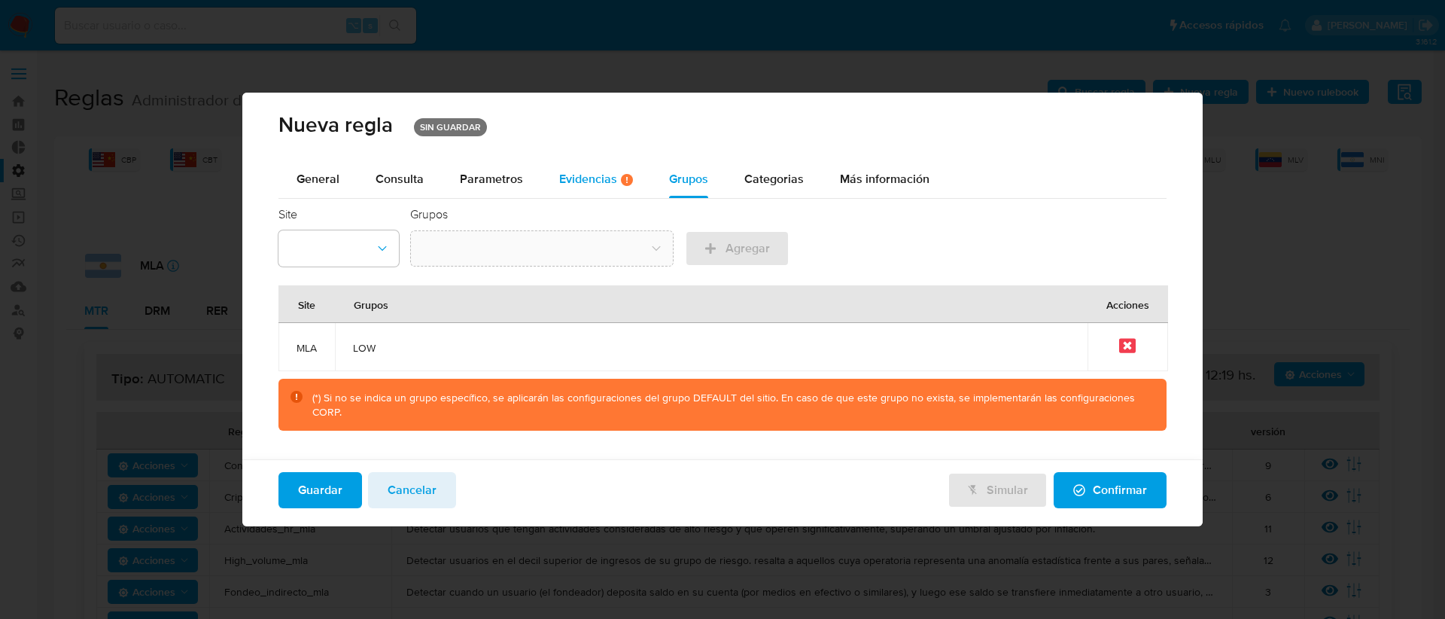
click at [582, 180] on div "Evidencias Hay evidencias faltantes ( 4 )" at bounding box center [596, 179] width 74 height 13
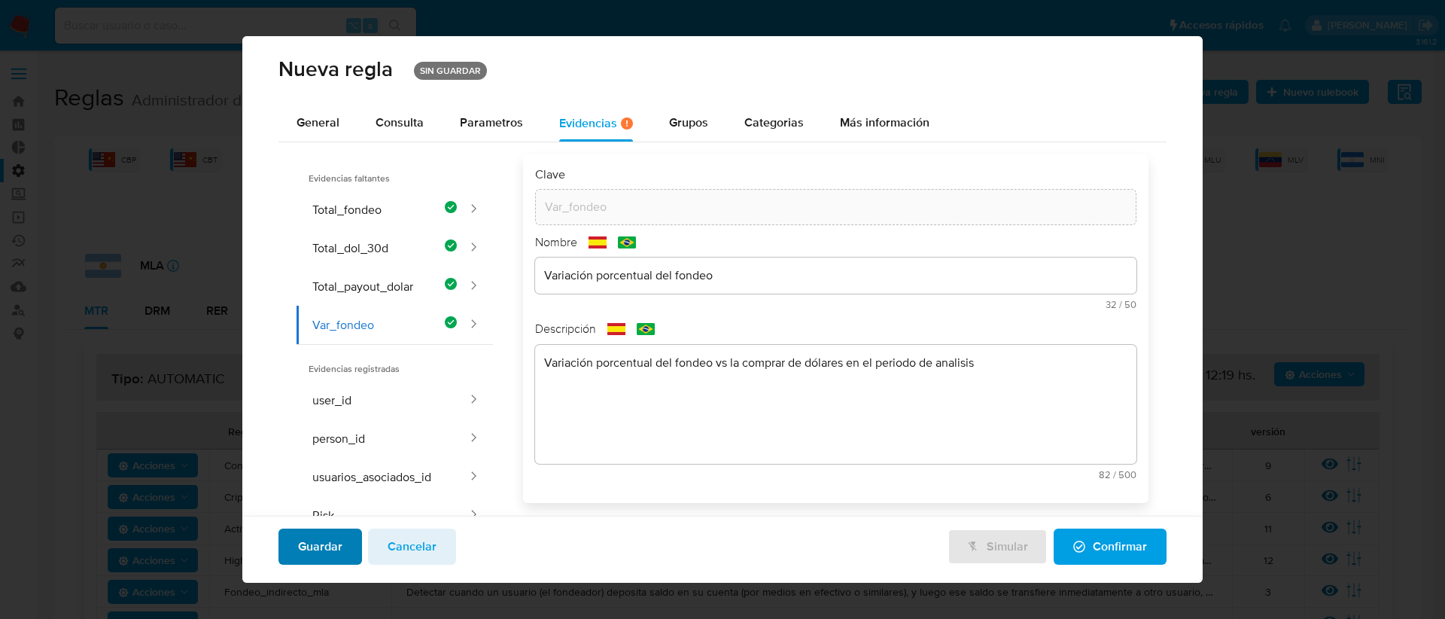
click at [309, 555] on span "Guardar" at bounding box center [320, 546] width 44 height 33
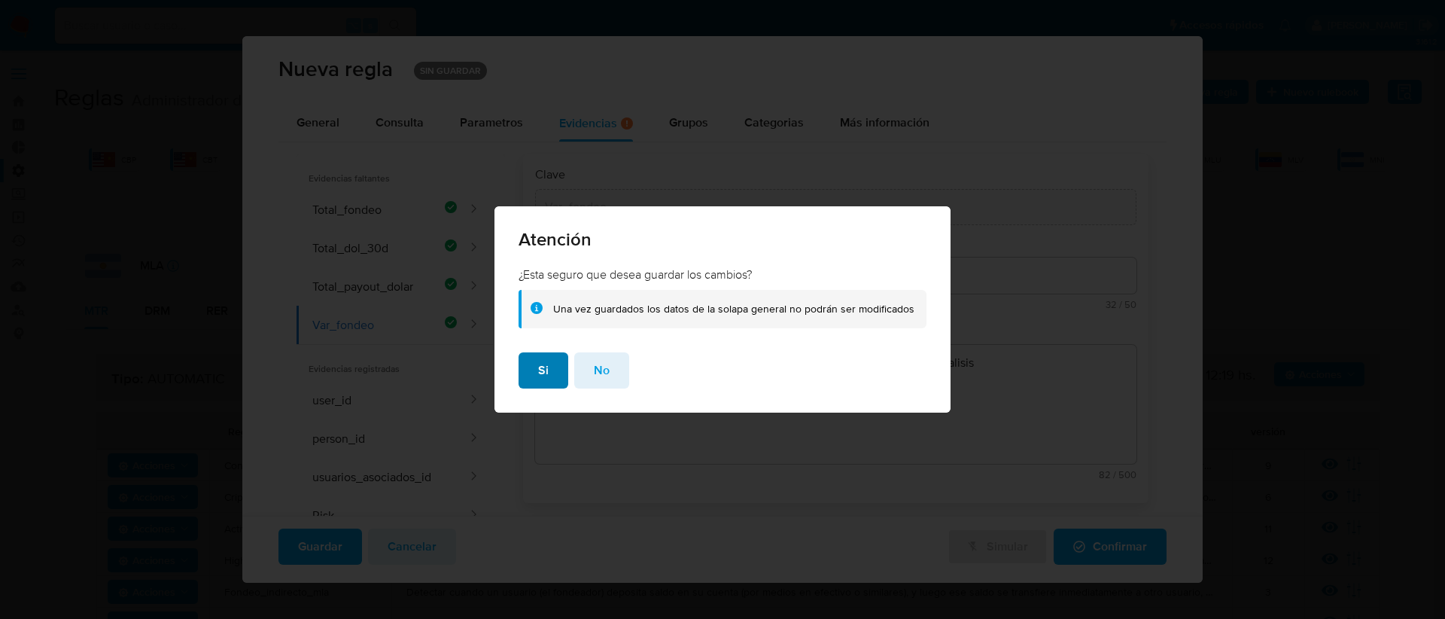
click at [549, 365] on span "Si" at bounding box center [543, 370] width 11 height 33
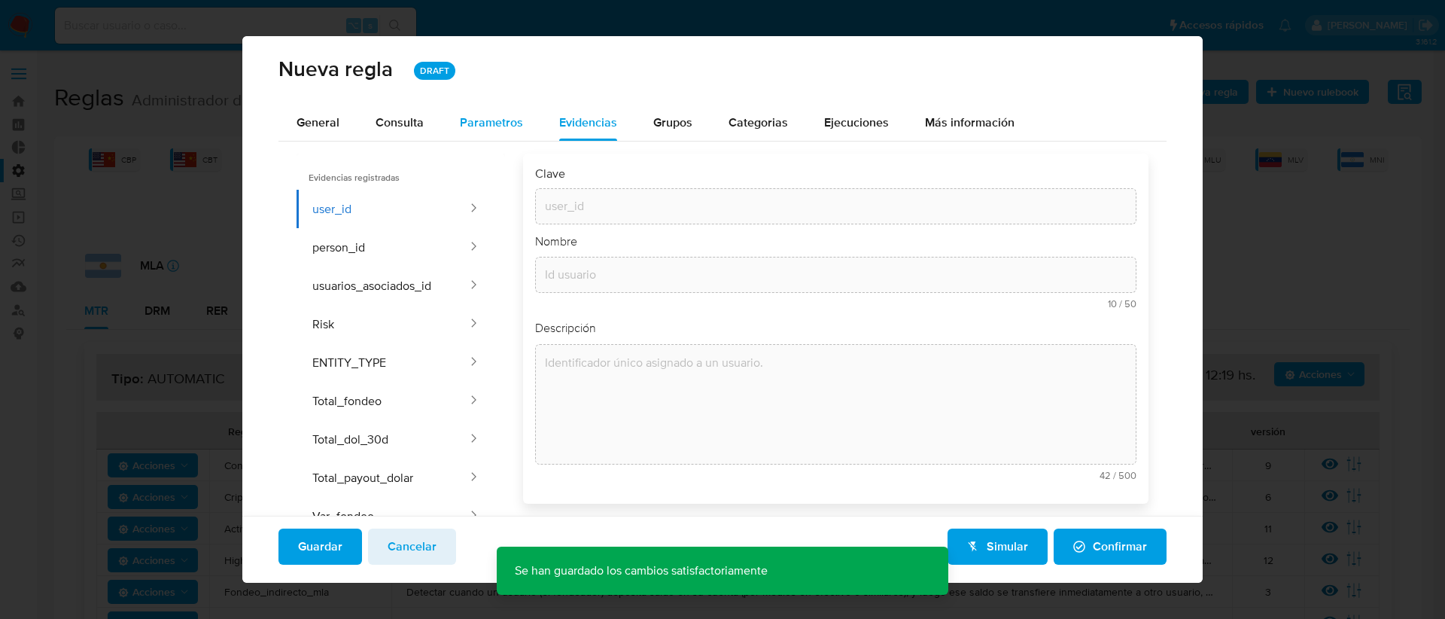
click at [487, 123] on span "Parametros" at bounding box center [491, 122] width 63 height 17
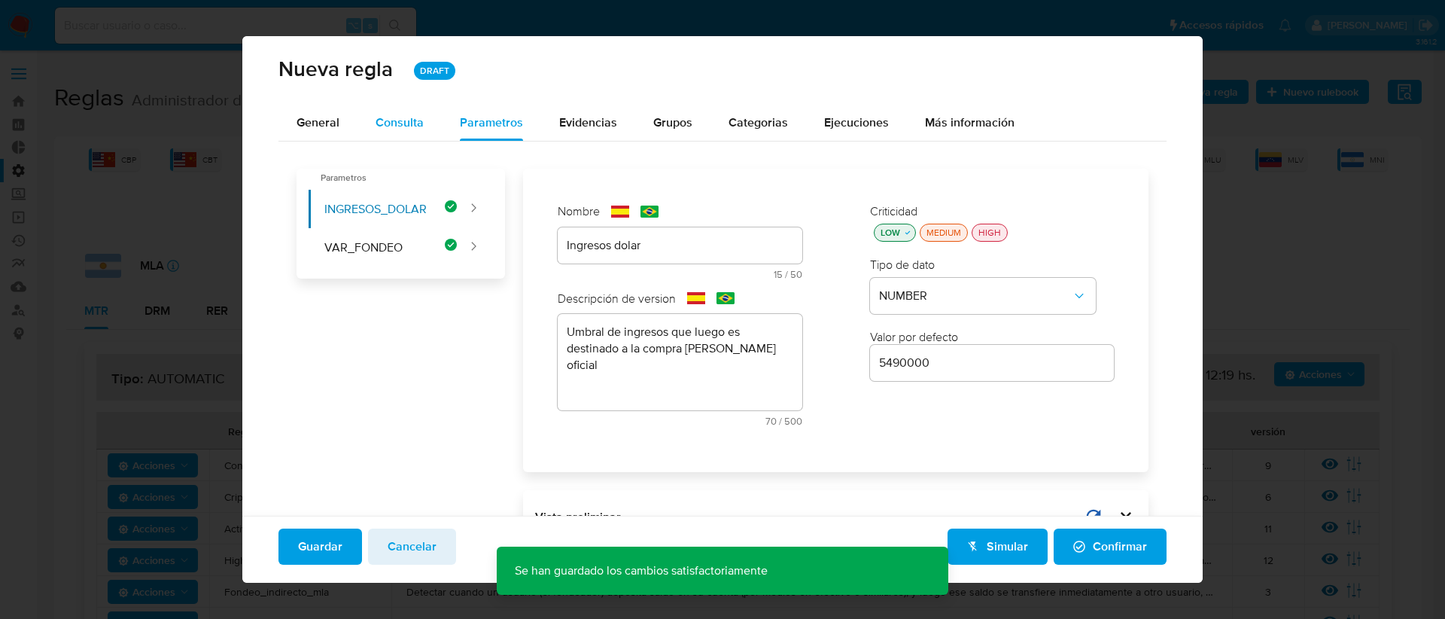
click at [393, 126] on span "Consulta" at bounding box center [399, 122] width 48 height 17
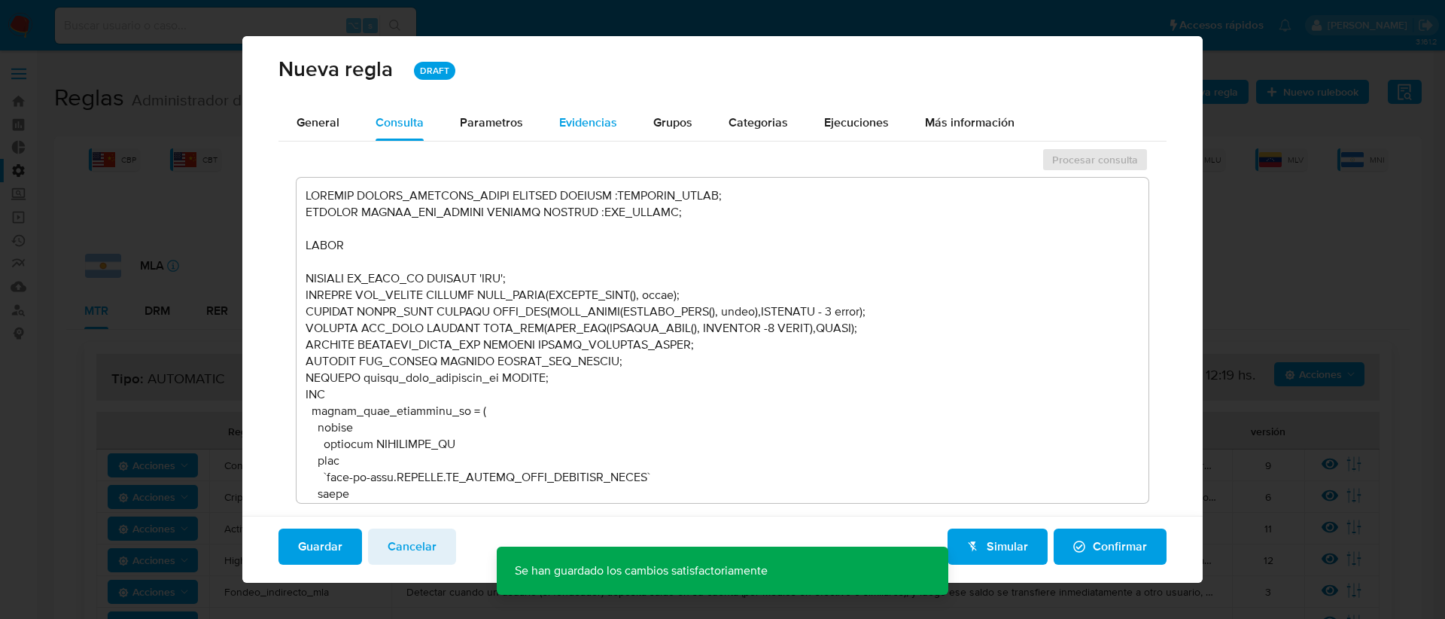
click at [570, 126] on div "Evidencias" at bounding box center [588, 123] width 58 height 12
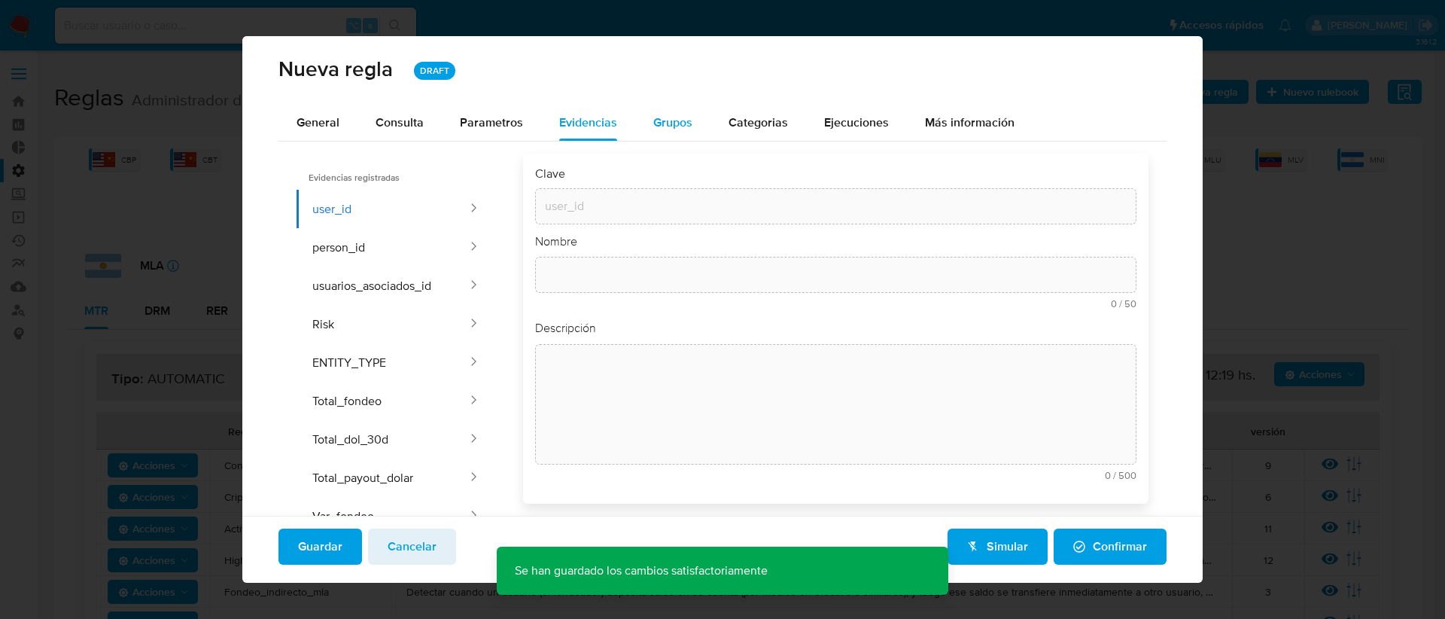
type input "Id usuario"
type textarea "Identificador único asignado a un usuario."
click at [685, 122] on span "Grupos" at bounding box center [672, 122] width 39 height 17
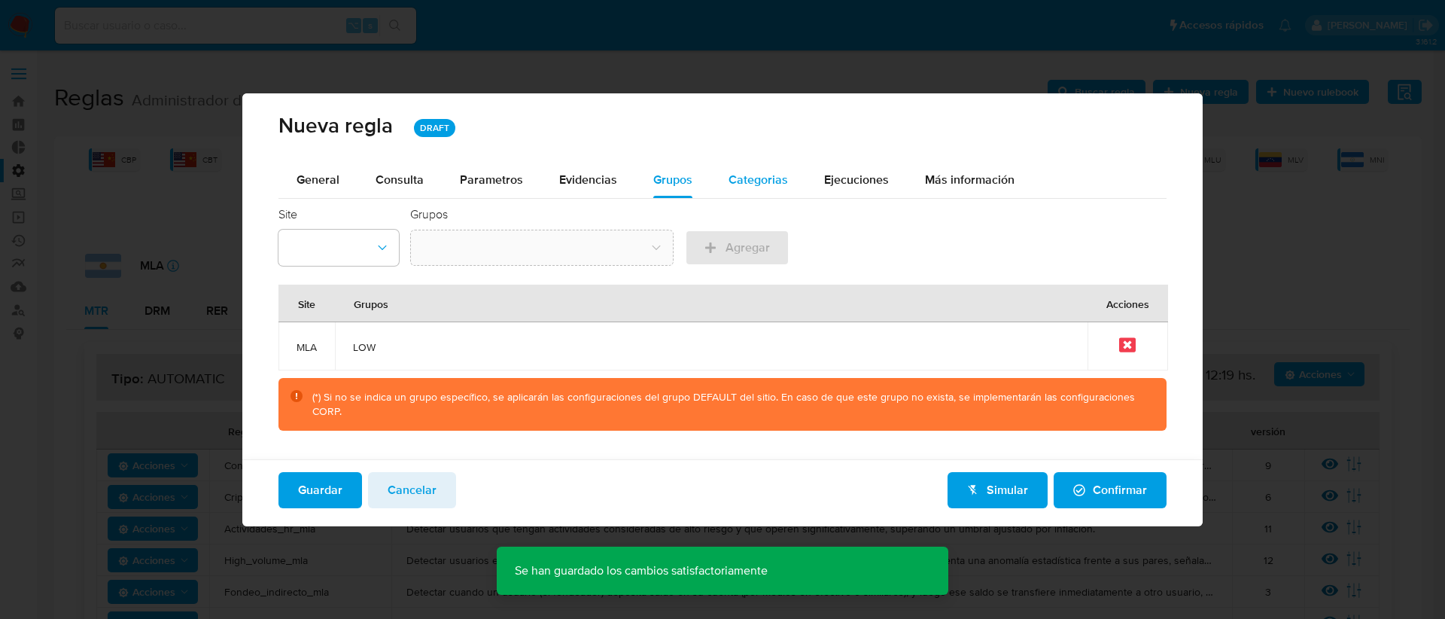
click at [751, 181] on span "Categorias" at bounding box center [757, 179] width 59 height 17
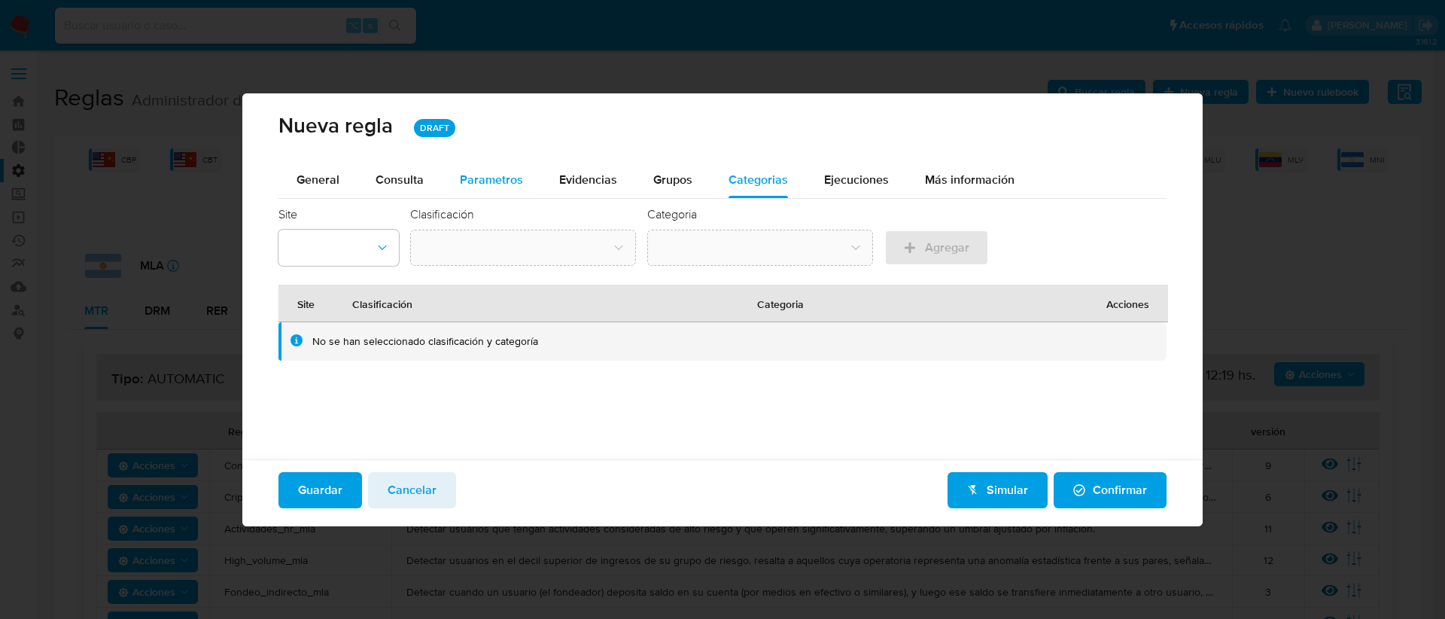
click at [488, 181] on span "Parametros" at bounding box center [491, 179] width 63 height 17
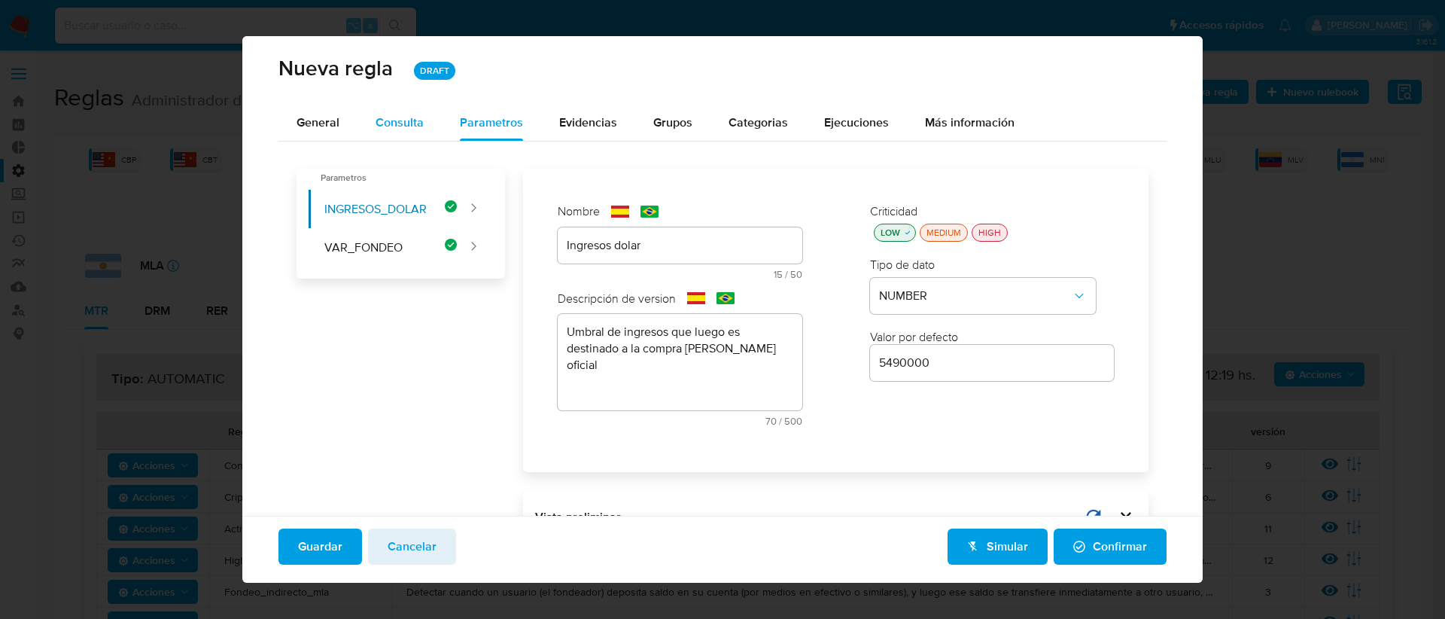
click at [378, 120] on span "Consulta" at bounding box center [399, 122] width 48 height 17
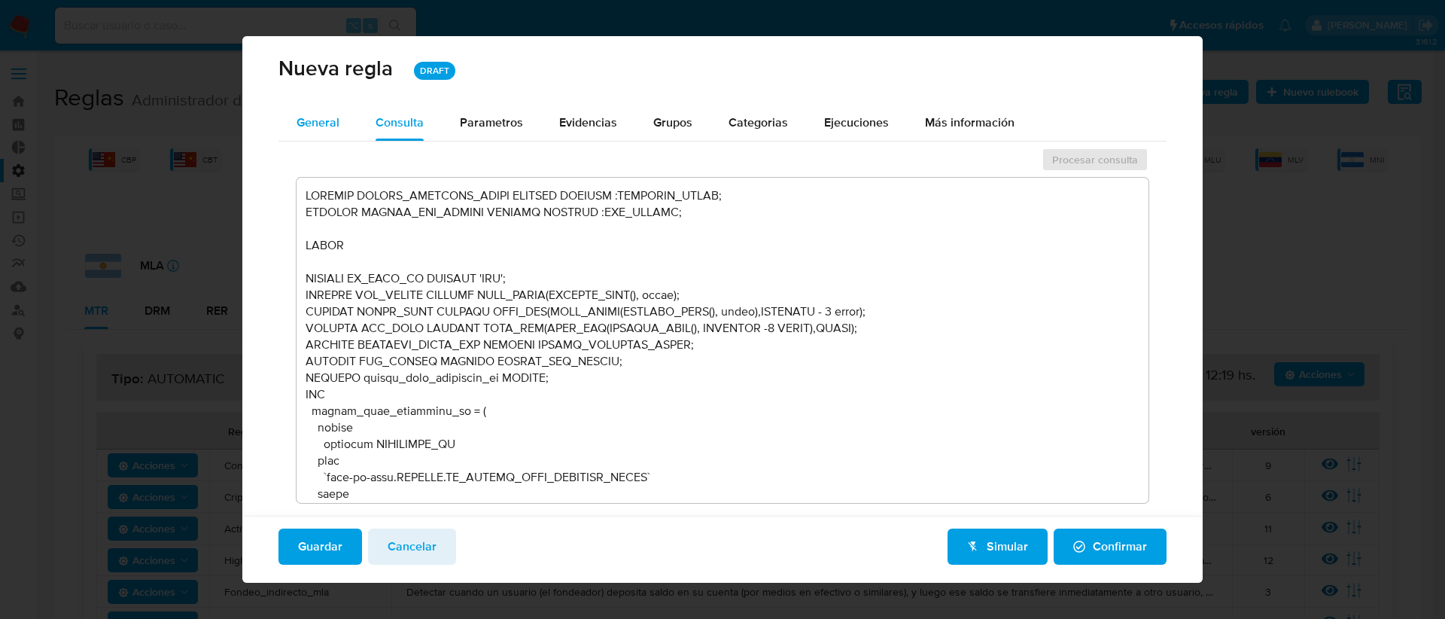
click at [320, 105] on div "General" at bounding box center [317, 123] width 43 height 36
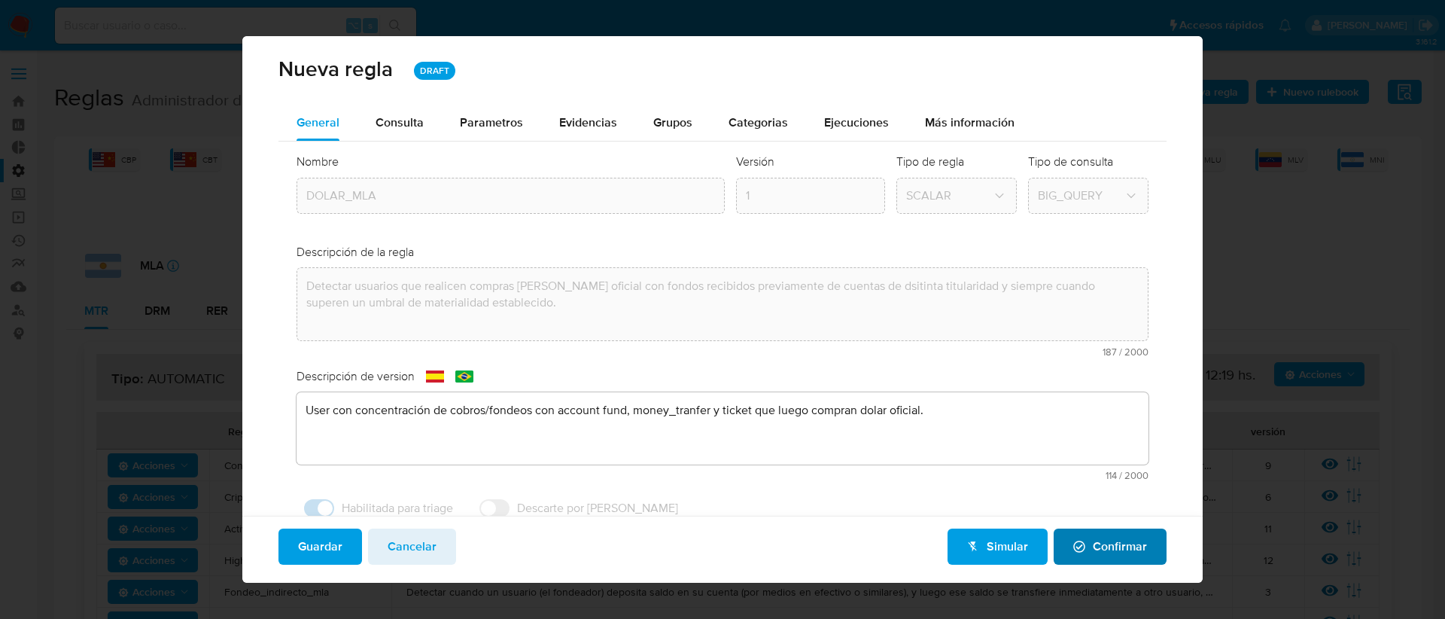
click at [1082, 550] on span "Confirmar" at bounding box center [1110, 546] width 74 height 33
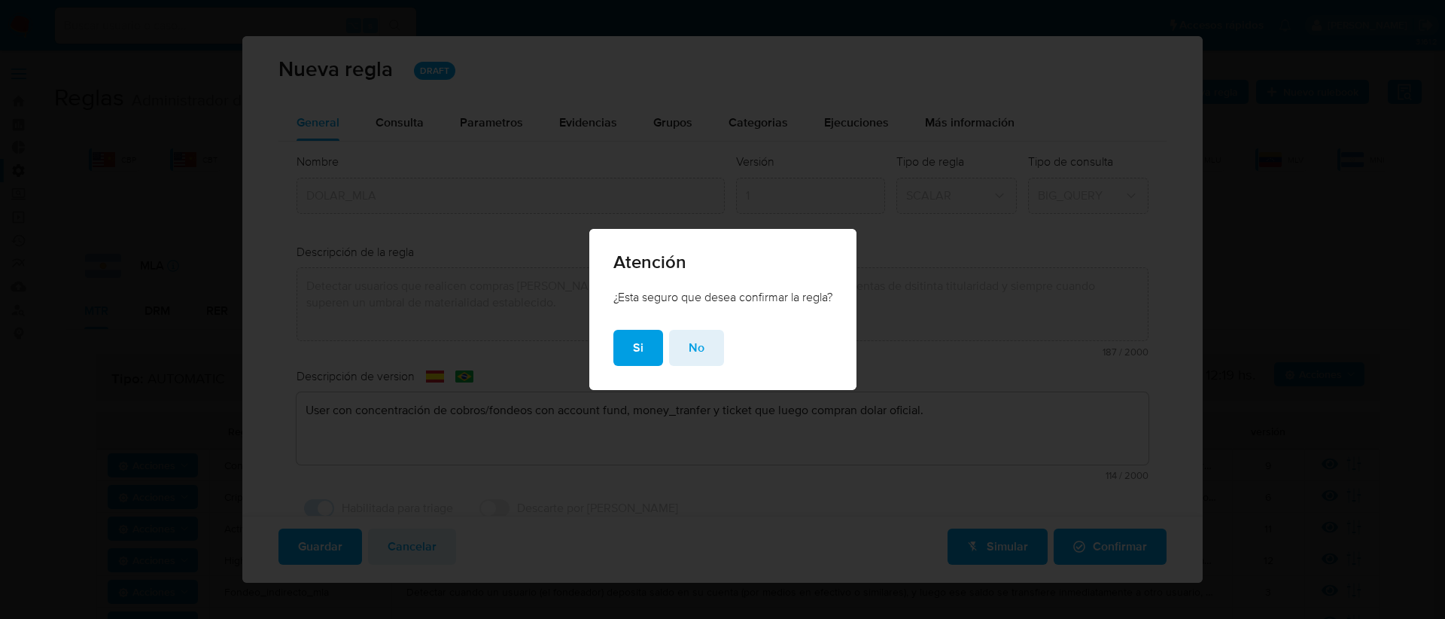
drag, startPoint x: 630, startPoint y: 347, endPoint x: 658, endPoint y: 292, distance: 61.9
click at [658, 292] on div "Atención ¿Esta seguro que desea confirmar la regla? Si No" at bounding box center [722, 309] width 267 height 161
click at [640, 354] on button "Si" at bounding box center [638, 348] width 50 height 36
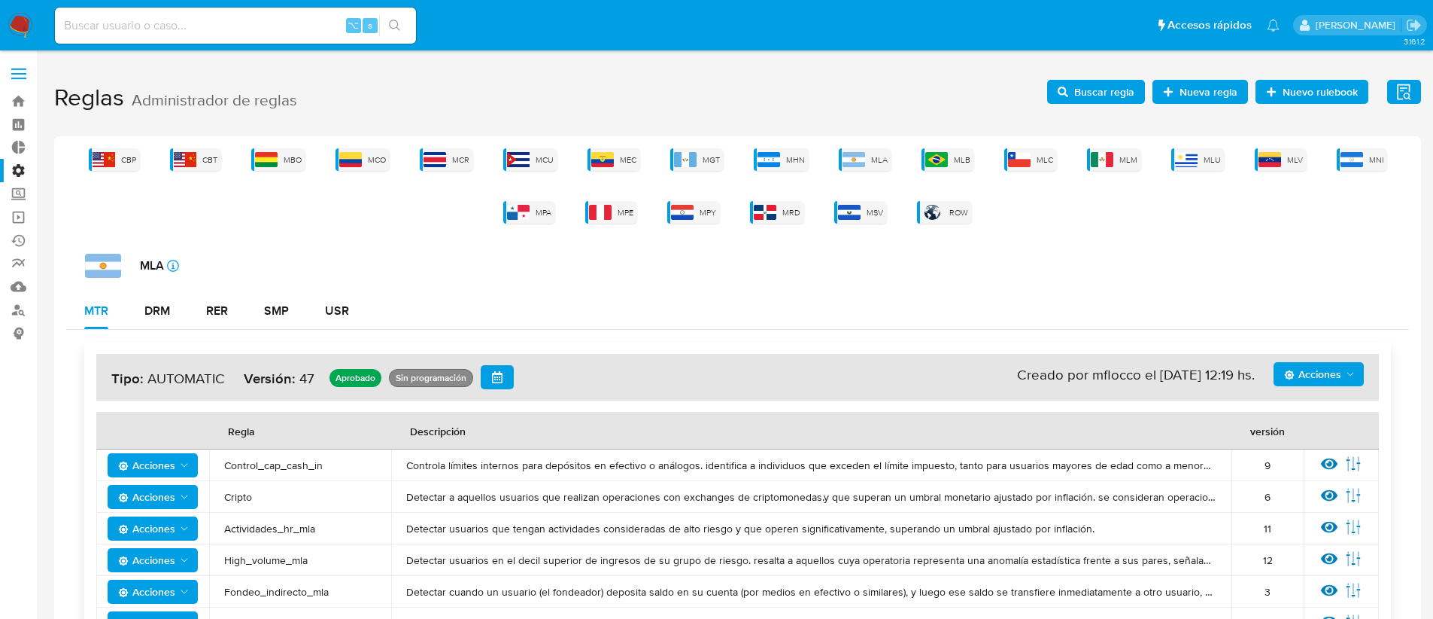
click at [1114, 96] on span "Buscar regla" at bounding box center [1105, 92] width 60 height 24
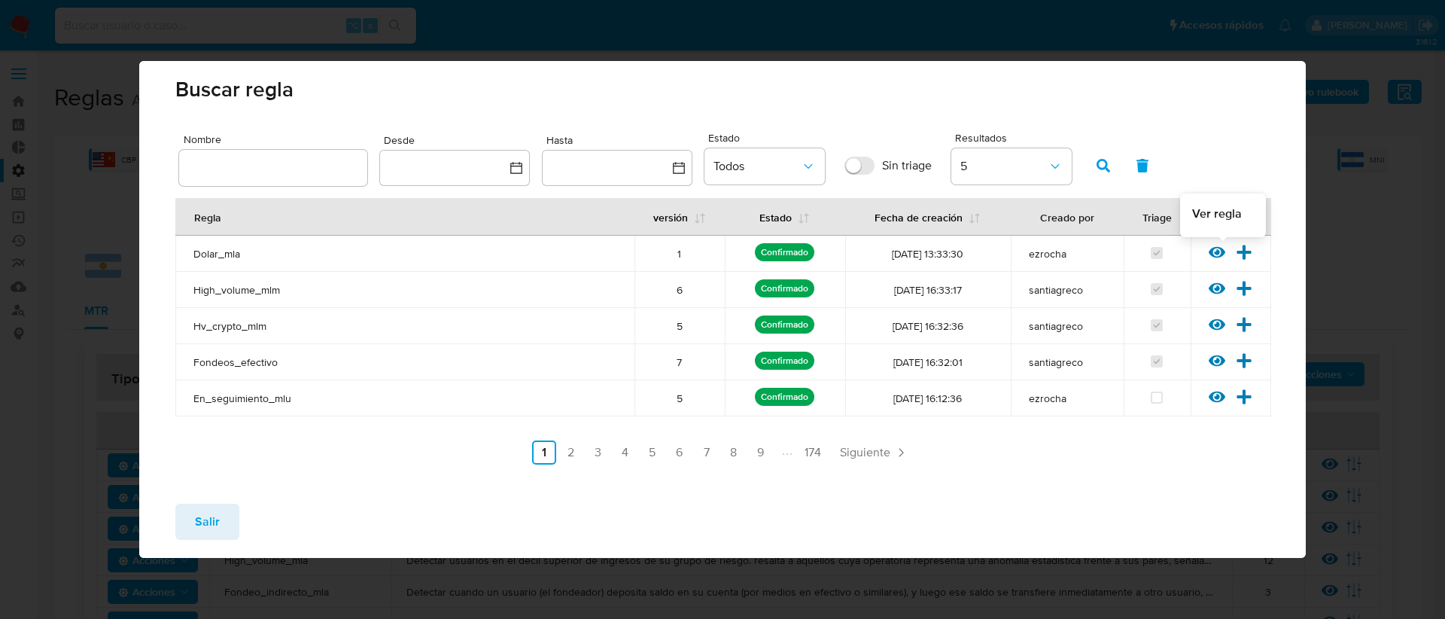
click at [1214, 254] on icon at bounding box center [1216, 252] width 17 height 17
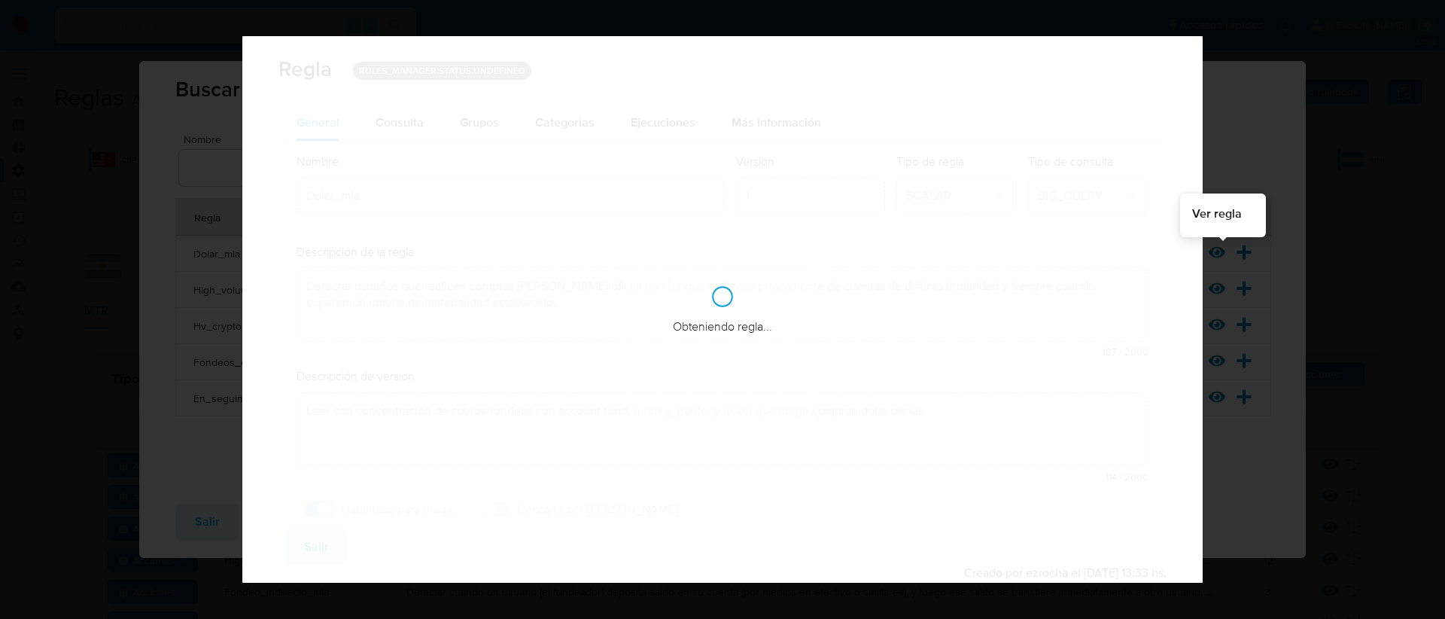
checkbox input "true"
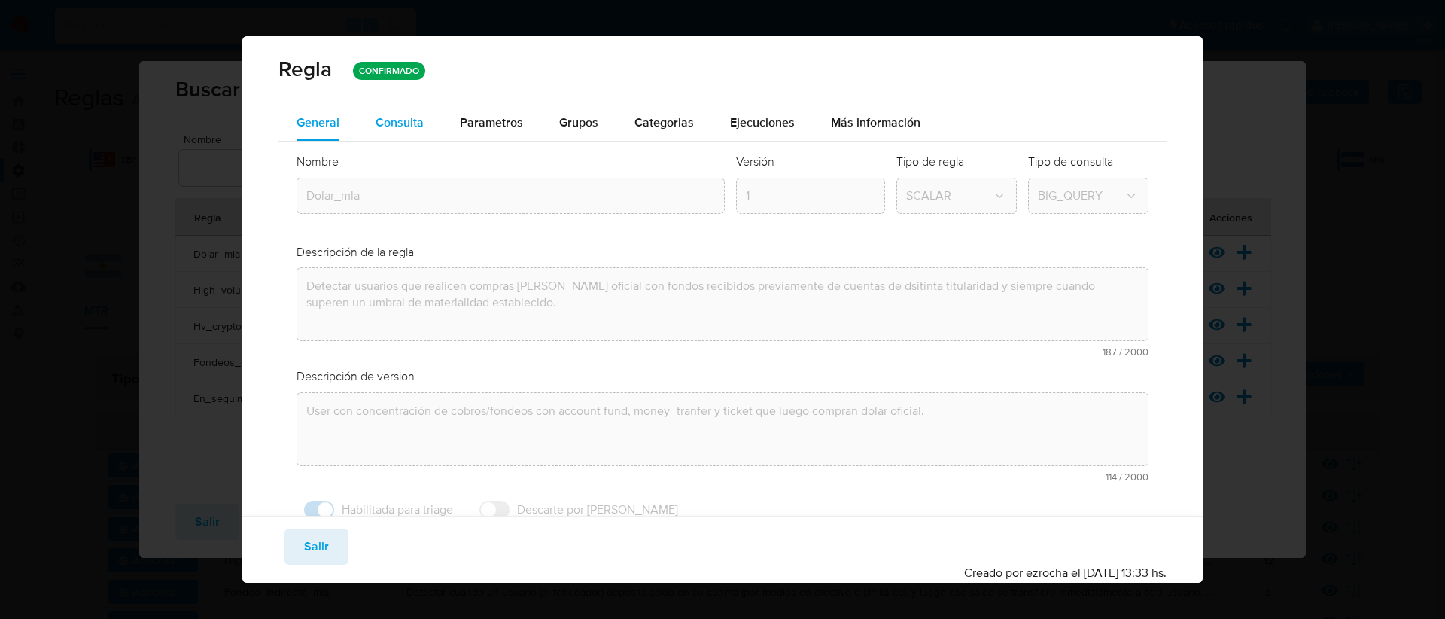
click at [399, 129] on span "Consulta" at bounding box center [399, 122] width 48 height 17
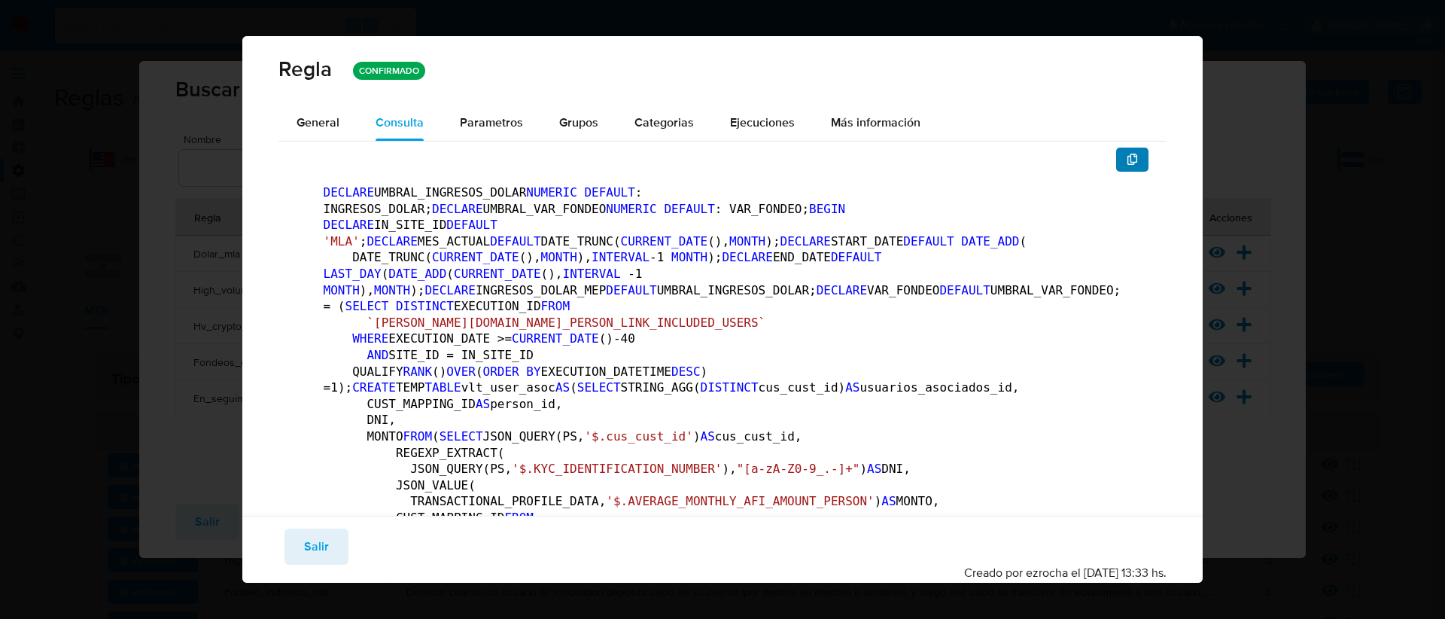
click at [1127, 157] on icon "button" at bounding box center [1132, 160] width 11 height 12
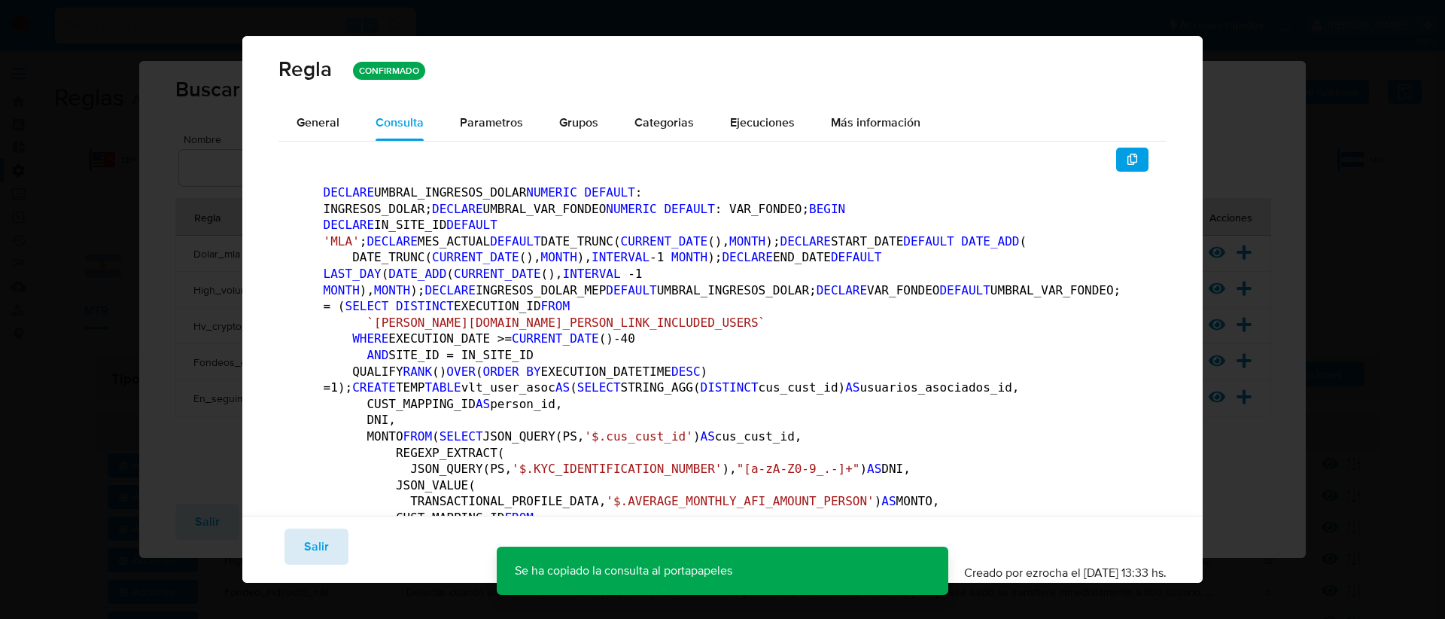
click at [296, 541] on button "Salir" at bounding box center [316, 546] width 64 height 36
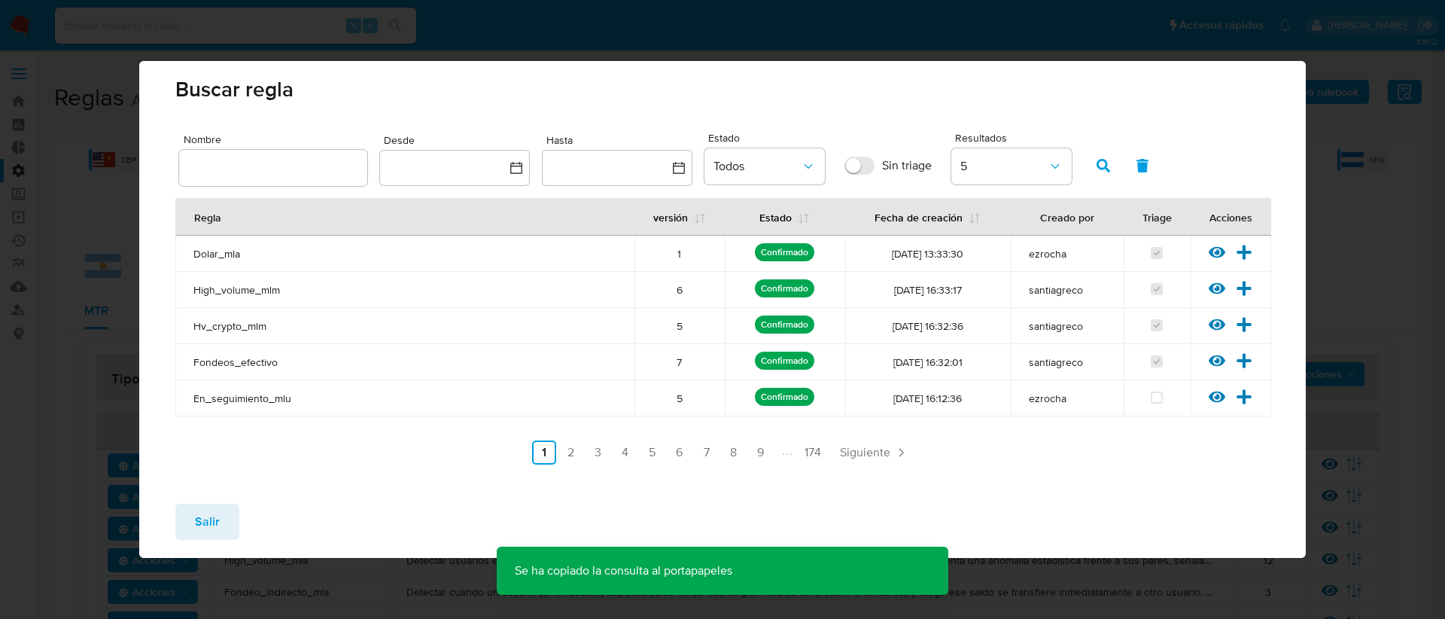
click at [212, 521] on span "Salir" at bounding box center [207, 521] width 25 height 33
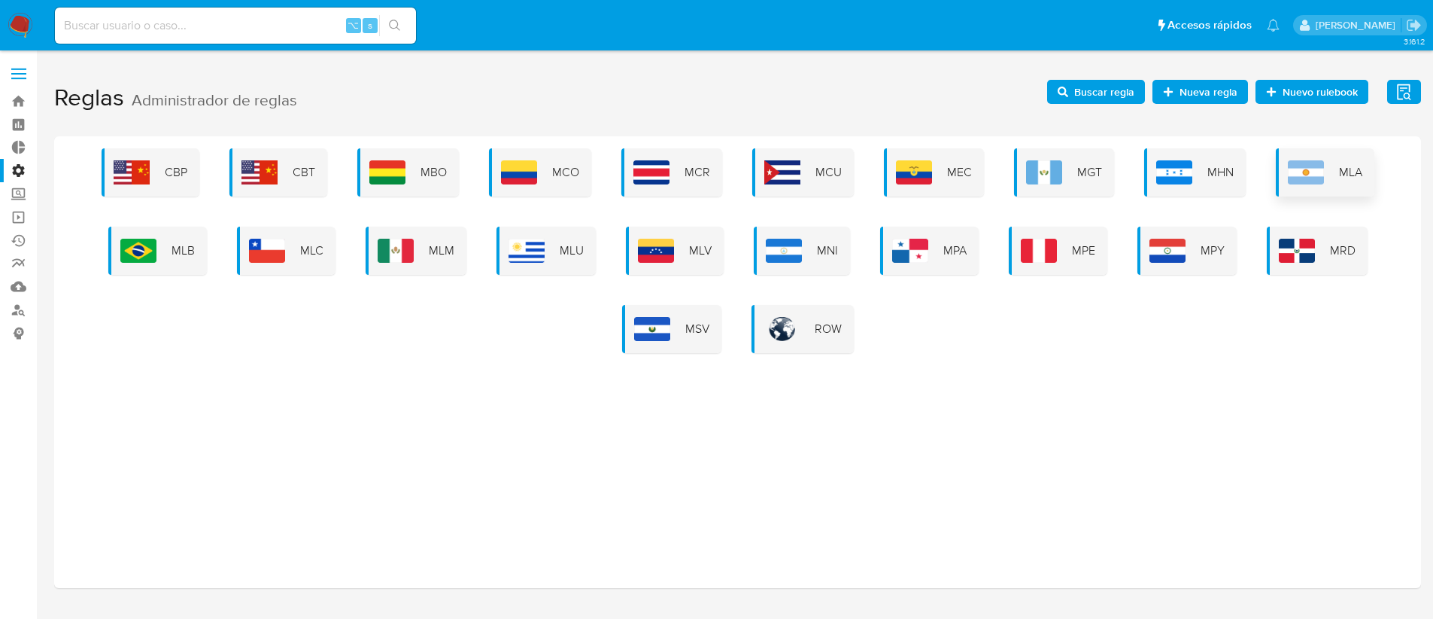
click at [1324, 179] on div "MLA" at bounding box center [1325, 172] width 99 height 48
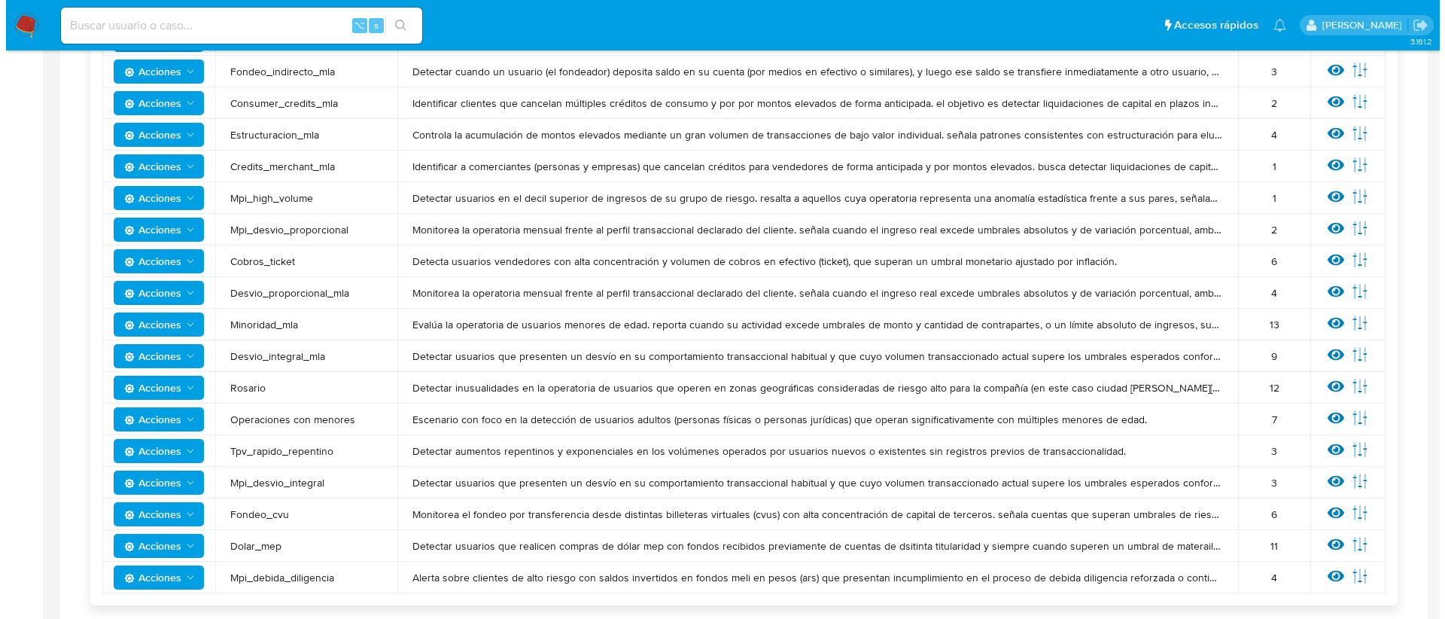
scroll to position [521, 0]
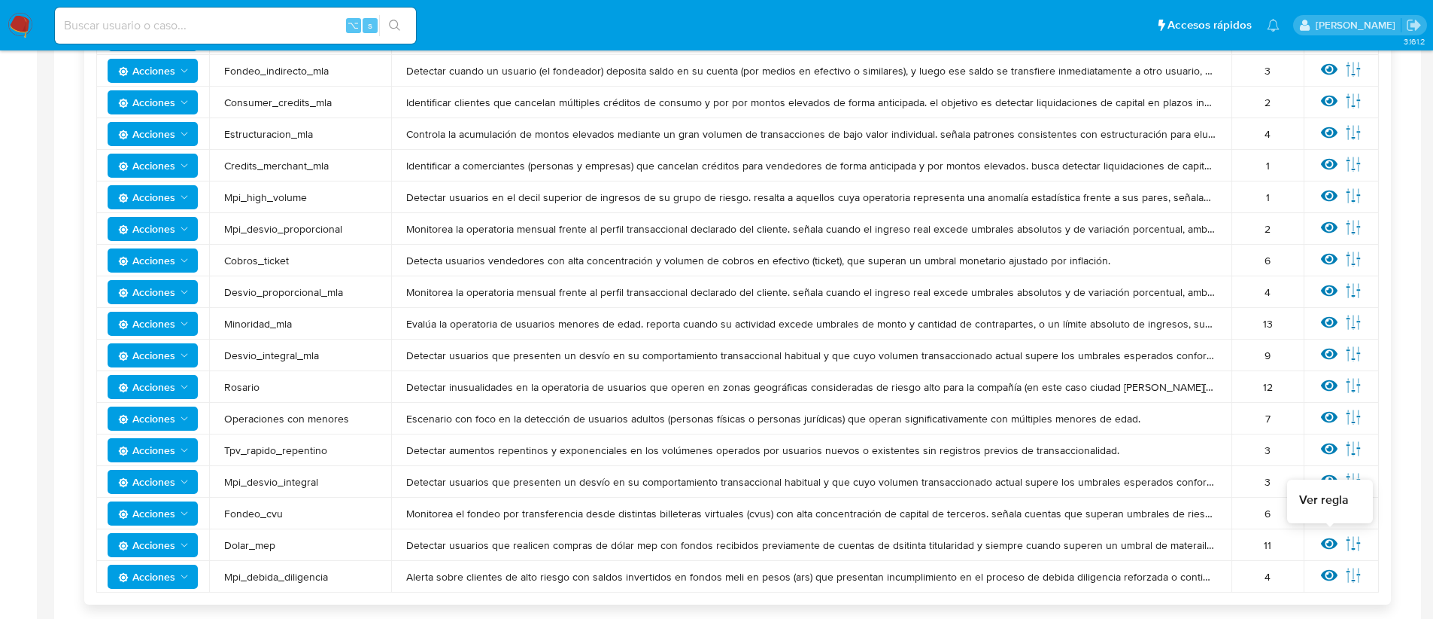
click at [1333, 545] on icon at bounding box center [1329, 543] width 17 height 17
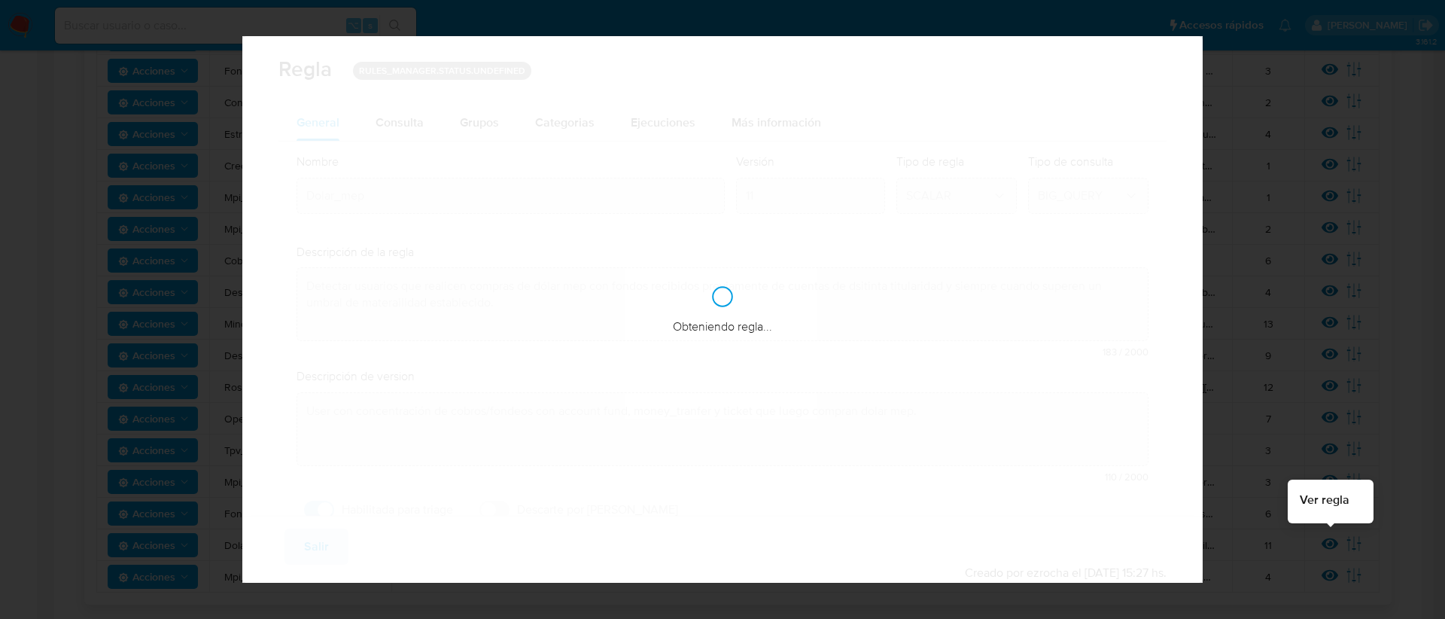
checkbox input "true"
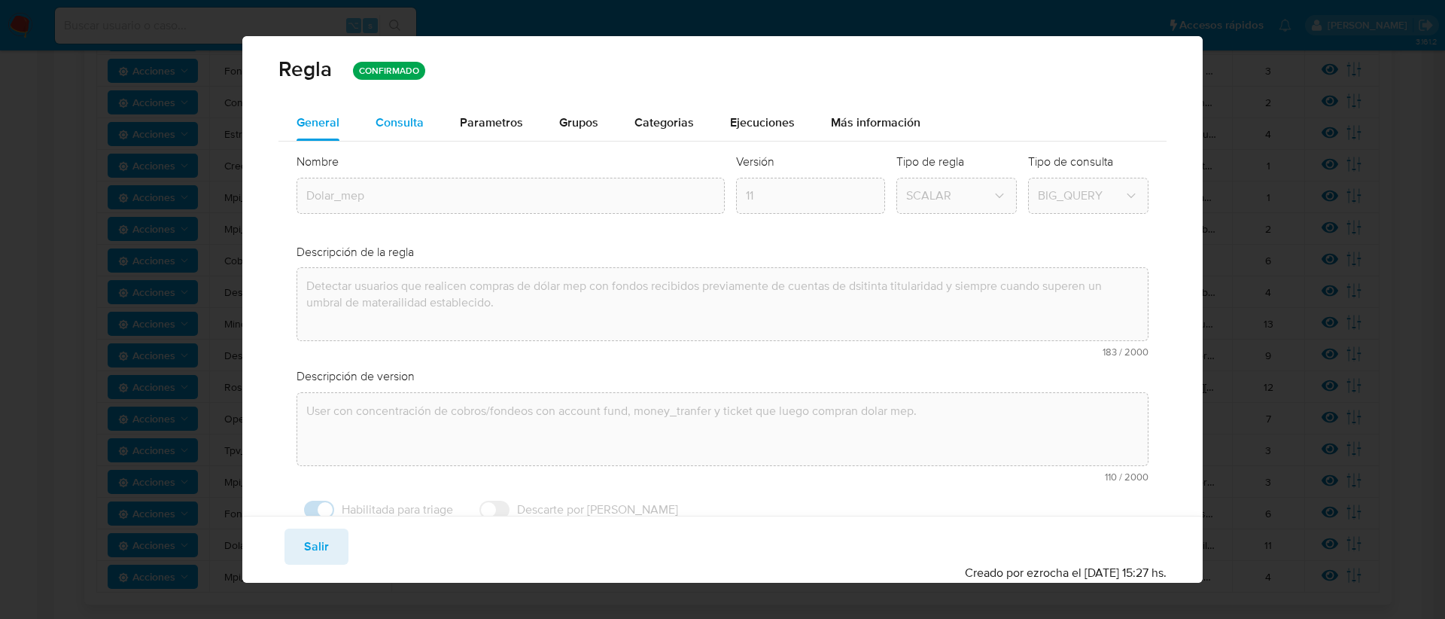
click at [386, 133] on div "Consulta" at bounding box center [399, 123] width 48 height 36
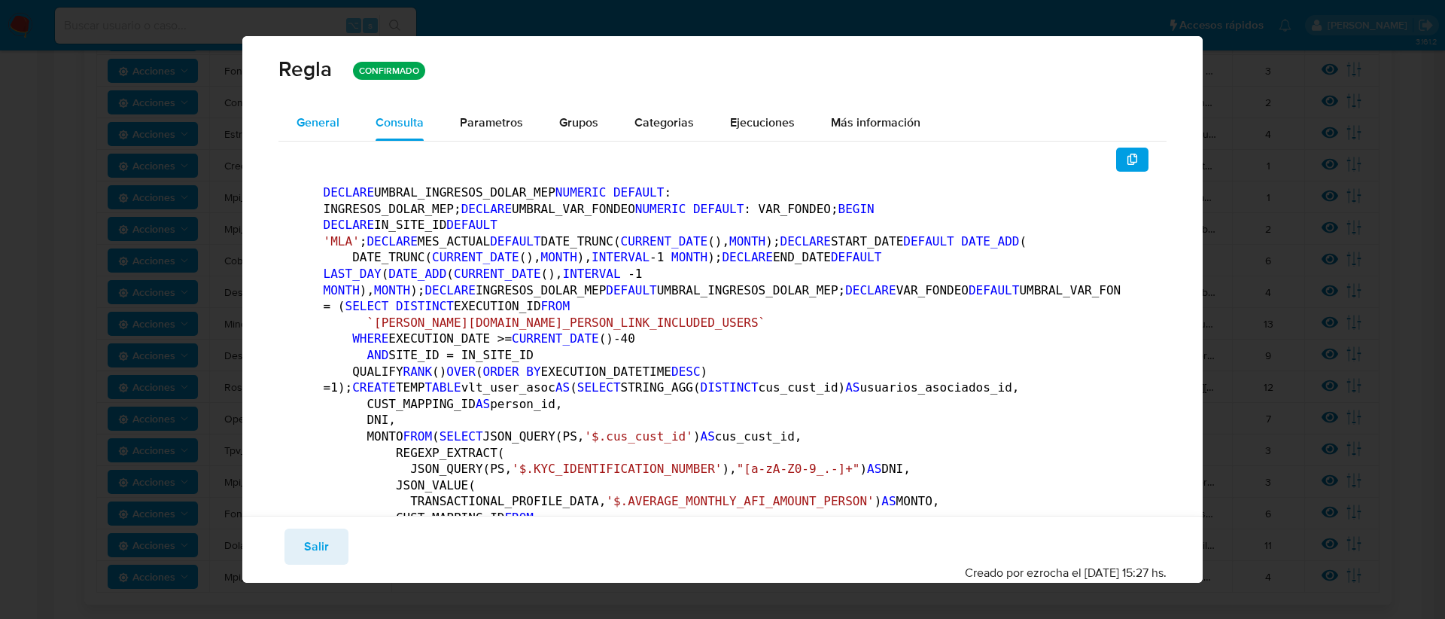
click at [296, 123] on span "General" at bounding box center [317, 122] width 43 height 17
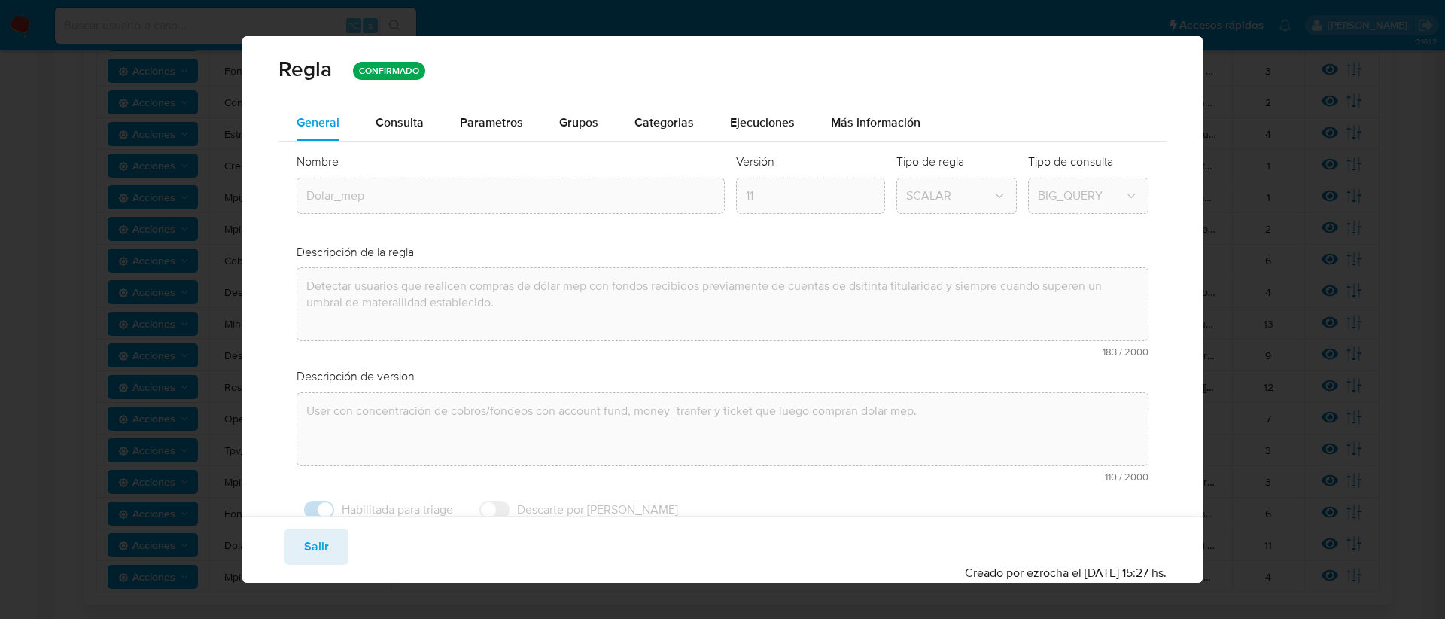
click at [273, 284] on div "General Consulta Parametros Evidencias Grupos Categorias Ejecuciones Más inform…" at bounding box center [722, 335] width 961 height 461
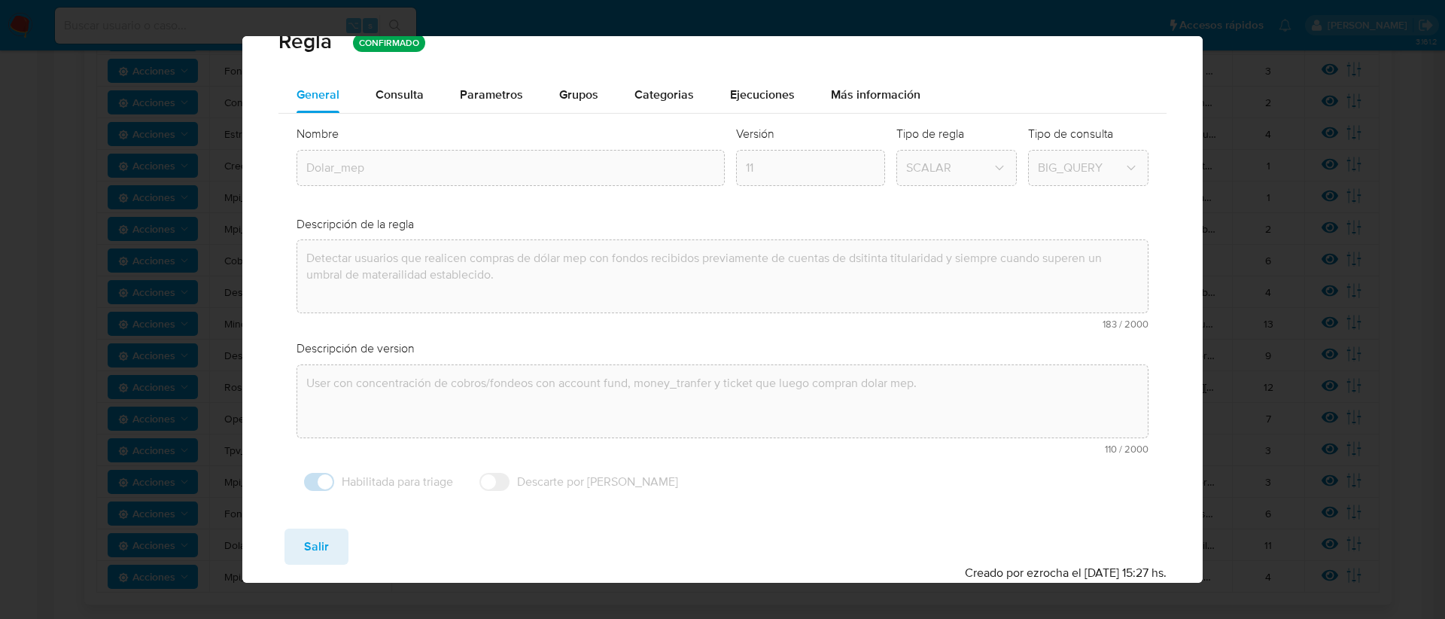
scroll to position [0, 0]
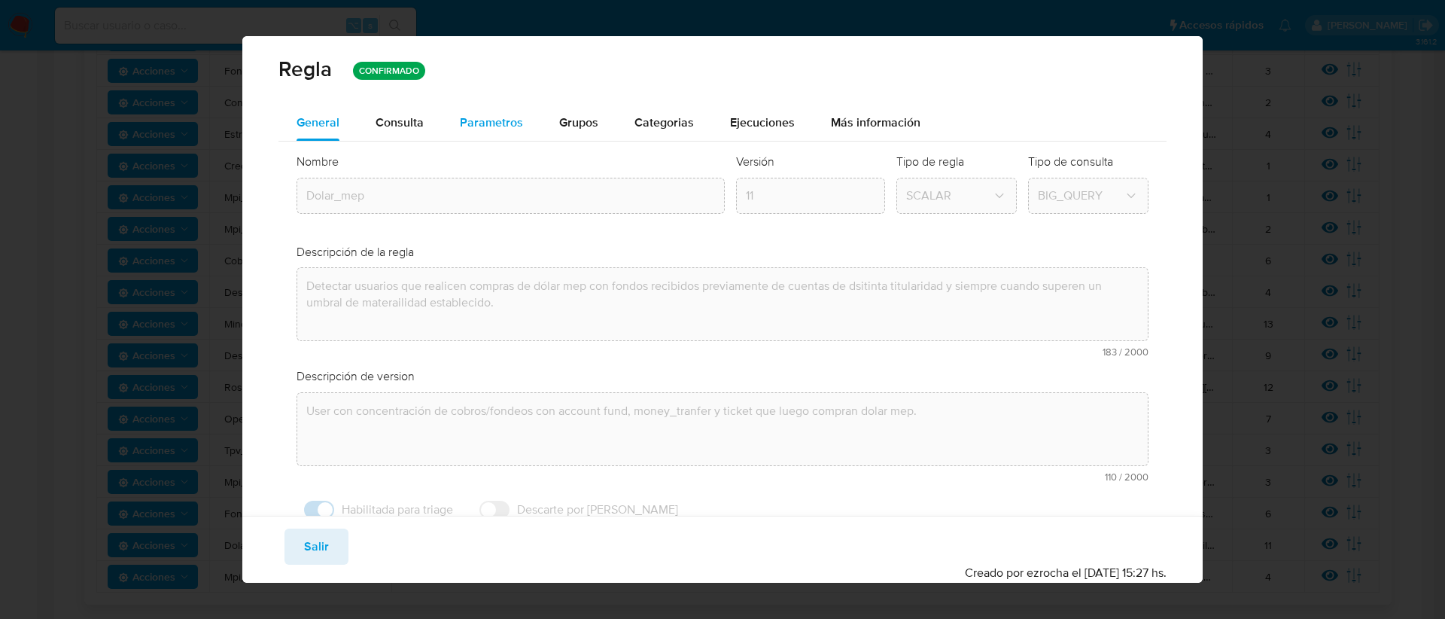
click at [502, 115] on span "Parametros" at bounding box center [491, 122] width 63 height 17
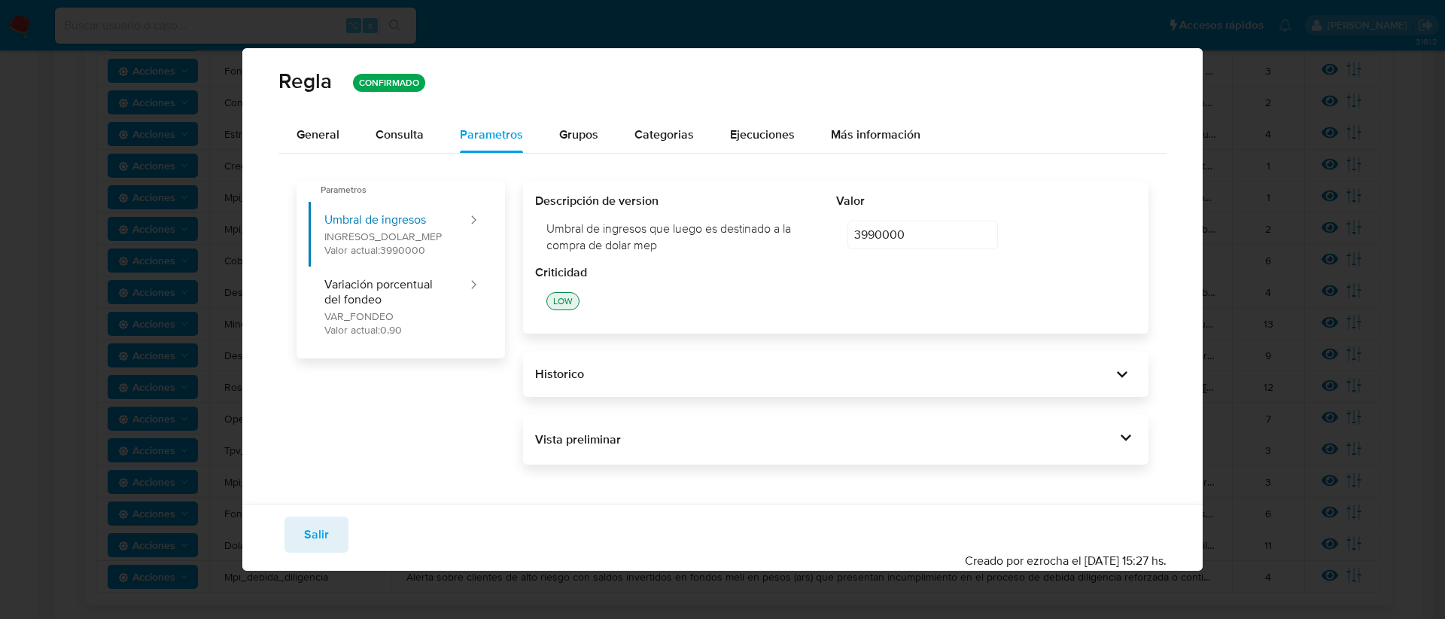
drag, startPoint x: 541, startPoint y: 228, endPoint x: 672, endPoint y: 248, distance: 132.4
click at [672, 248] on div "Umbral de ingresos que luego es destinado a la compra de dolar mep" at bounding box center [685, 236] width 301 height 55
click at [350, 290] on button "Variación porcentual del fondeo VAR_FONDEO Valor actual: 0.90" at bounding box center [389, 306] width 160 height 80
type input "0.90"
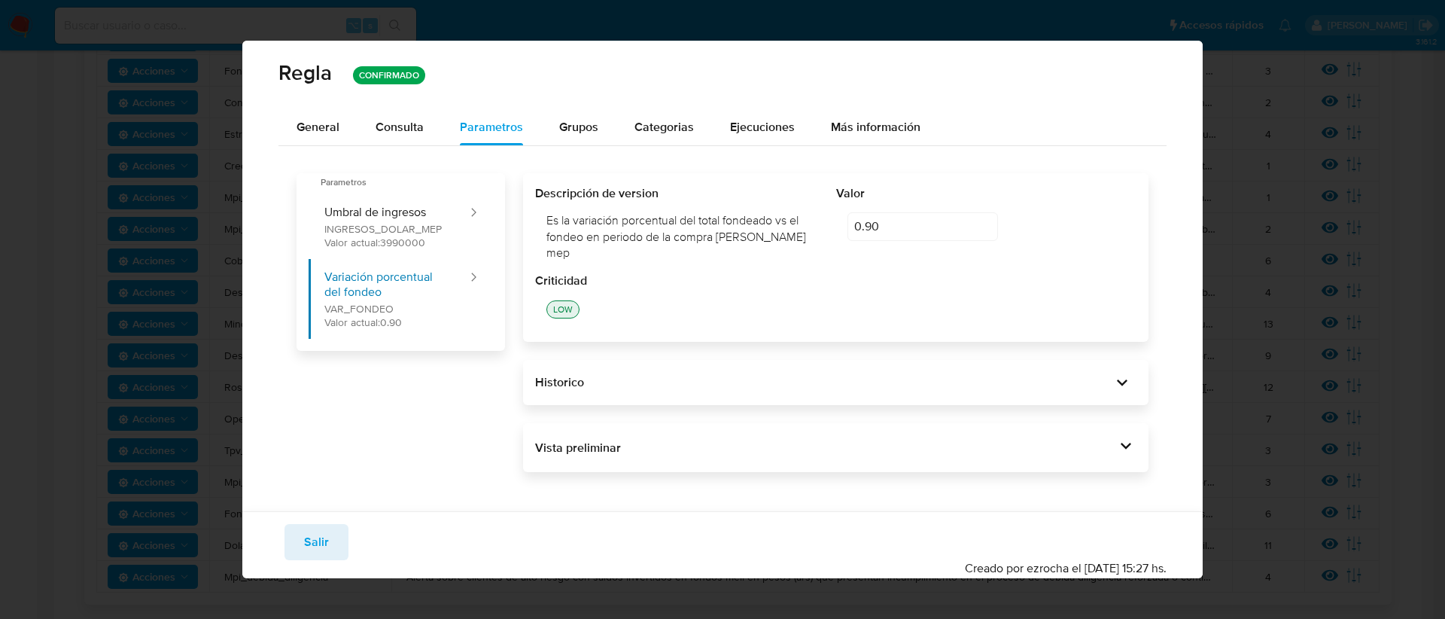
click at [789, 248] on div "Es la variación porcentual del total fondeado vs el fondeo en periodo de la com…" at bounding box center [685, 236] width 301 height 71
drag, startPoint x: 762, startPoint y: 247, endPoint x: 730, endPoint y: 243, distance: 31.8
click at [683, 244] on div "Es la variación porcentual del total fondeado vs el fondeo en periodo de la com…" at bounding box center [685, 236] width 301 height 71
drag, startPoint x: 764, startPoint y: 246, endPoint x: 544, endPoint y: 232, distance: 220.2
click at [544, 232] on div "Es la variación porcentual del total fondeado vs el fondeo en periodo de la com…" at bounding box center [685, 236] width 301 height 71
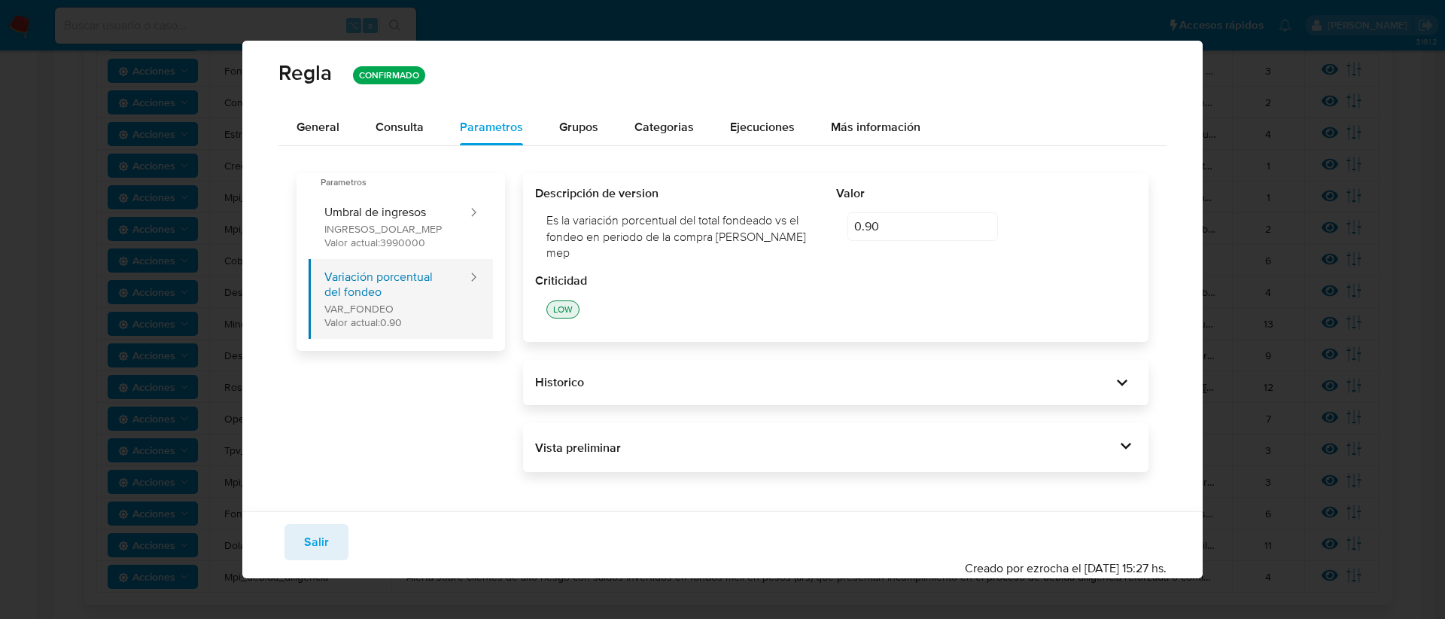
drag, startPoint x: 387, startPoint y: 298, endPoint x: 326, endPoint y: 291, distance: 61.3
click at [326, 291] on button "Variación porcentual del fondeo VAR_FONDEO Valor actual: 0.90" at bounding box center [389, 299] width 160 height 80
click at [679, 293] on div "LOW" at bounding box center [836, 309] width 602 height 41
click at [730, 374] on div "Historico" at bounding box center [823, 382] width 577 height 17
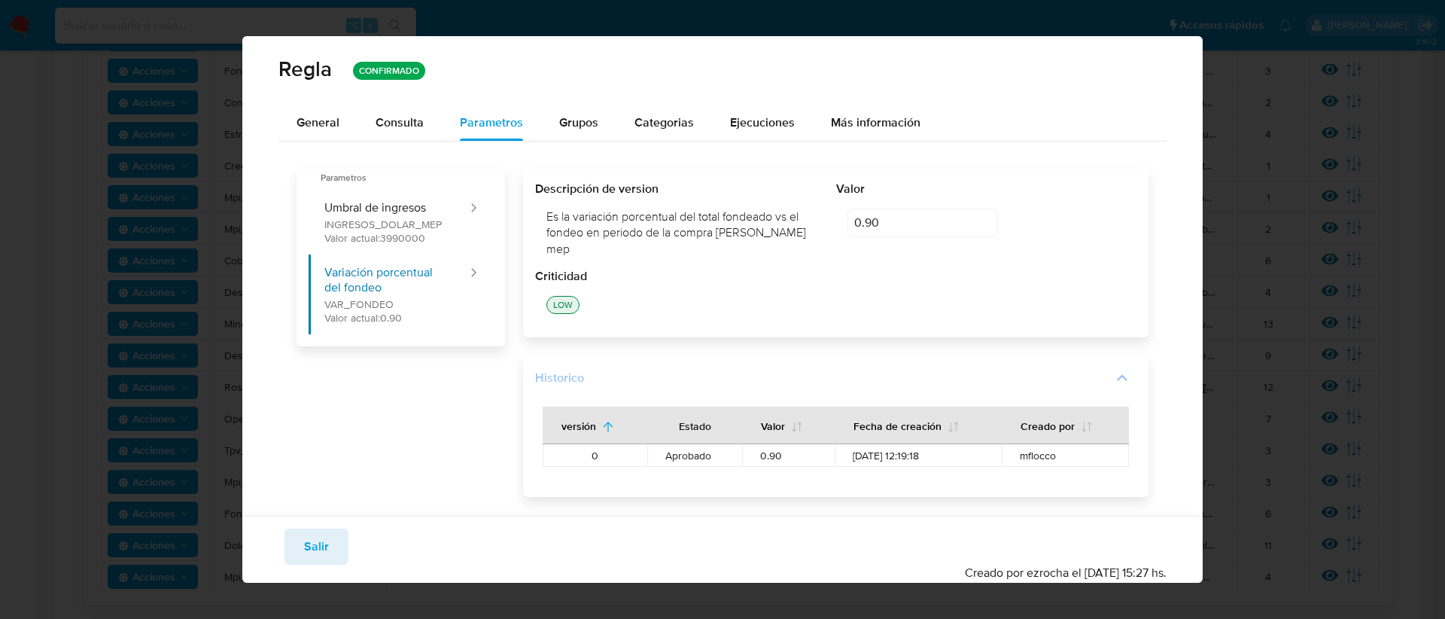
click at [697, 369] on div "Historico" at bounding box center [823, 377] width 577 height 17
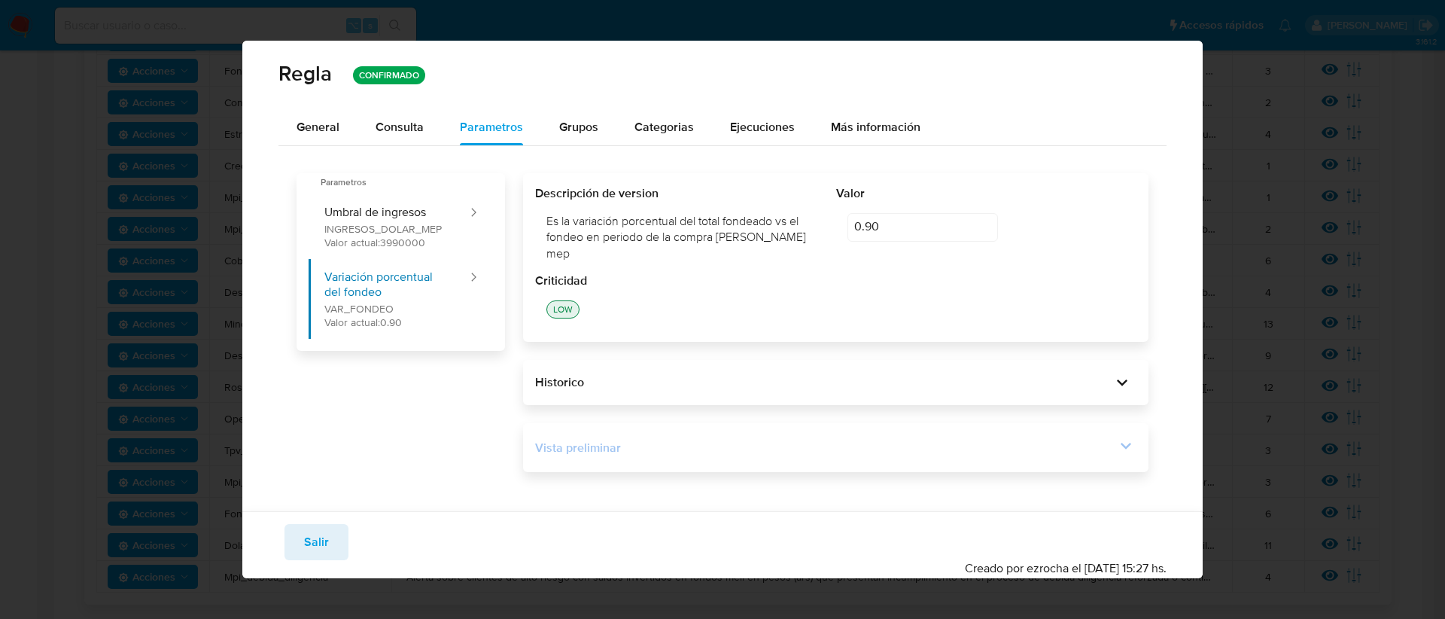
click at [658, 435] on div "Vista preliminar" at bounding box center [836, 448] width 602 height 26
click at [730, 451] on div "Vista preliminar" at bounding box center [836, 448] width 602 height 26
click at [1131, 442] on icon at bounding box center [1125, 445] width 21 height 21
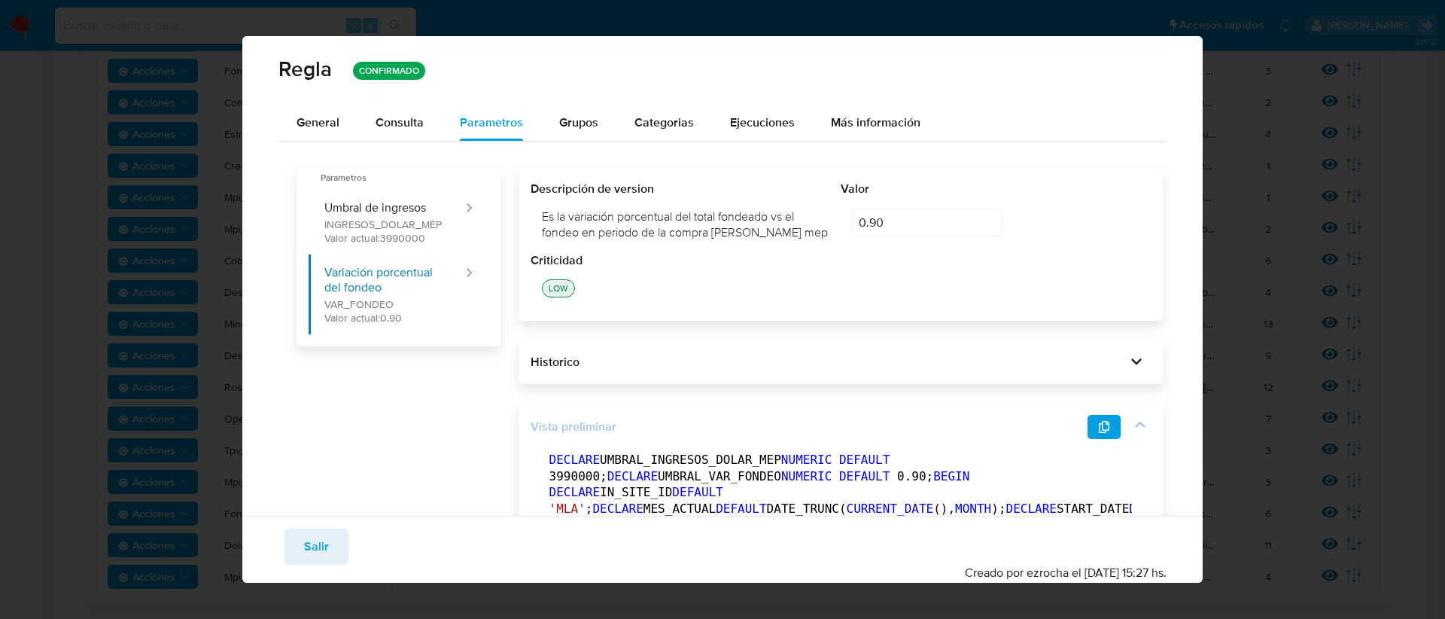
click at [1129, 421] on icon at bounding box center [1139, 424] width 21 height 21
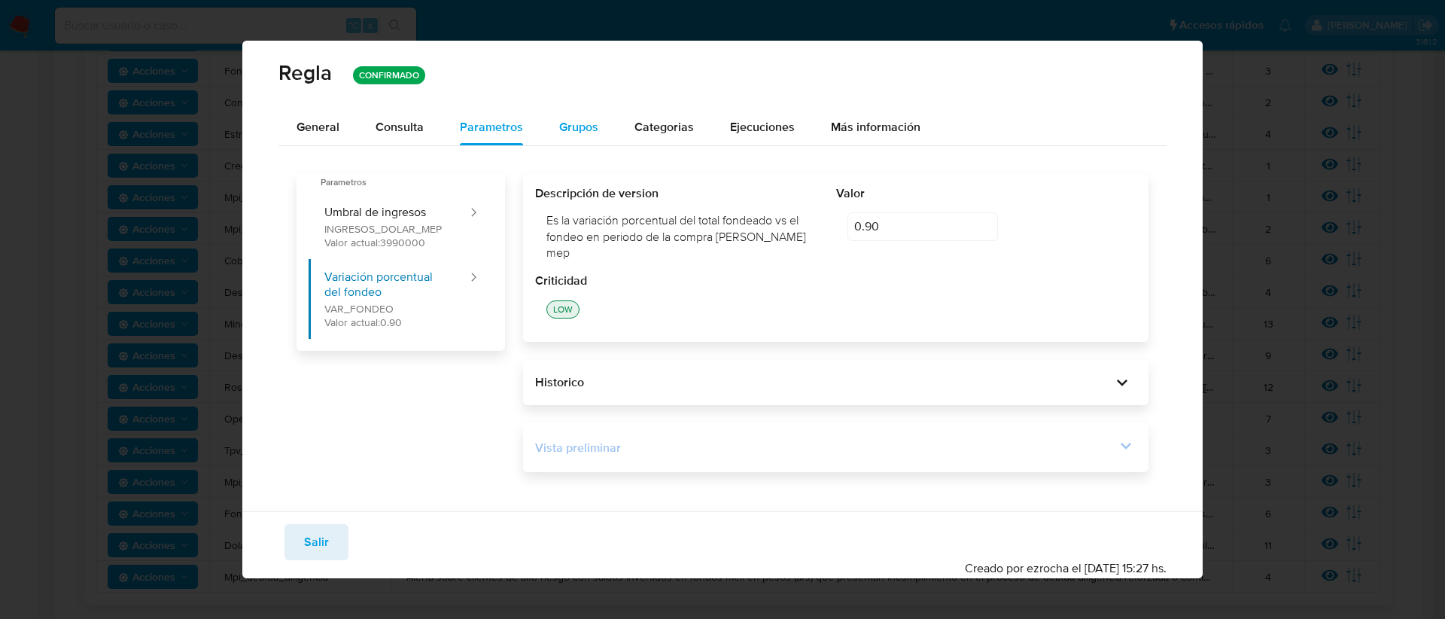
click at [575, 135] on span "Grupos" at bounding box center [578, 126] width 39 height 17
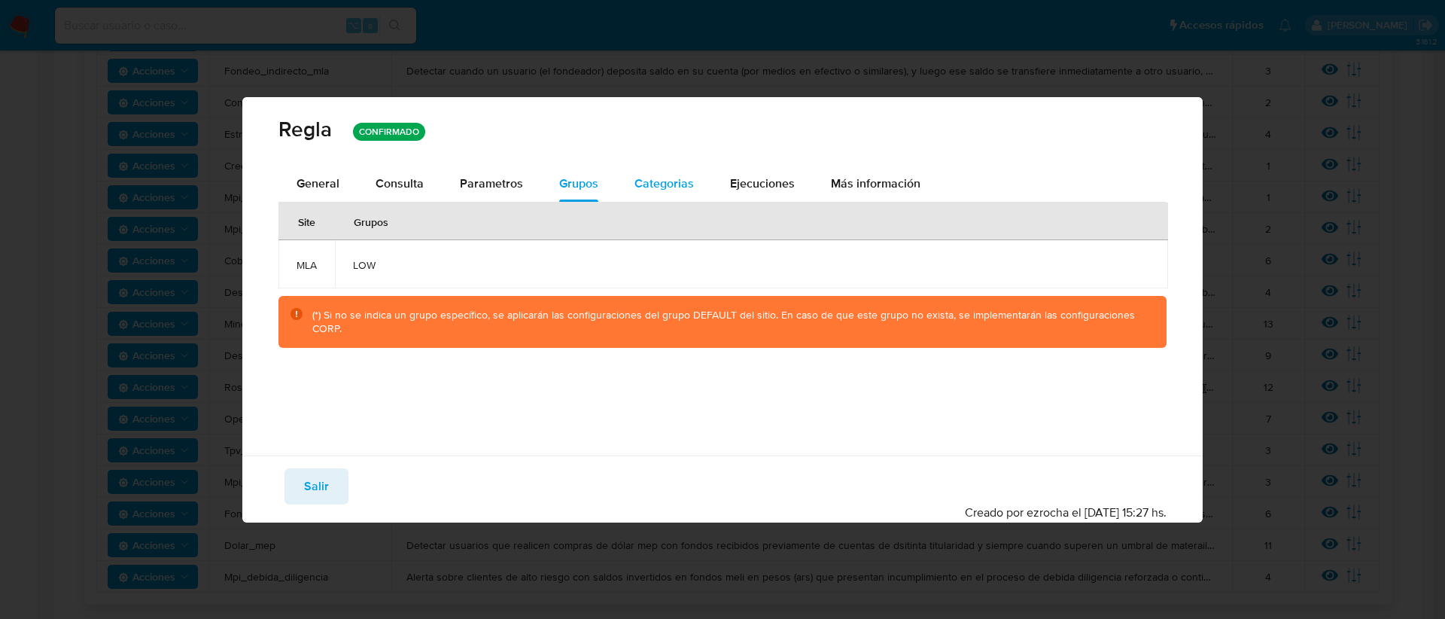
click at [662, 169] on div "Categorias" at bounding box center [663, 184] width 59 height 36
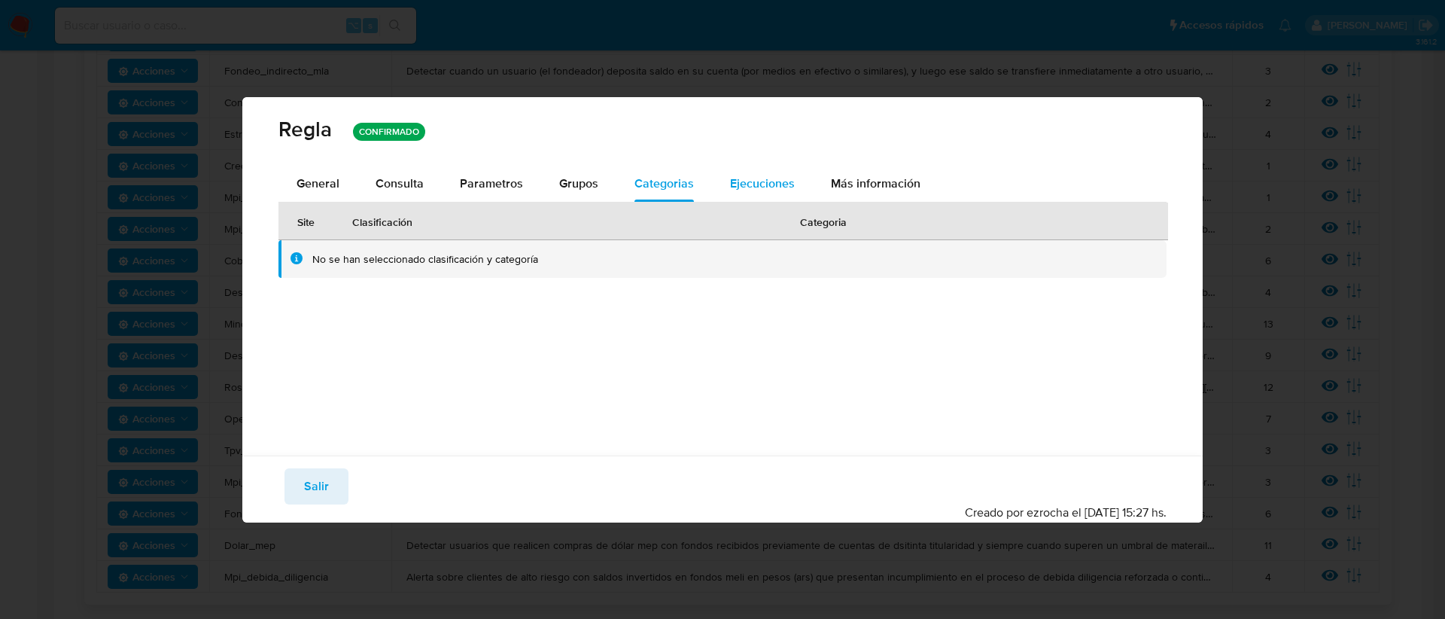
click at [775, 177] on span "Ejecuciones" at bounding box center [762, 183] width 65 height 17
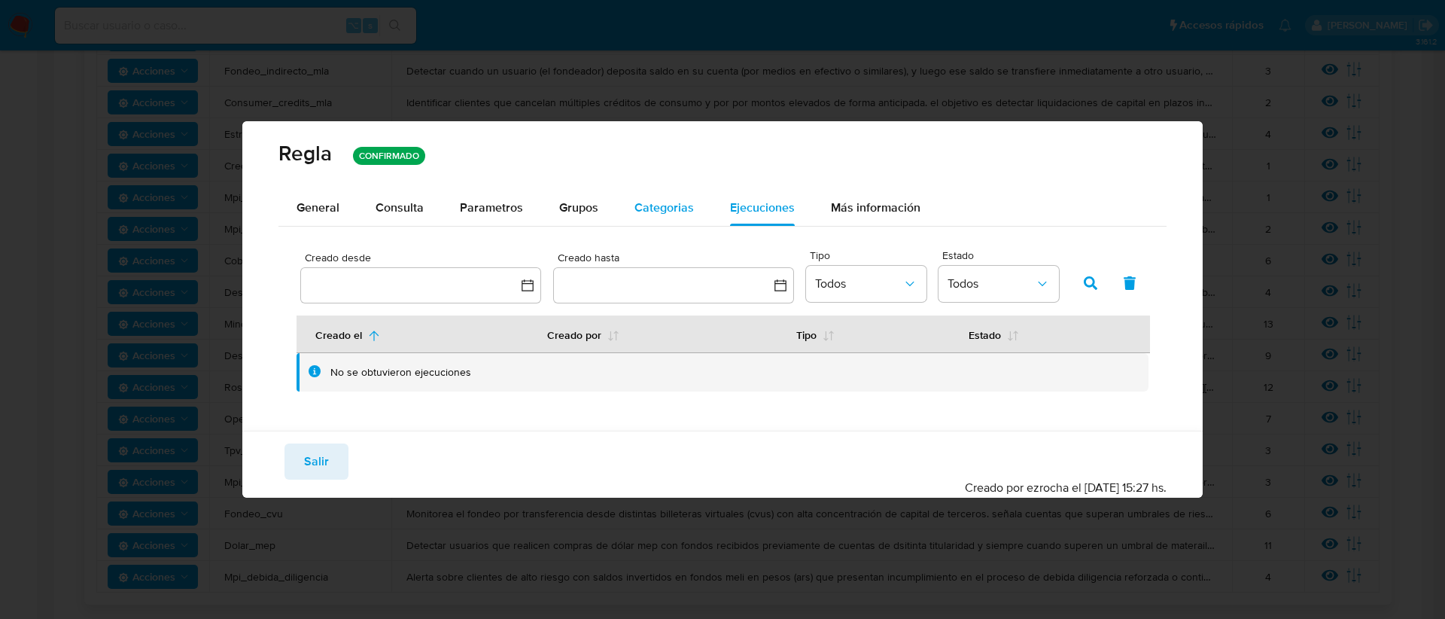
click at [647, 217] on div "Categorias" at bounding box center [663, 208] width 59 height 36
